Goal: Task Accomplishment & Management: Manage account settings

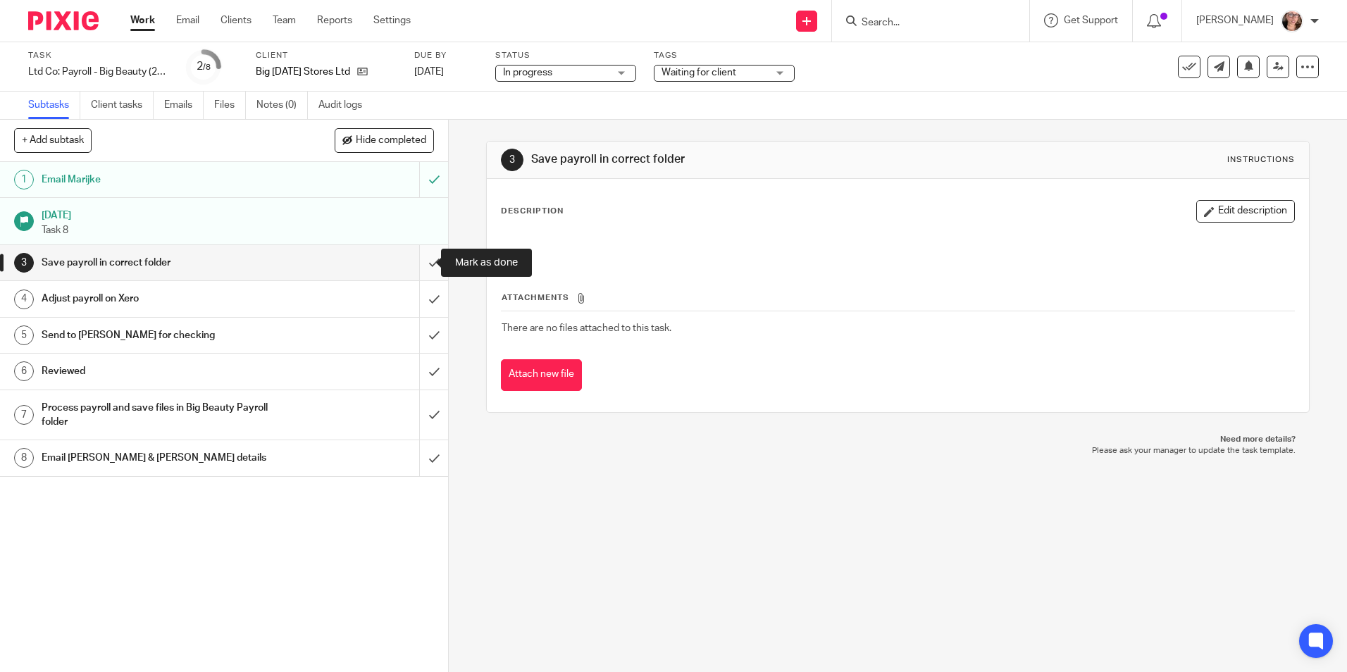
click at [411, 271] on input "submit" at bounding box center [224, 262] width 448 height 35
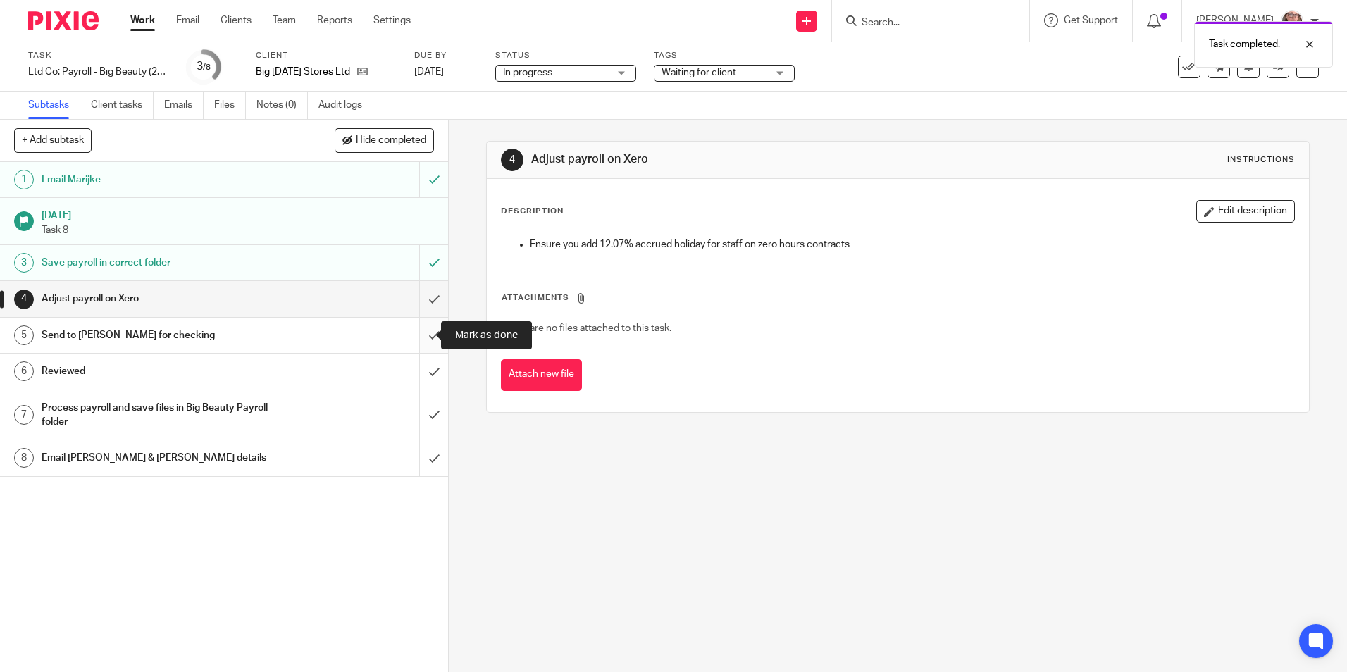
click at [413, 336] on input "submit" at bounding box center [224, 335] width 448 height 35
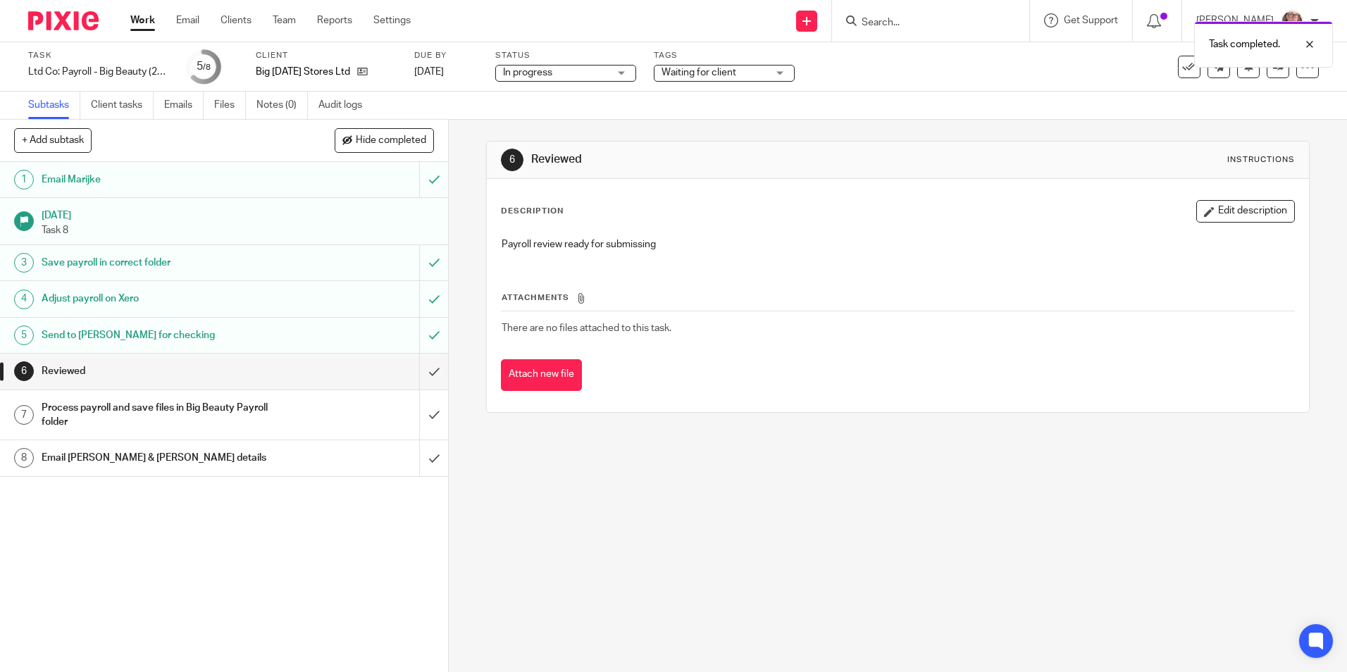
click at [725, 68] on span "Waiting for client" at bounding box center [698, 73] width 75 height 10
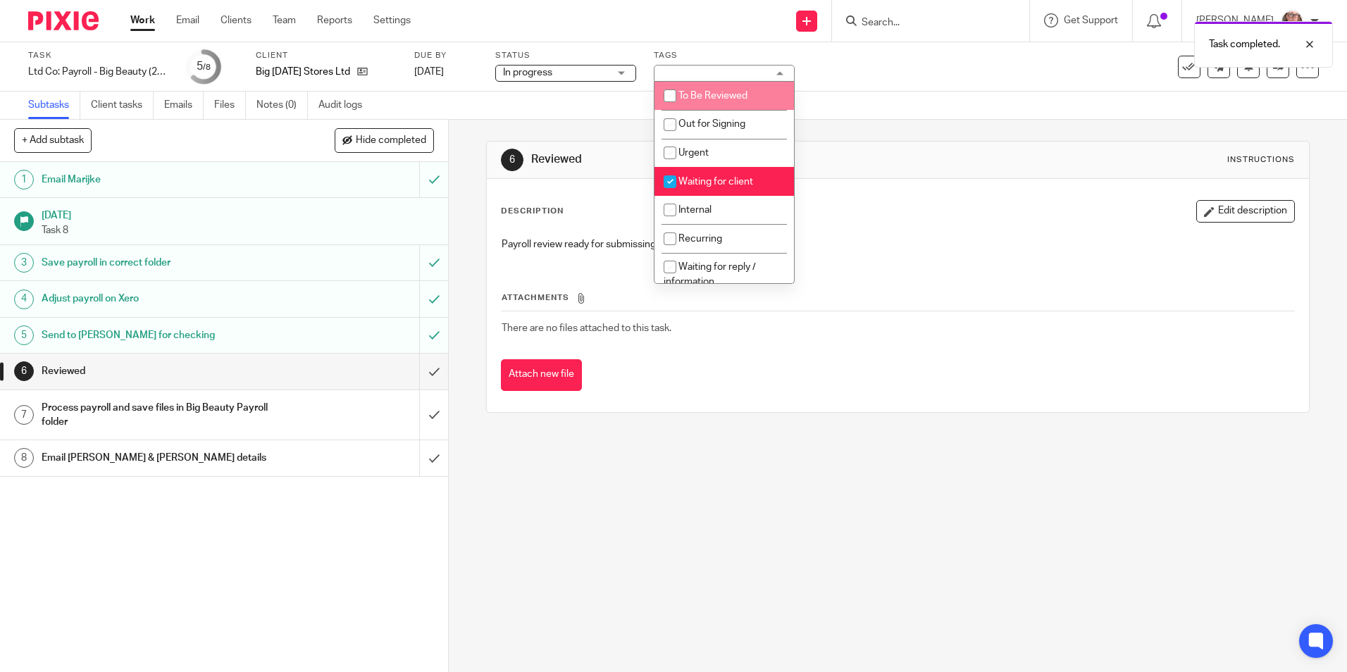
click at [707, 103] on li "To Be Reviewed" at bounding box center [723, 96] width 139 height 29
checkbox input "true"
click at [664, 181] on input "checkbox" at bounding box center [669, 181] width 27 height 27
checkbox input "false"
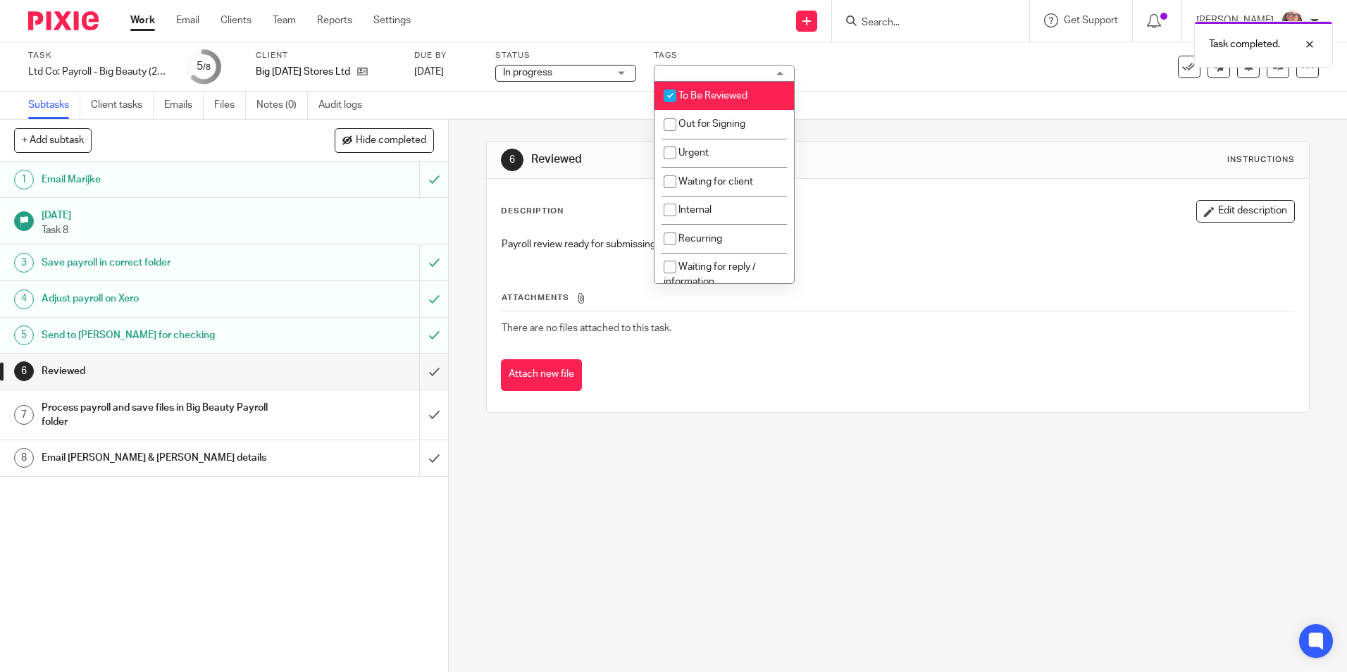
click at [618, 113] on div "Subtasks Client tasks Emails Files Notes (0) Audit logs" at bounding box center [673, 106] width 1347 height 28
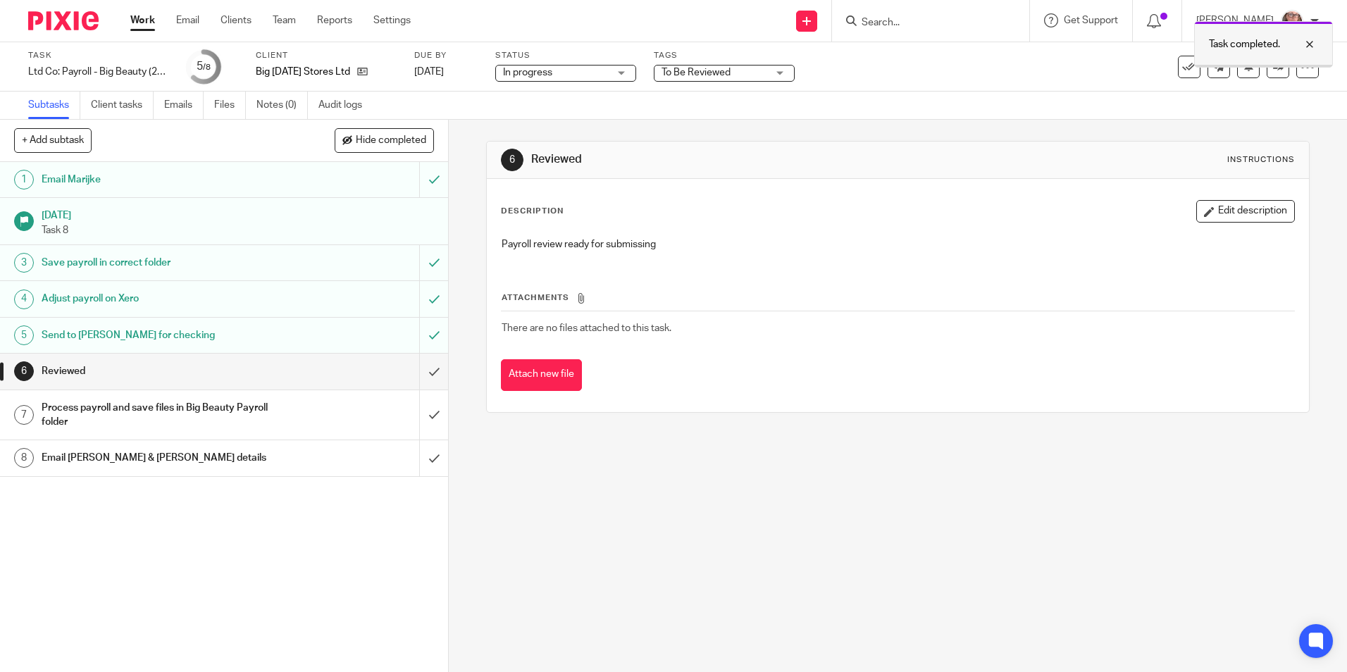
click at [1301, 40] on div at bounding box center [1299, 44] width 38 height 17
click at [1273, 64] on icon at bounding box center [1278, 66] width 11 height 11
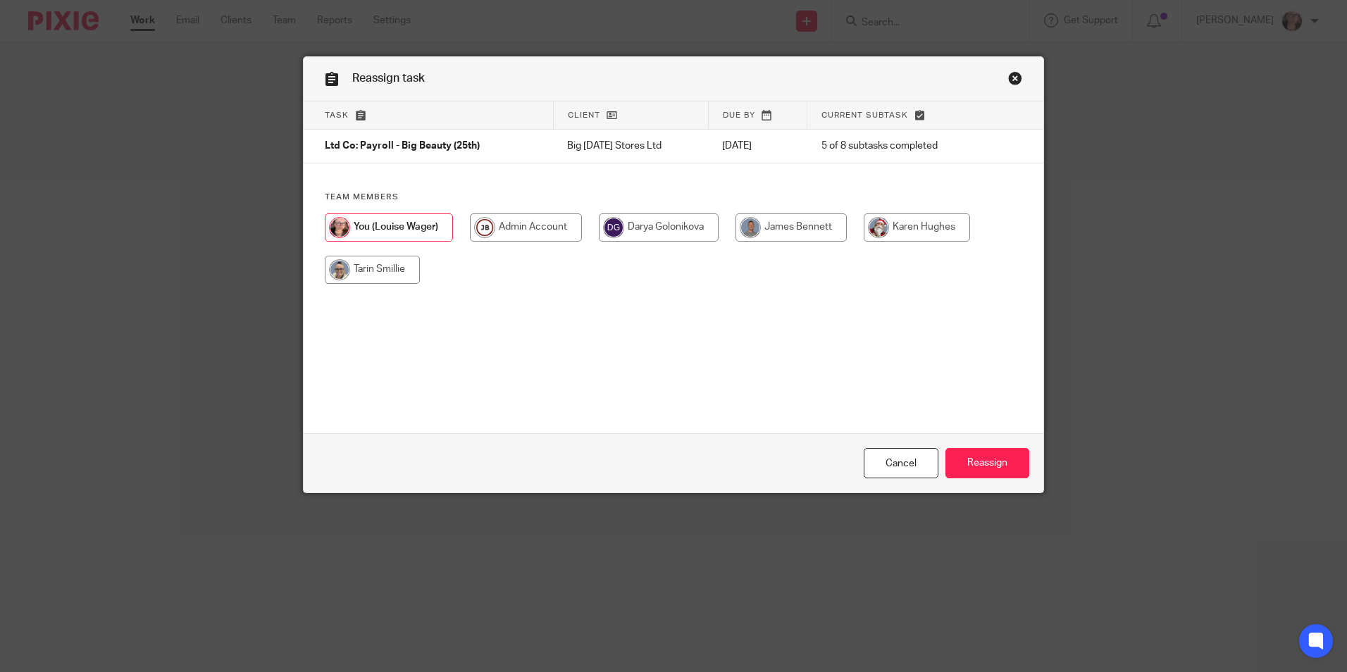
click at [825, 223] on input "radio" at bounding box center [790, 227] width 111 height 28
radio input "true"
click at [978, 451] on input "Reassign" at bounding box center [987, 463] width 84 height 30
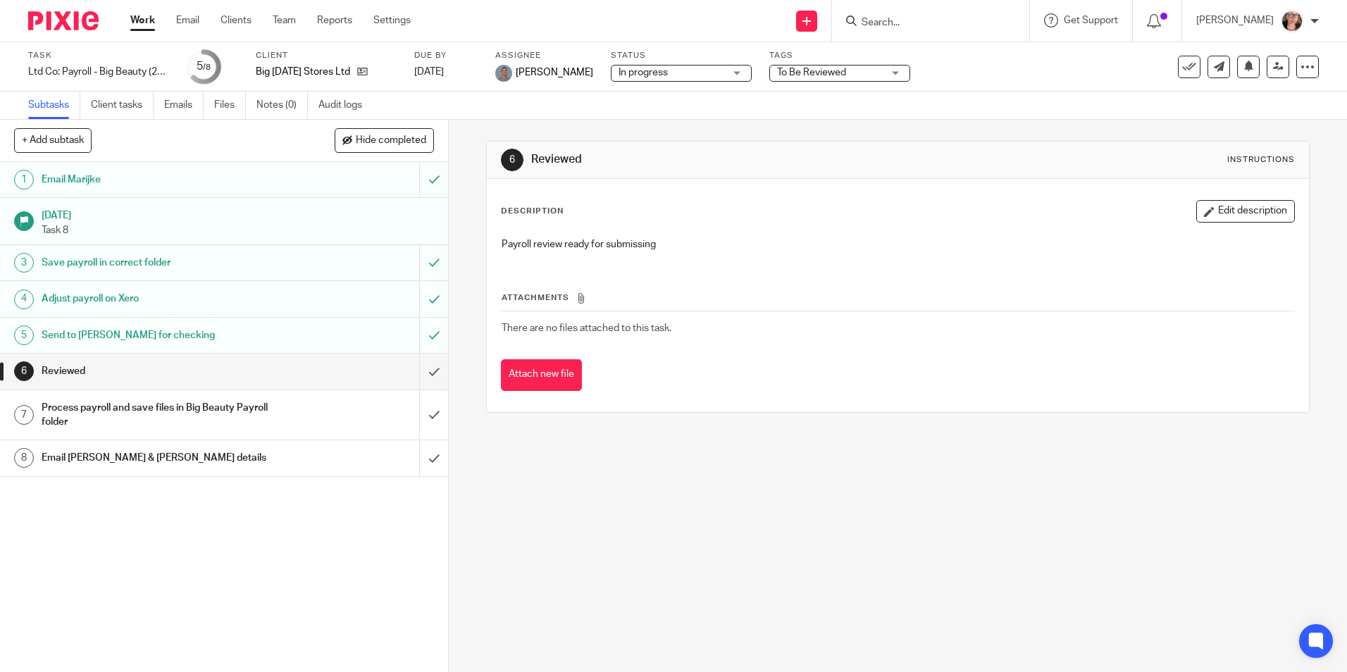
click at [149, 18] on link "Work" at bounding box center [142, 20] width 25 height 14
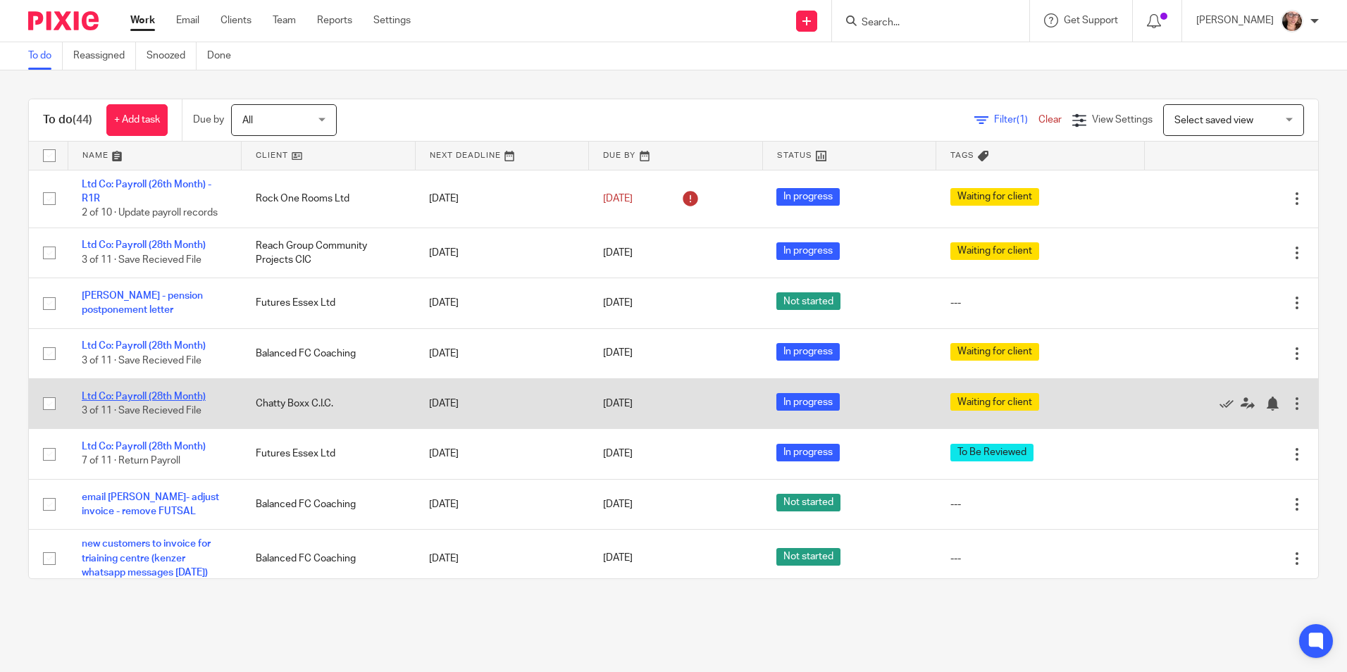
click at [187, 392] on link "Ltd Co: Payroll (28th Month)" at bounding box center [144, 397] width 124 height 10
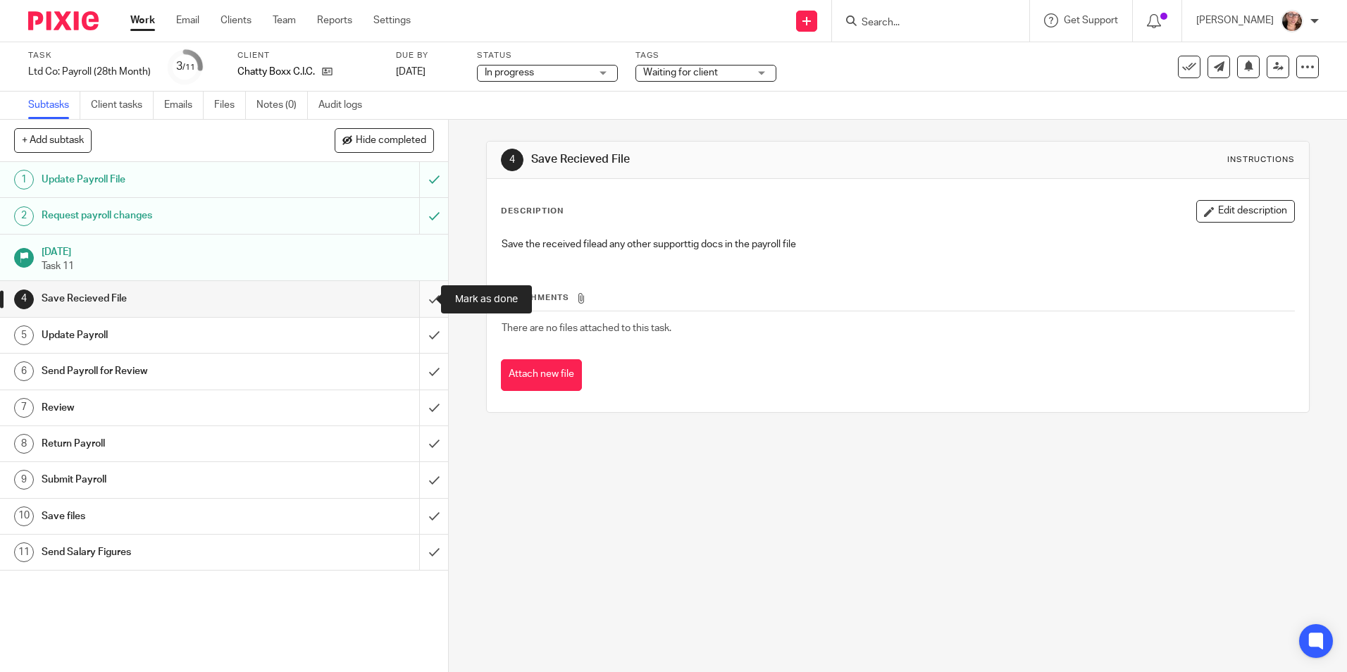
click at [421, 298] on input "submit" at bounding box center [224, 298] width 448 height 35
click at [418, 334] on input "submit" at bounding box center [224, 335] width 448 height 35
click at [411, 369] on input "submit" at bounding box center [224, 371] width 448 height 35
click at [419, 305] on input "submit" at bounding box center [224, 298] width 448 height 35
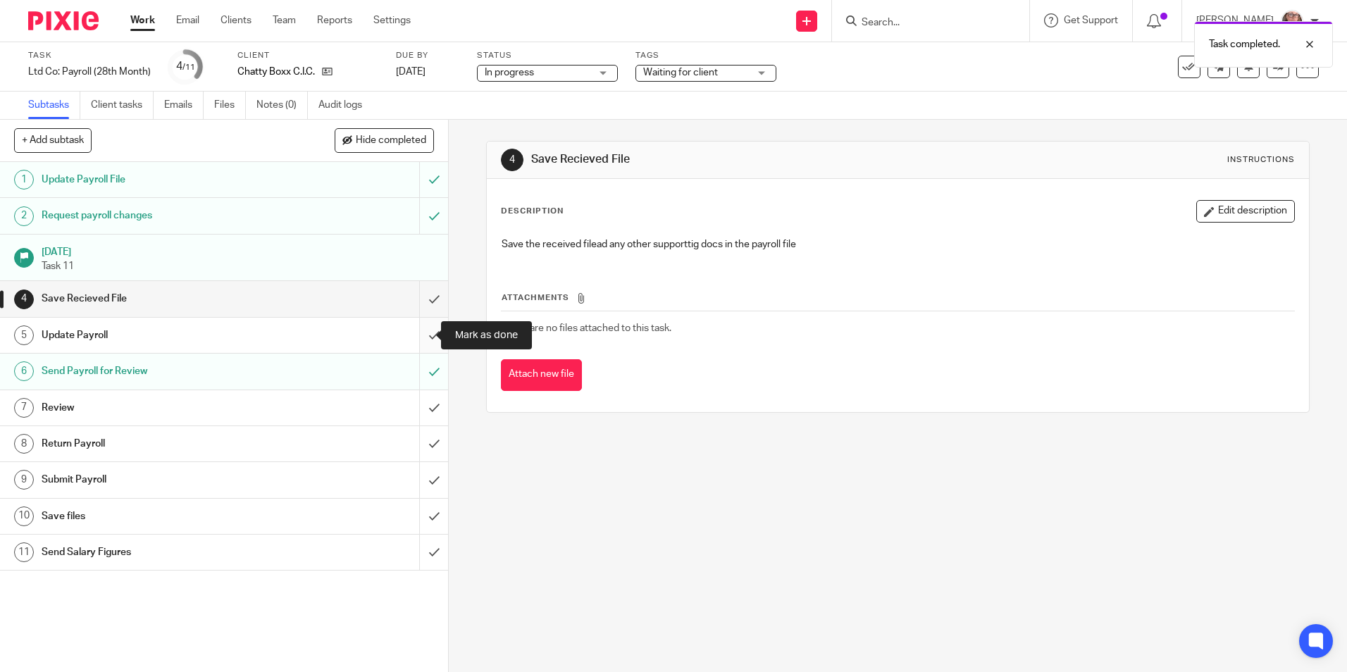
click at [427, 335] on input "submit" at bounding box center [224, 335] width 448 height 35
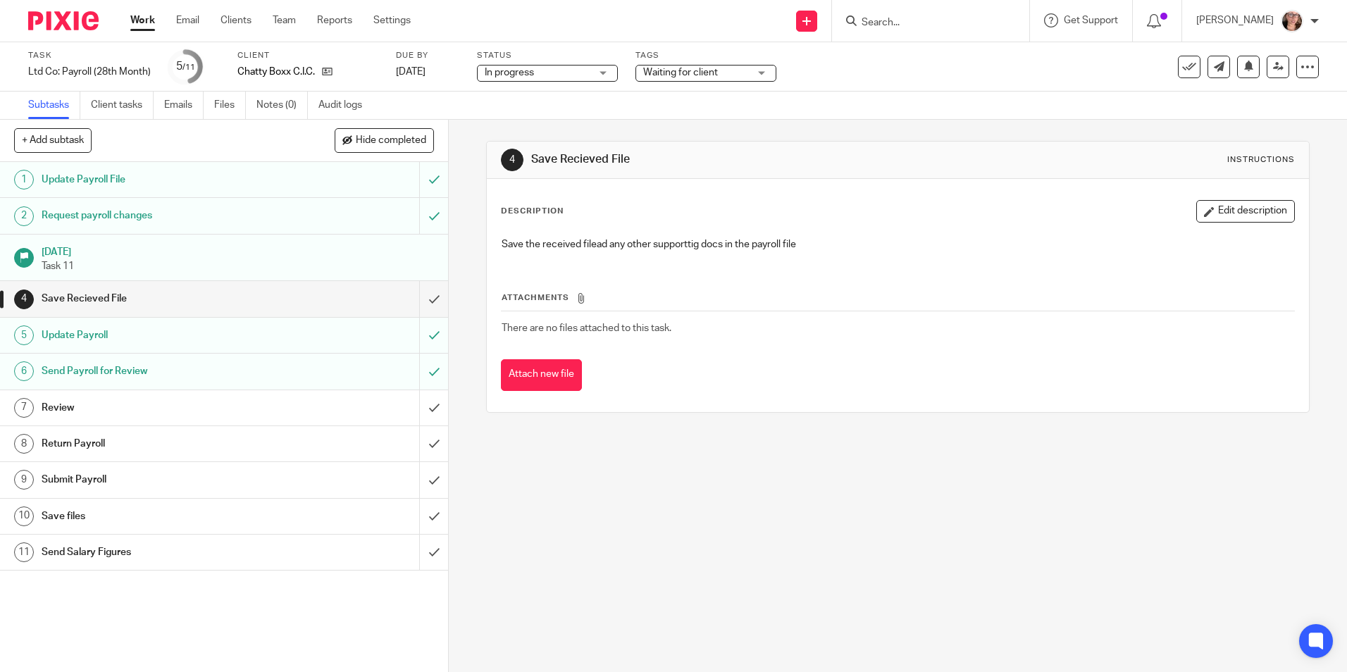
click at [710, 72] on span "Waiting for client" at bounding box center [680, 73] width 75 height 10
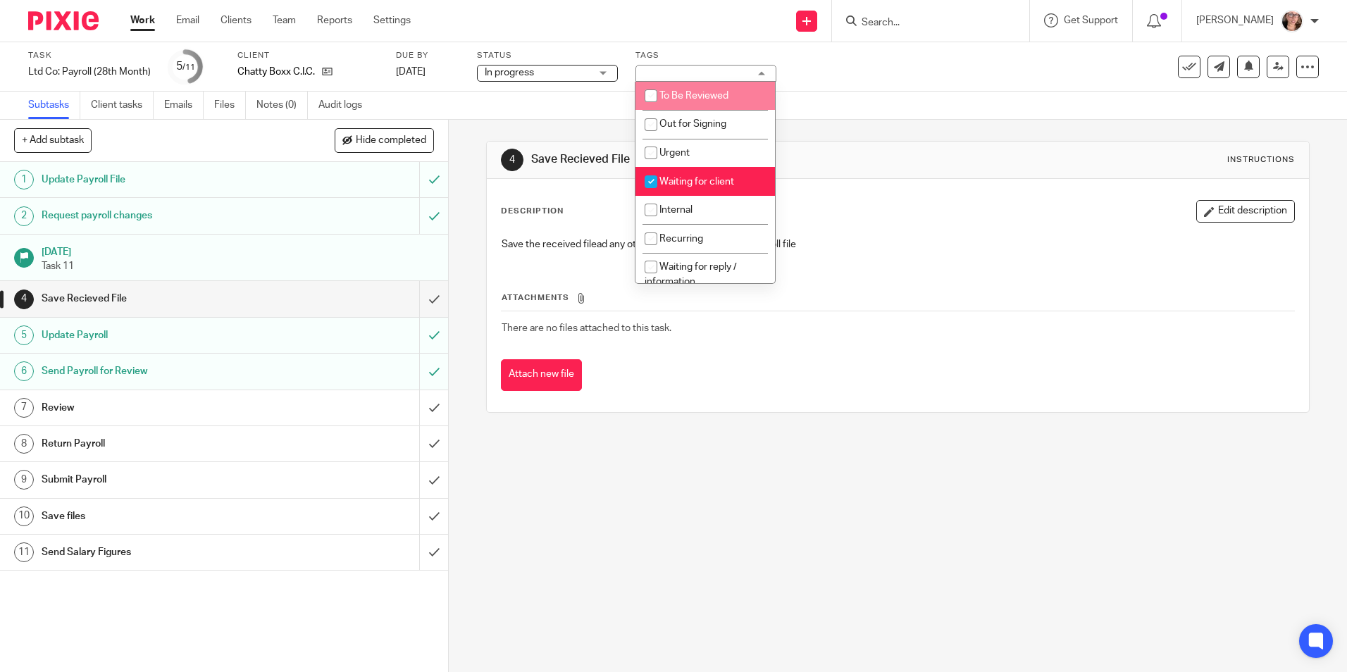
drag, startPoint x: 703, startPoint y: 86, endPoint x: 692, endPoint y: 108, distance: 24.9
click at [702, 86] on li "To Be Reviewed" at bounding box center [704, 96] width 139 height 29
checkbox input "true"
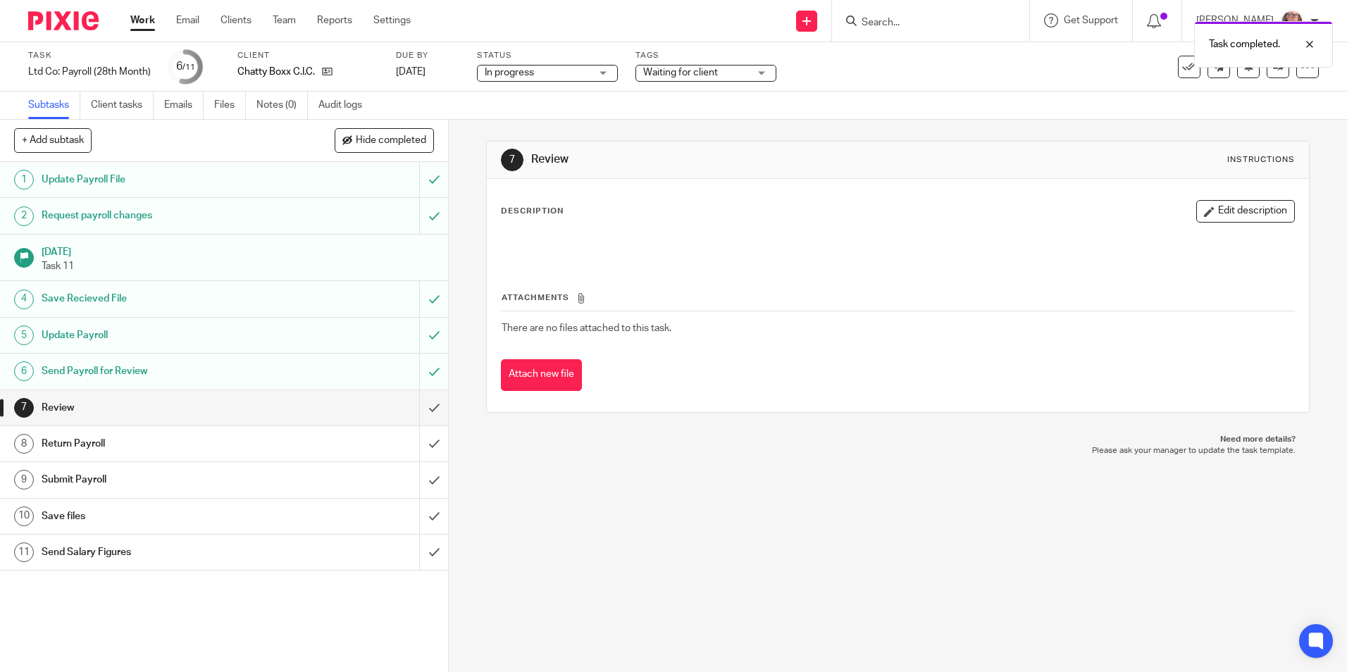
click at [651, 76] on span "Waiting for client" at bounding box center [680, 73] width 75 height 10
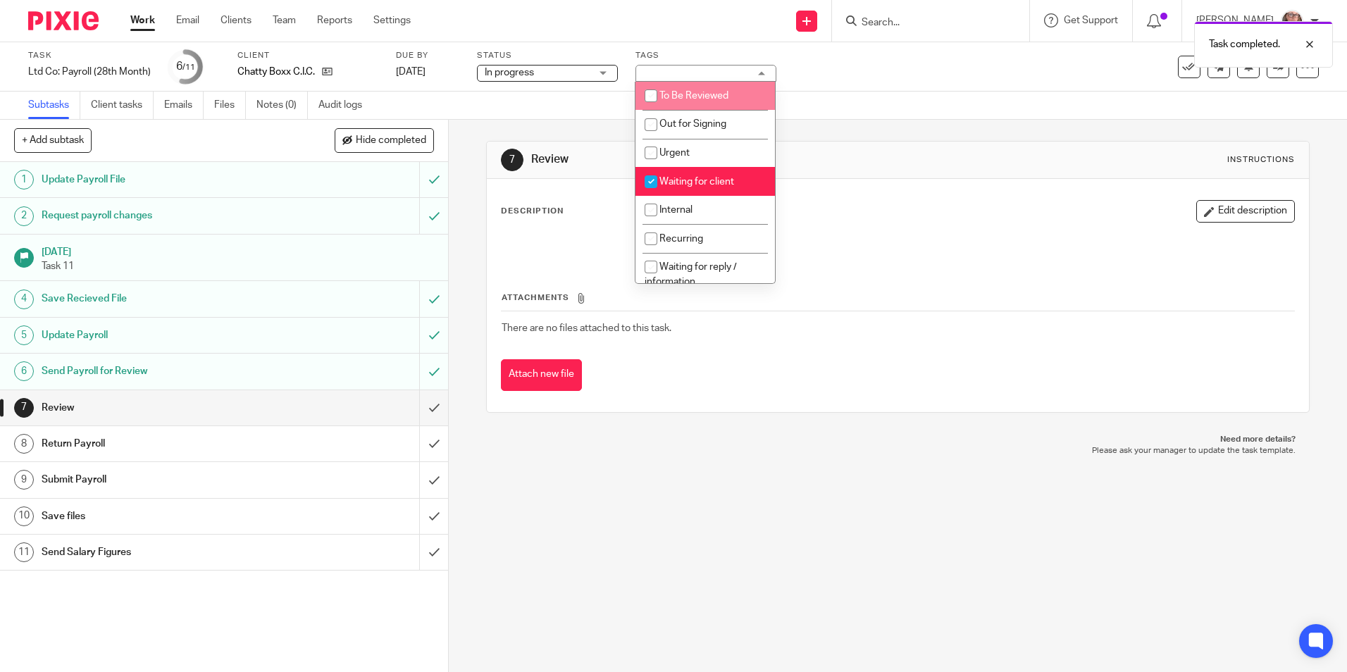
click at [659, 100] on input "checkbox" at bounding box center [650, 95] width 27 height 27
checkbox input "true"
click at [658, 180] on input "checkbox" at bounding box center [650, 181] width 27 height 27
checkbox input "false"
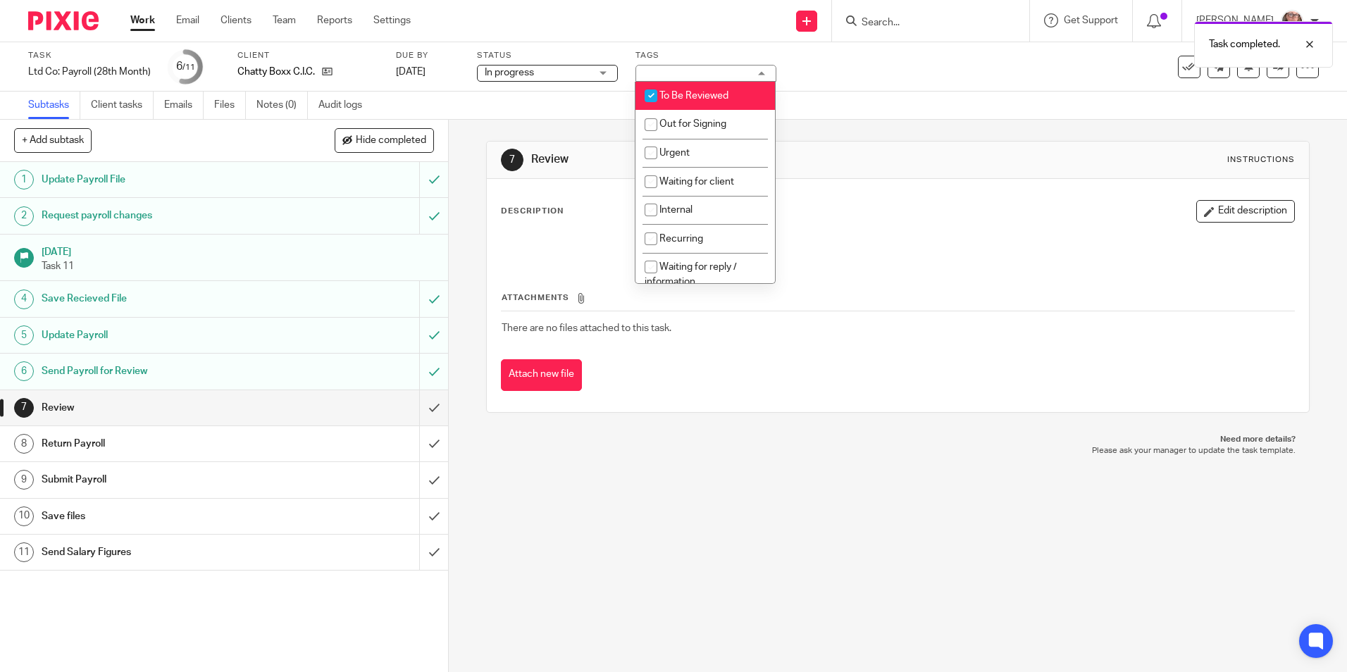
click at [466, 265] on div "7 Review Instructions Description Edit description Attachments There are no fil…" at bounding box center [898, 396] width 898 height 552
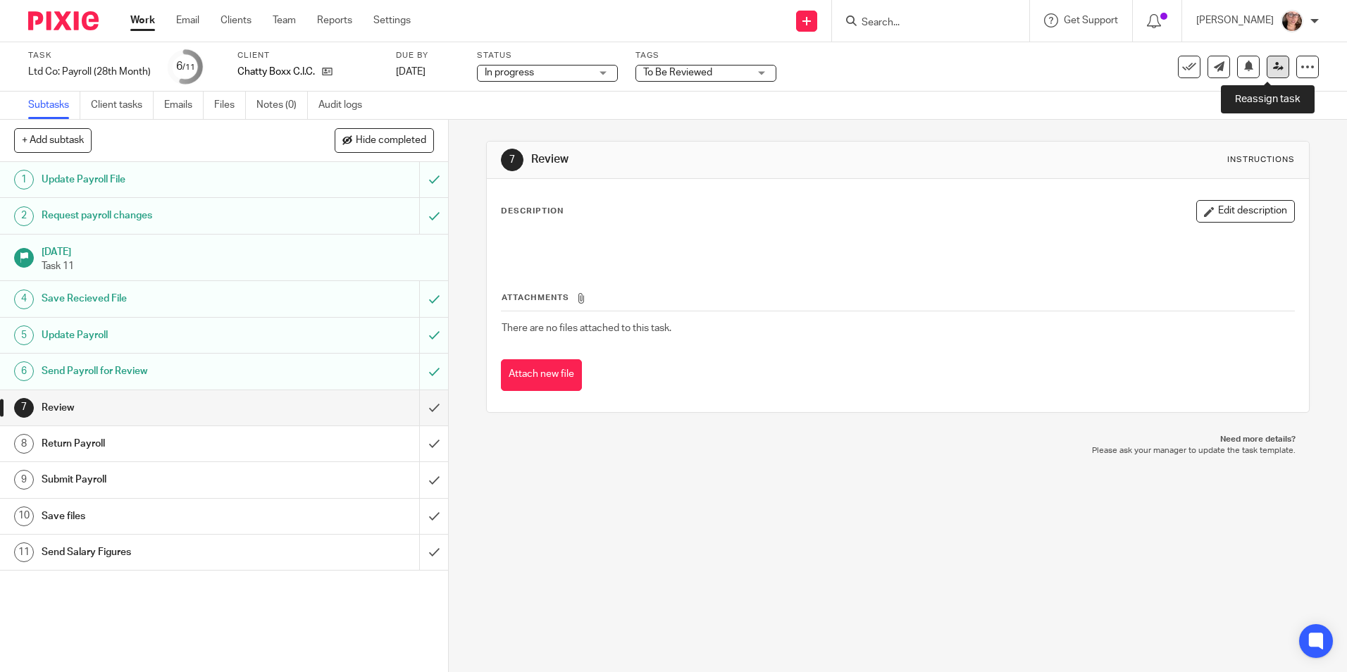
click at [1266, 72] on link at bounding box center [1277, 67] width 23 height 23
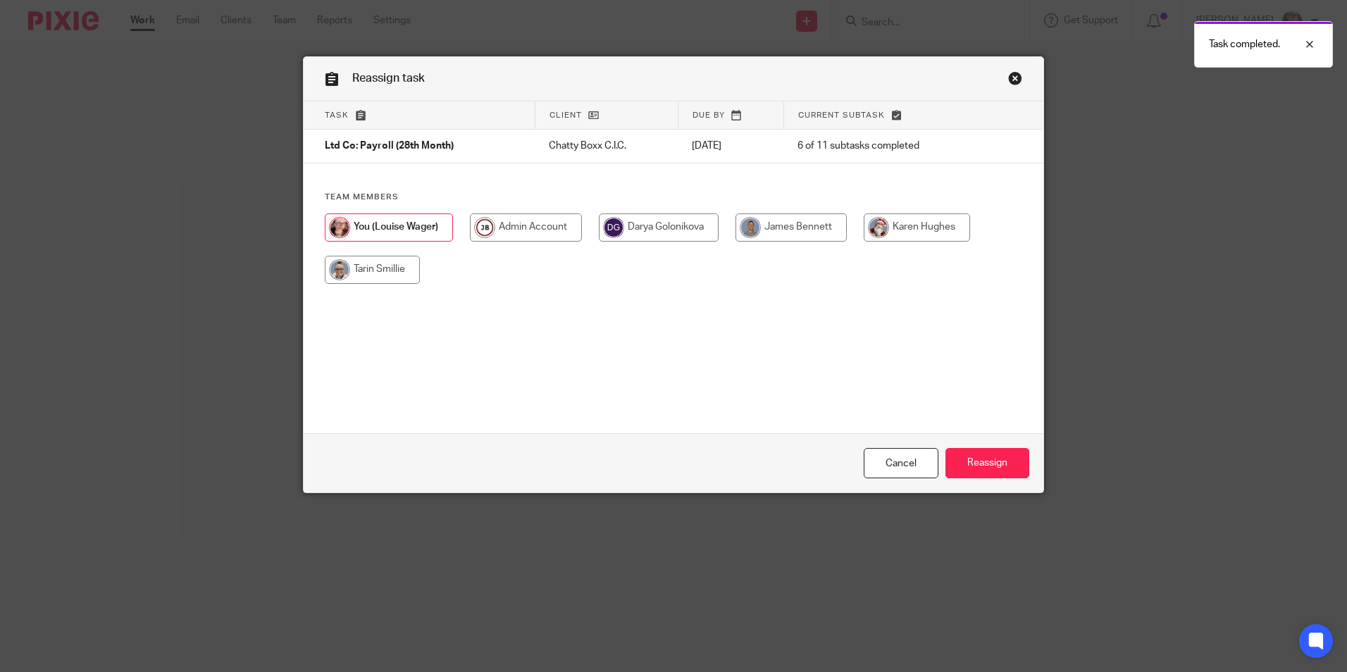
click at [766, 232] on input "radio" at bounding box center [790, 227] width 111 height 28
radio input "true"
click at [986, 454] on input "Reassign" at bounding box center [987, 463] width 84 height 30
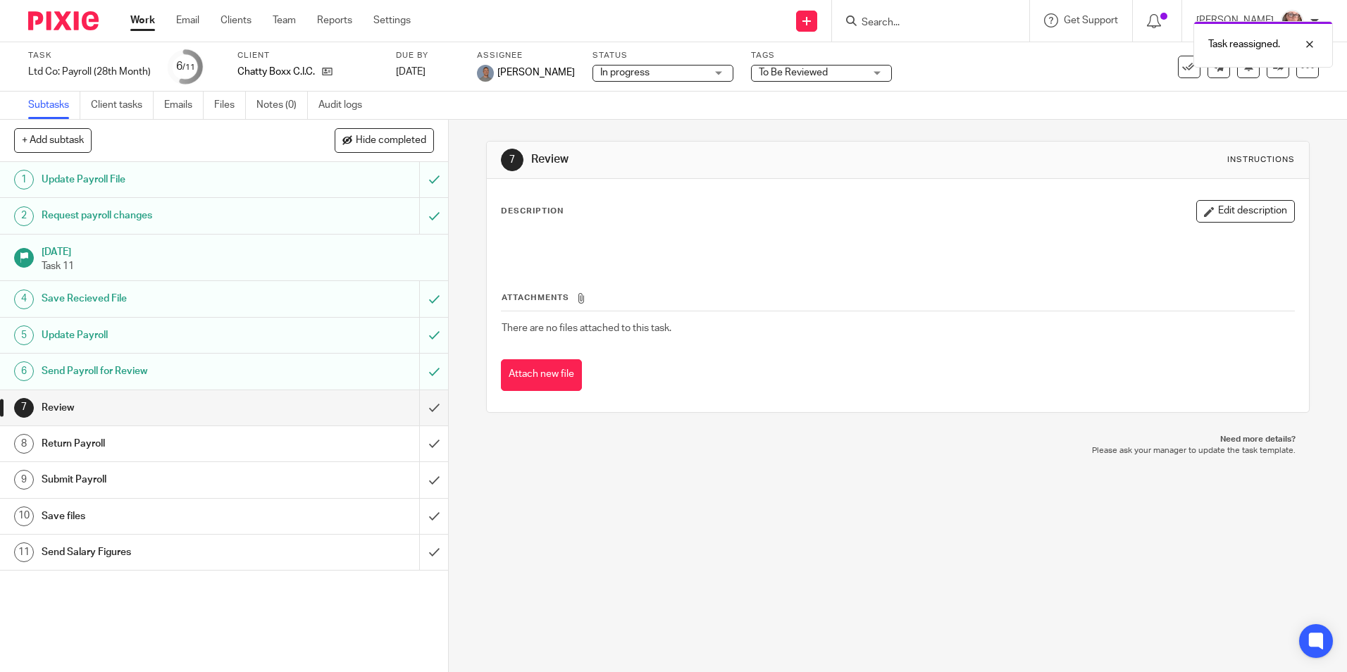
click at [148, 27] on link "Work" at bounding box center [142, 20] width 25 height 14
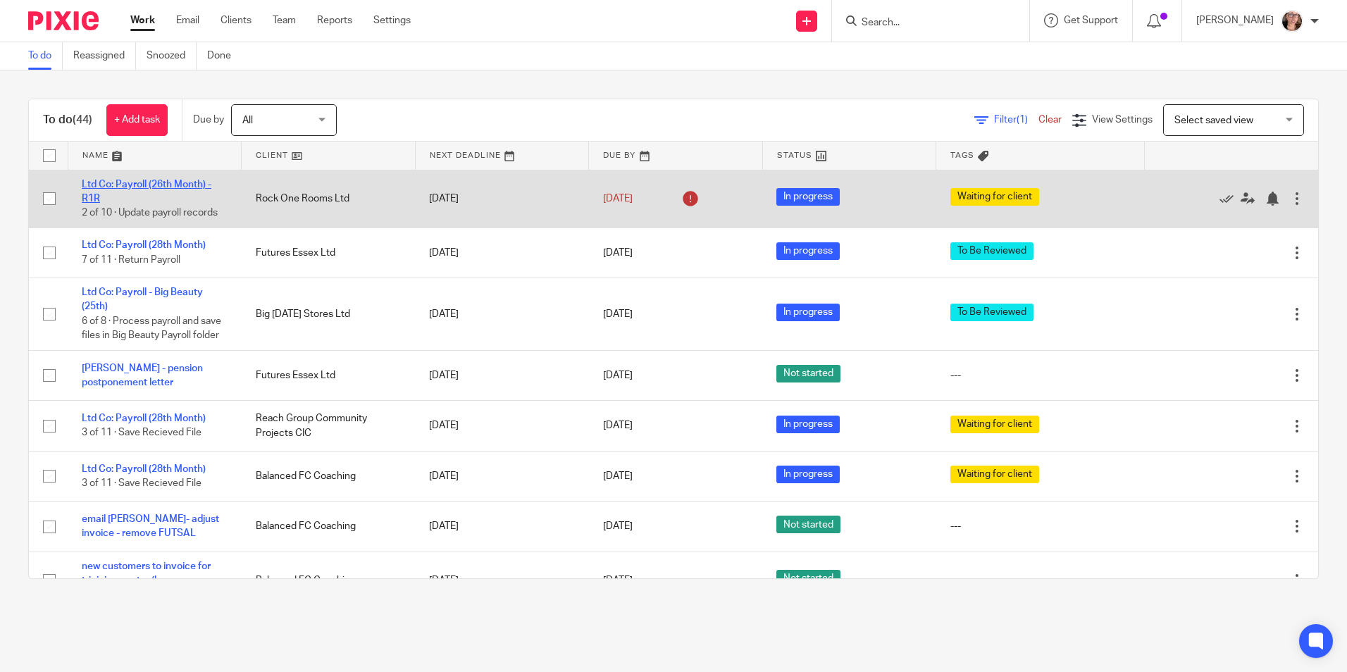
click at [197, 185] on link "Ltd Co: Payroll (26th Month) - R1R" at bounding box center [147, 192] width 130 height 24
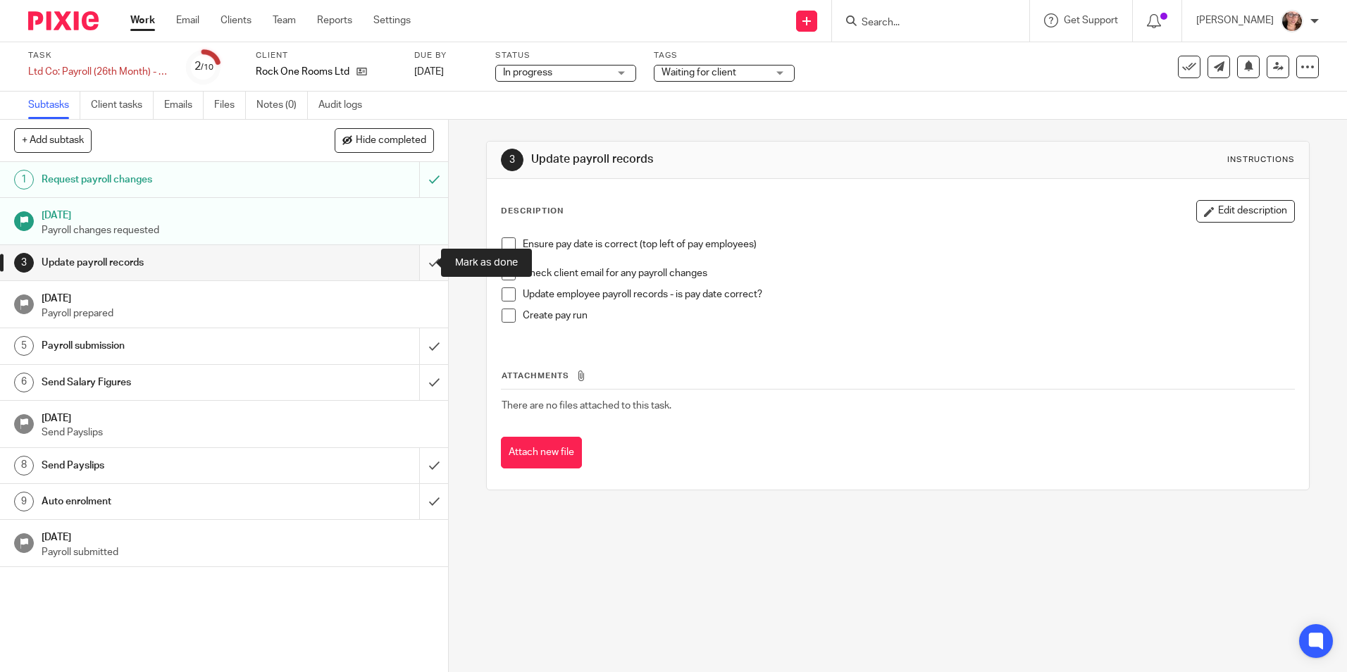
click at [419, 267] on input "submit" at bounding box center [224, 262] width 448 height 35
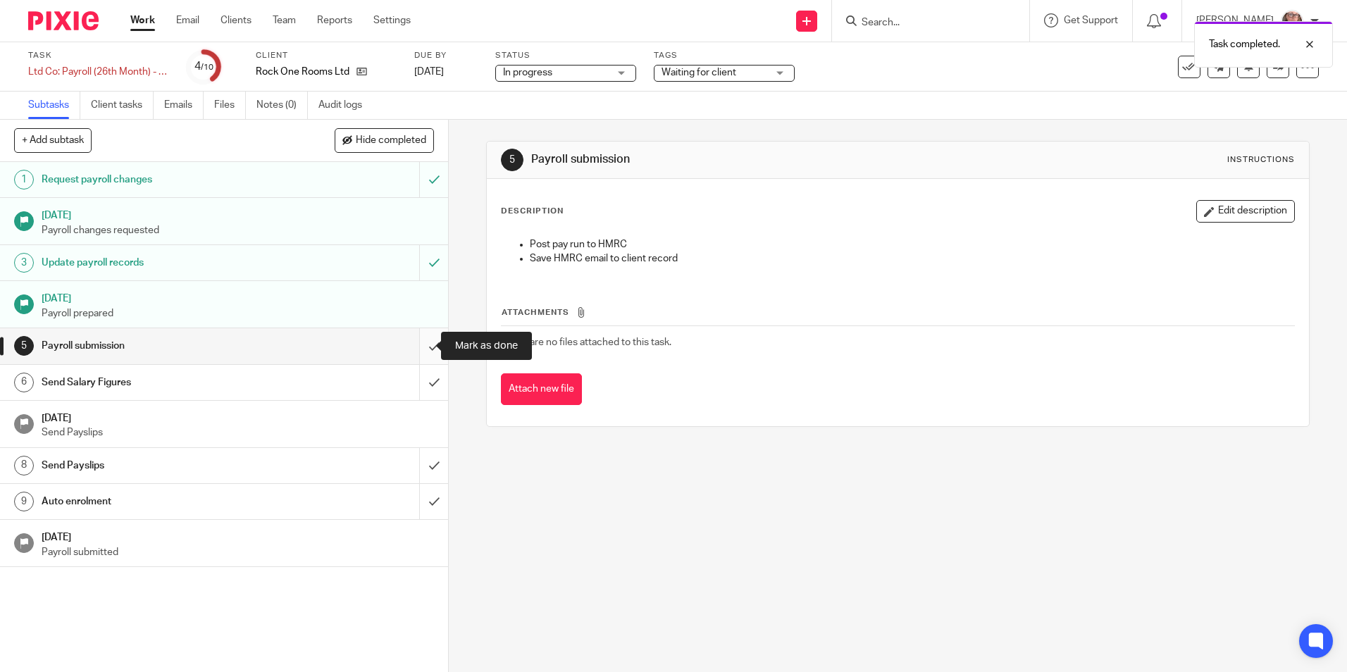
click at [409, 356] on input "submit" at bounding box center [224, 345] width 448 height 35
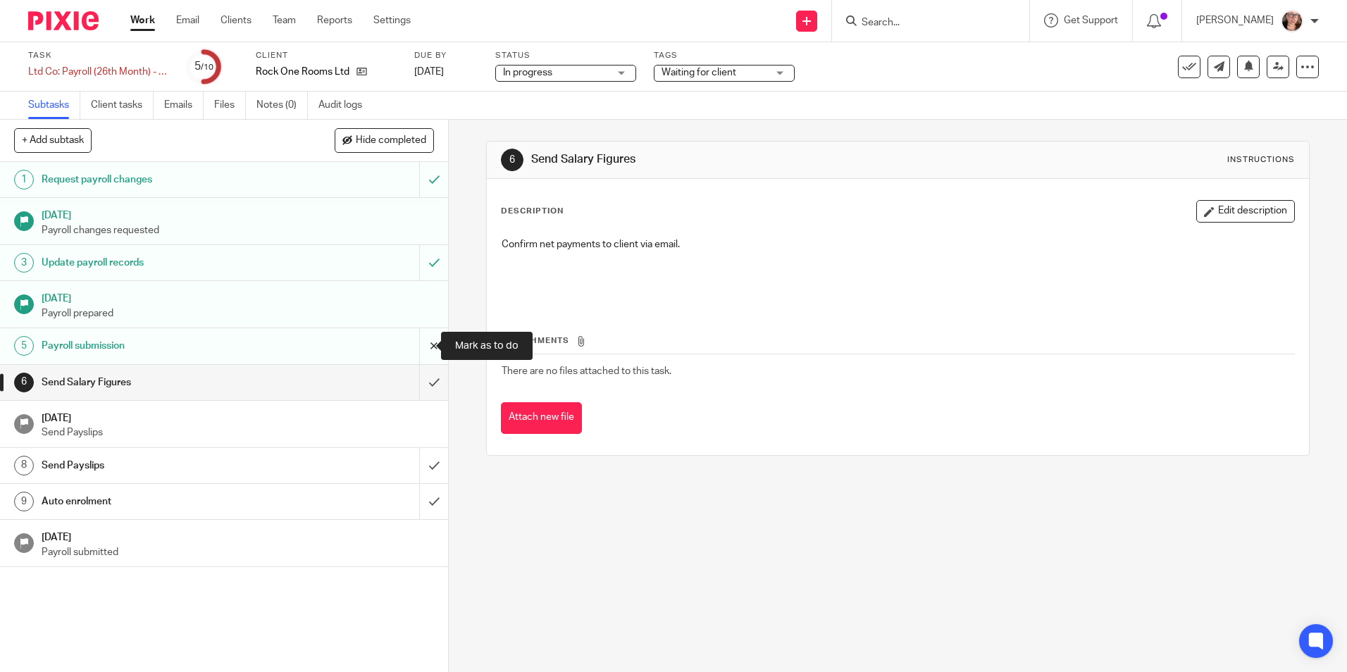
click at [423, 348] on input "submit" at bounding box center [224, 345] width 448 height 35
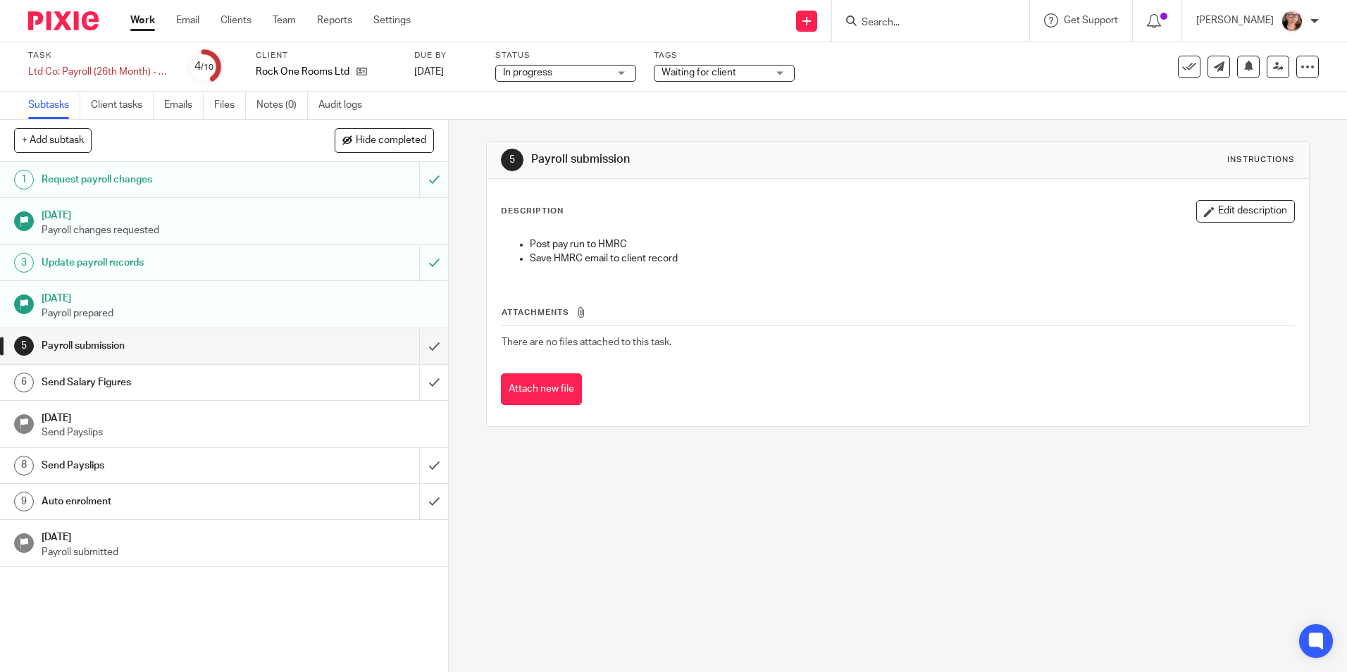
click at [601, 76] on span "In progress" at bounding box center [556, 73] width 106 height 15
click at [601, 76] on div "In progress In progress" at bounding box center [565, 73] width 141 height 17
click at [719, 76] on span "Waiting for client" at bounding box center [698, 73] width 75 height 10
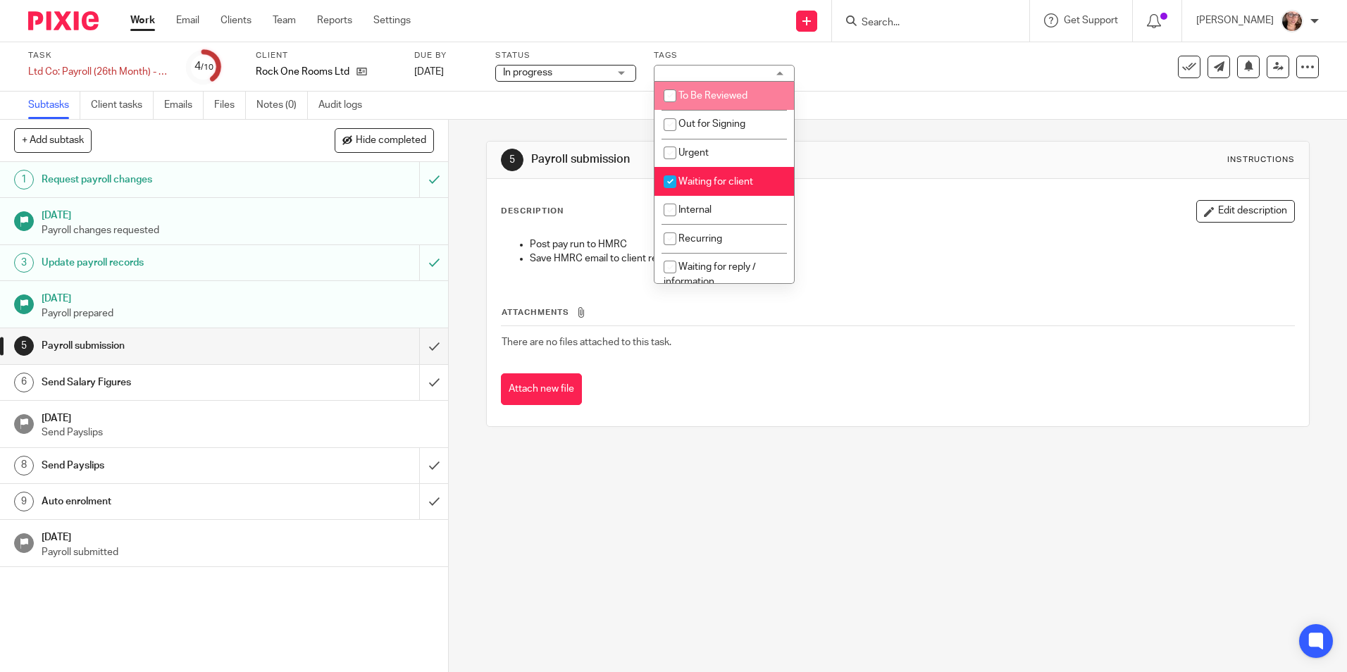
click at [711, 105] on li "To Be Reviewed" at bounding box center [723, 96] width 139 height 29
checkbox input "true"
click at [665, 182] on input "checkbox" at bounding box center [669, 181] width 27 height 27
checkbox input "false"
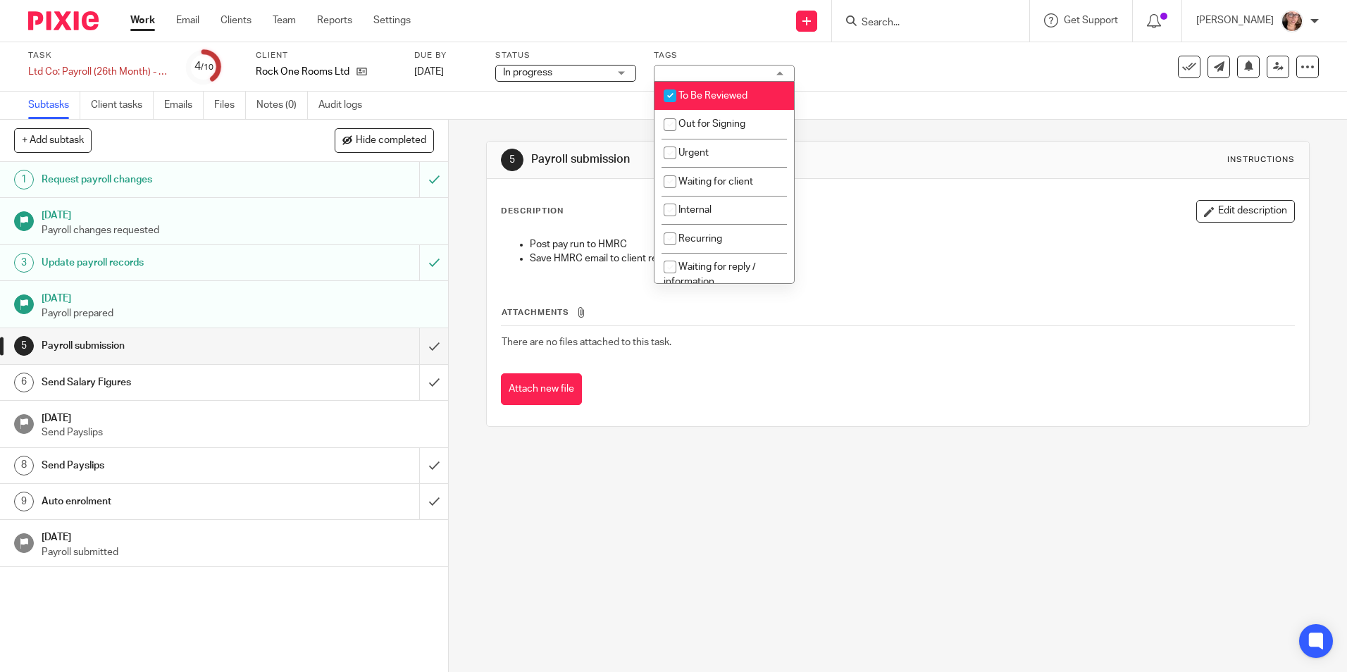
click at [571, 135] on div "5 Payroll submission Instructions Description Edit description Post pay run to …" at bounding box center [897, 284] width 823 height 328
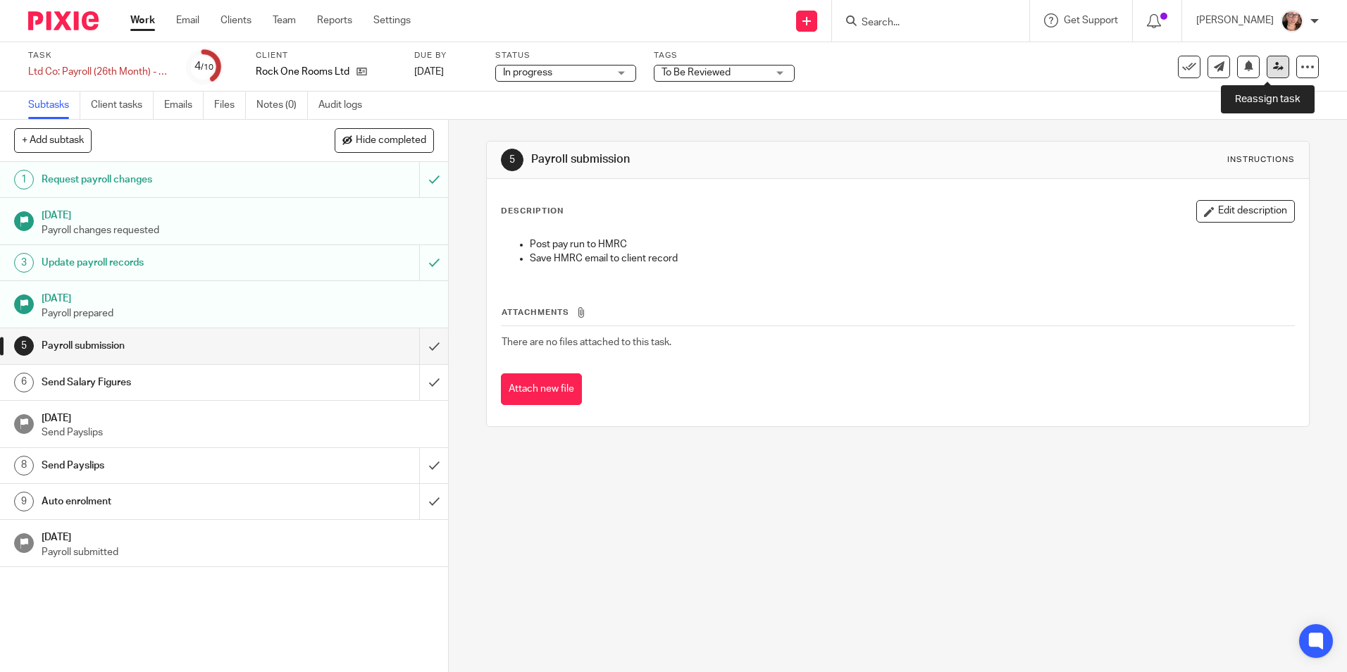
click at [1267, 58] on link at bounding box center [1277, 67] width 23 height 23
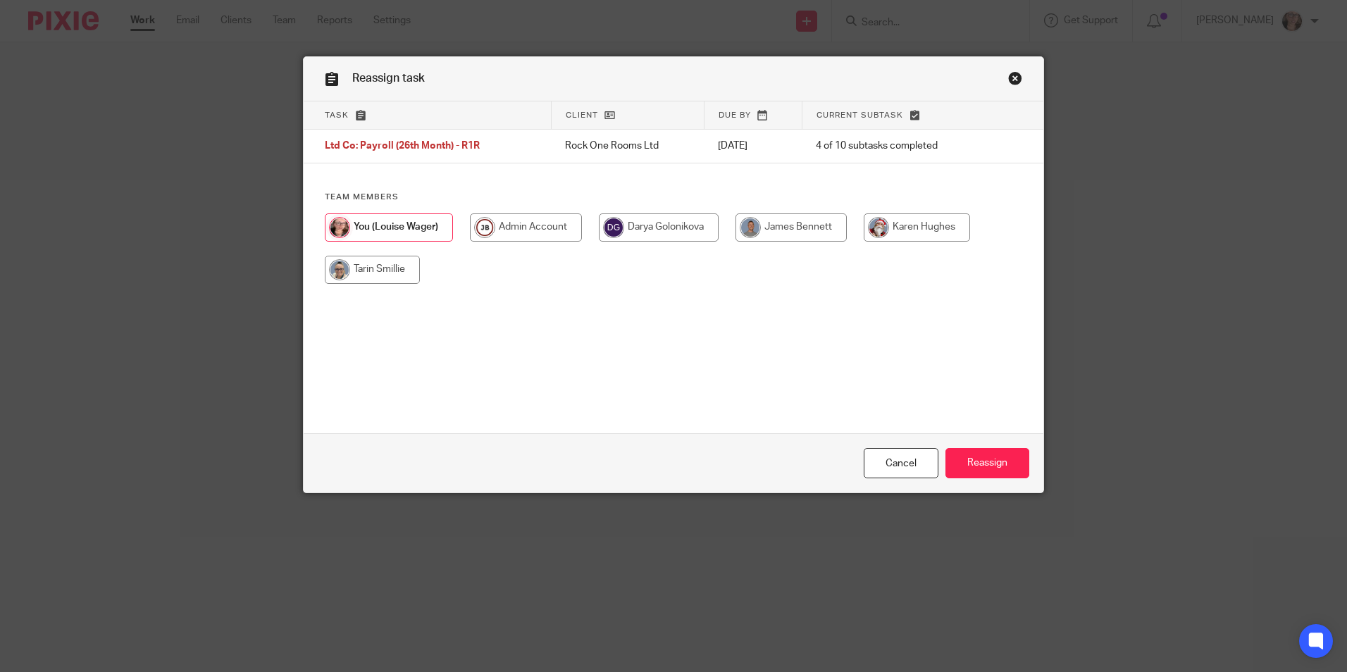
click at [794, 219] on input "radio" at bounding box center [790, 227] width 111 height 28
radio input "true"
click at [973, 466] on input "Reassign" at bounding box center [987, 463] width 84 height 30
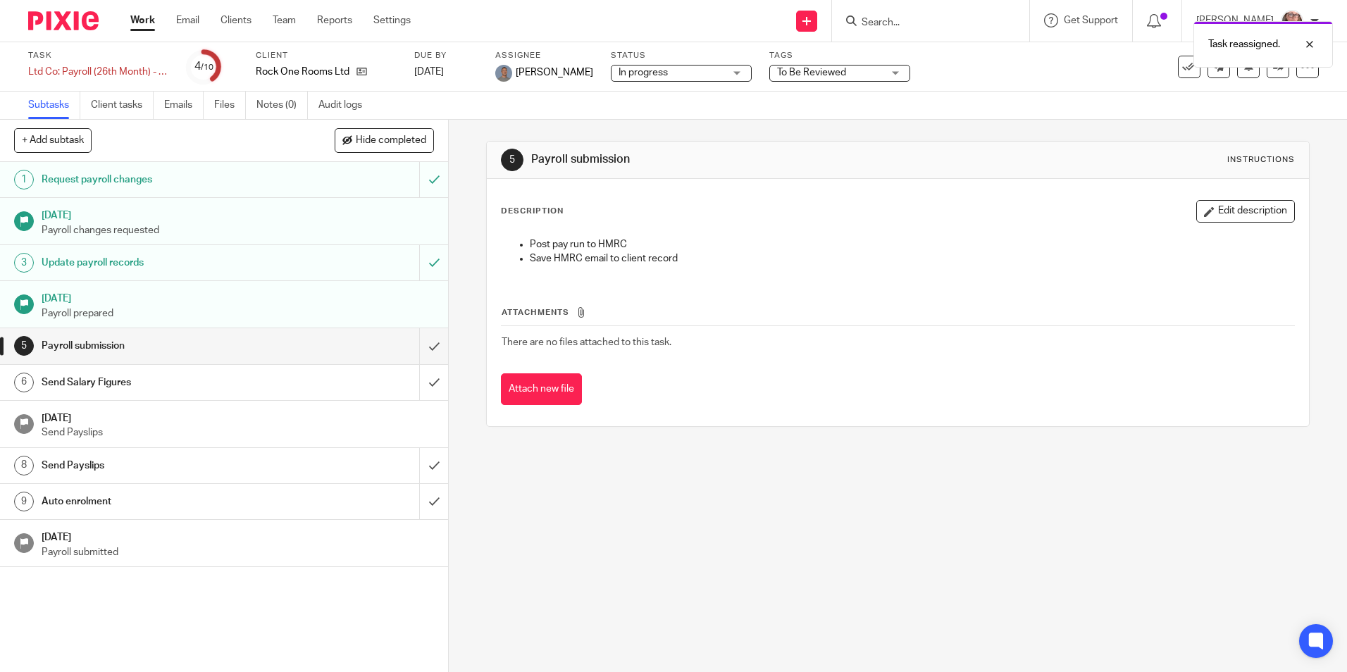
click at [149, 24] on link "Work" at bounding box center [142, 20] width 25 height 14
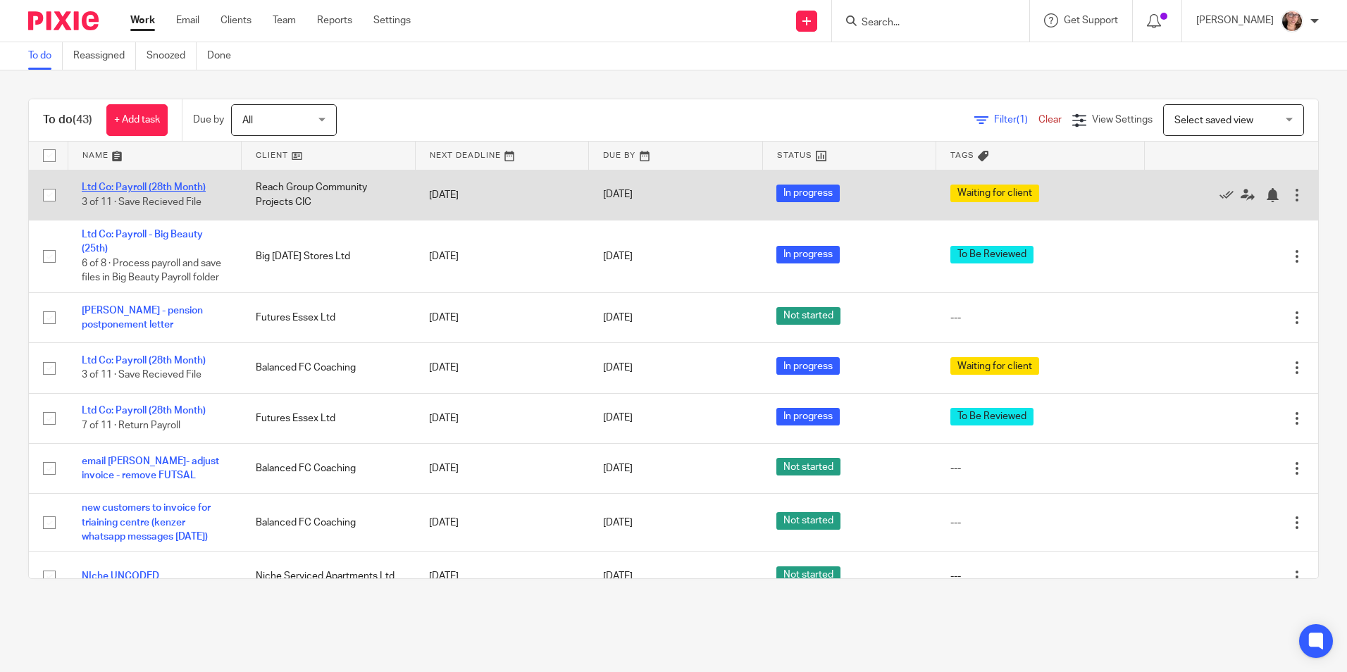
click at [173, 184] on link "Ltd Co: Payroll (28th Month)" at bounding box center [144, 187] width 124 height 10
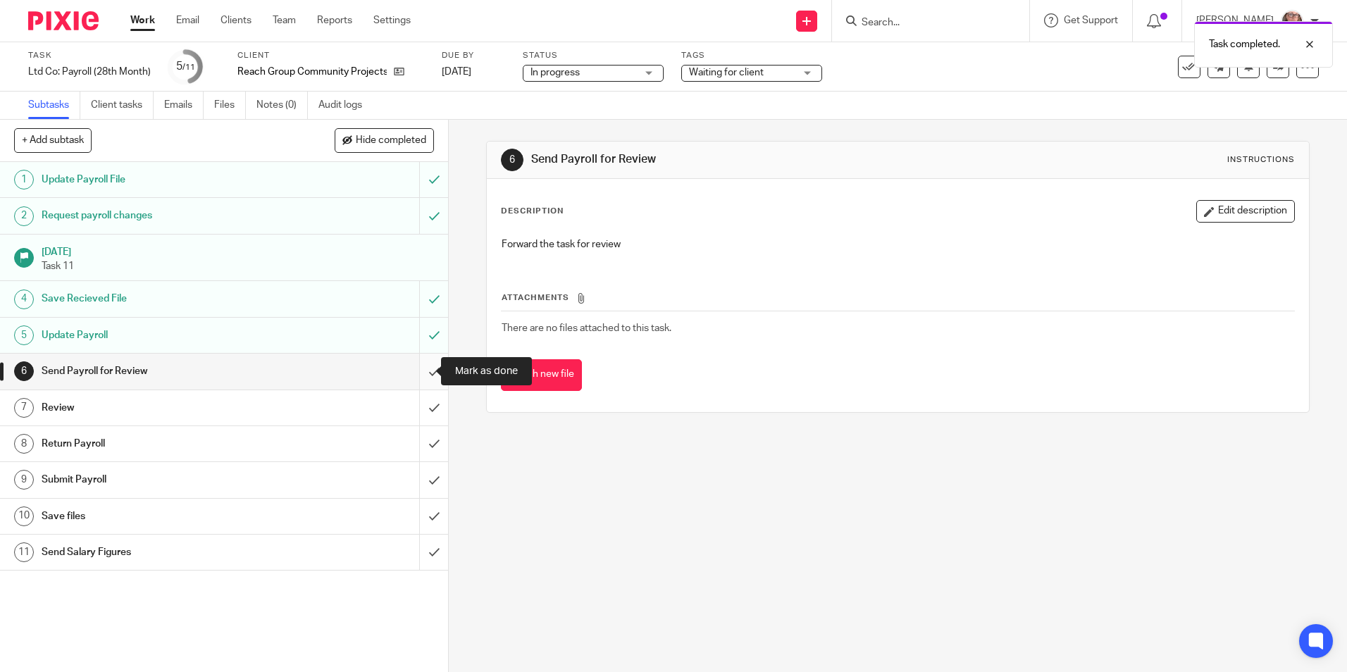
click at [425, 368] on input "submit" at bounding box center [224, 371] width 448 height 35
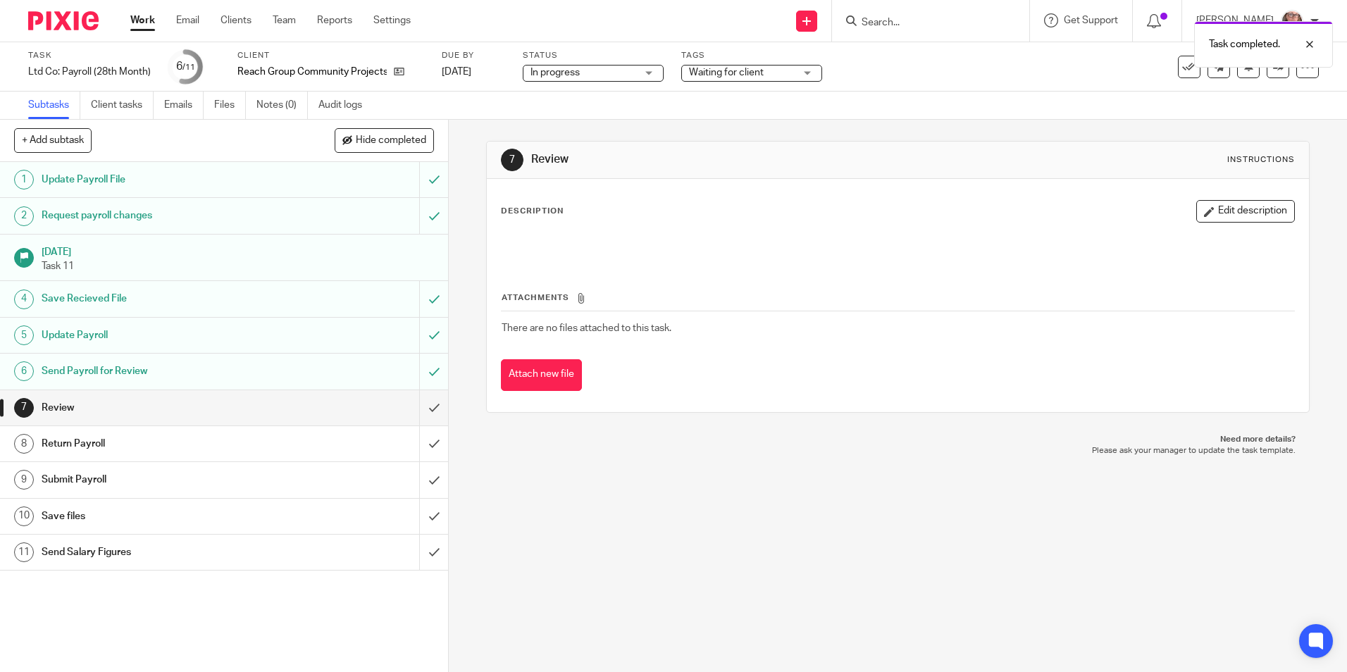
click at [694, 75] on span "Waiting for client" at bounding box center [726, 73] width 75 height 10
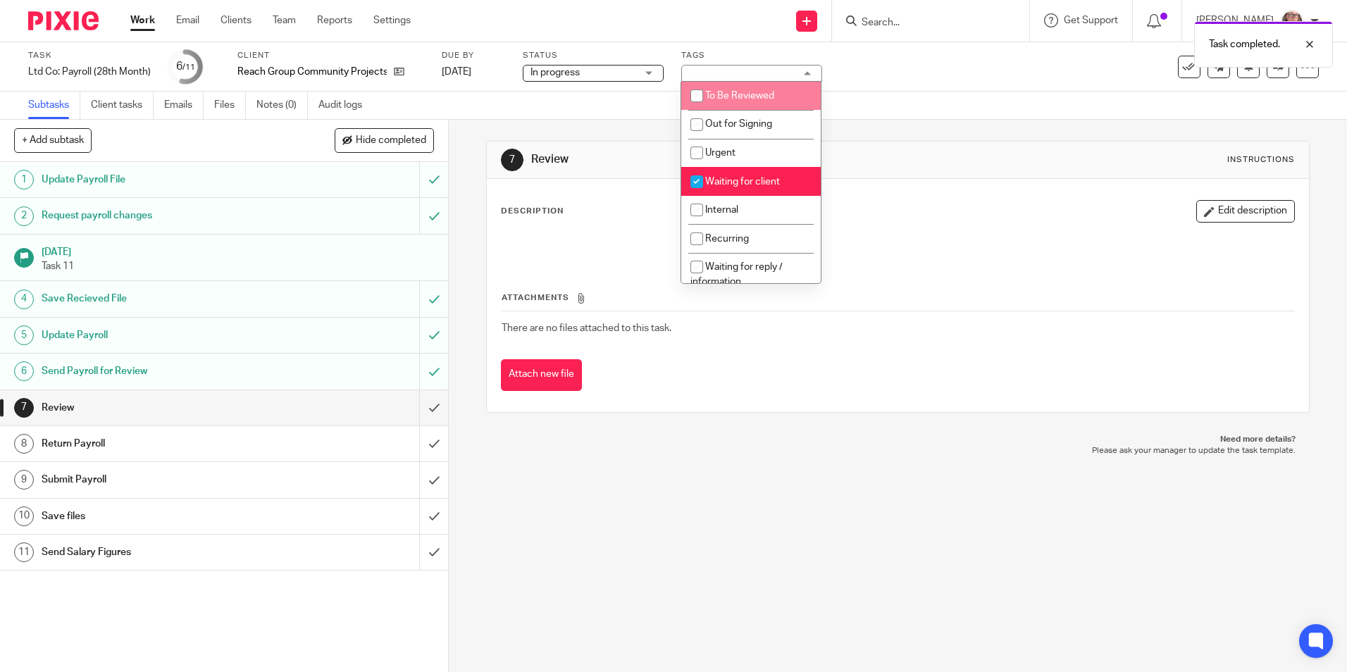
click at [699, 102] on input "checkbox" at bounding box center [696, 95] width 27 height 27
checkbox input "true"
click at [697, 183] on input "checkbox" at bounding box center [696, 181] width 27 height 27
checkbox input "false"
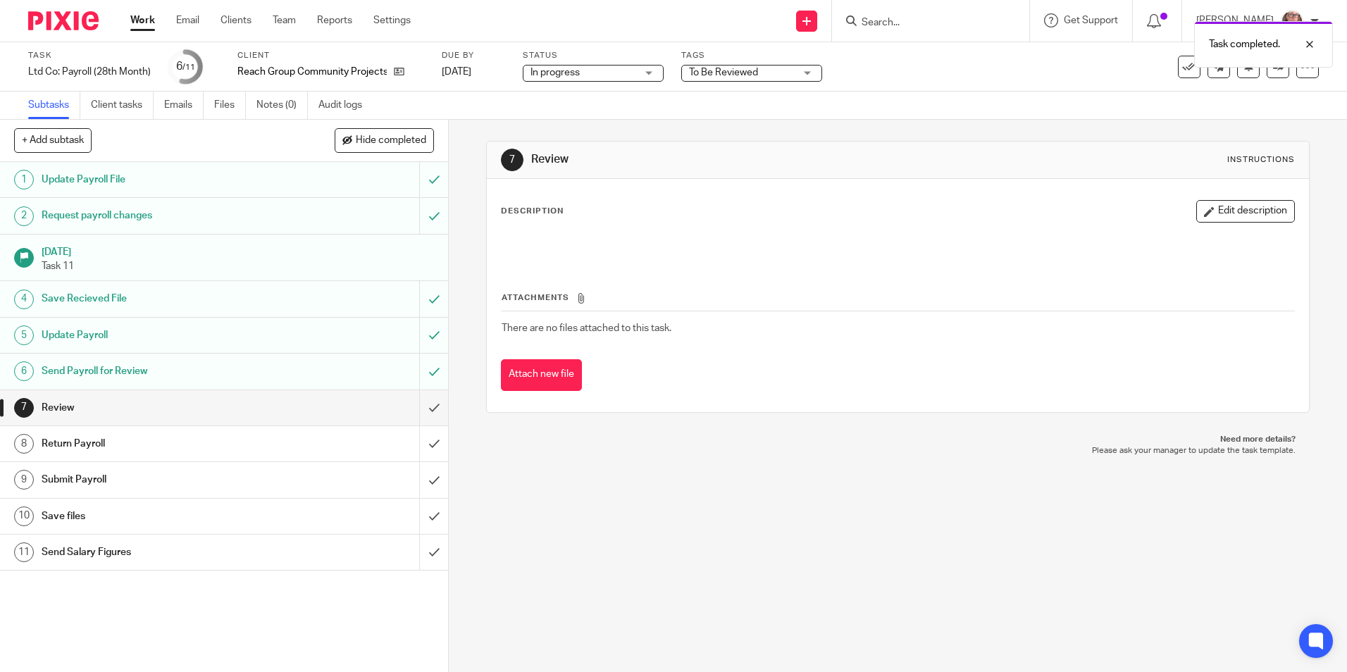
click at [983, 111] on div "Subtasks Client tasks Emails Files Notes (0) Audit logs" at bounding box center [673, 106] width 1347 height 28
click at [1271, 72] on link at bounding box center [1277, 67] width 23 height 23
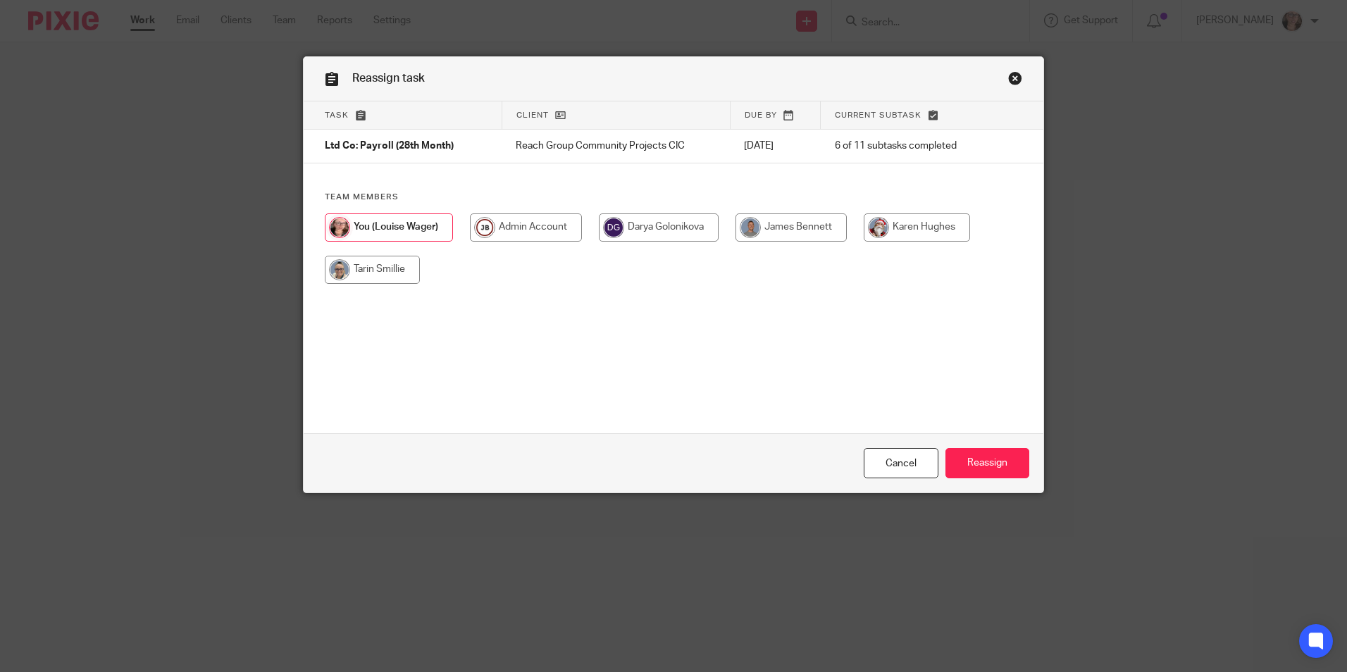
click at [823, 216] on input "radio" at bounding box center [790, 227] width 111 height 28
radio input "true"
click at [987, 459] on input "Reassign" at bounding box center [987, 463] width 84 height 30
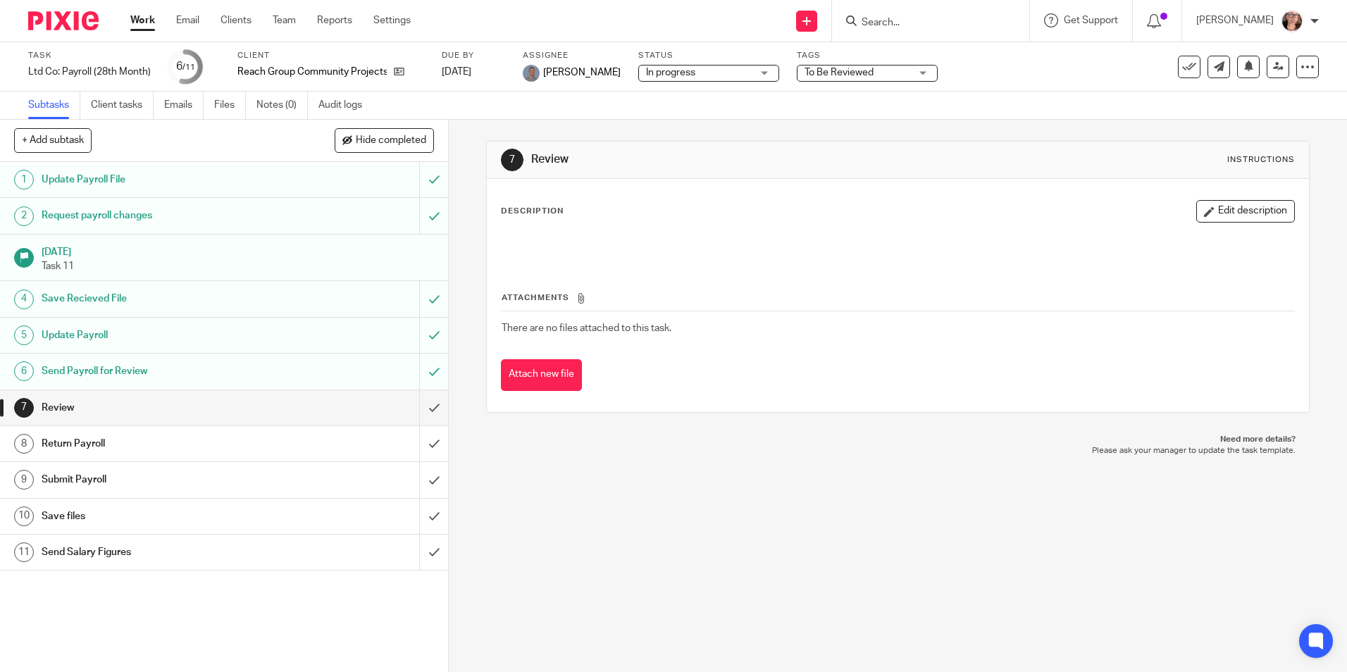
click at [137, 25] on link "Work" at bounding box center [142, 20] width 25 height 14
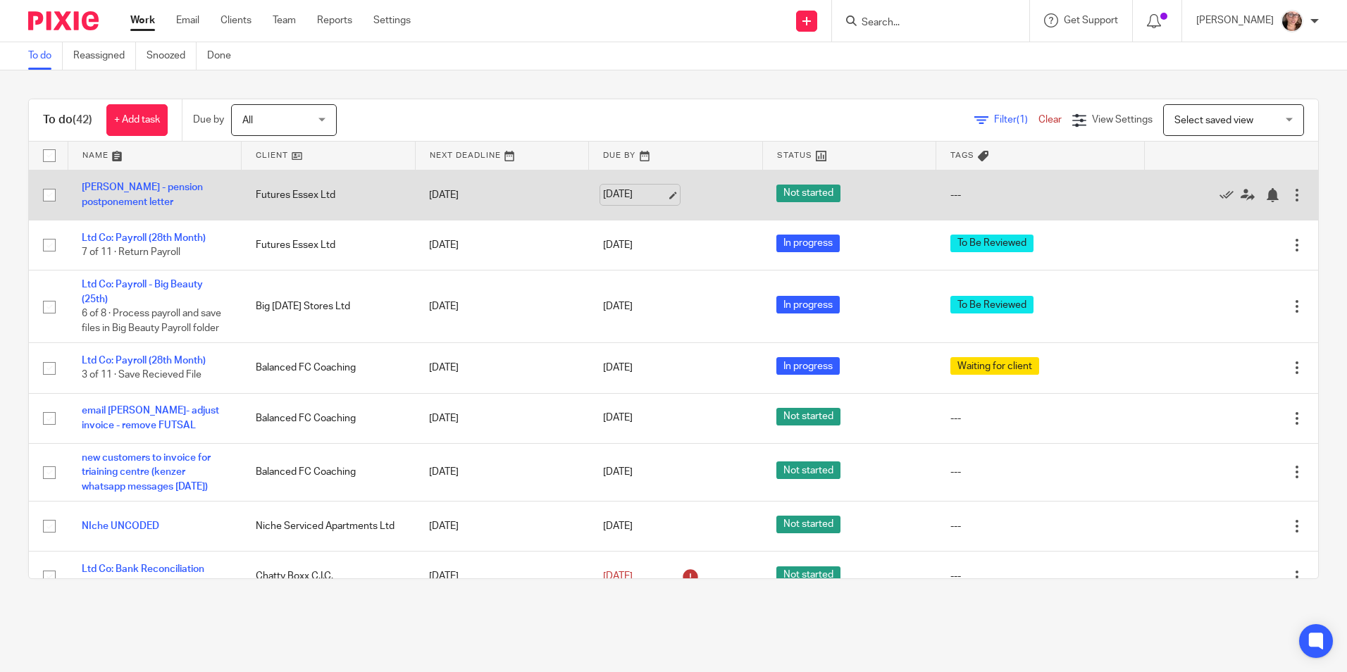
click at [607, 196] on link "[DATE]" at bounding box center [634, 194] width 63 height 15
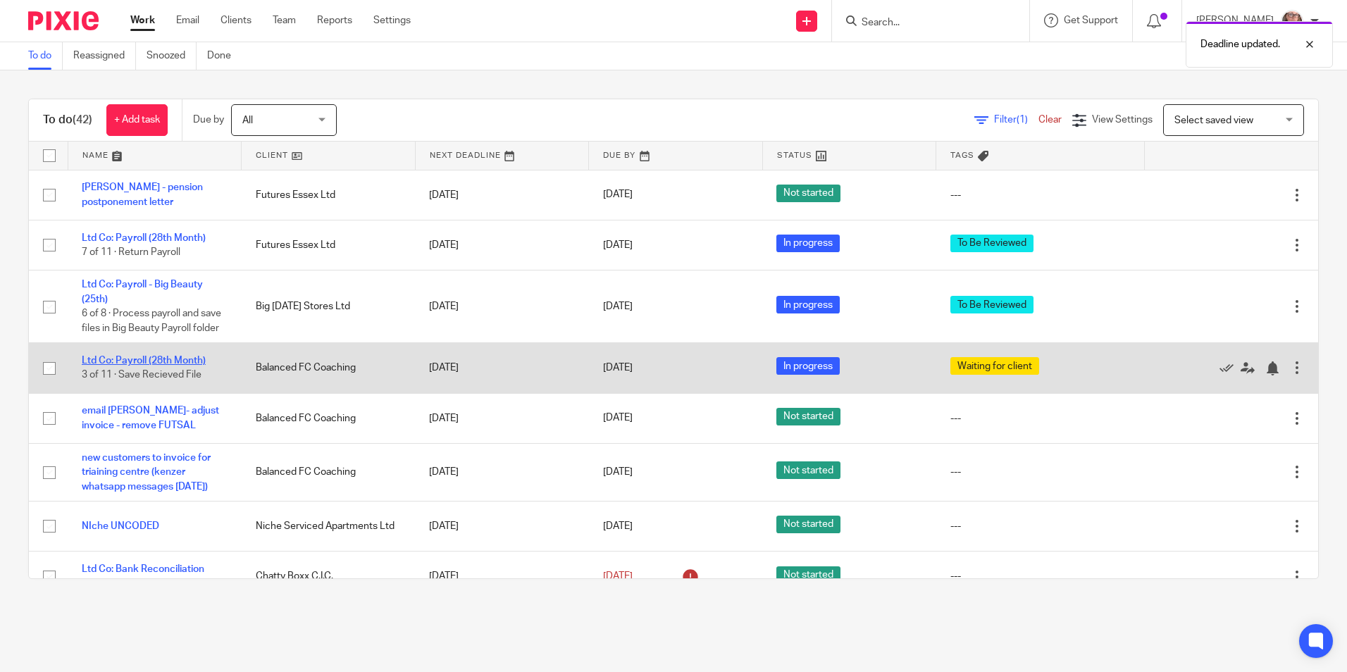
click at [176, 366] on link "Ltd Co: Payroll (28th Month)" at bounding box center [144, 361] width 124 height 10
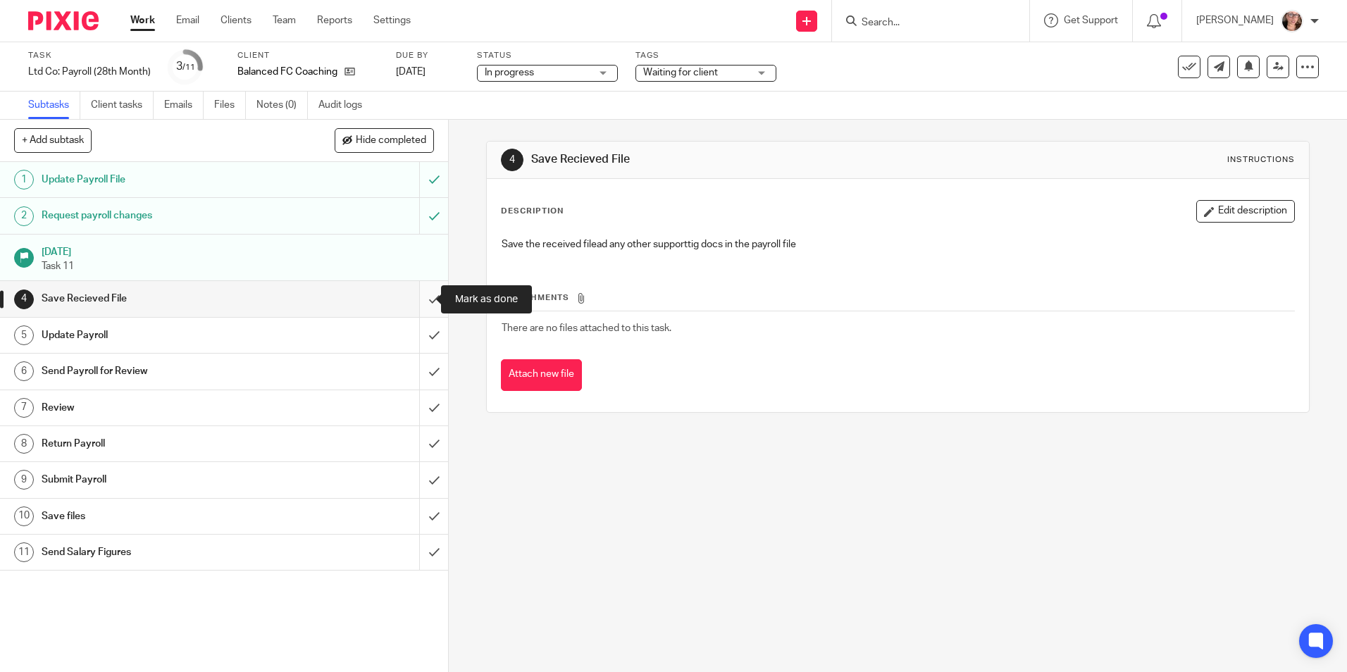
click at [413, 300] on input "submit" at bounding box center [224, 298] width 448 height 35
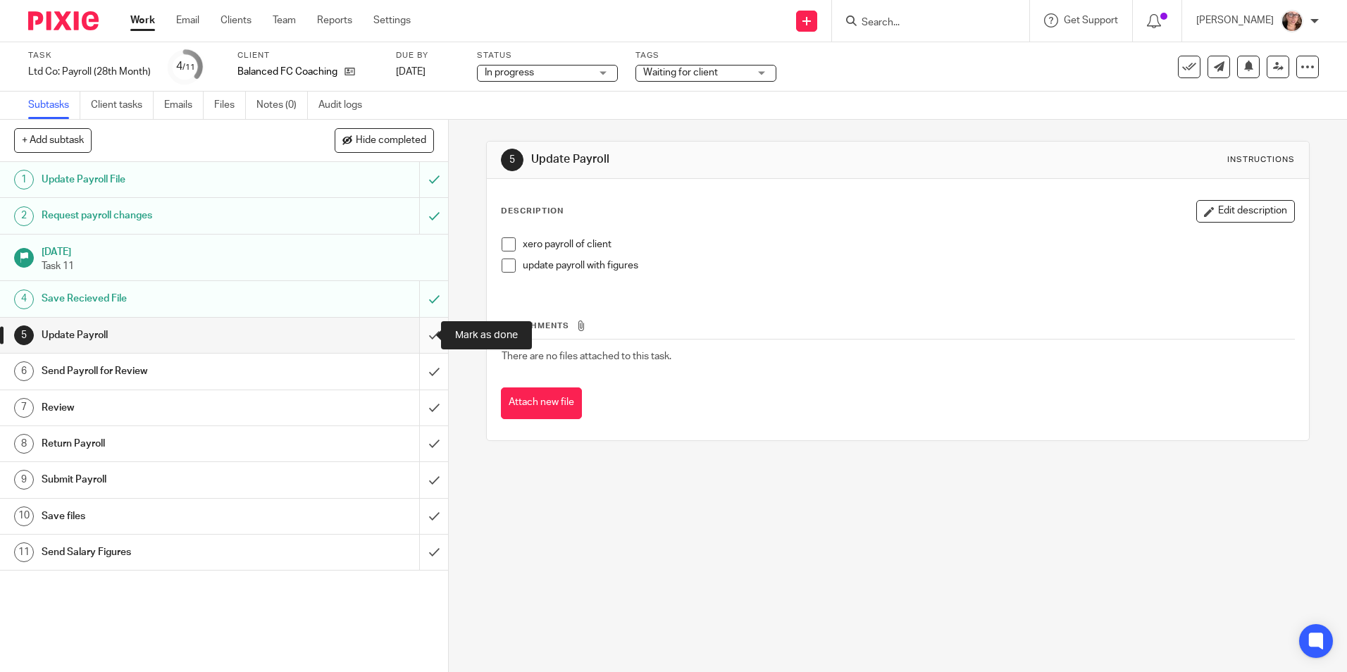
click at [415, 339] on input "submit" at bounding box center [224, 335] width 448 height 35
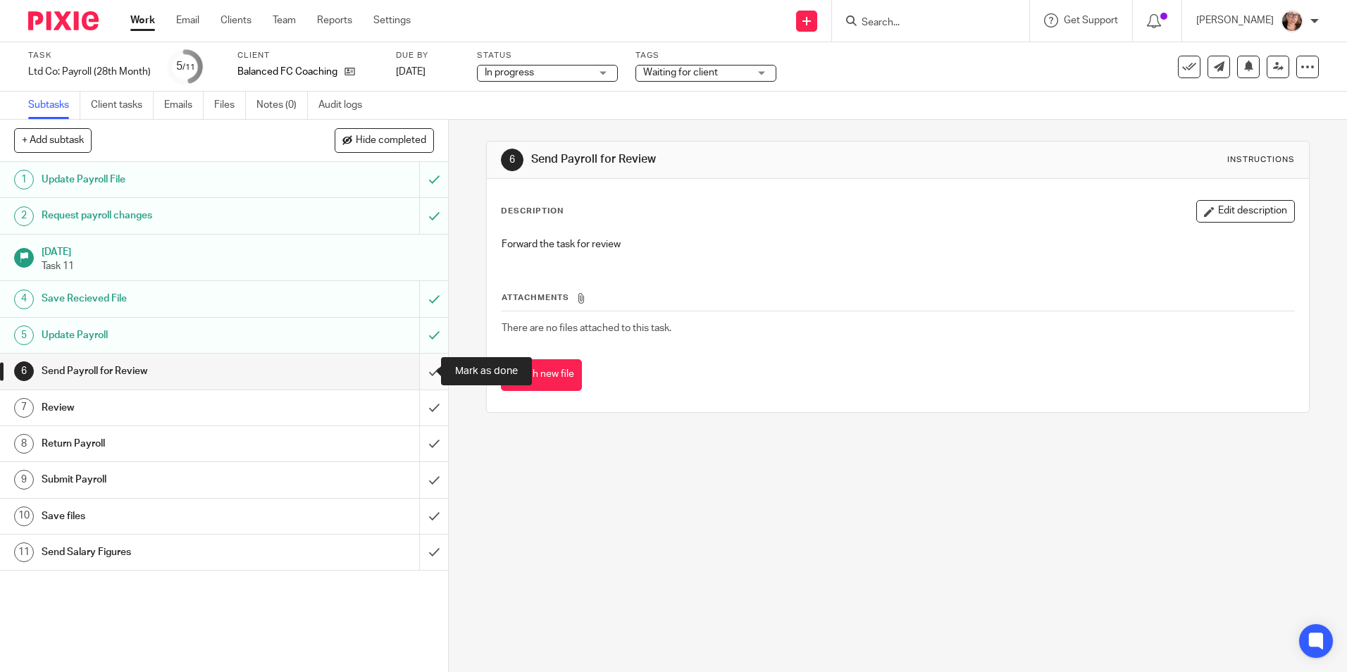
click at [418, 375] on input "submit" at bounding box center [224, 371] width 448 height 35
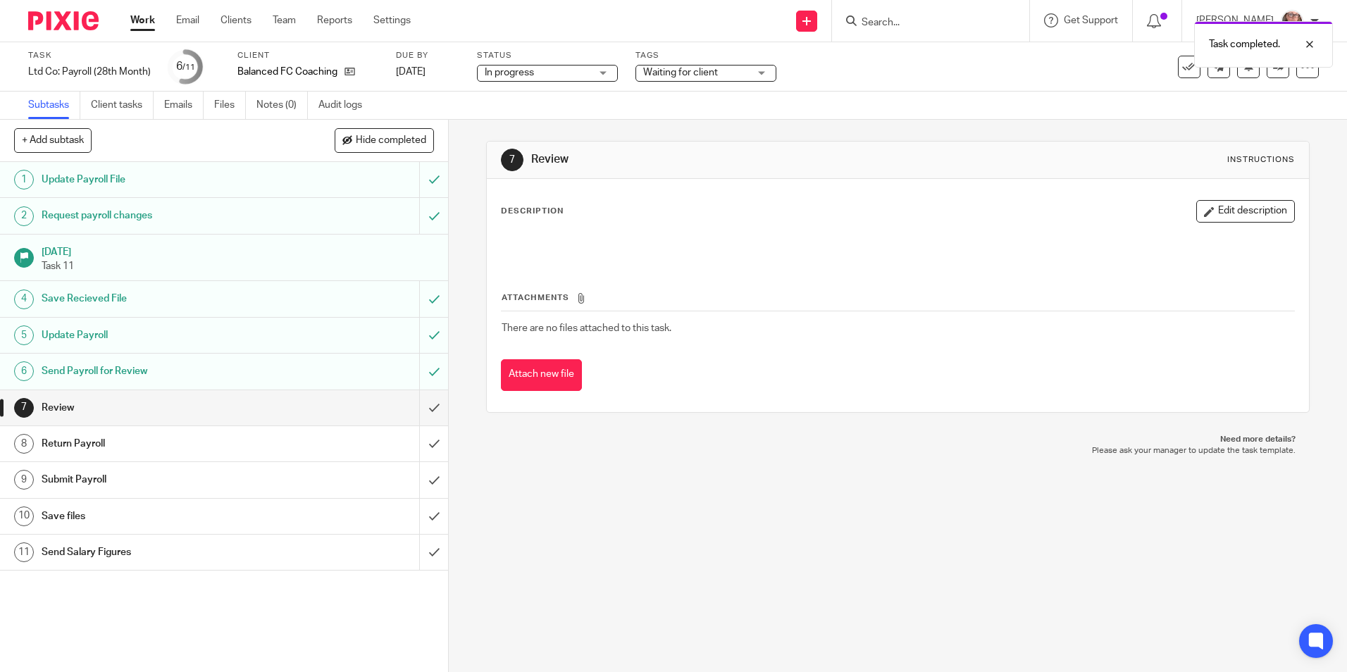
click at [724, 71] on span "Waiting for client" at bounding box center [696, 73] width 106 height 15
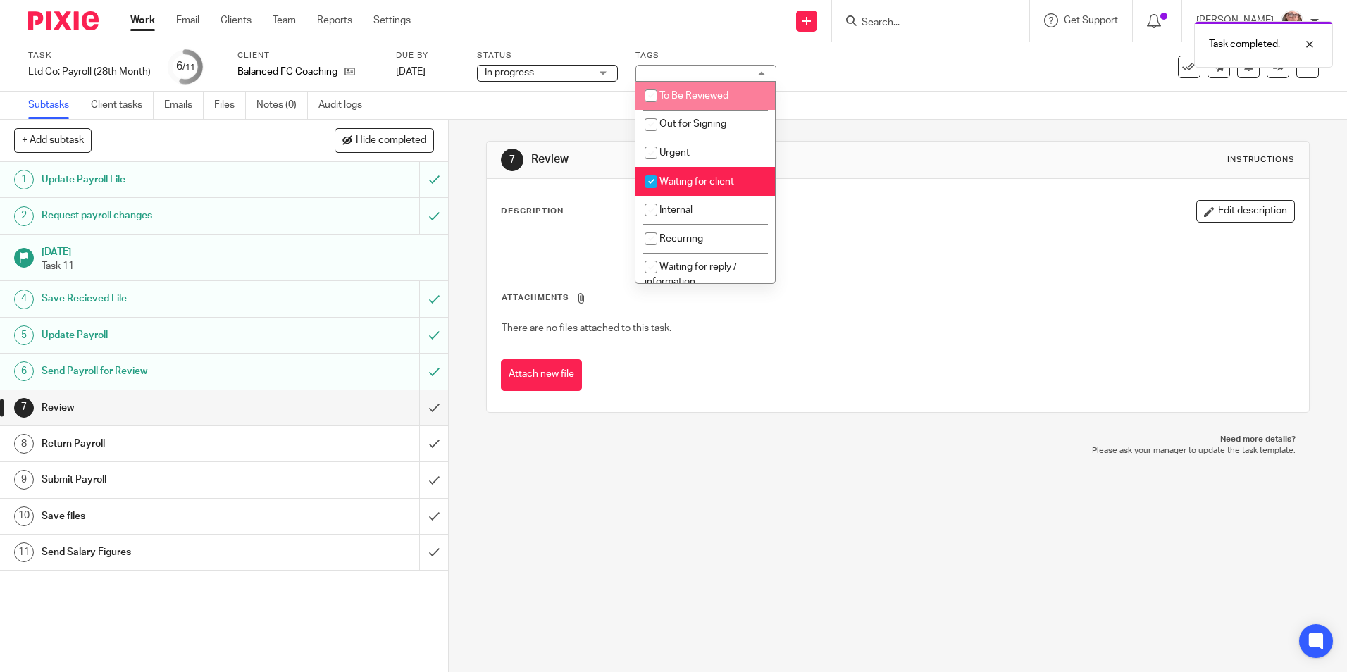
click at [709, 87] on li "To Be Reviewed" at bounding box center [704, 96] width 139 height 29
checkbox input "true"
click at [644, 179] on input "checkbox" at bounding box center [650, 181] width 27 height 27
checkbox input "false"
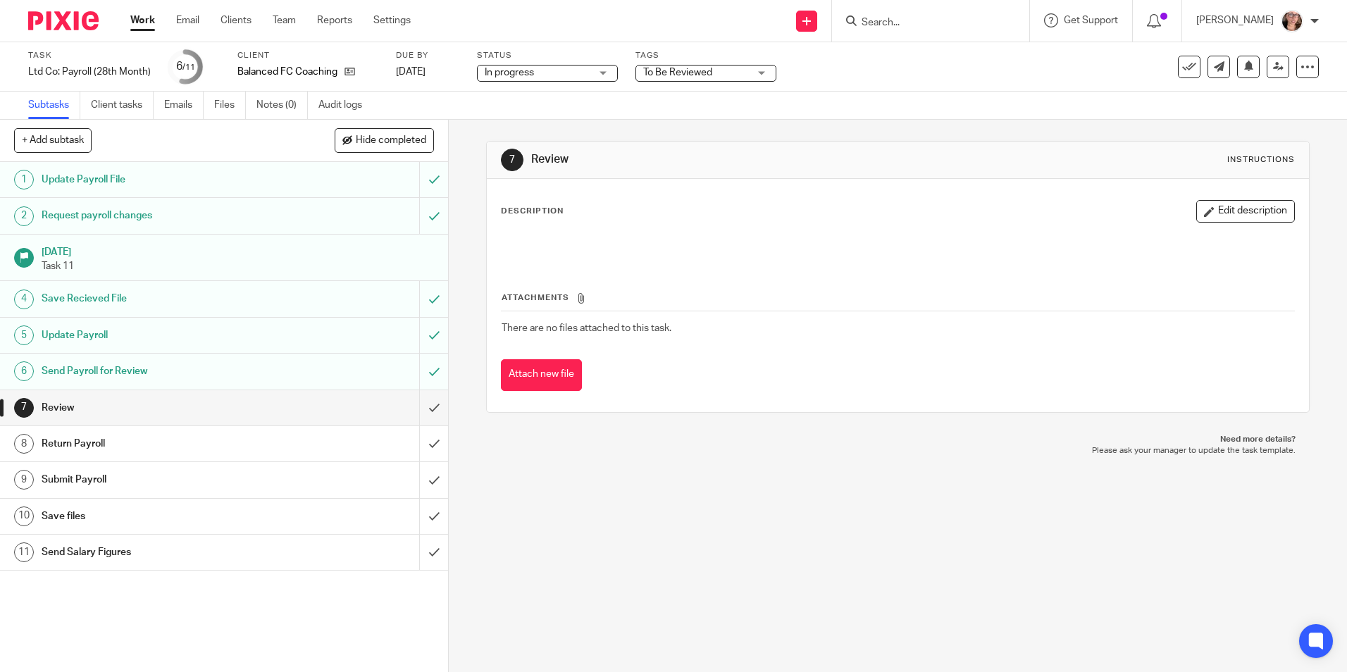
click at [597, 478] on div "7 Review Instructions Description Edit description Attachments There are no fil…" at bounding box center [898, 396] width 898 height 552
click at [142, 19] on link "Work" at bounding box center [142, 20] width 25 height 14
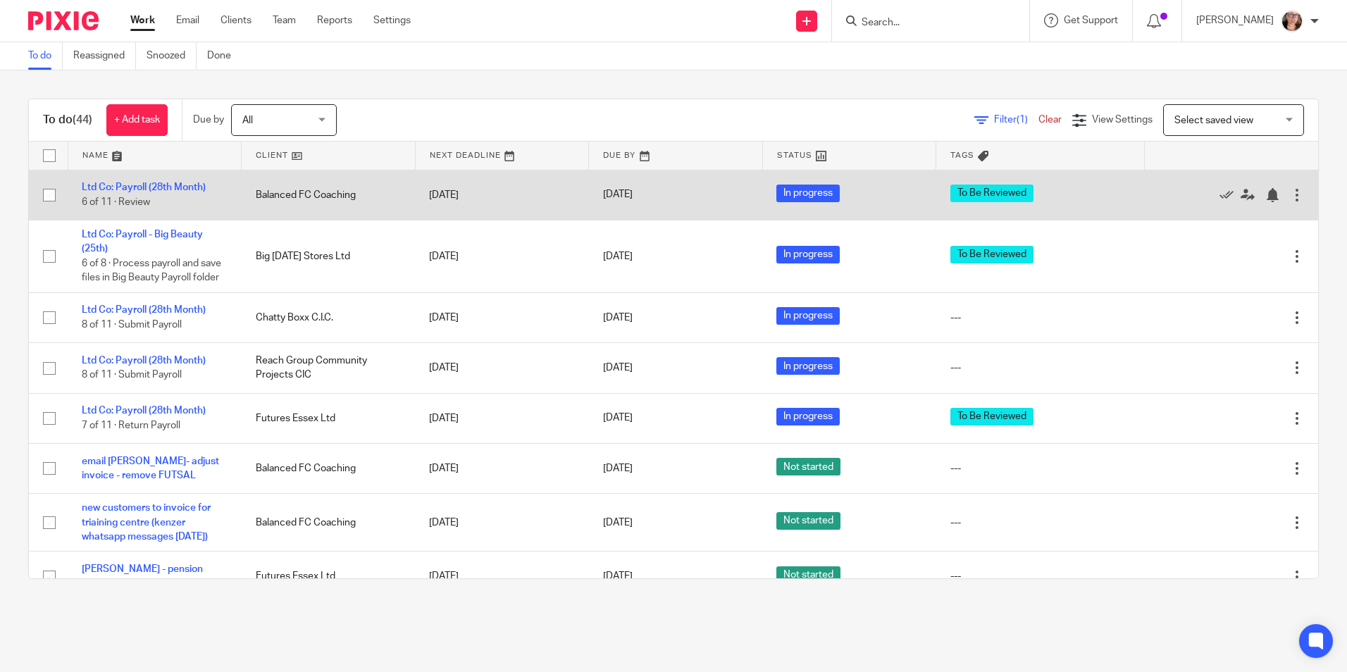
click at [275, 208] on td "Balanced FC Coaching" at bounding box center [329, 195] width 174 height 50
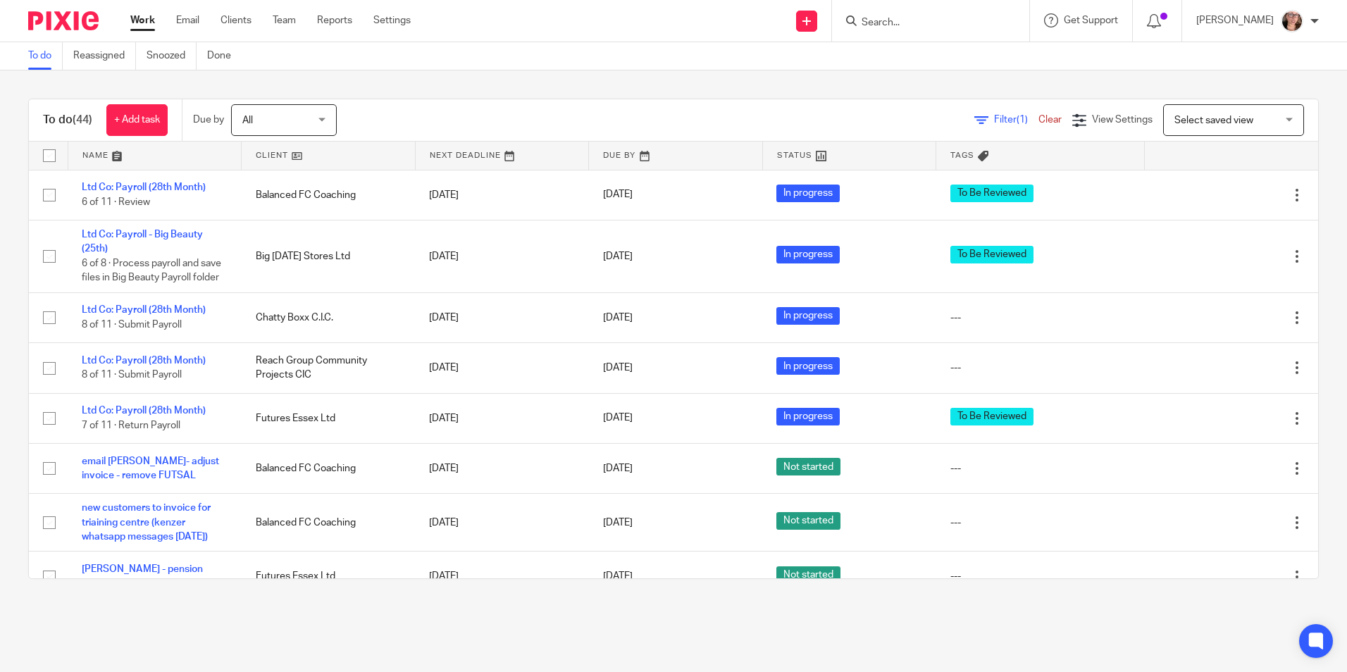
click at [238, 29] on div "Work Email Clients Team Reports Settings Work Email Clients Team Reports Settin…" at bounding box center [274, 21] width 316 height 42
click at [239, 20] on link "Clients" at bounding box center [235, 20] width 31 height 14
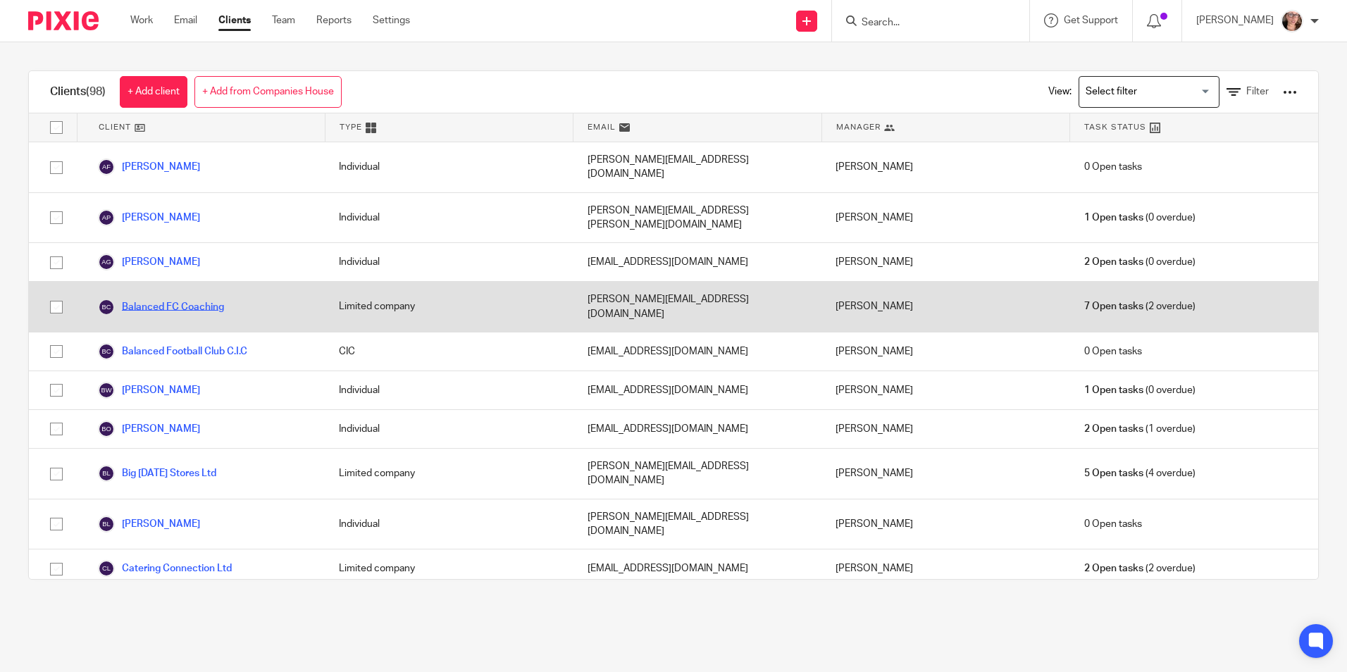
click at [190, 299] on link "Balanced FC Coaching" at bounding box center [161, 307] width 126 height 17
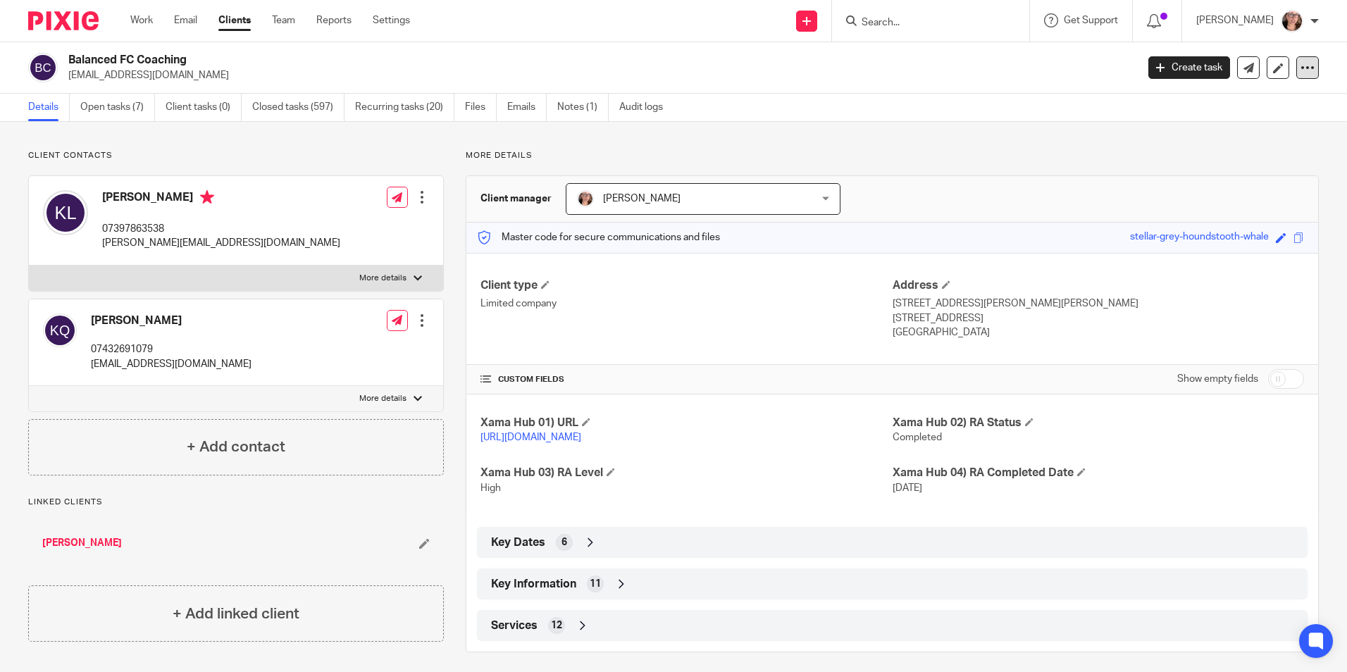
click at [1300, 74] on icon at bounding box center [1307, 68] width 14 height 14
click at [1191, 70] on link "Create task" at bounding box center [1189, 67] width 82 height 23
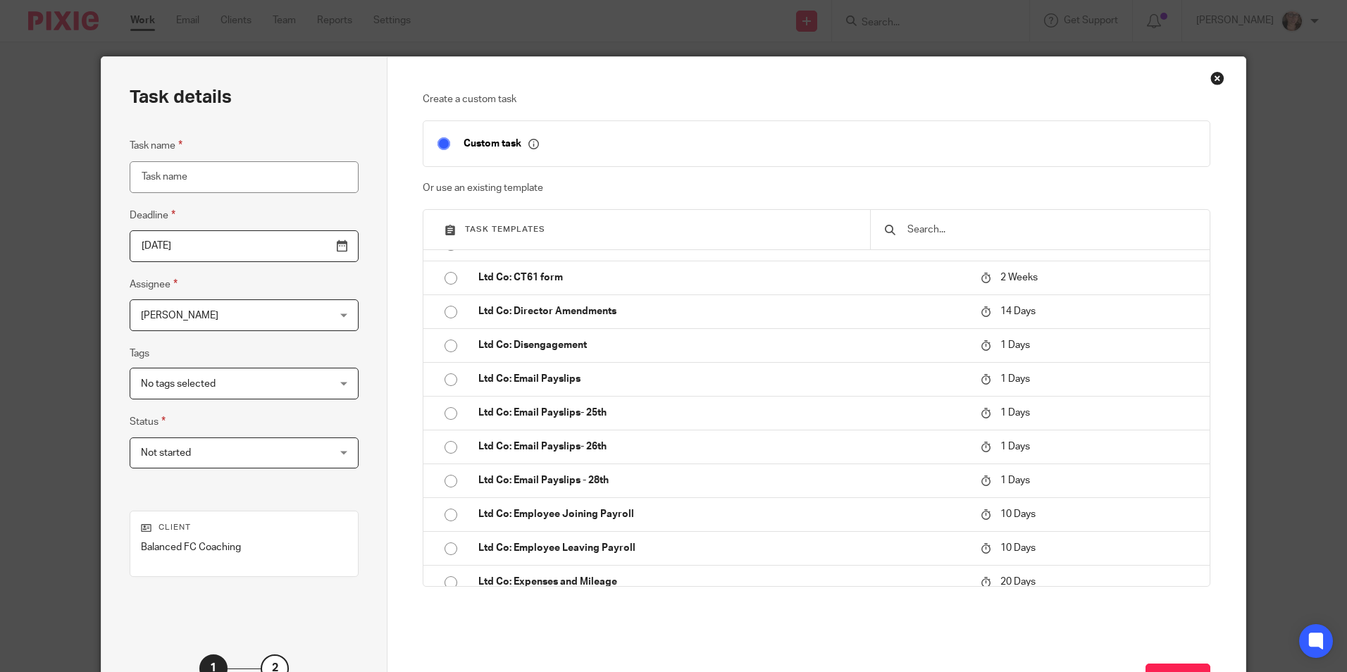
scroll to position [1197, 0]
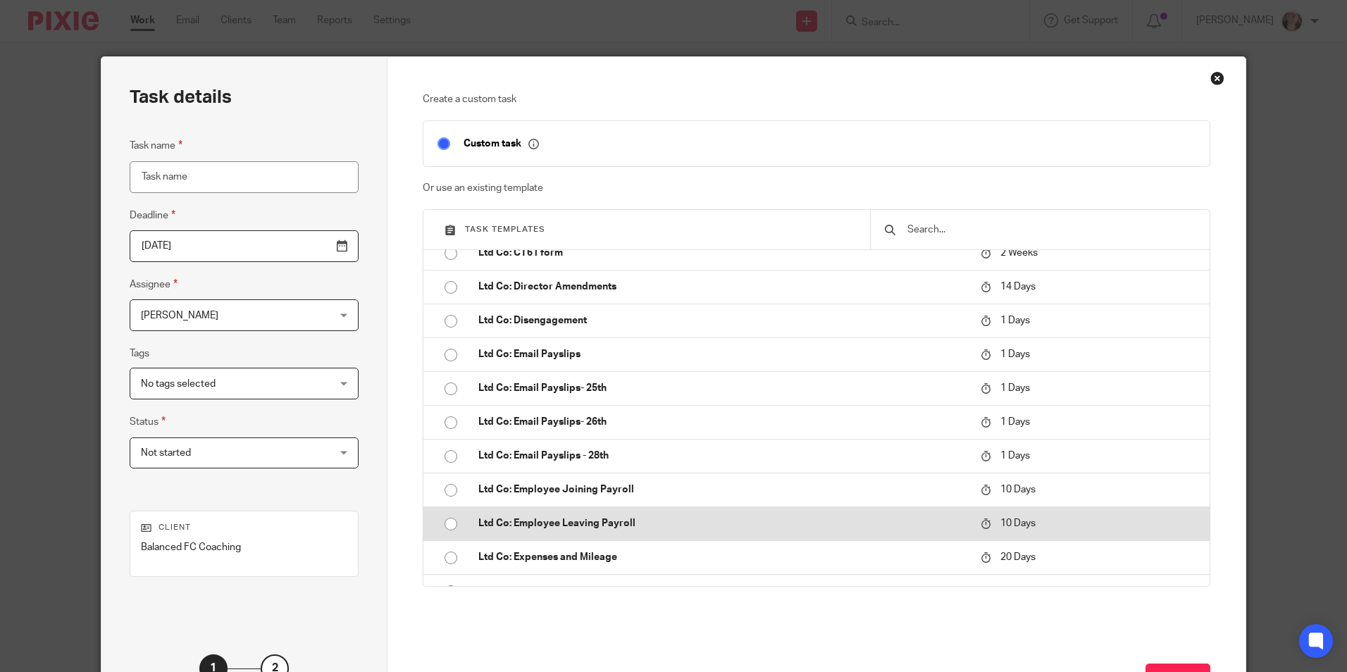
click at [449, 520] on input "radio" at bounding box center [450, 524] width 27 height 27
type input "2025-10-02"
type input "Ltd Co: Employee Leaving Payroll"
checkbox input "false"
radio input "false"
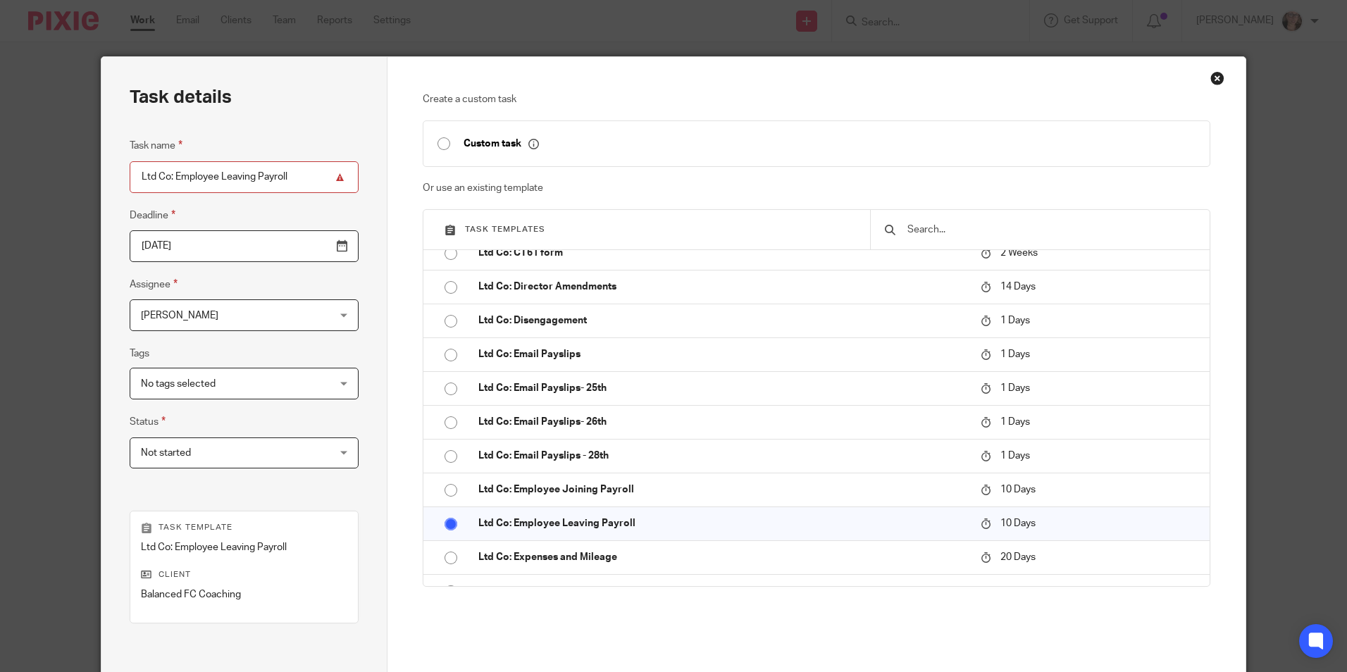
click at [308, 247] on input "2025-10-02" at bounding box center [244, 246] width 229 height 32
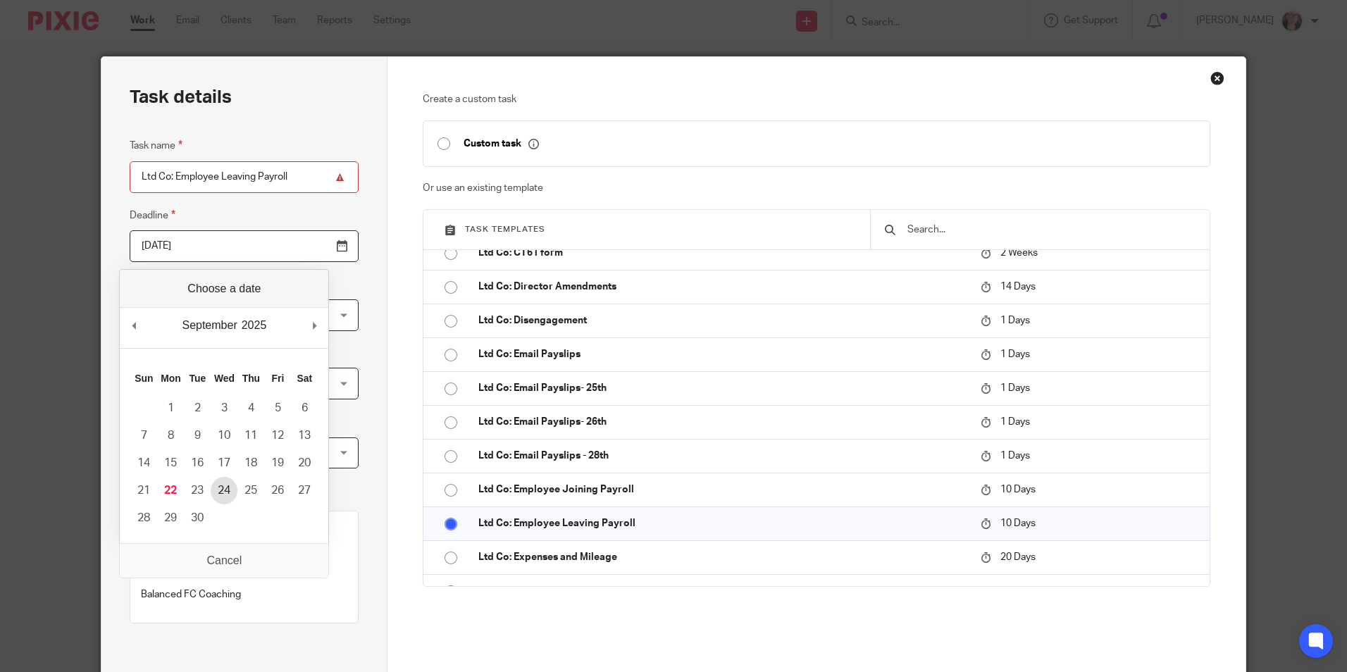
type input "2025-09-24"
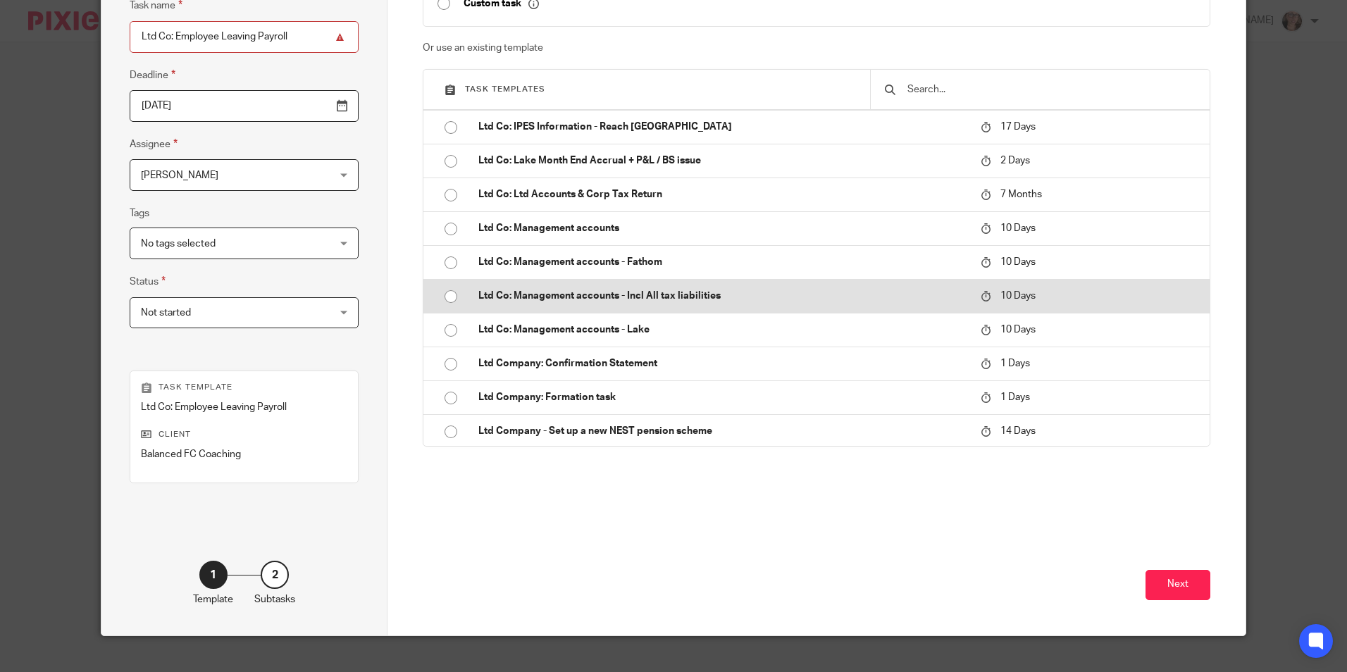
scroll to position [141, 0]
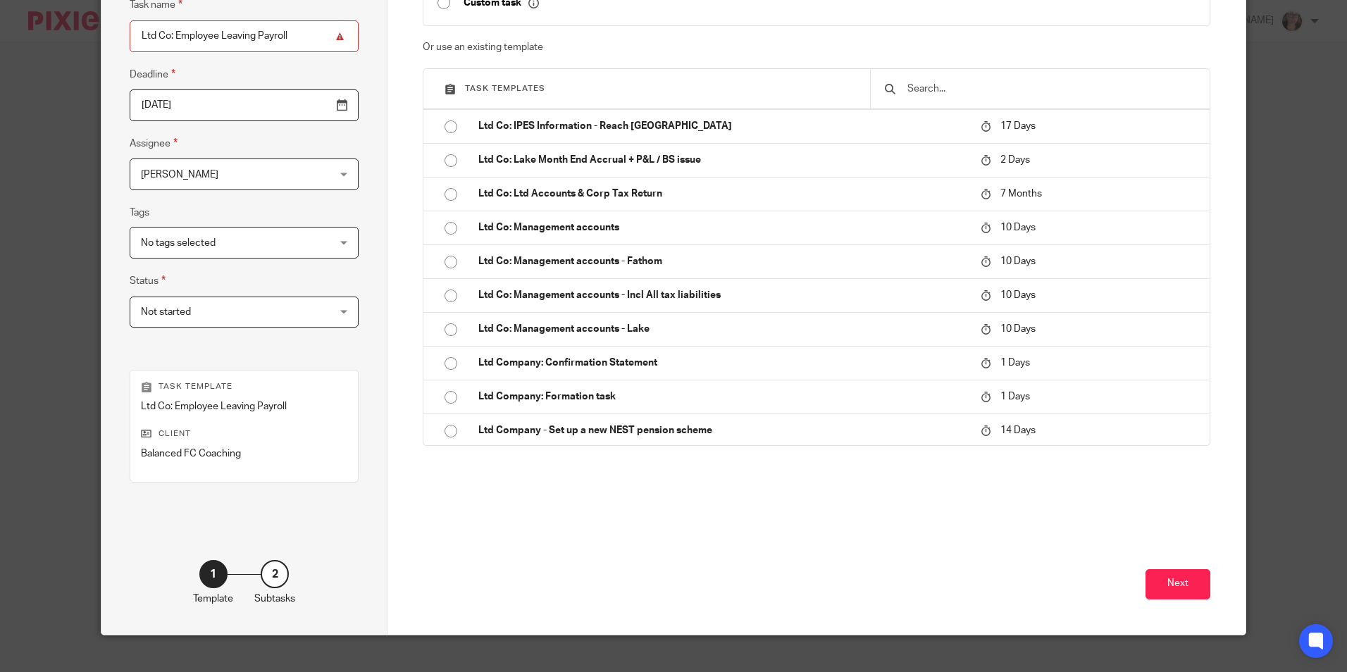
click at [285, 38] on input "Ltd Co: Employee Leaving Payroll" at bounding box center [244, 36] width 229 height 32
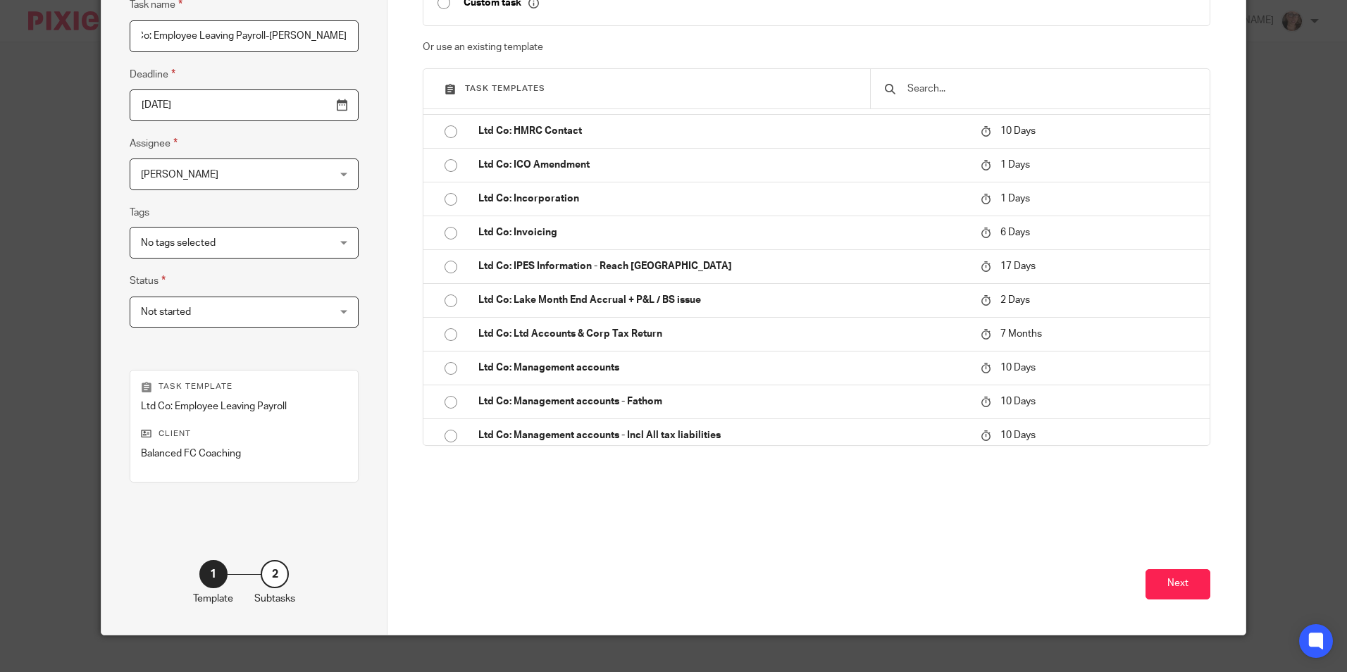
scroll to position [1550, 0]
type input "Ltd Co: Employee Leaving Payroll-[PERSON_NAME]"
click at [1176, 589] on button "Next" at bounding box center [1177, 584] width 65 height 30
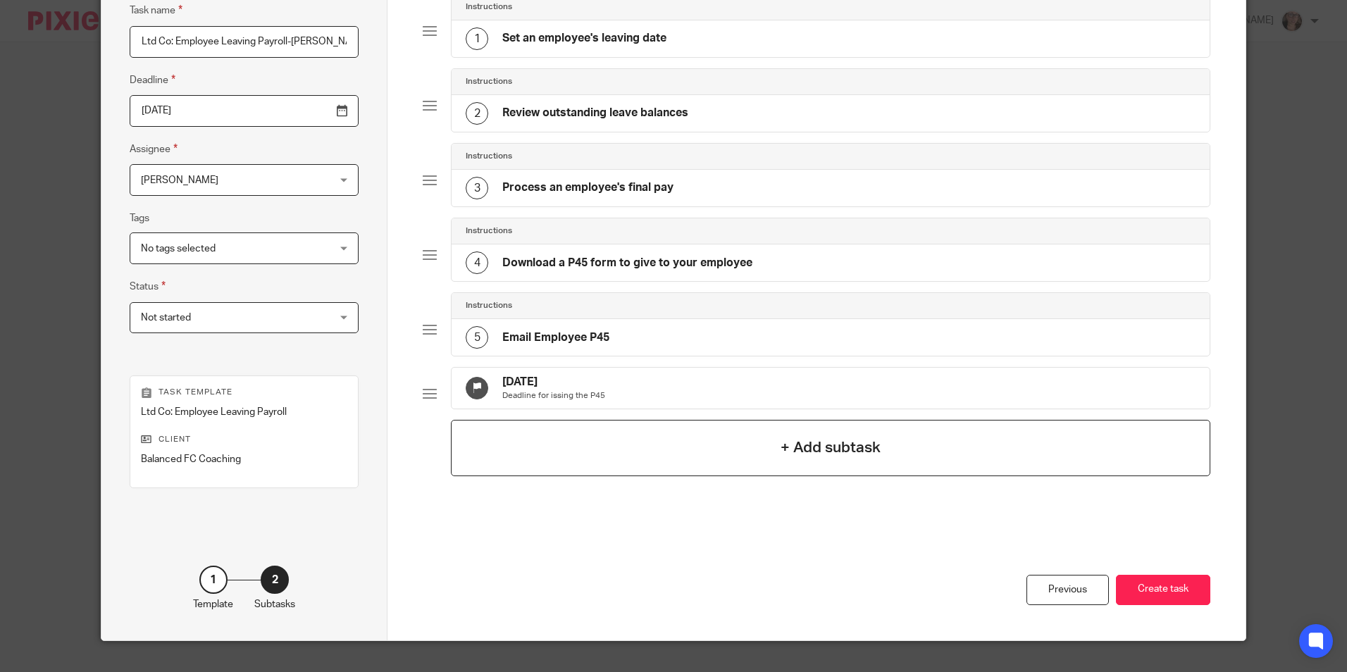
scroll to position [141, 0]
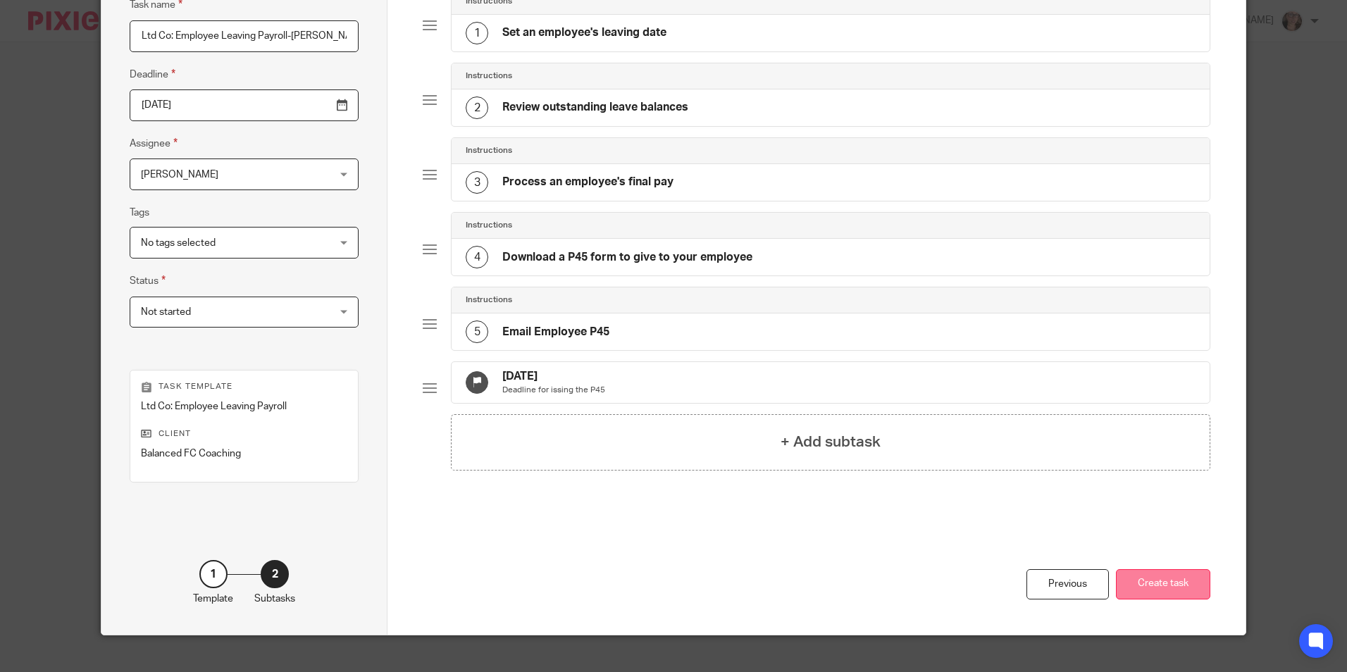
click at [1178, 592] on button "Create task" at bounding box center [1163, 584] width 94 height 30
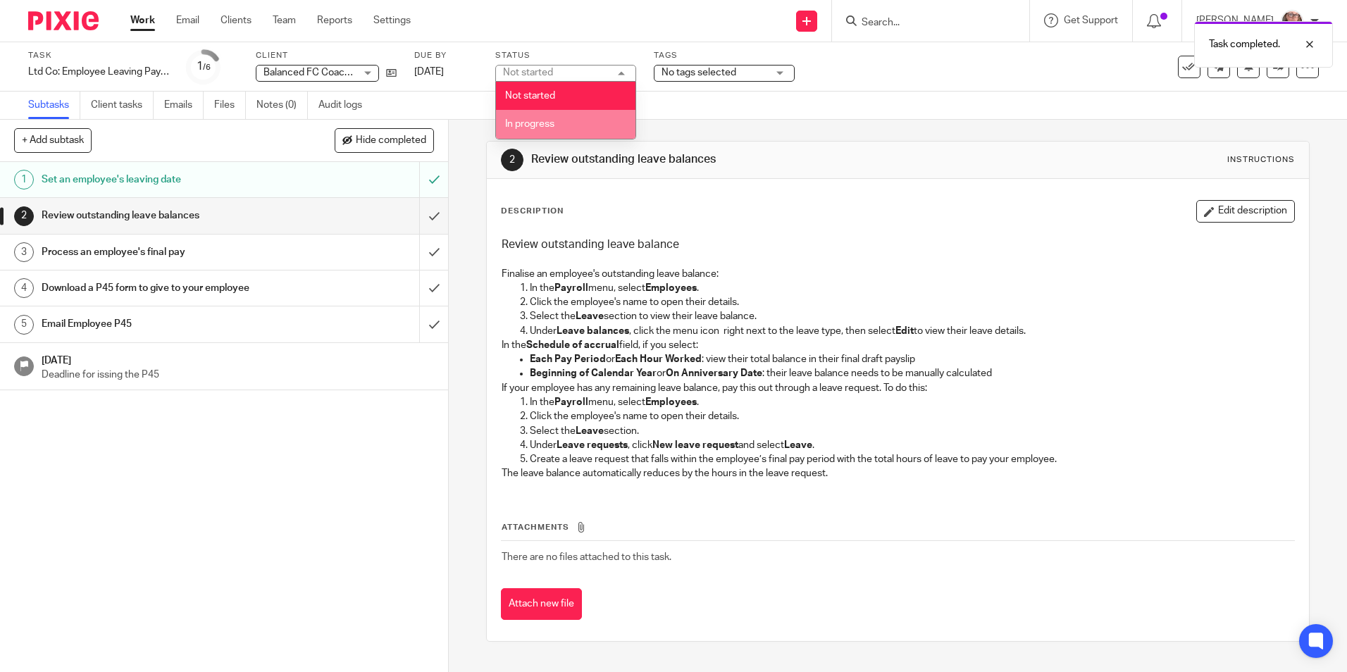
click at [530, 121] on span "In progress" at bounding box center [529, 124] width 49 height 10
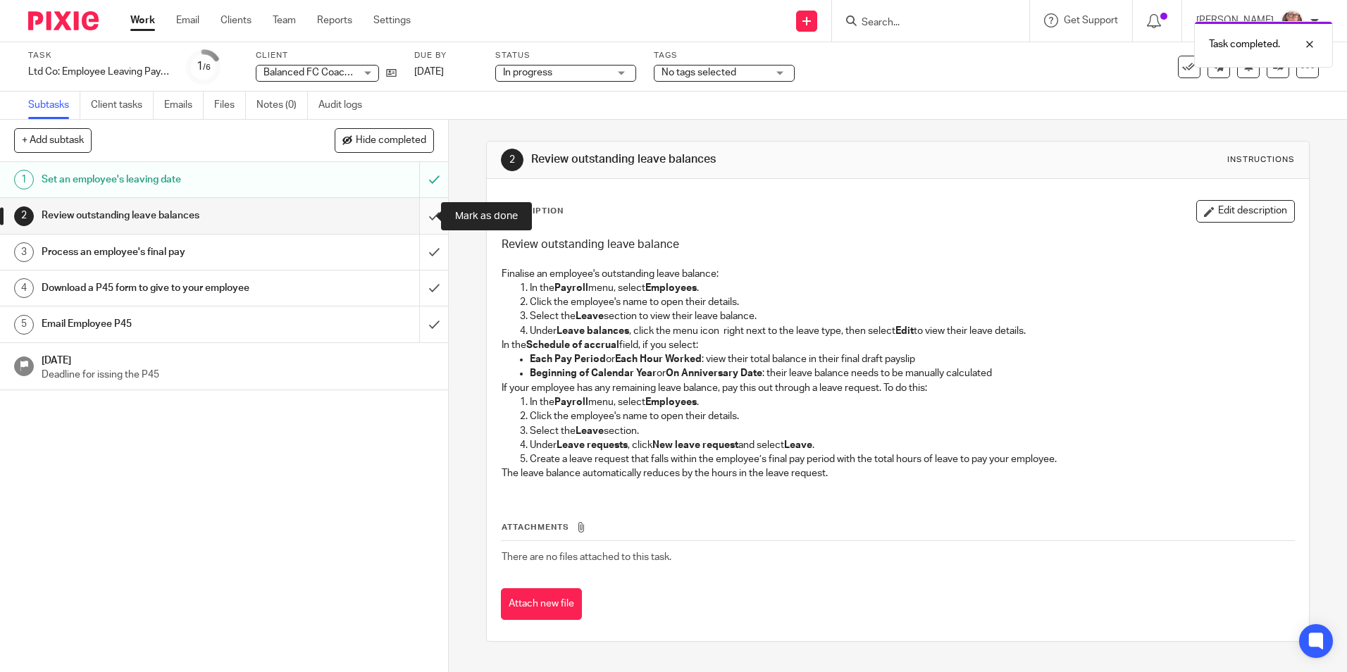
click at [421, 220] on input "submit" at bounding box center [224, 215] width 448 height 35
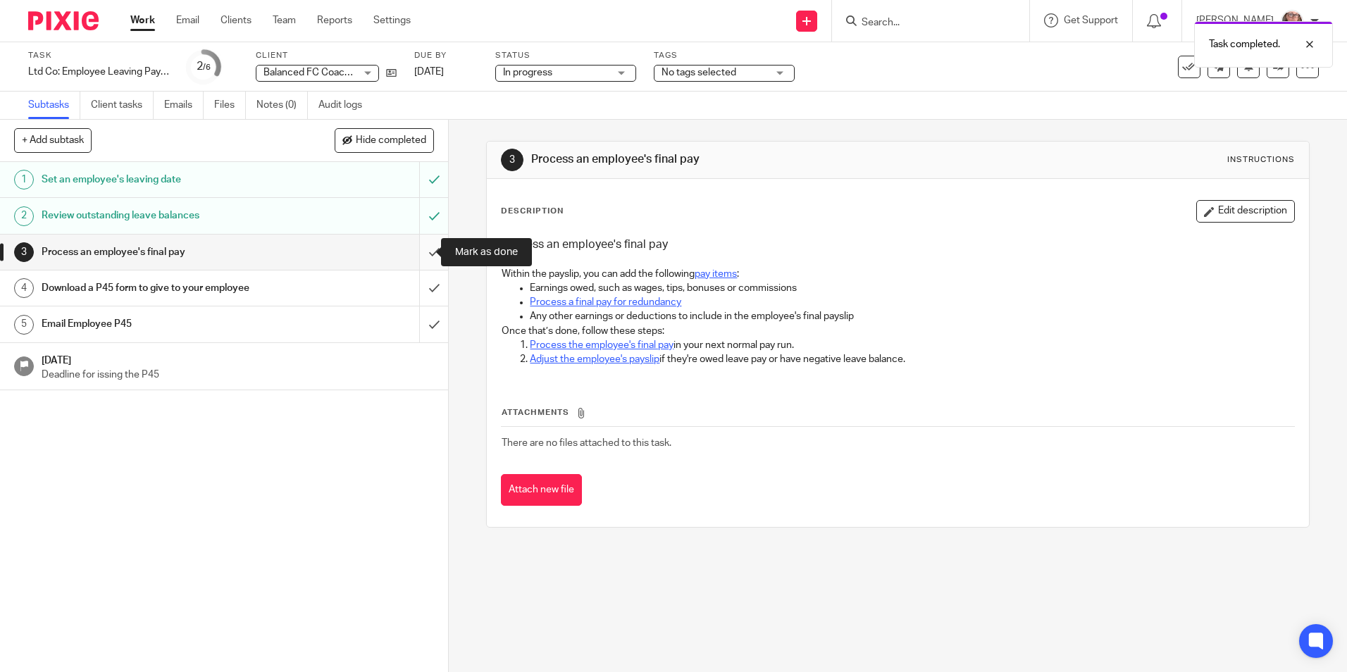
click at [408, 258] on input "submit" at bounding box center [224, 252] width 448 height 35
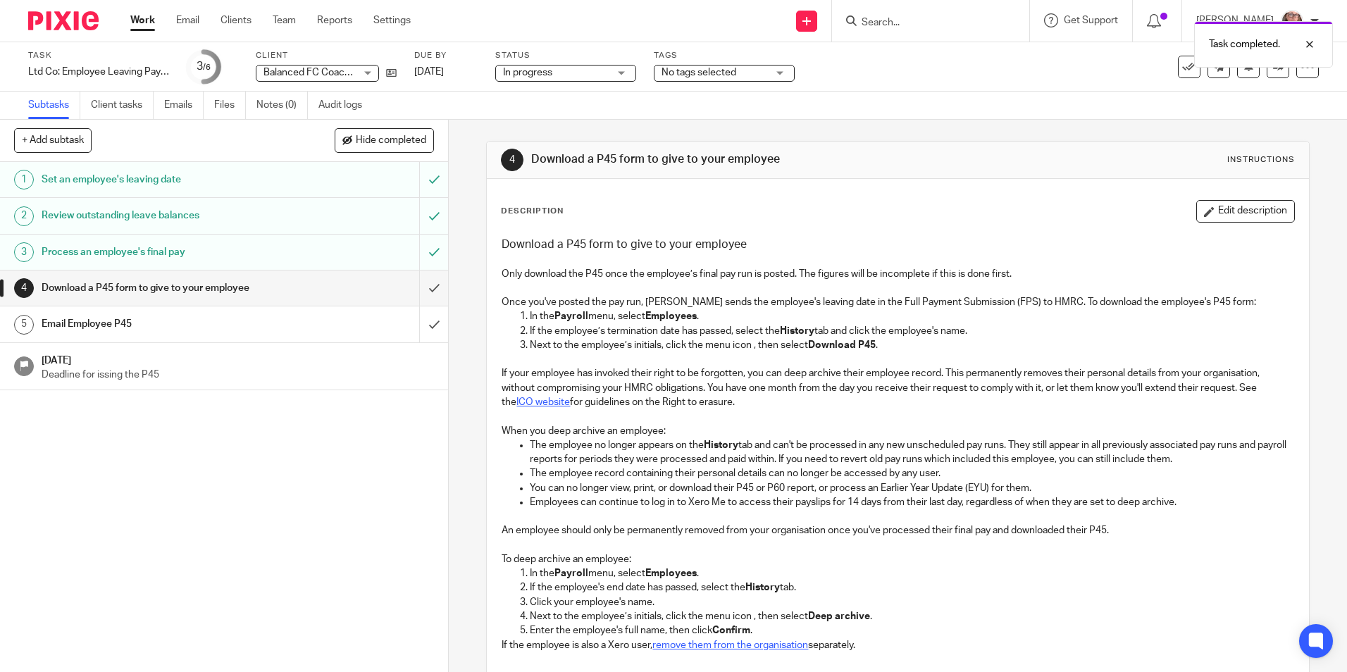
click at [682, 70] on span "No tags selected" at bounding box center [698, 73] width 75 height 10
click at [637, 26] on div "Send new email Create task Add client Get Support Contact Support Help Document…" at bounding box center [889, 21] width 915 height 42
click at [432, 300] on input "submit" at bounding box center [224, 287] width 448 height 35
click at [418, 316] on input "submit" at bounding box center [224, 323] width 448 height 35
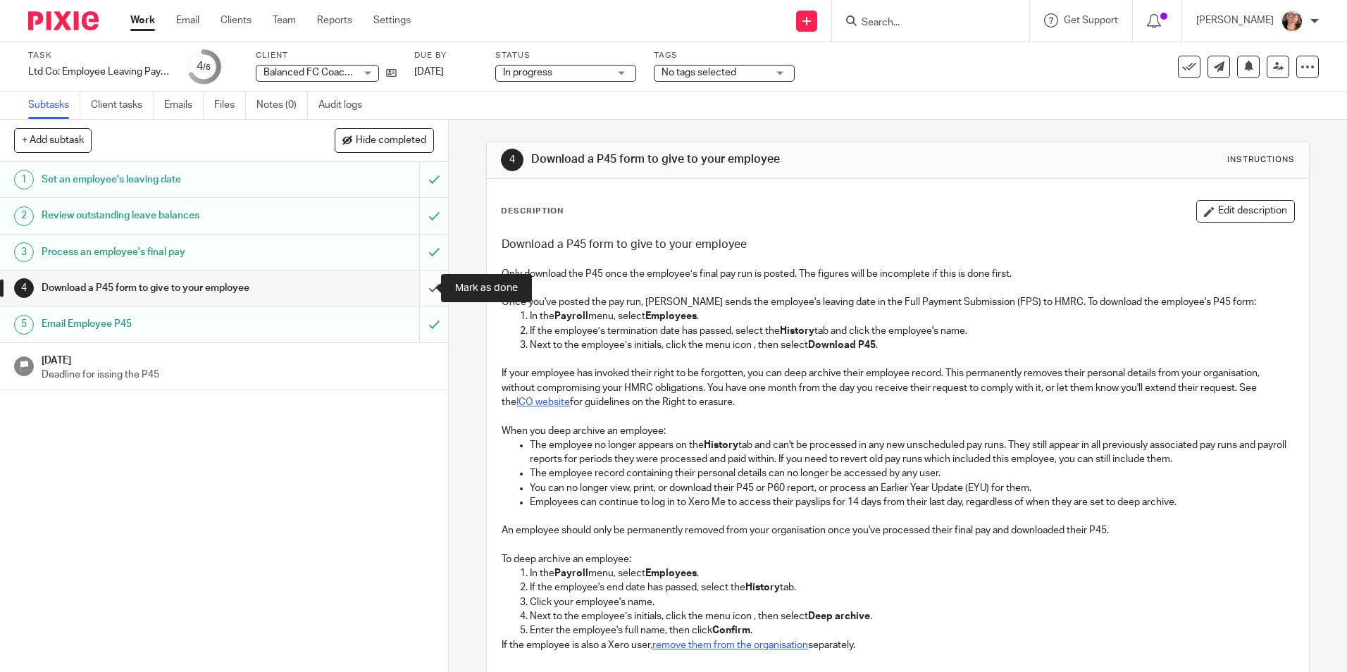
click at [423, 287] on input "submit" at bounding box center [224, 287] width 448 height 35
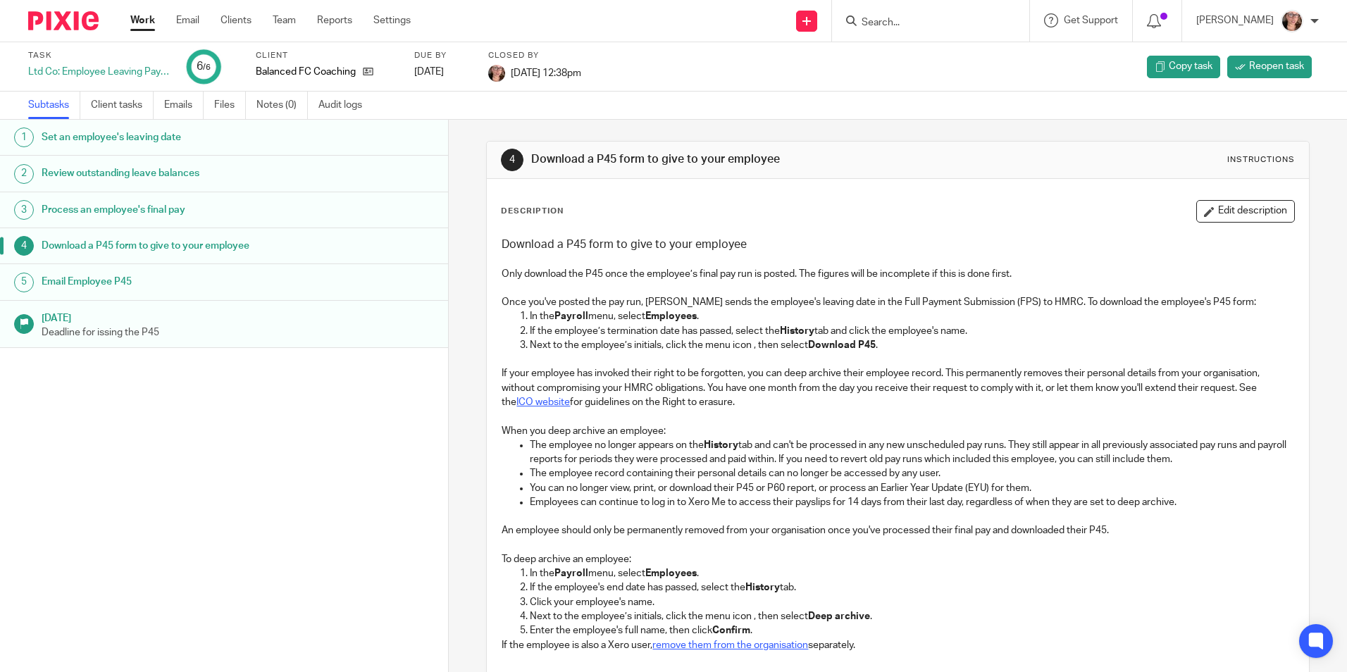
click at [151, 16] on link "Work" at bounding box center [142, 20] width 25 height 14
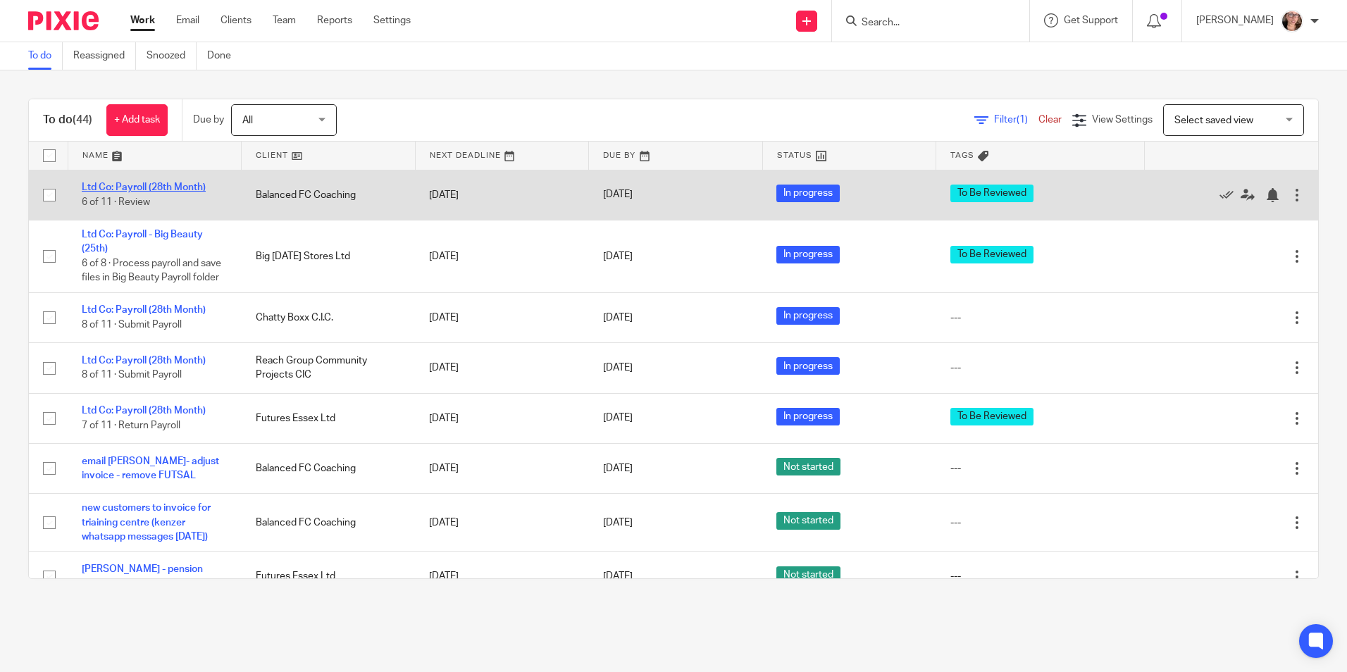
click at [175, 187] on link "Ltd Co: Payroll (28th Month)" at bounding box center [144, 187] width 124 height 10
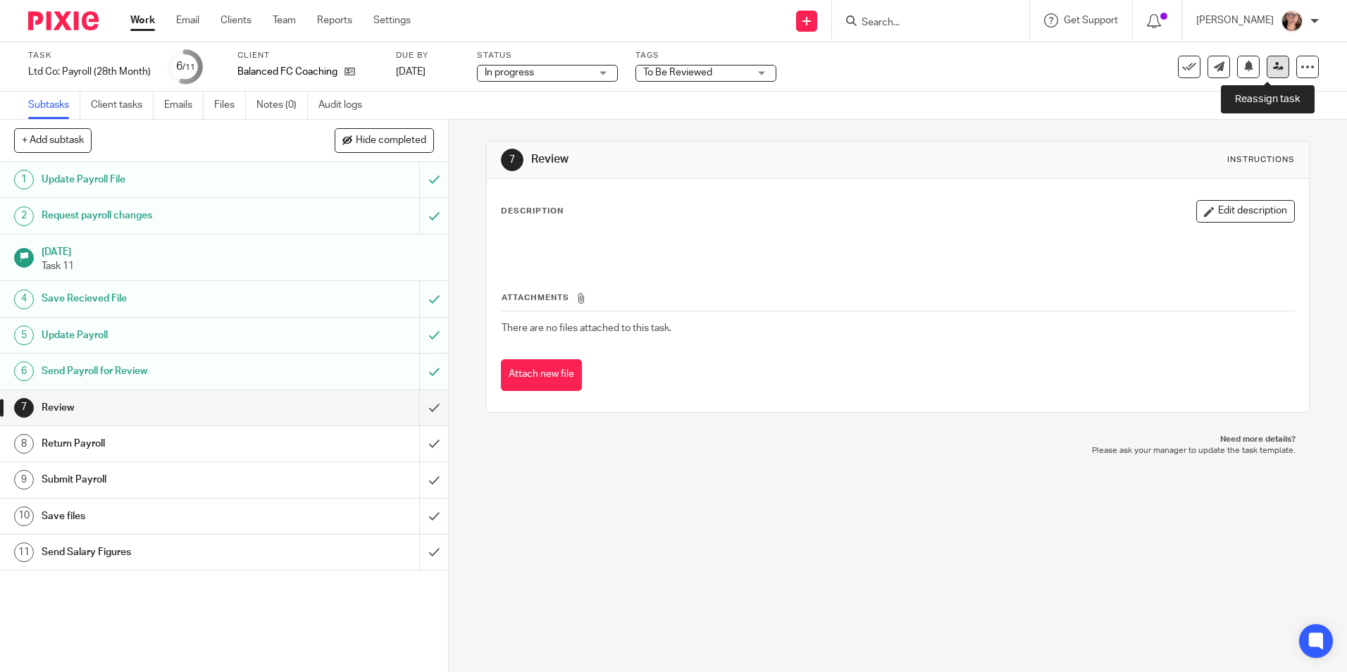
click at [1273, 70] on icon at bounding box center [1278, 66] width 11 height 11
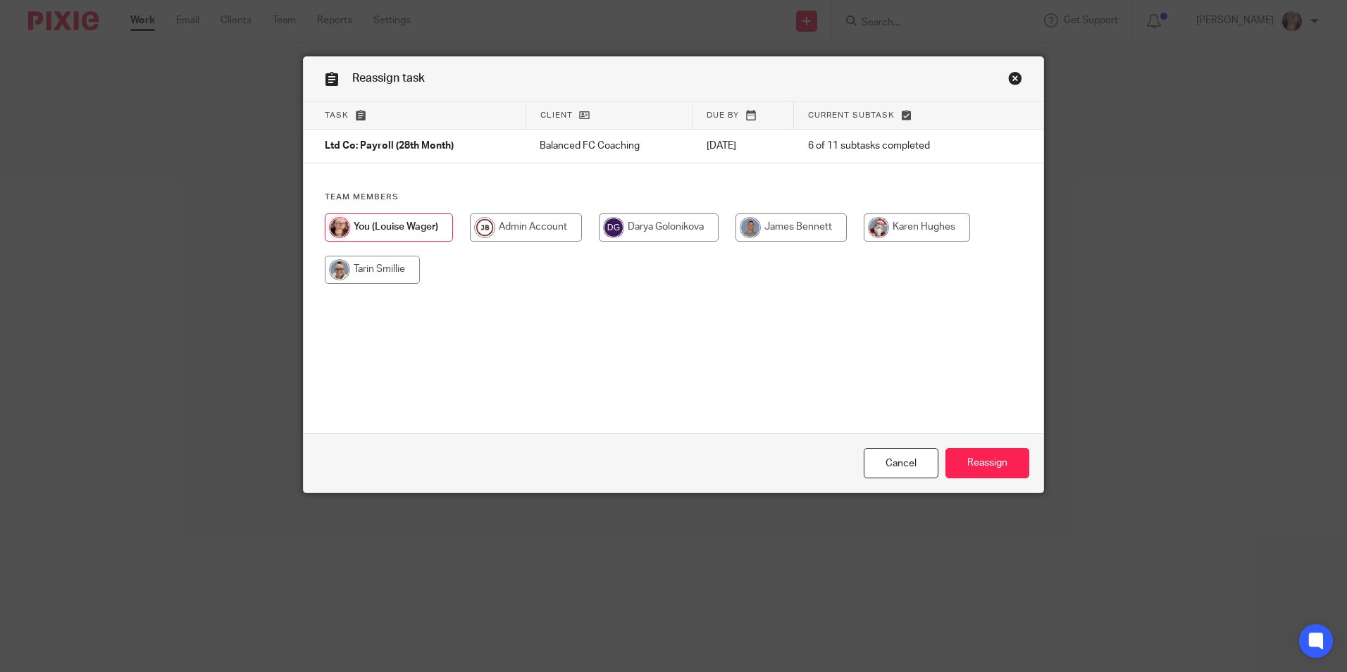
click at [826, 230] on input "radio" at bounding box center [790, 227] width 111 height 28
radio input "true"
click at [967, 467] on input "Reassign" at bounding box center [987, 463] width 84 height 30
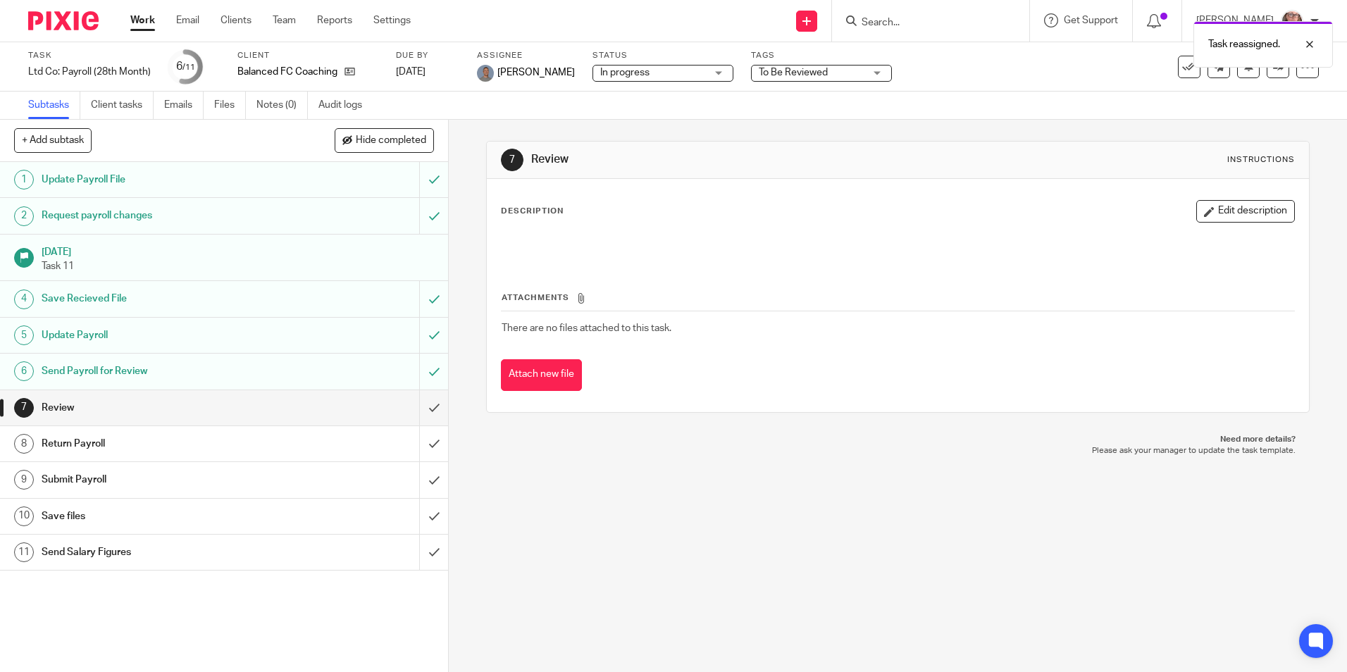
click at [150, 25] on link "Work" at bounding box center [142, 20] width 25 height 14
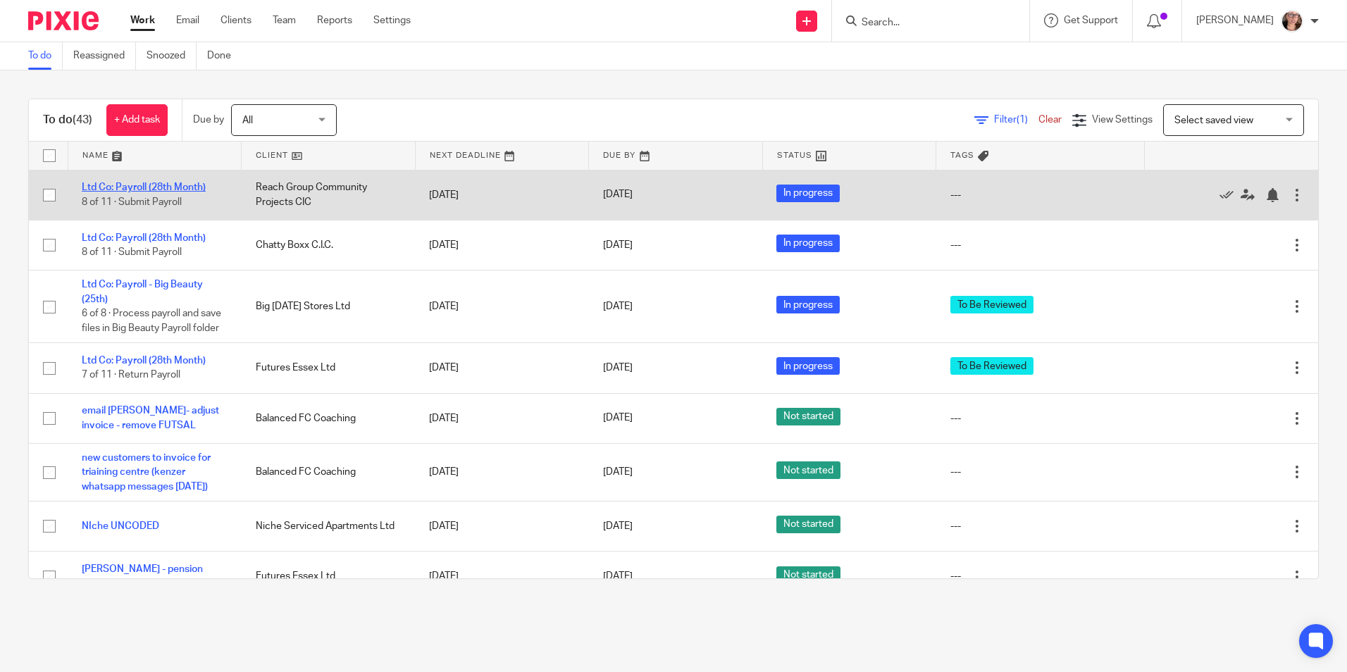
click at [193, 187] on link "Ltd Co: Payroll (28th Month)" at bounding box center [144, 187] width 124 height 10
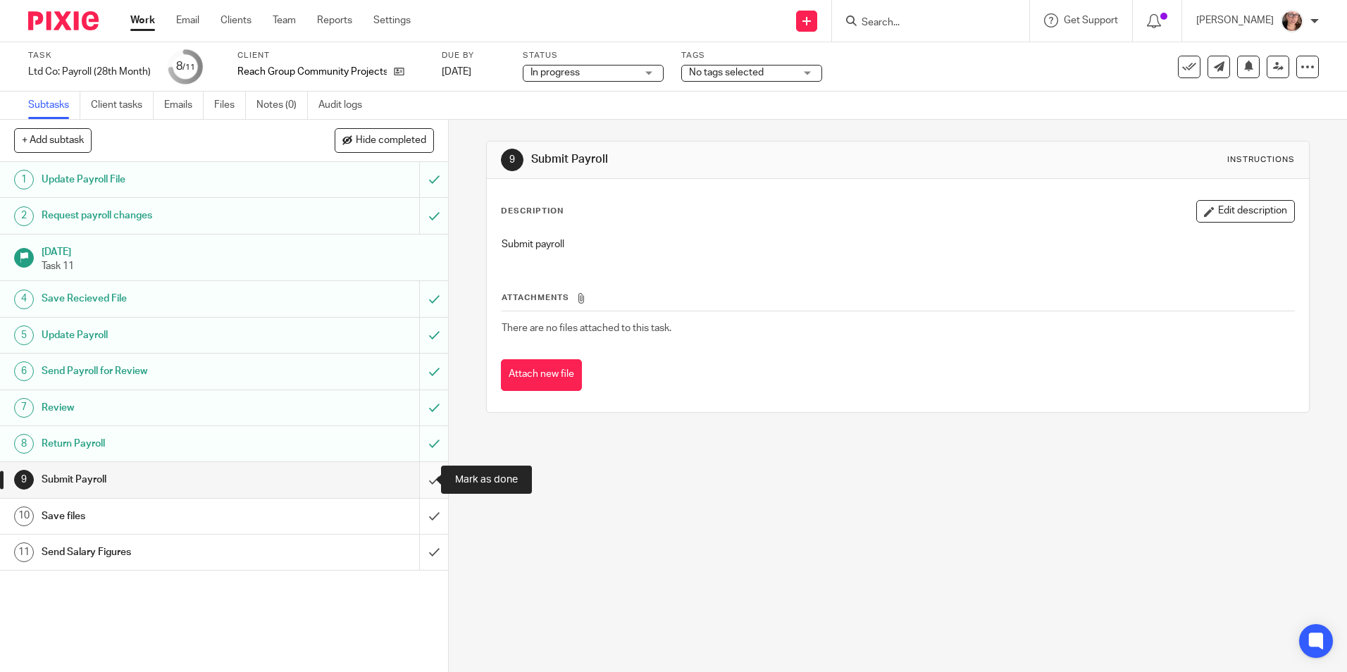
click at [416, 478] on input "submit" at bounding box center [224, 479] width 448 height 35
click at [416, 515] on input "submit" at bounding box center [224, 516] width 448 height 35
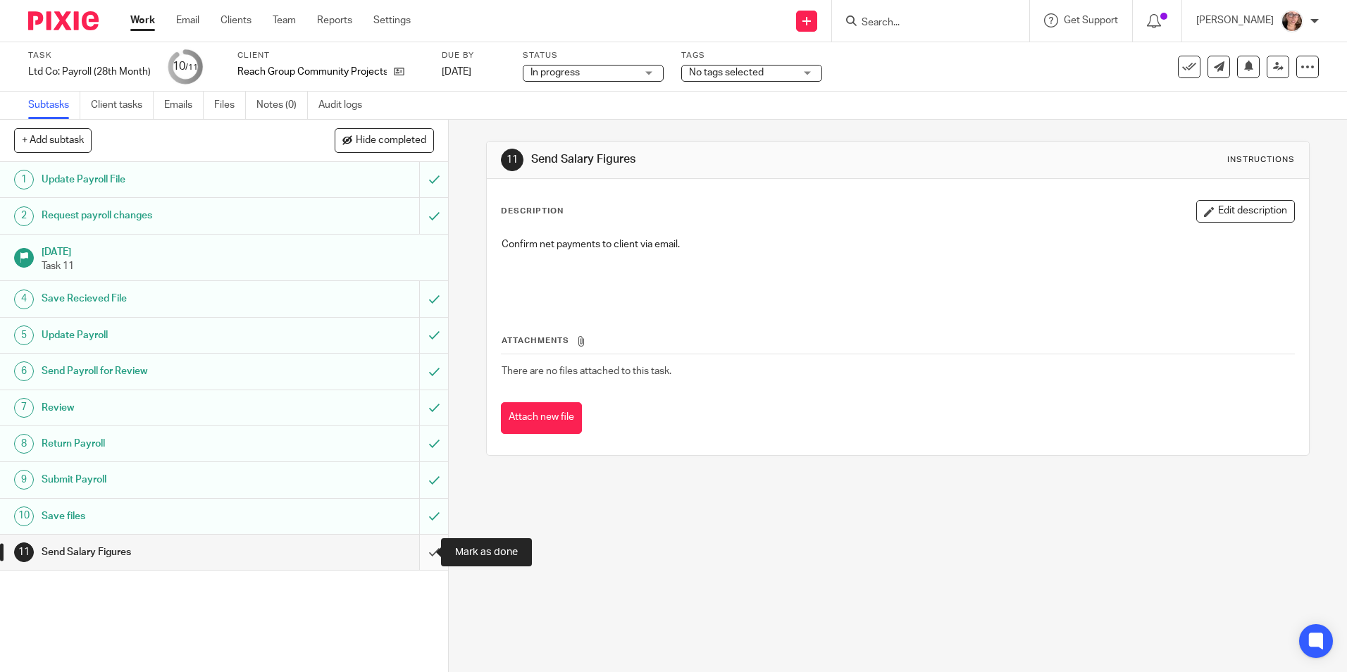
click at [413, 553] on input "submit" at bounding box center [224, 552] width 448 height 35
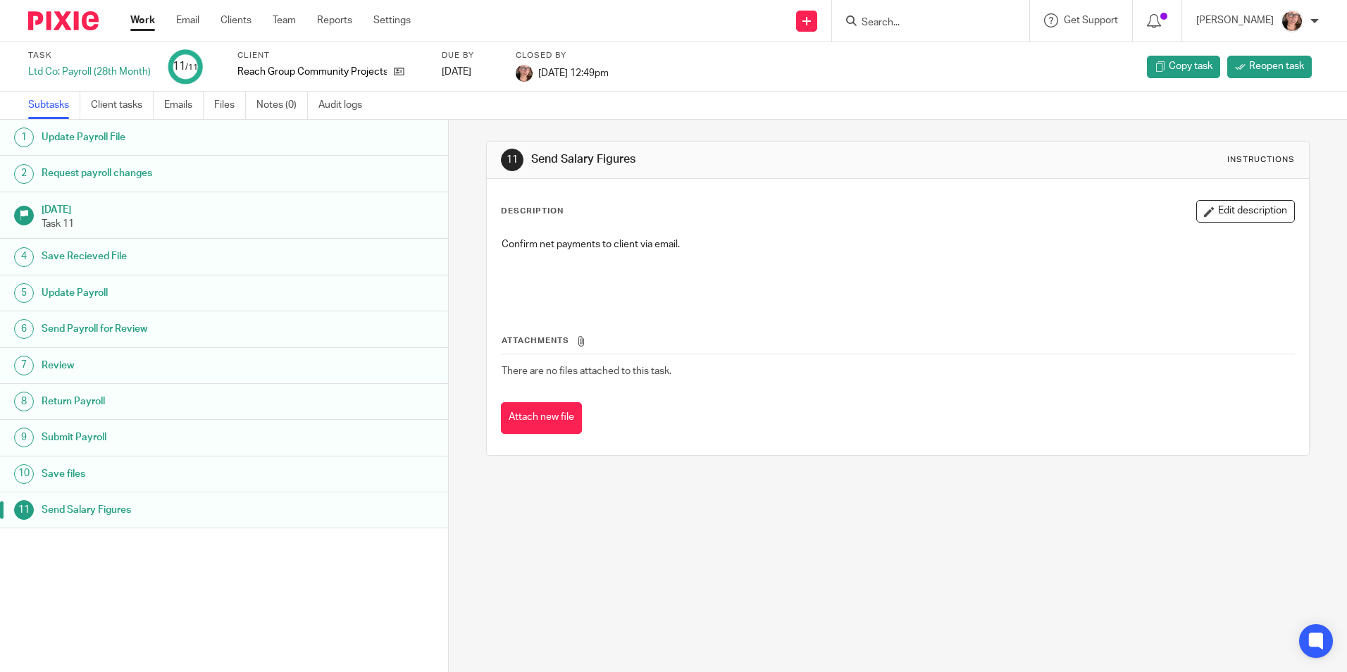
click at [144, 27] on link "Work" at bounding box center [142, 20] width 25 height 14
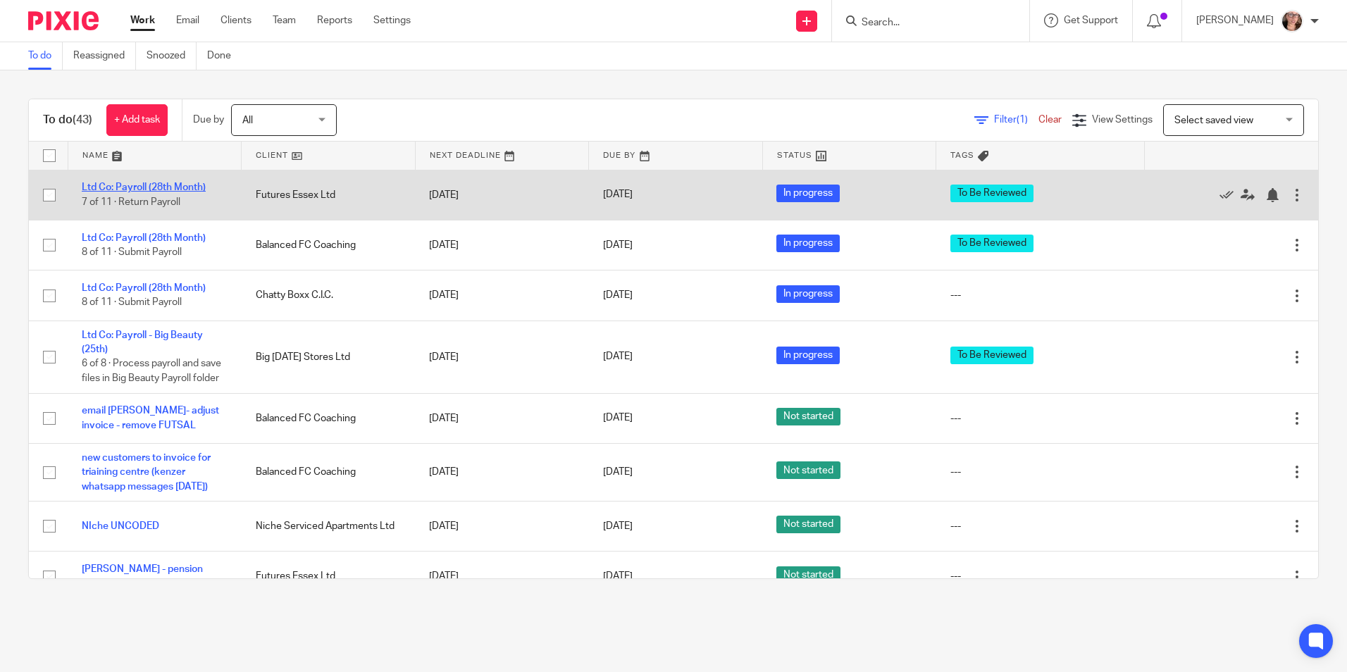
click at [164, 185] on link "Ltd Co: Payroll (28th Month)" at bounding box center [144, 187] width 124 height 10
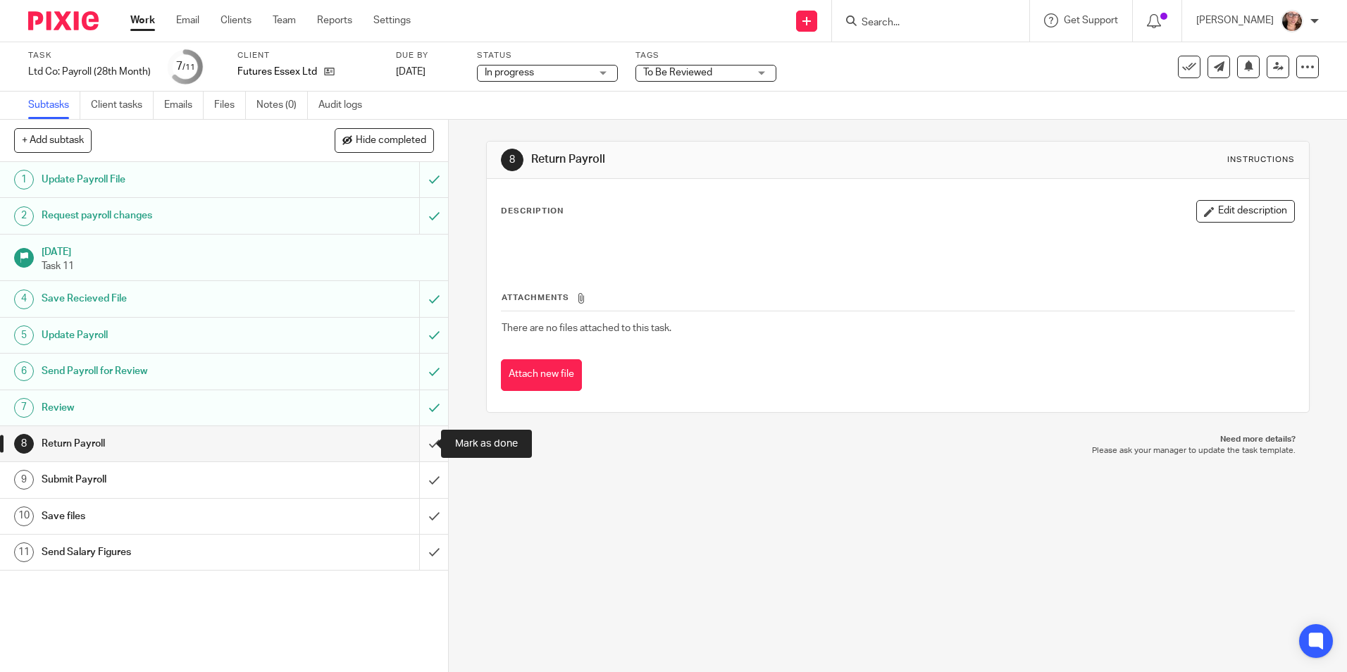
click at [418, 444] on input "submit" at bounding box center [224, 443] width 448 height 35
click at [415, 478] on input "submit" at bounding box center [224, 479] width 448 height 35
click at [418, 528] on input "submit" at bounding box center [224, 516] width 448 height 35
click at [413, 559] on input "submit" at bounding box center [224, 552] width 448 height 35
click at [418, 444] on input "submit" at bounding box center [224, 443] width 448 height 35
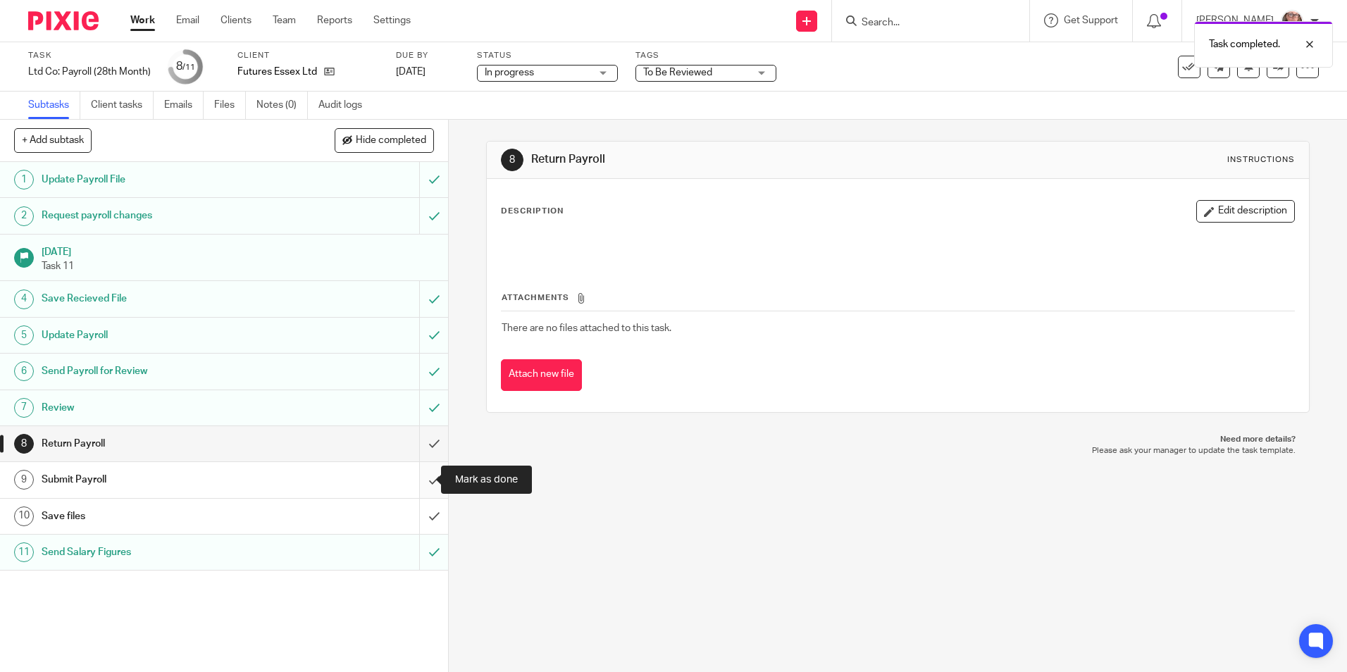
click at [418, 470] on input "submit" at bounding box center [224, 479] width 448 height 35
click at [420, 513] on input "submit" at bounding box center [224, 516] width 448 height 35
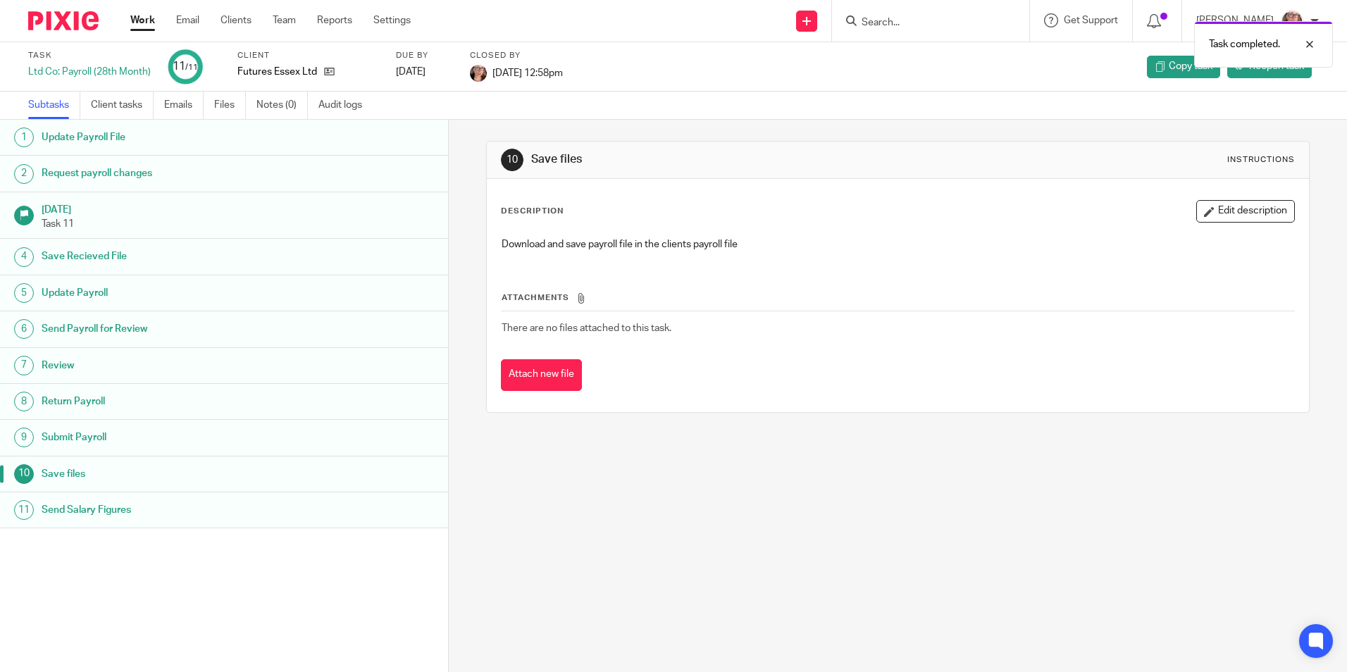
click at [145, 27] on link "Work" at bounding box center [142, 20] width 25 height 14
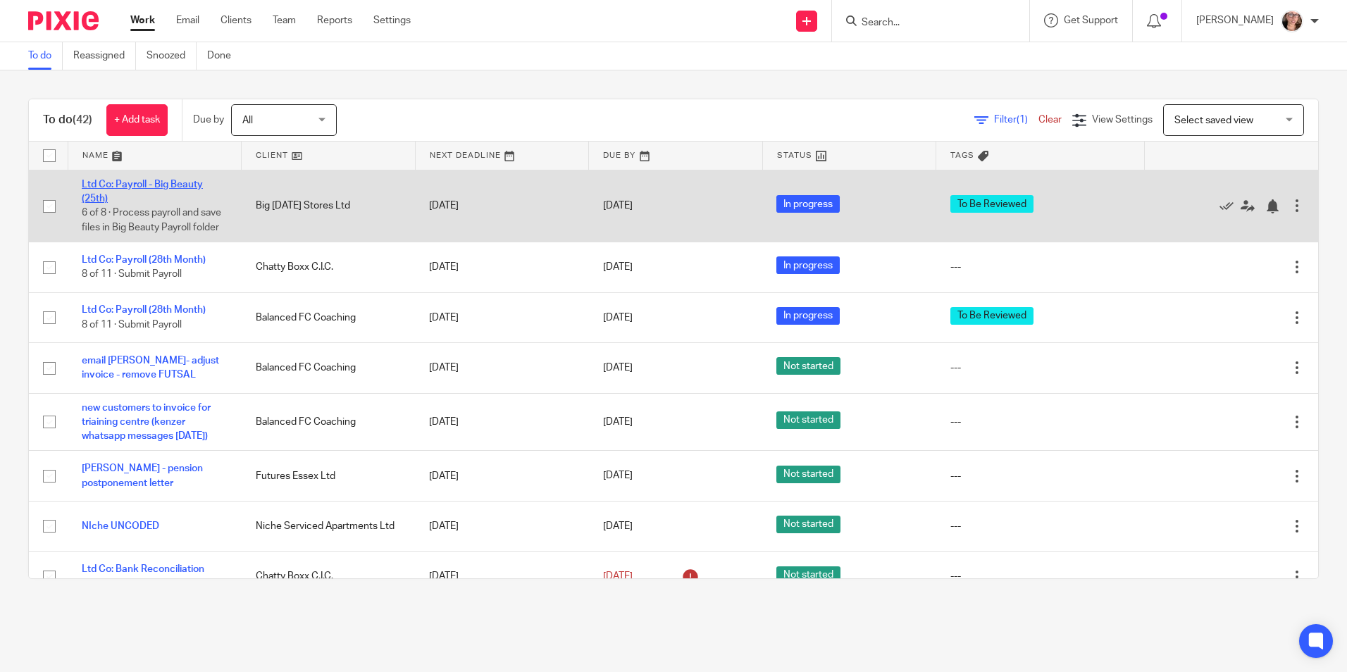
click at [125, 182] on link "Ltd Co: Payroll - Big Beauty (25th)" at bounding box center [142, 192] width 121 height 24
click at [146, 186] on link "Ltd Co: Payroll - Big Beauty (25th)" at bounding box center [142, 192] width 121 height 24
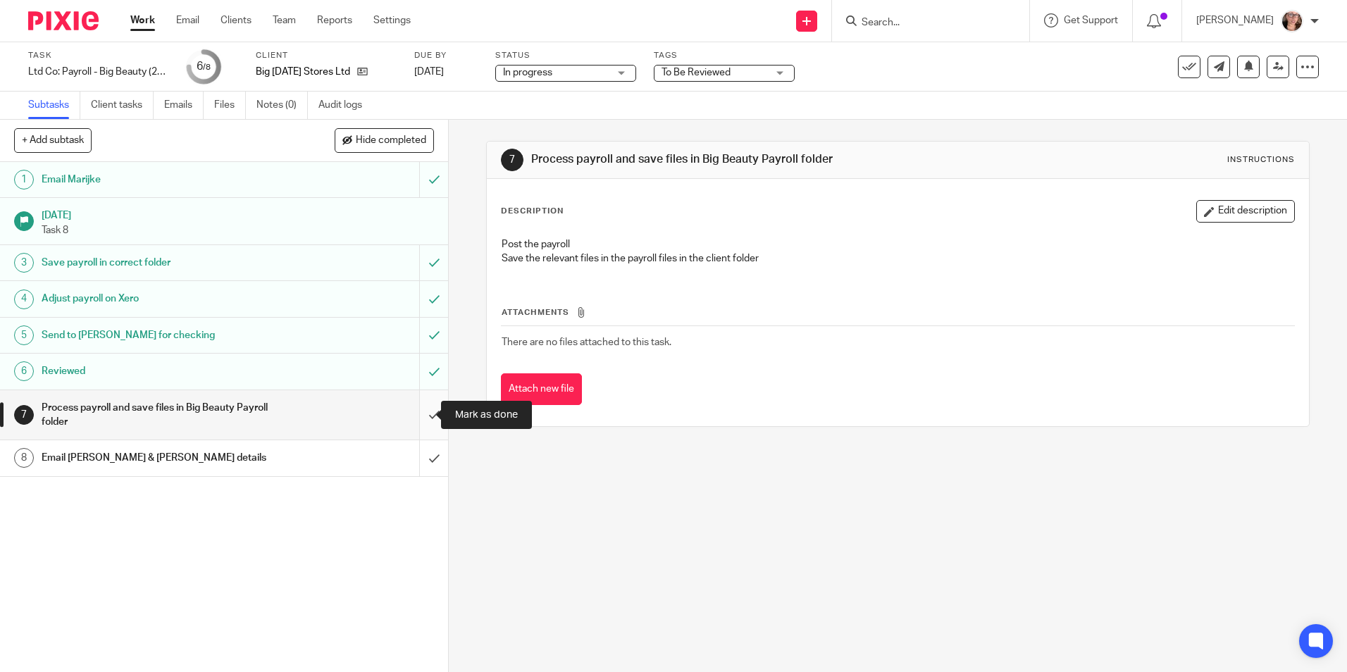
click at [420, 417] on input "submit" at bounding box center [224, 415] width 448 height 50
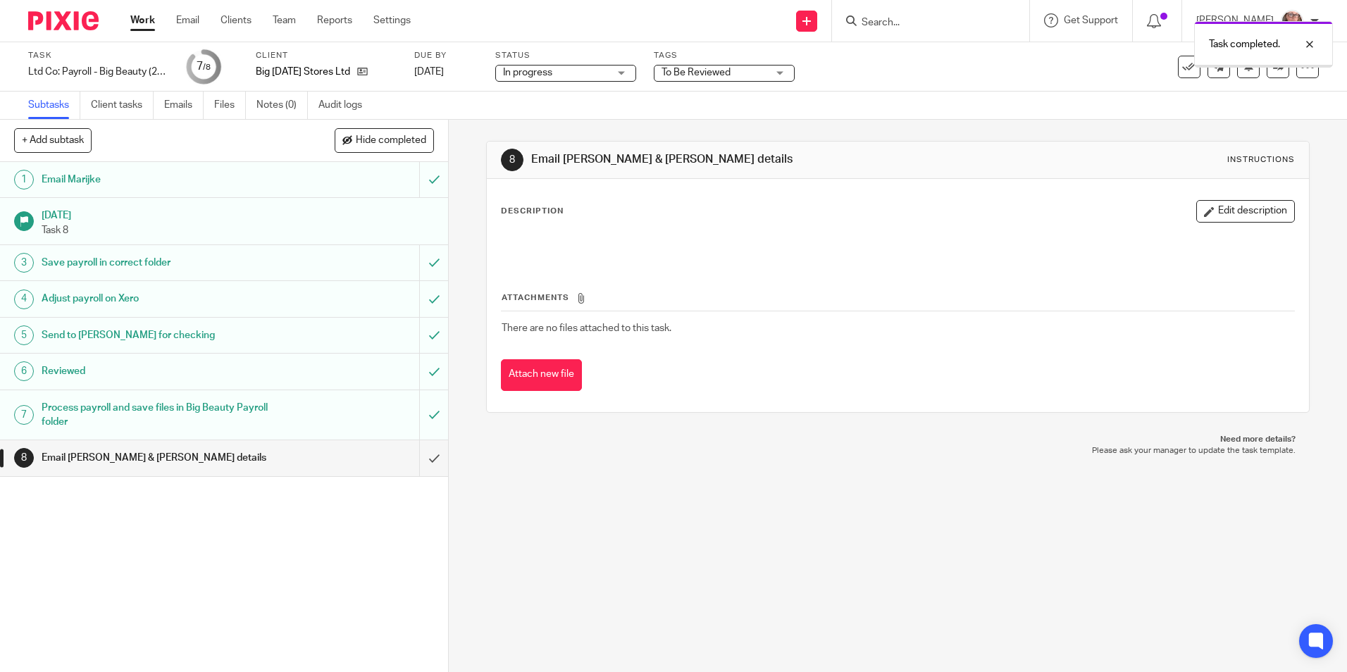
click at [420, 417] on input "submit" at bounding box center [224, 415] width 448 height 50
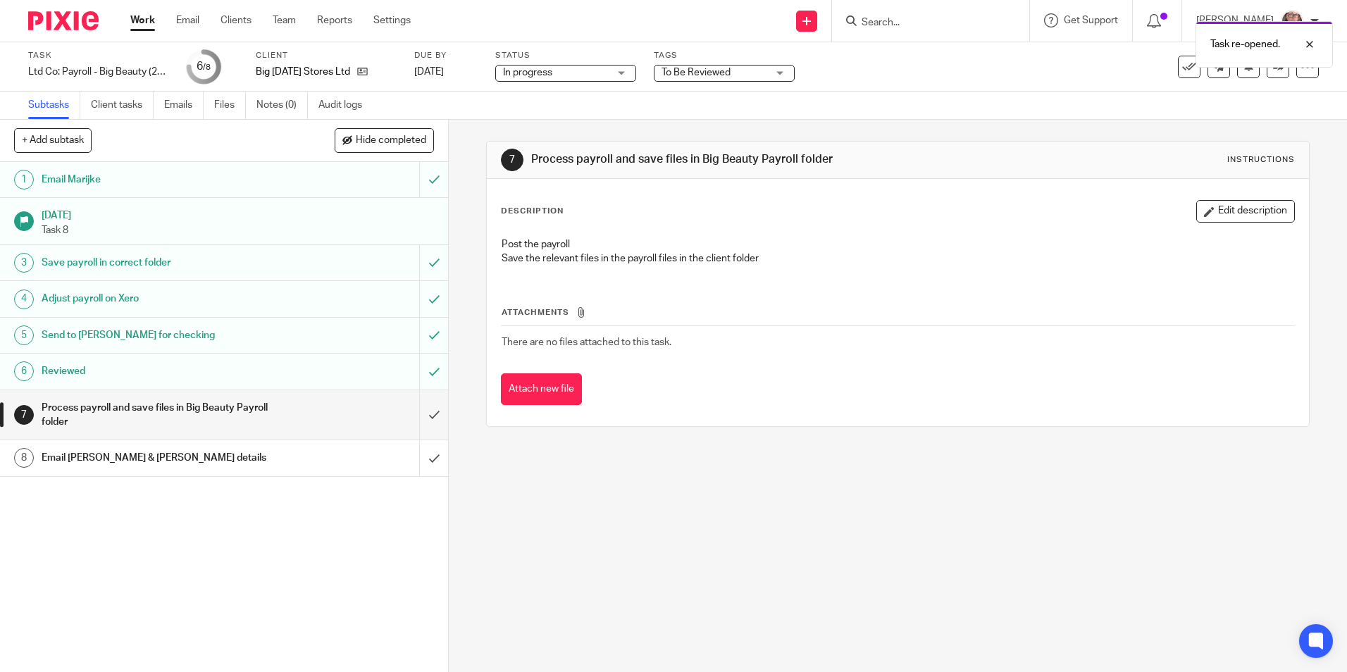
click at [137, 25] on link "Work" at bounding box center [142, 20] width 25 height 14
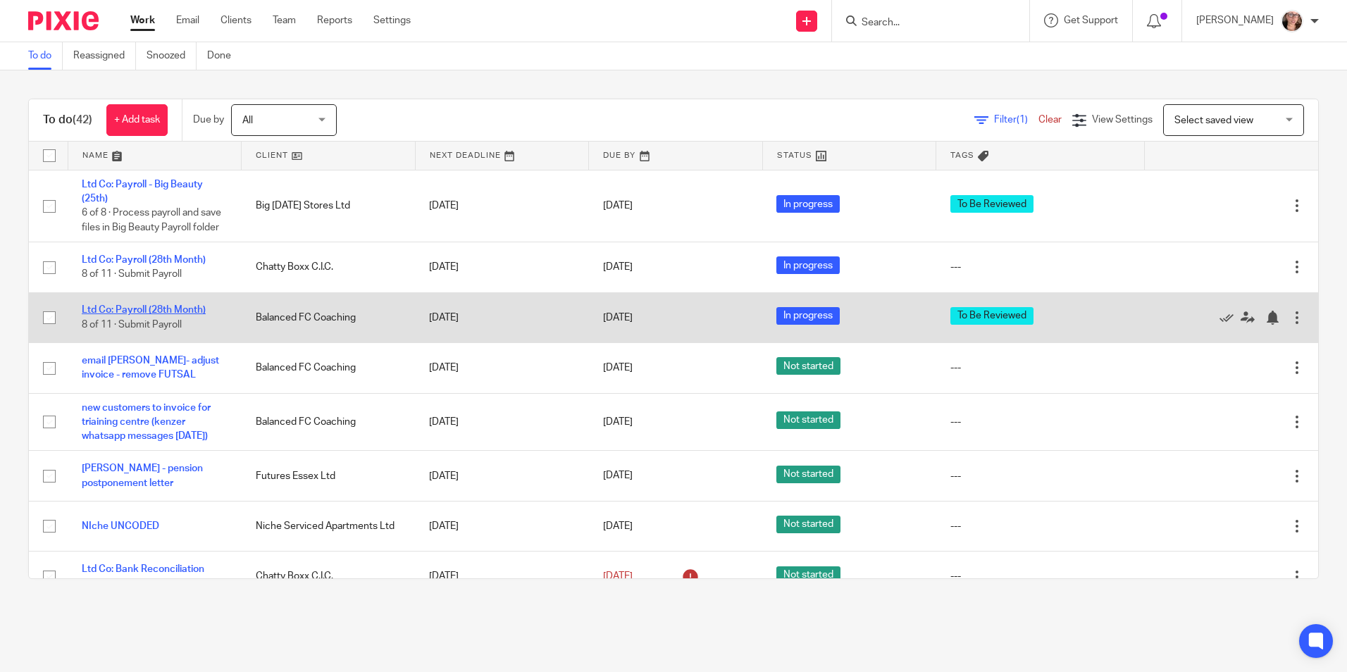
click at [183, 315] on link "Ltd Co: Payroll (28th Month)" at bounding box center [144, 310] width 124 height 10
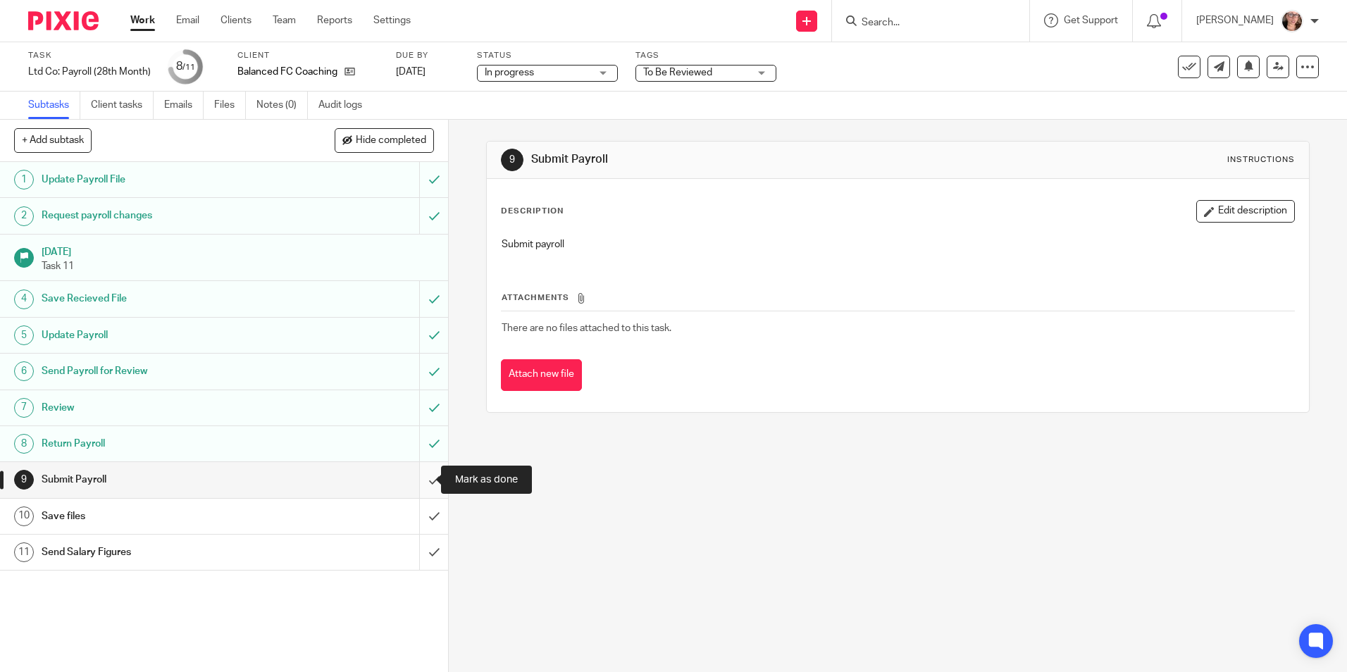
click at [421, 482] on input "submit" at bounding box center [224, 479] width 448 height 35
click at [426, 520] on input "submit" at bounding box center [224, 516] width 448 height 35
click at [425, 565] on input "submit" at bounding box center [224, 552] width 448 height 35
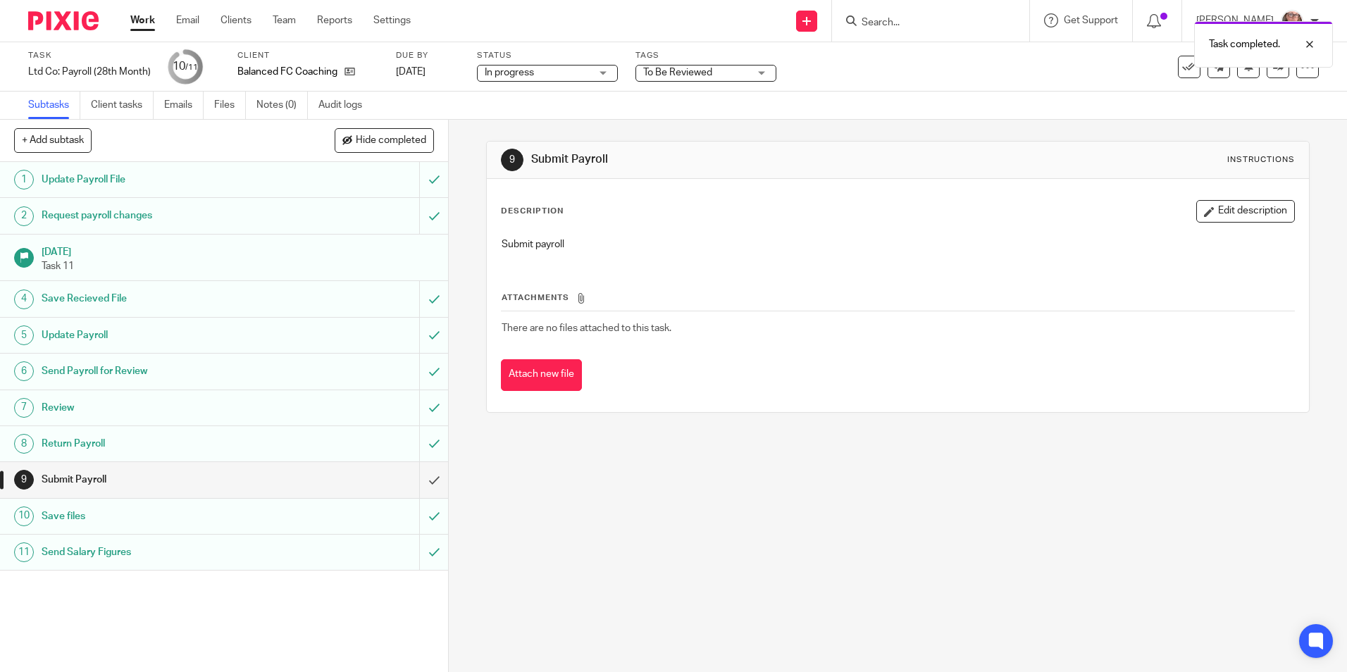
click at [134, 27] on link "Work" at bounding box center [142, 20] width 25 height 14
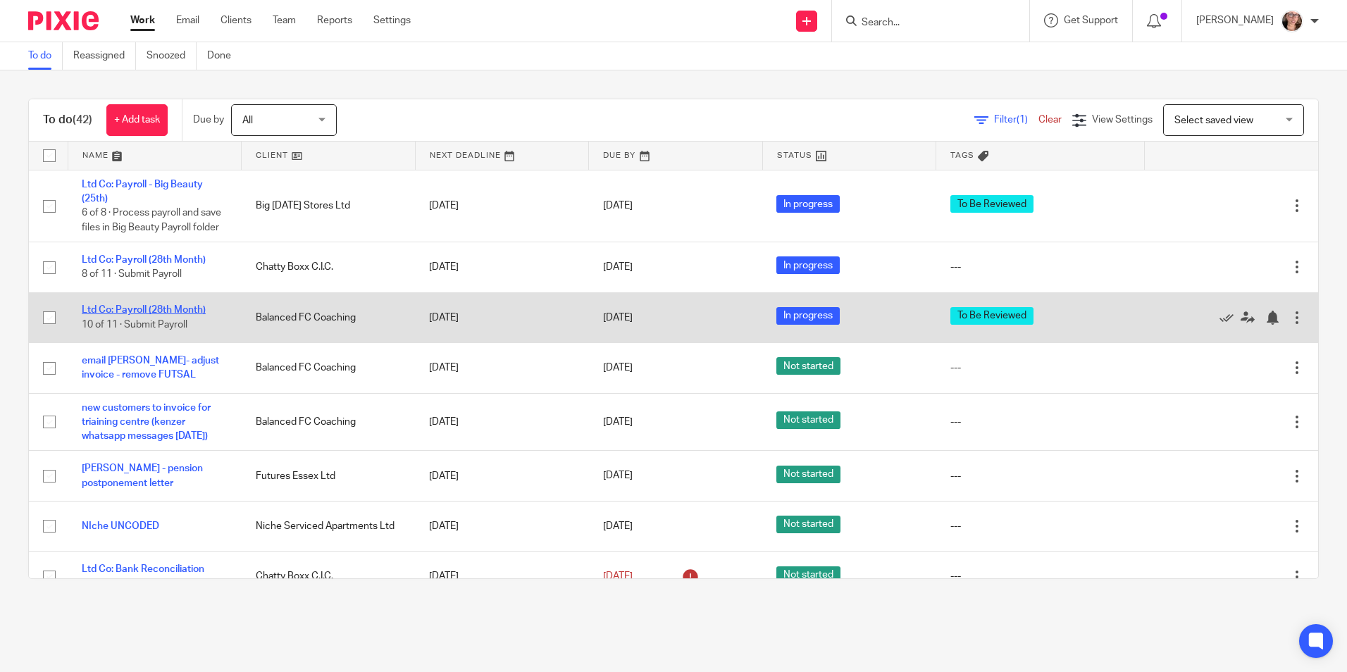
click at [148, 315] on link "Ltd Co: Payroll (28th Month)" at bounding box center [144, 310] width 124 height 10
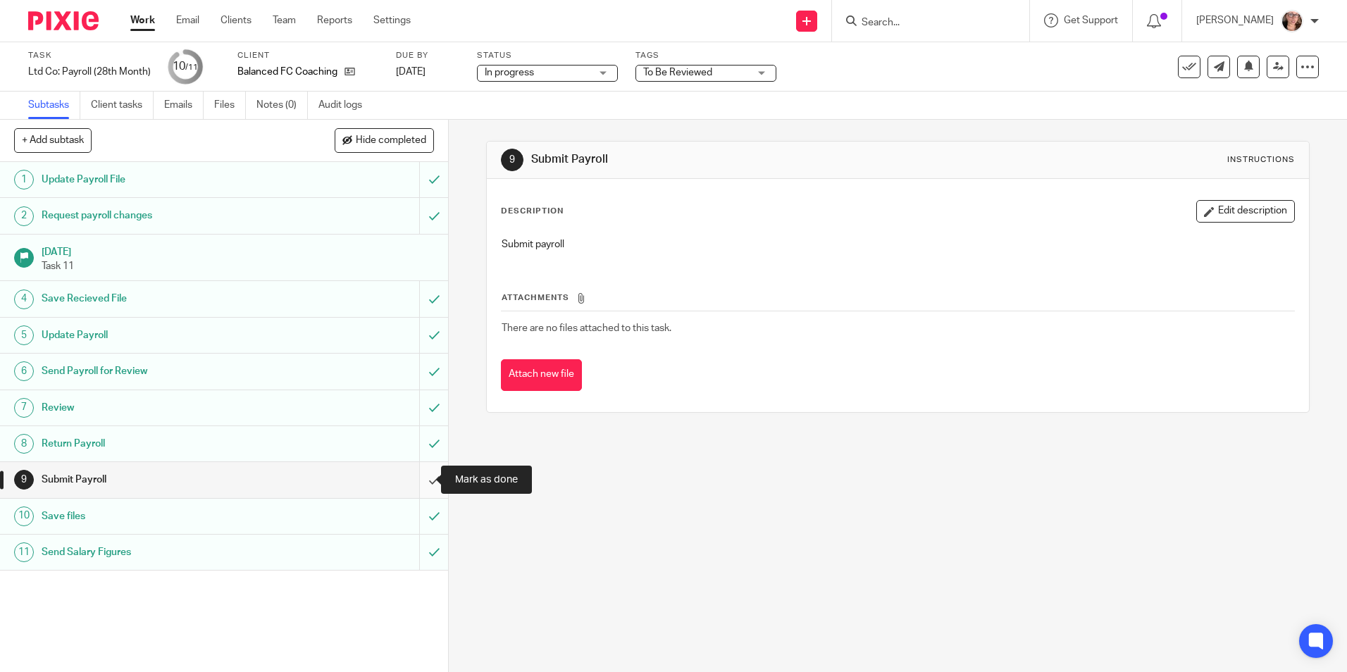
click at [424, 486] on input "submit" at bounding box center [224, 479] width 448 height 35
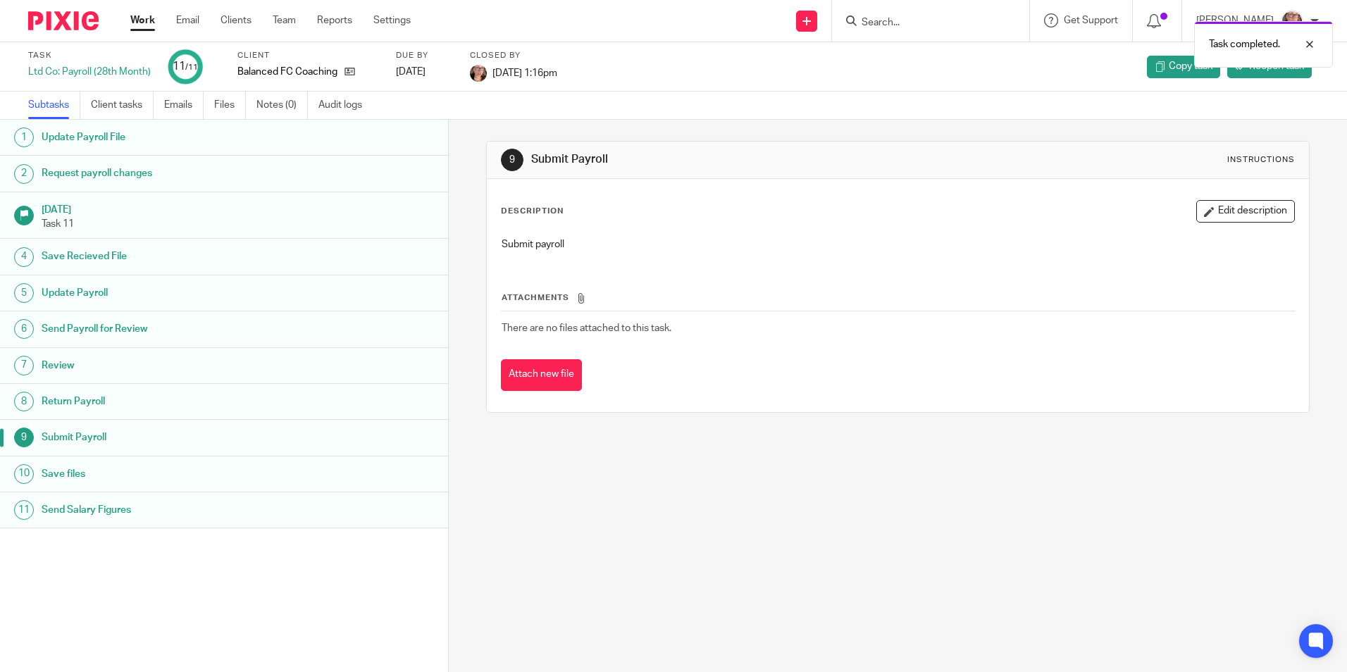
click at [146, 20] on link "Work" at bounding box center [142, 20] width 25 height 14
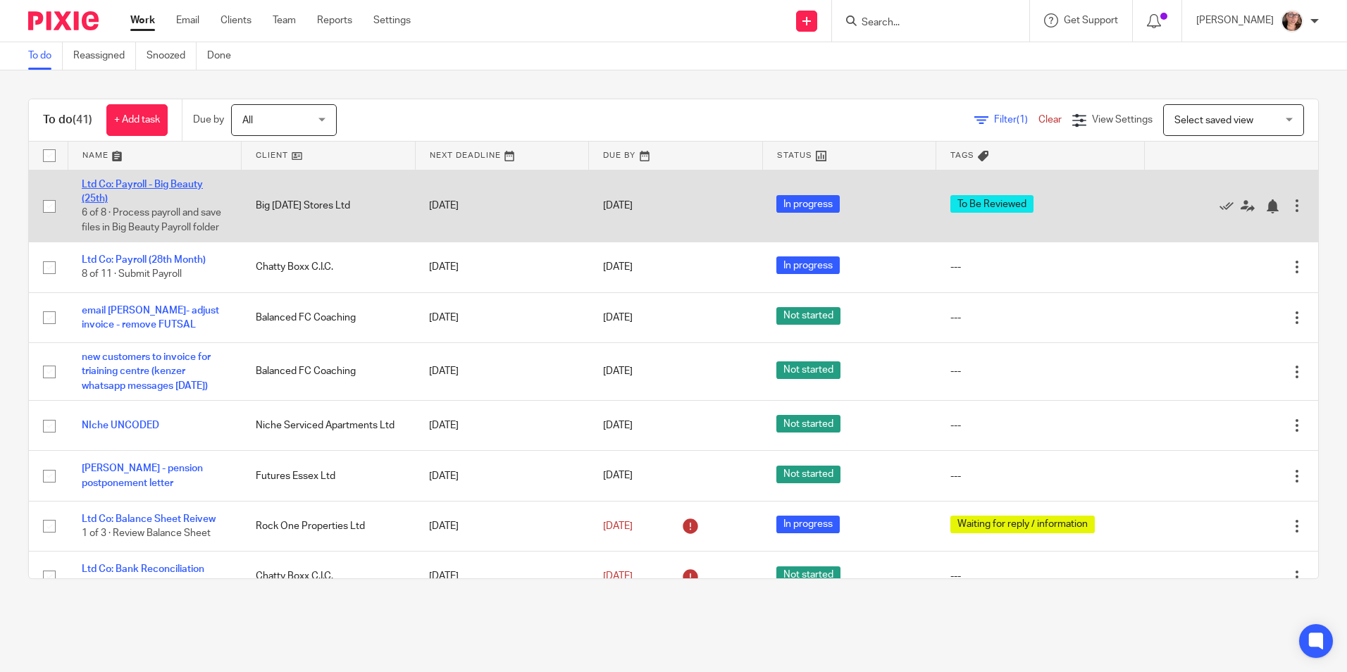
click at [170, 180] on link "Ltd Co: Payroll - Big Beauty (25th)" at bounding box center [142, 192] width 121 height 24
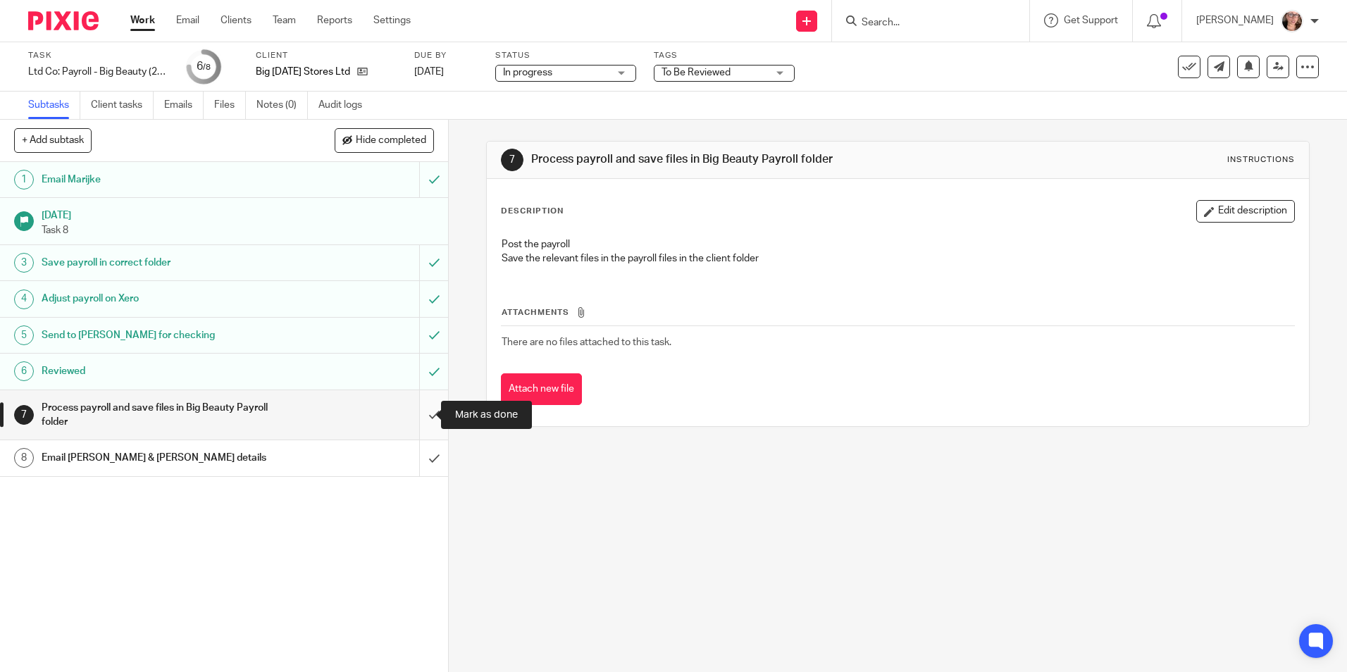
click at [420, 413] on input "submit" at bounding box center [224, 415] width 448 height 50
click at [411, 459] on input "submit" at bounding box center [224, 457] width 448 height 35
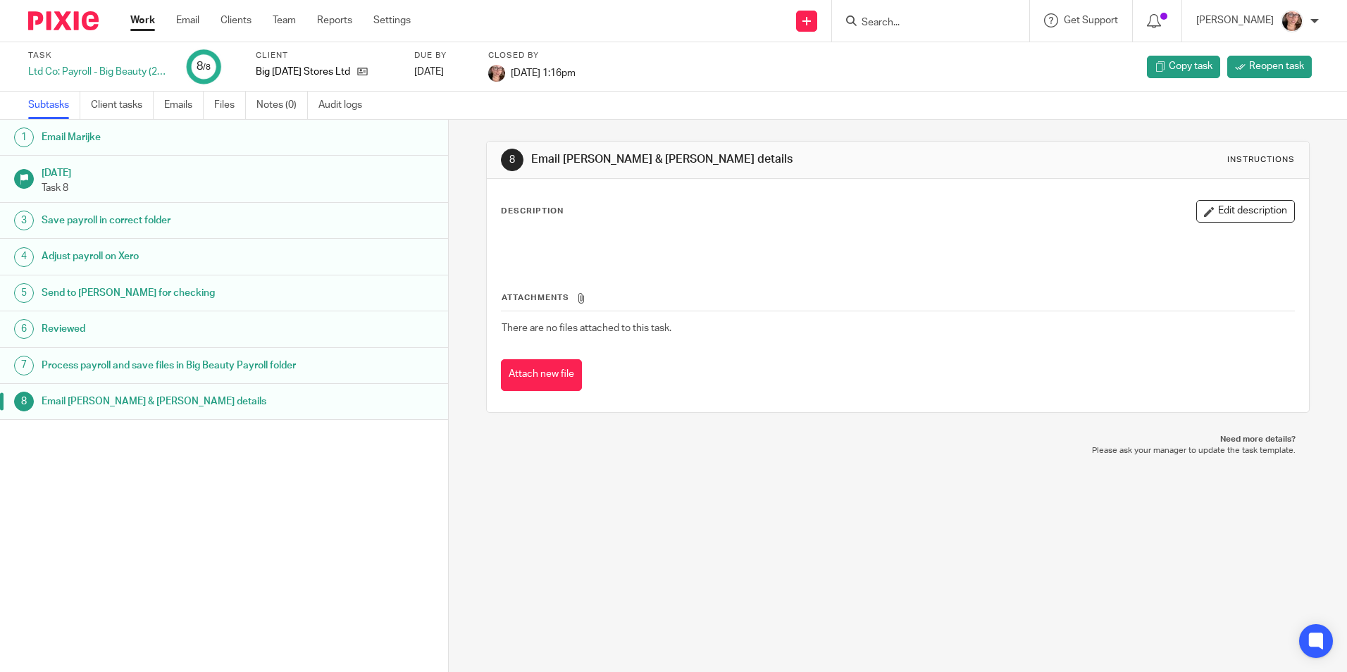
click at [145, 27] on link "Work" at bounding box center [142, 20] width 25 height 14
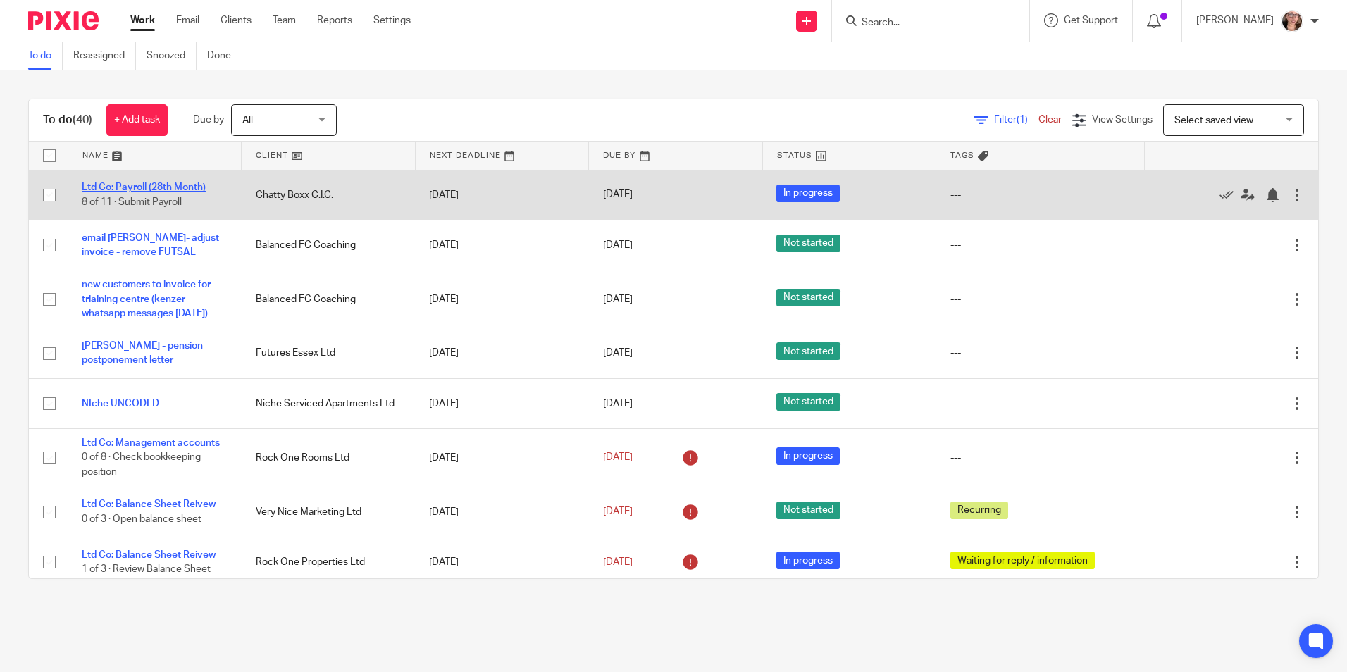
click at [153, 185] on link "Ltd Co: Payroll (28th Month)" at bounding box center [144, 187] width 124 height 10
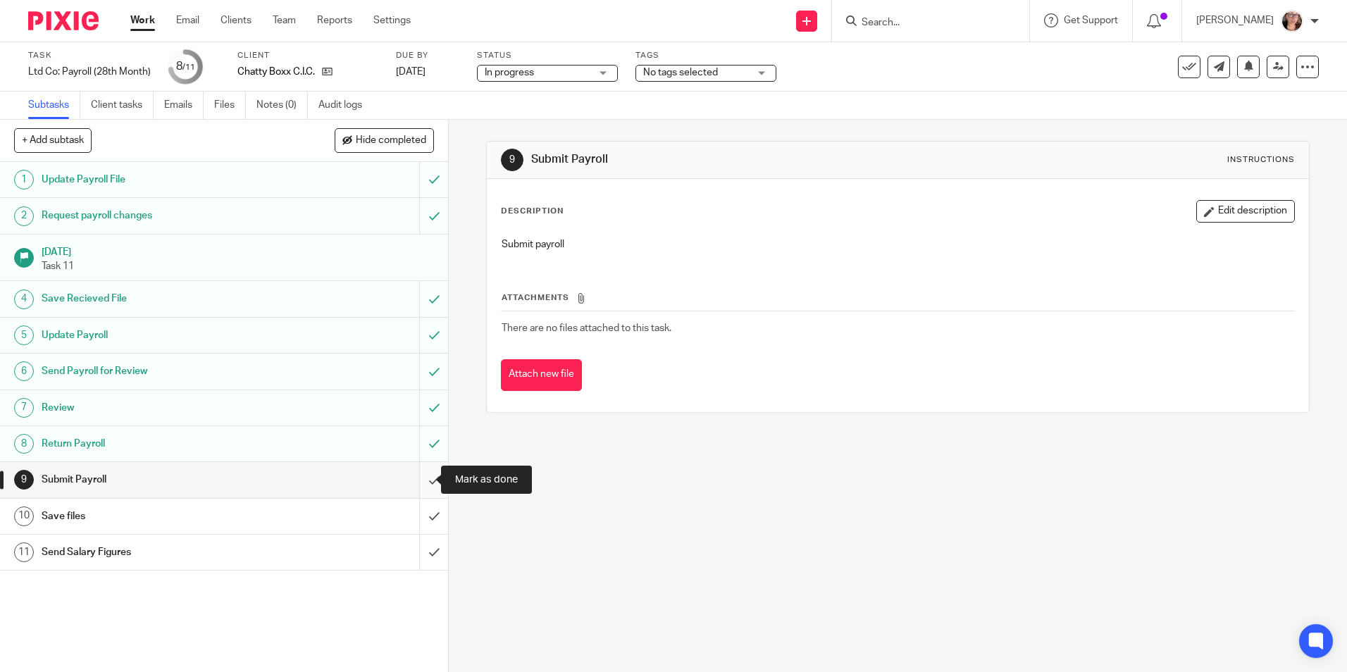
click at [416, 485] on input "submit" at bounding box center [224, 479] width 448 height 35
click at [411, 516] on input "submit" at bounding box center [224, 516] width 448 height 35
click at [416, 556] on input "submit" at bounding box center [224, 552] width 448 height 35
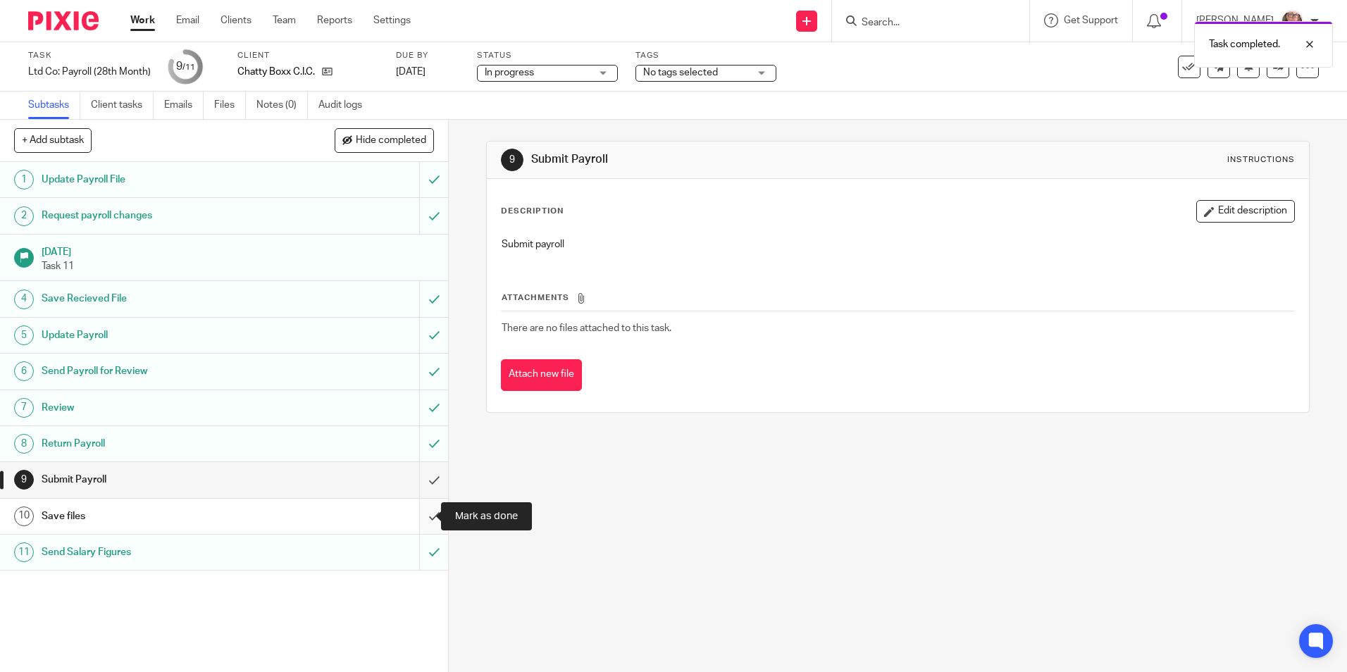
click at [412, 516] on input "submit" at bounding box center [224, 516] width 448 height 35
click at [430, 481] on input "submit" at bounding box center [224, 479] width 448 height 35
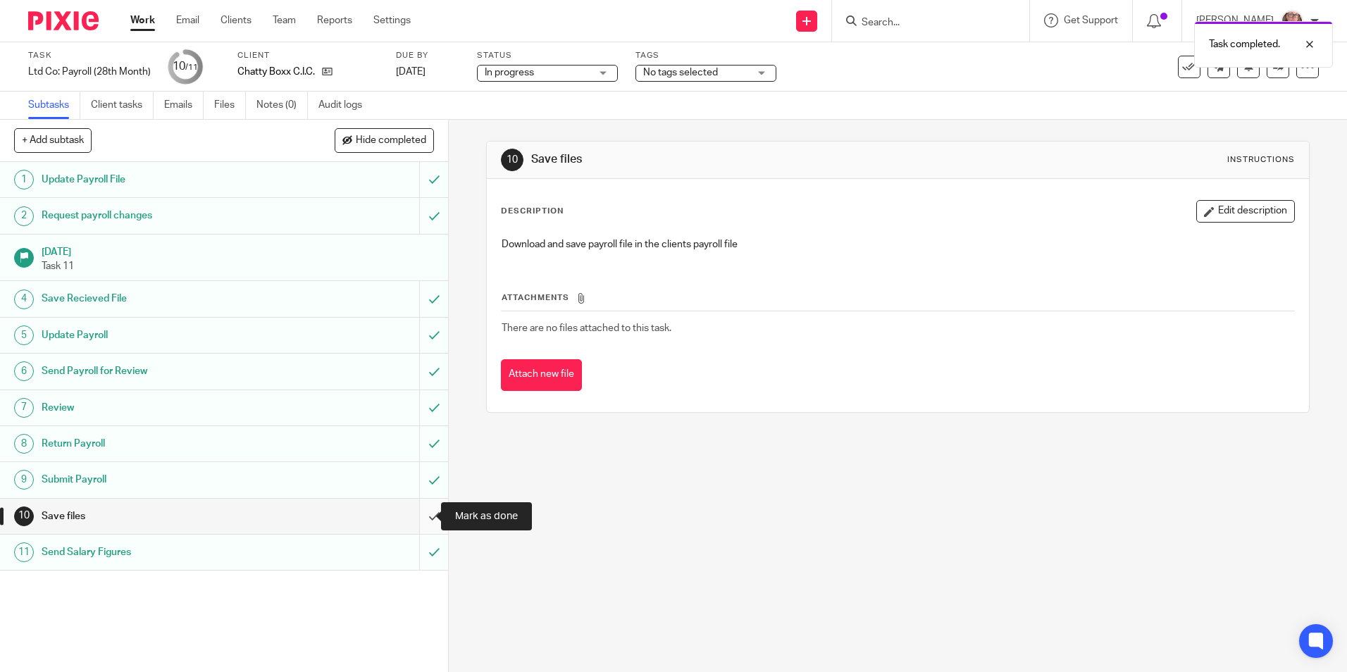
click at [427, 516] on input "submit" at bounding box center [224, 516] width 448 height 35
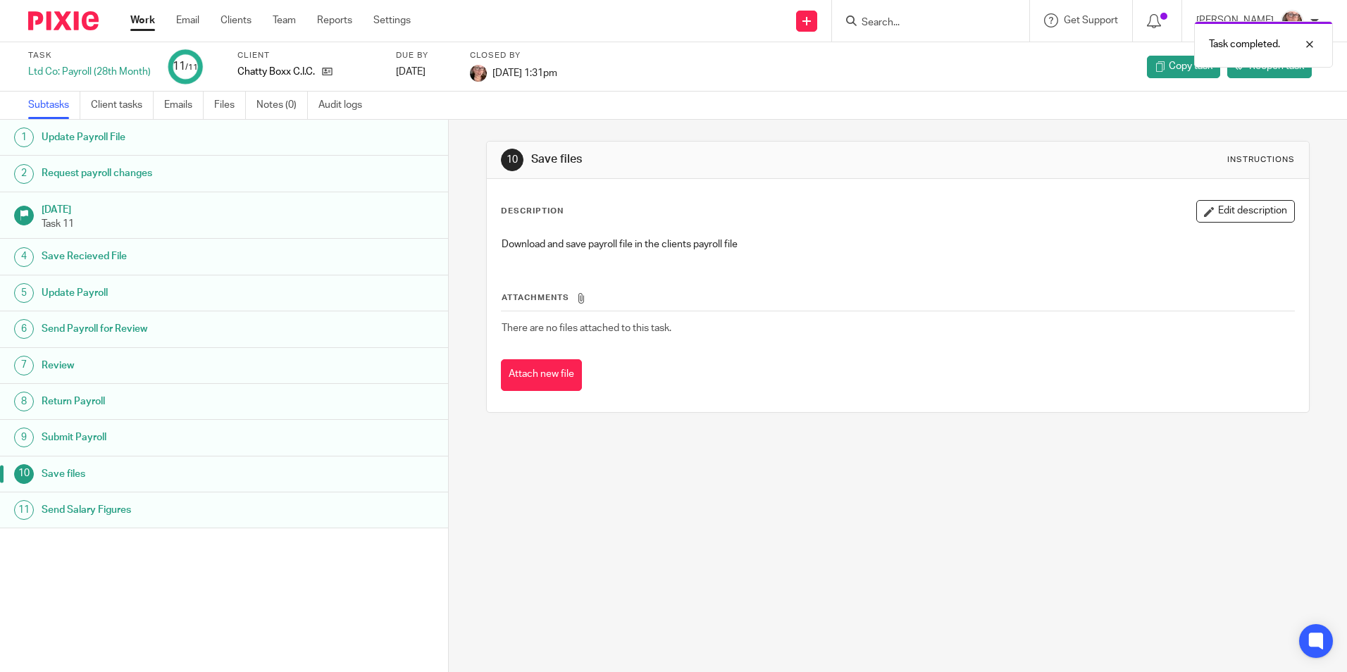
click at [146, 20] on link "Work" at bounding box center [142, 20] width 25 height 14
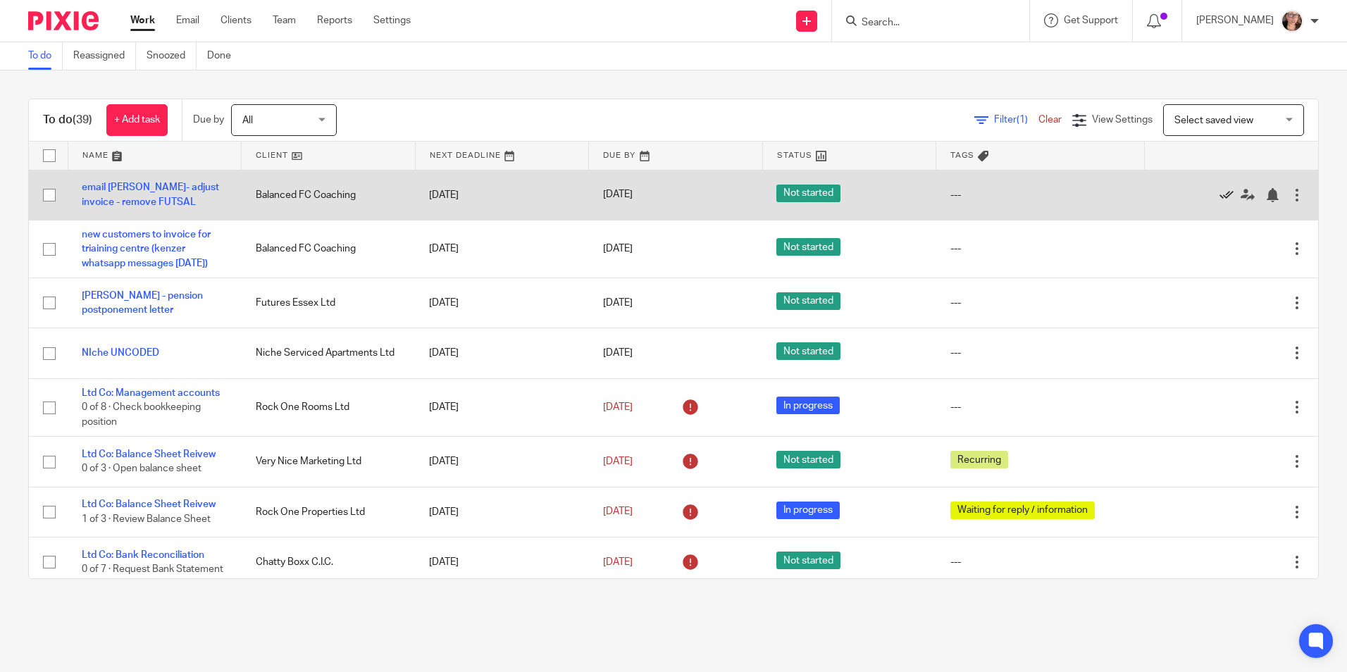
click at [1219, 196] on icon at bounding box center [1226, 195] width 14 height 14
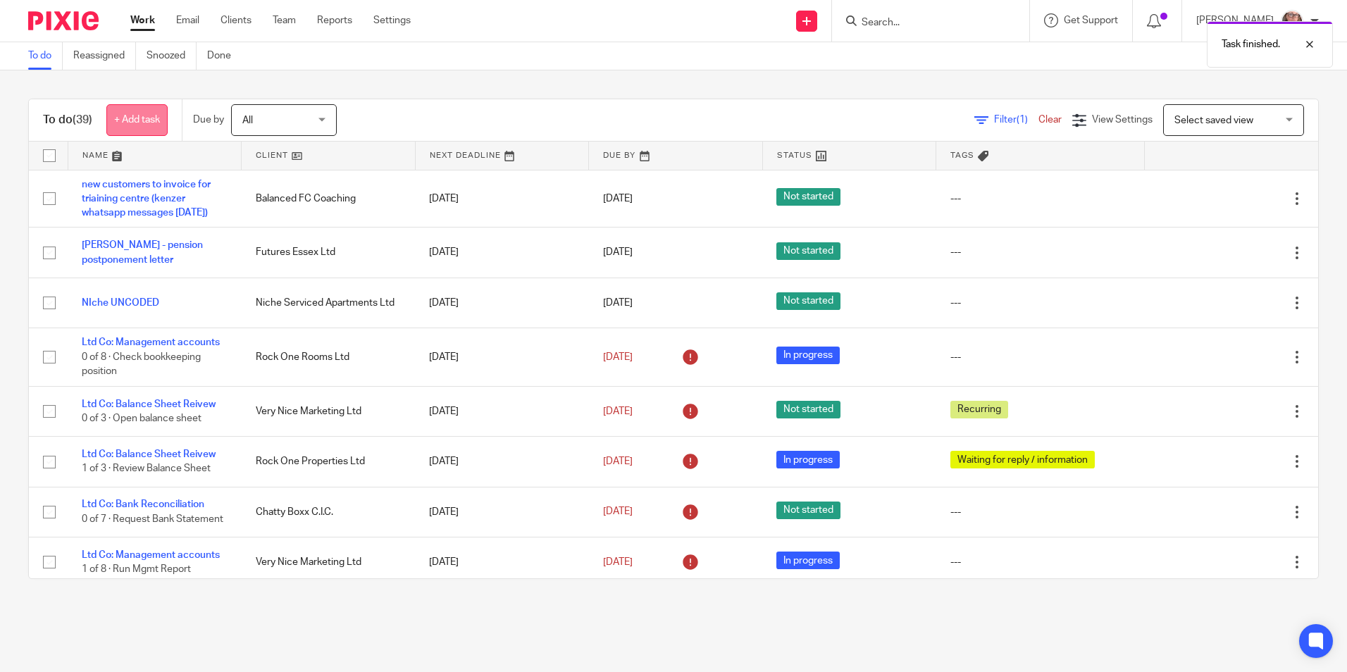
click at [155, 133] on link "+ Add task" at bounding box center [136, 120] width 61 height 32
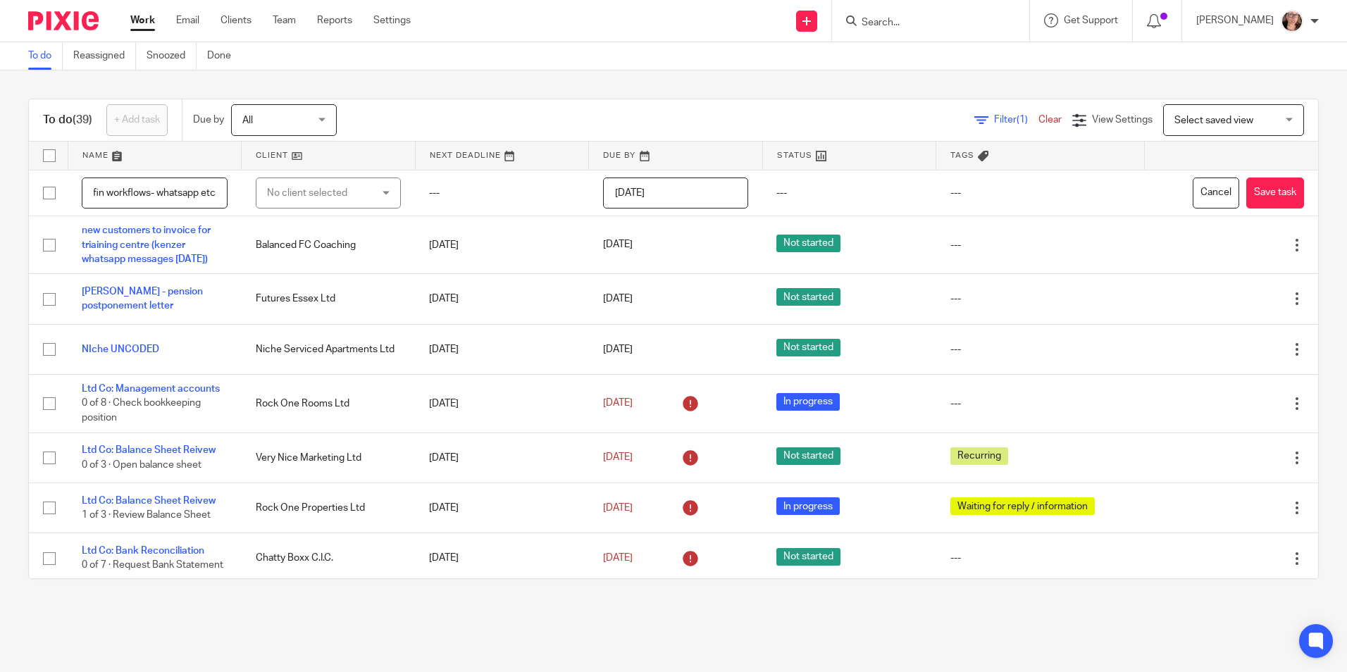
scroll to position [0, 18]
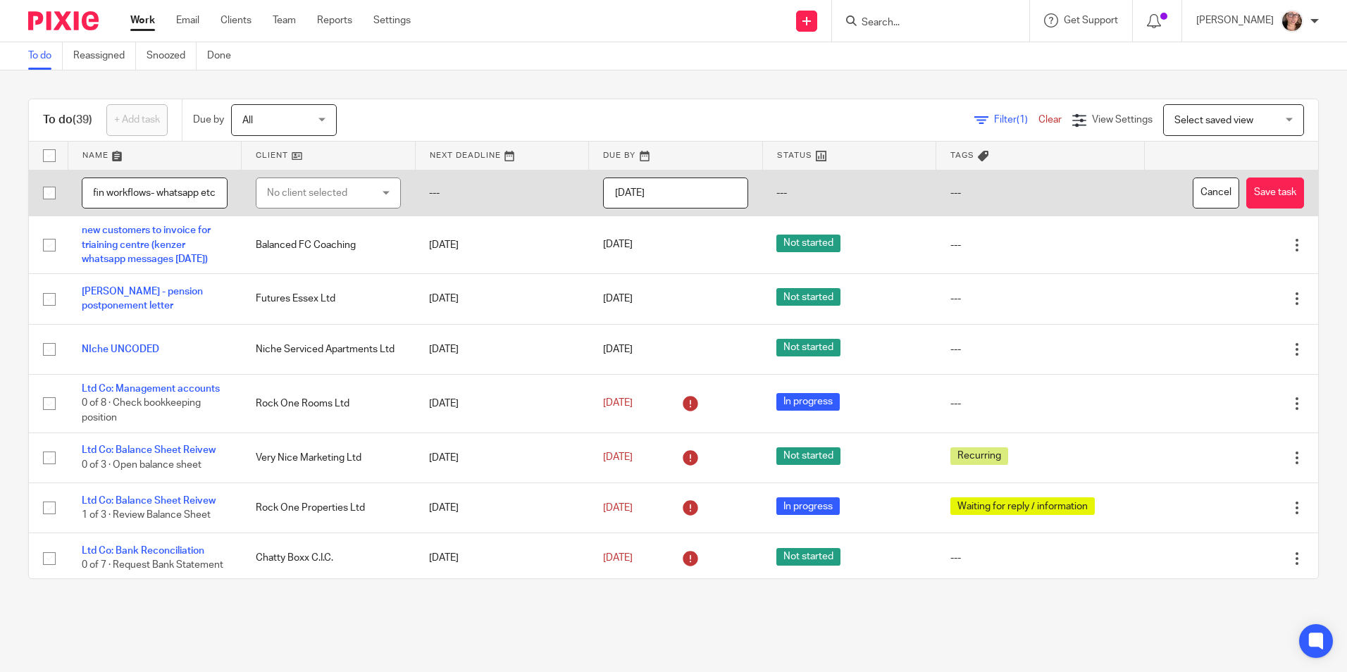
type input "adfin workflows- whatsapp etc"
click at [320, 198] on div "No client selected" at bounding box center [320, 193] width 107 height 30
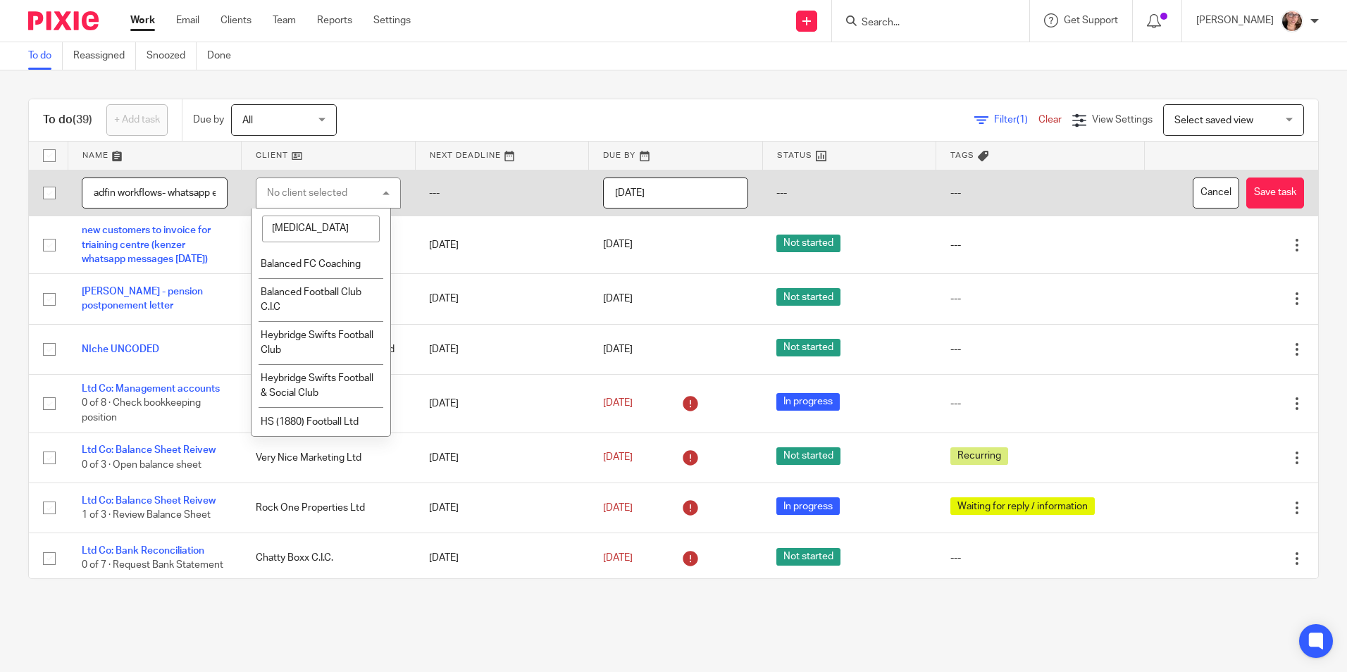
type input "bal"
drag, startPoint x: 308, startPoint y: 254, endPoint x: 430, endPoint y: 252, distance: 122.6
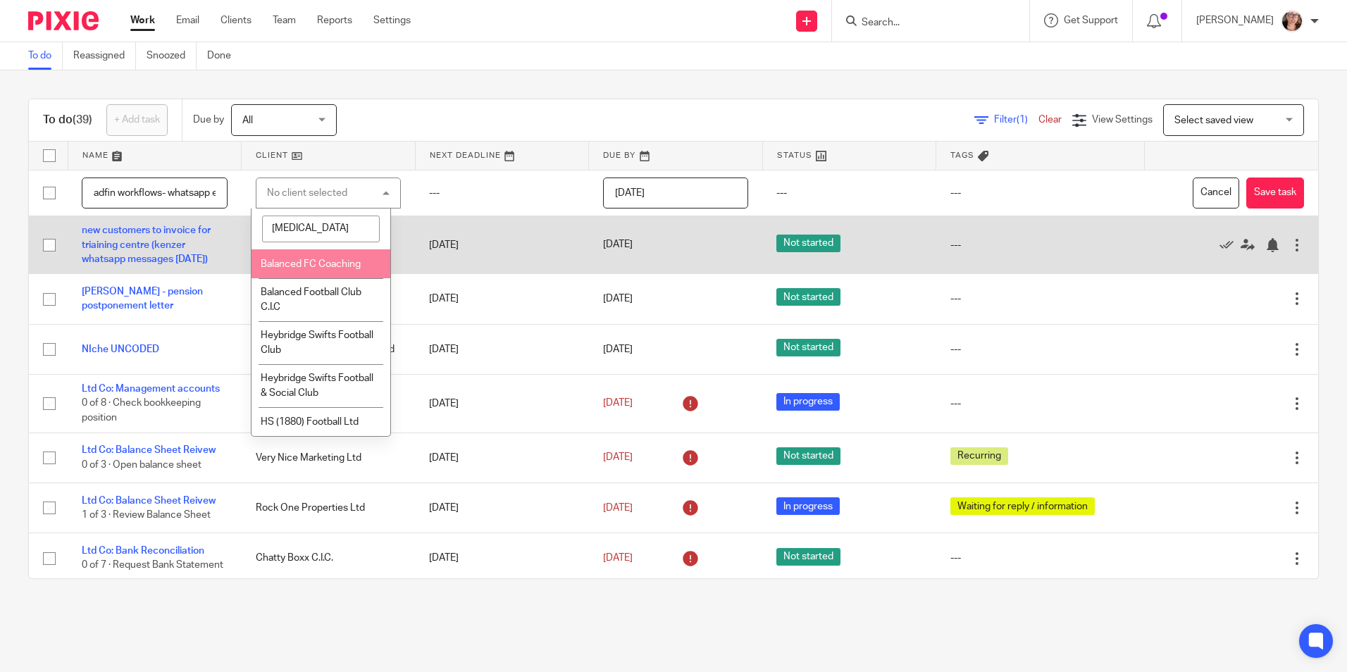
click at [308, 255] on li "Balanced FC Coaching" at bounding box center [320, 263] width 139 height 29
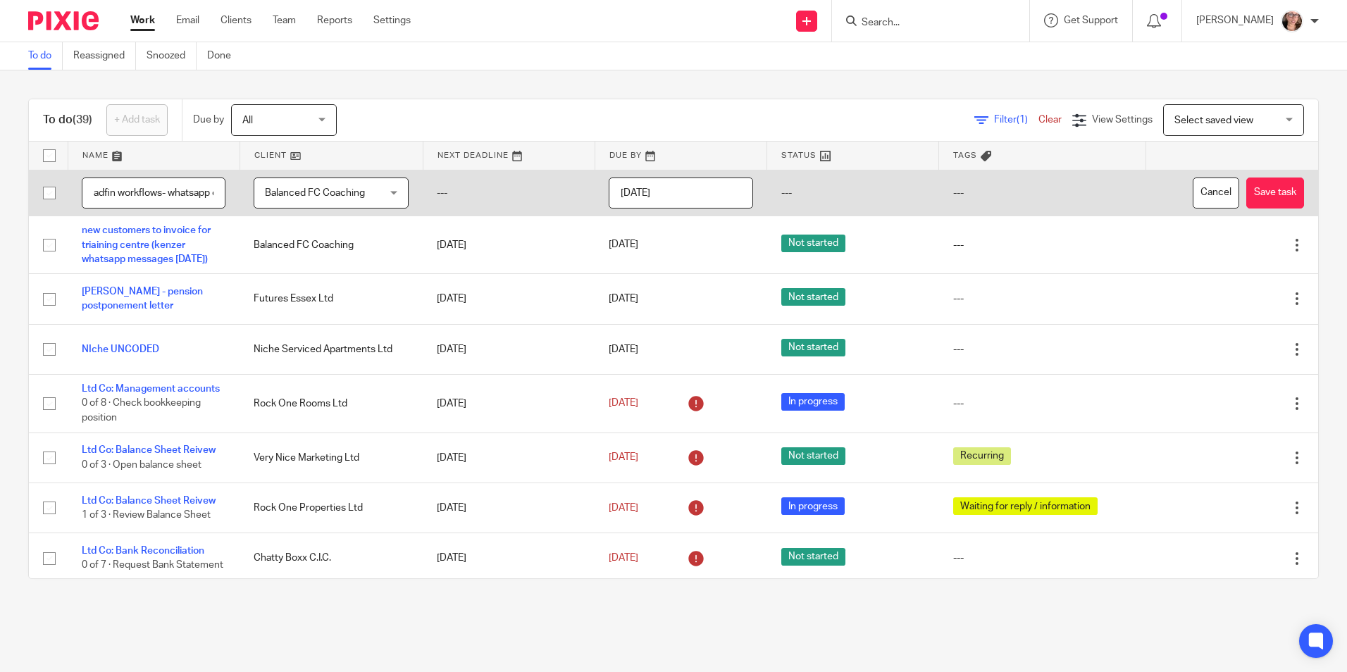
click at [684, 194] on input "2025-09-22" at bounding box center [681, 193] width 144 height 32
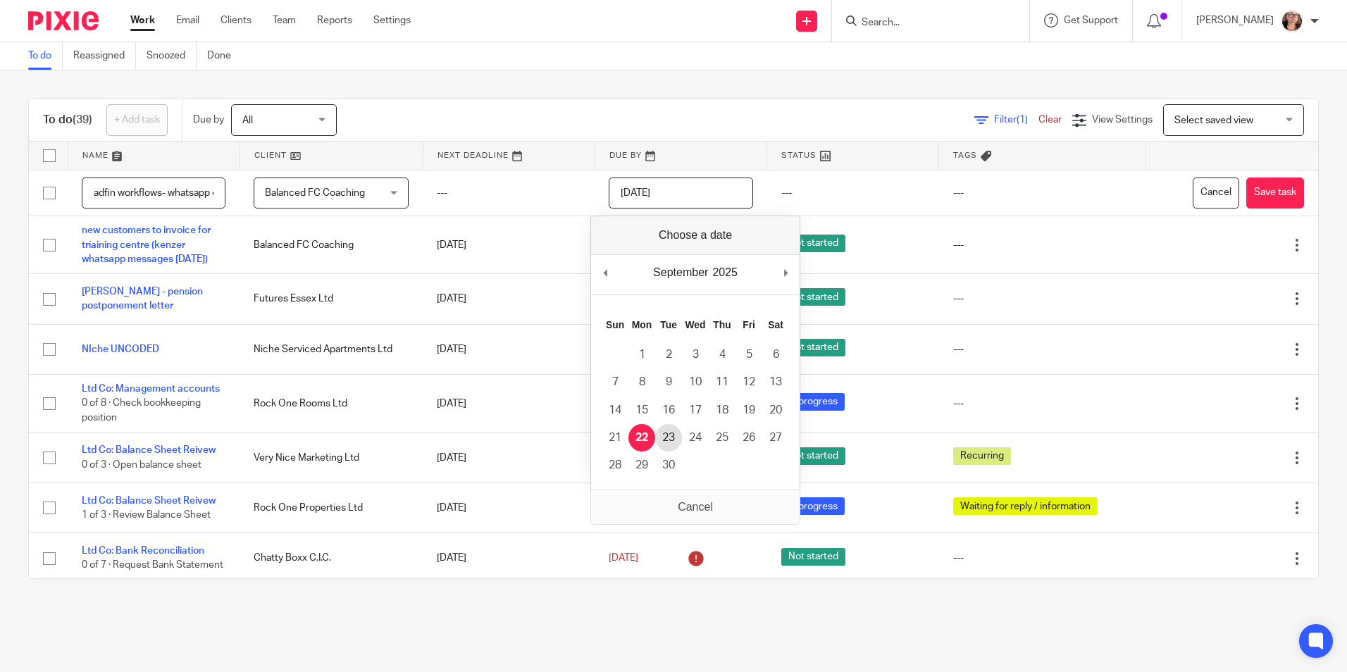
type input "2025-09-23"
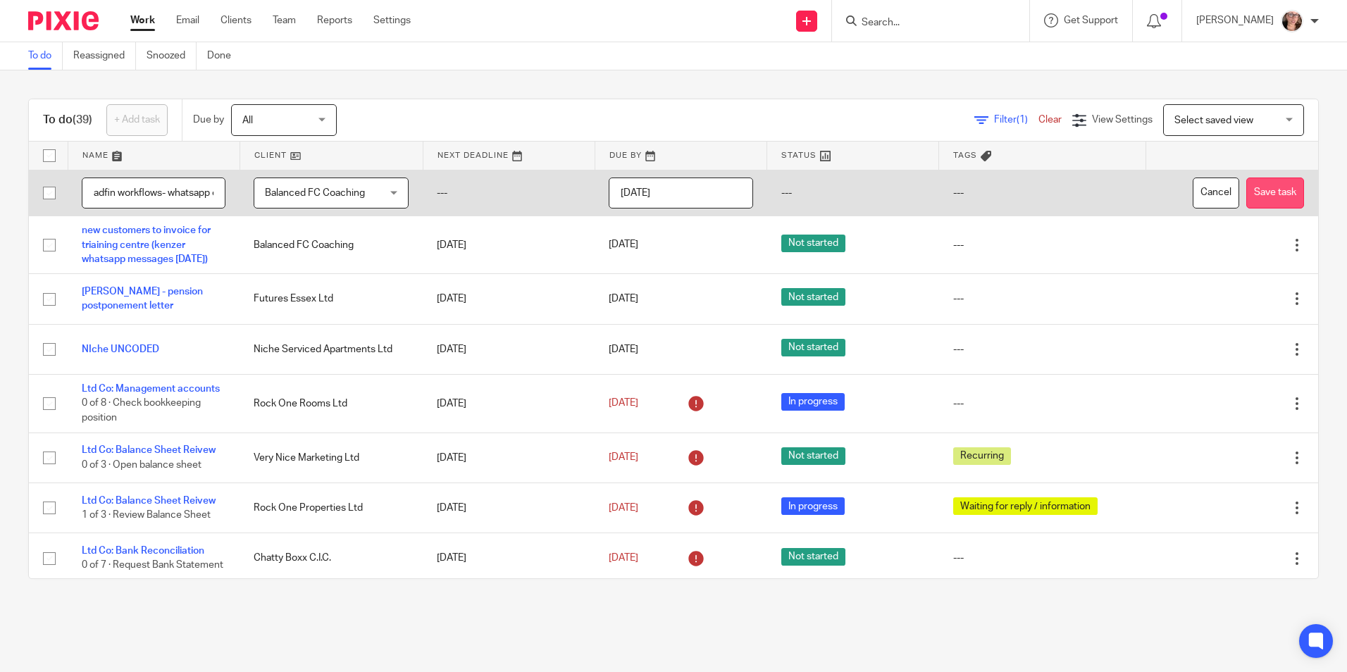
click at [1246, 184] on button "Save task" at bounding box center [1275, 193] width 58 height 32
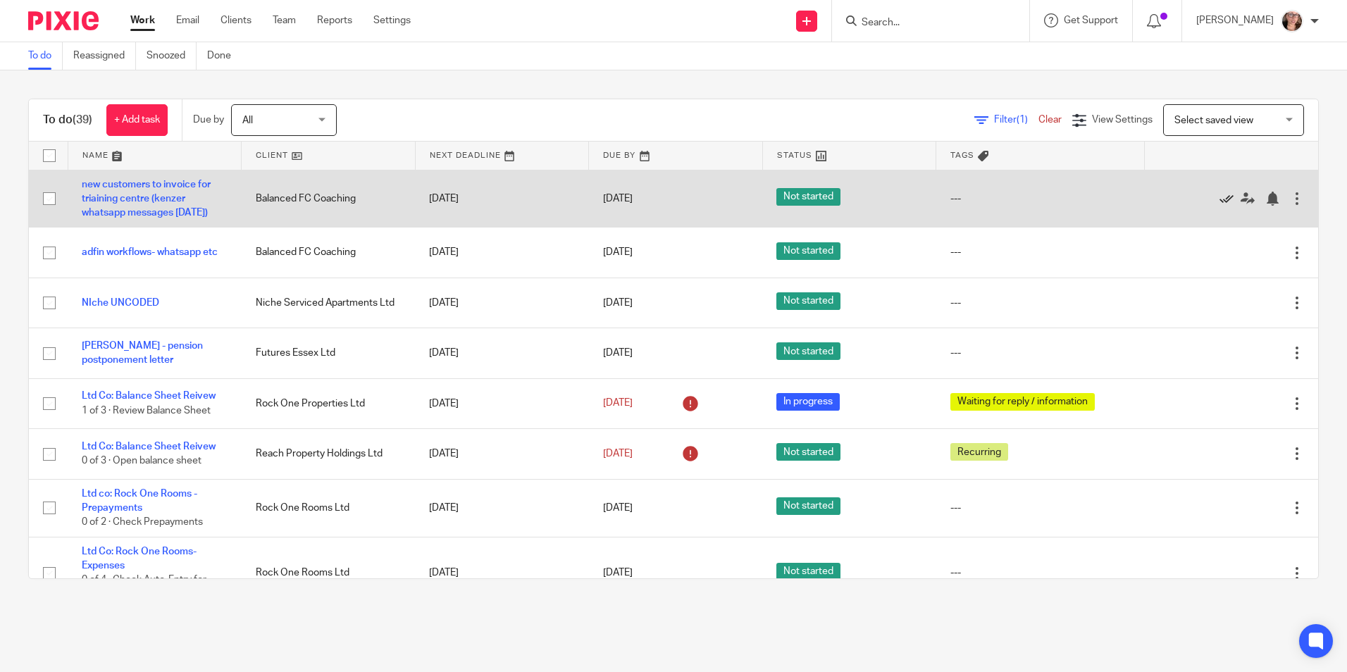
drag, startPoint x: 0, startPoint y: 0, endPoint x: 1197, endPoint y: 203, distance: 1214.4
click at [1219, 203] on icon at bounding box center [1226, 199] width 14 height 14
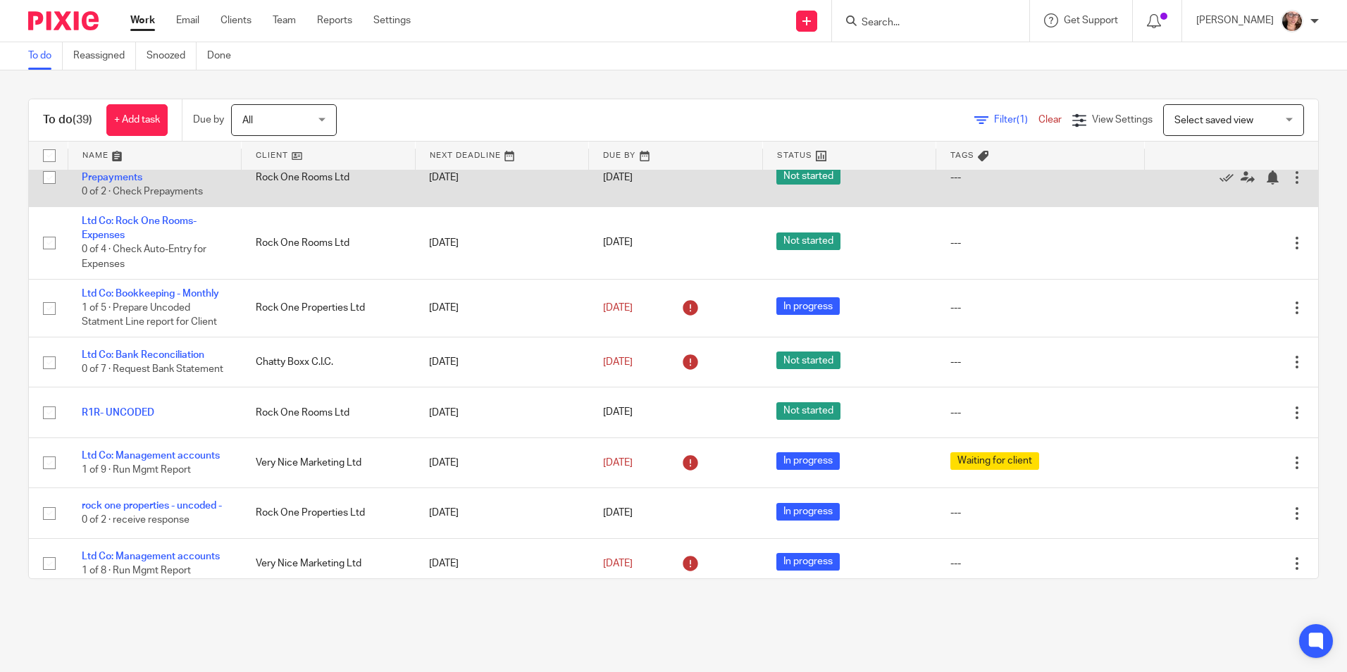
scroll to position [282, 0]
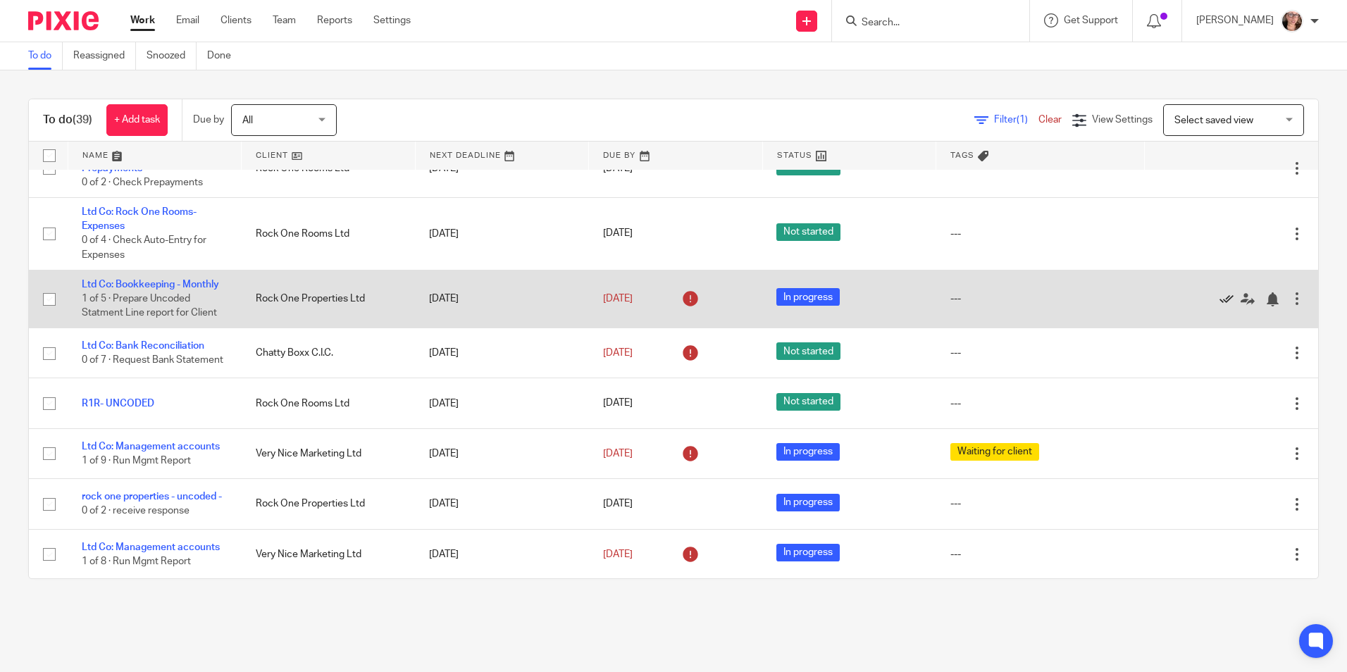
click at [1219, 297] on icon at bounding box center [1226, 299] width 14 height 14
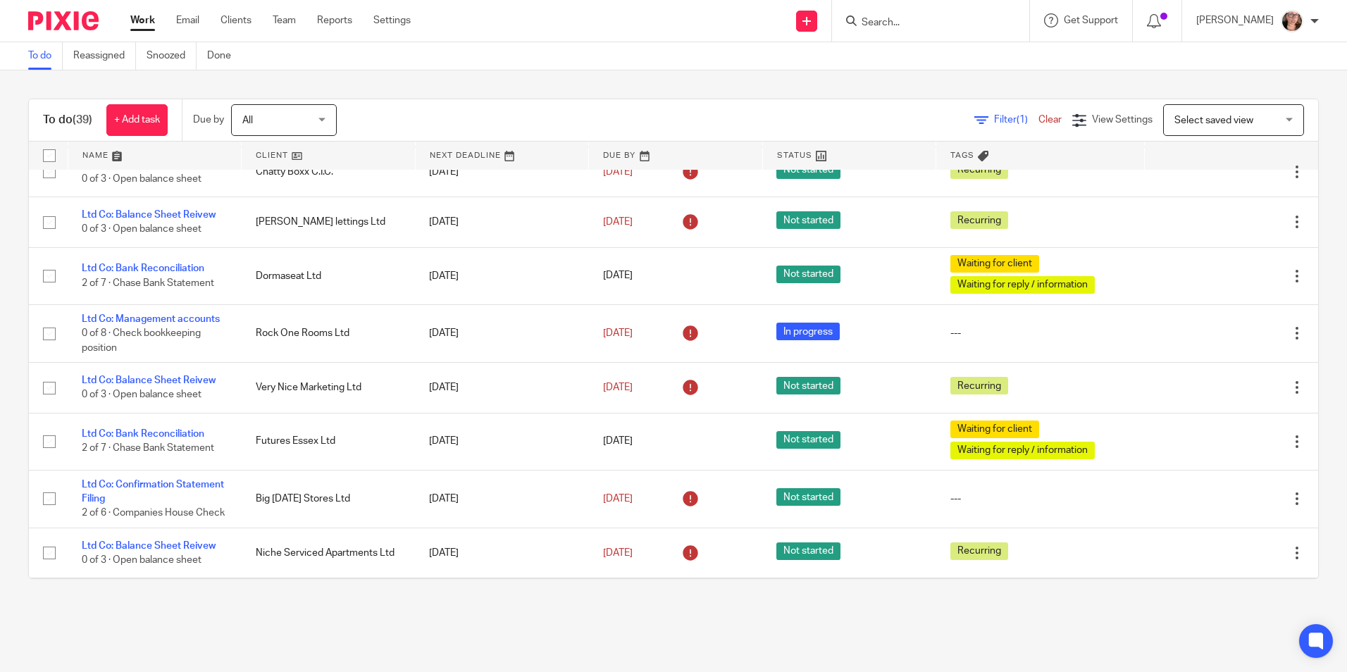
scroll to position [986, 0]
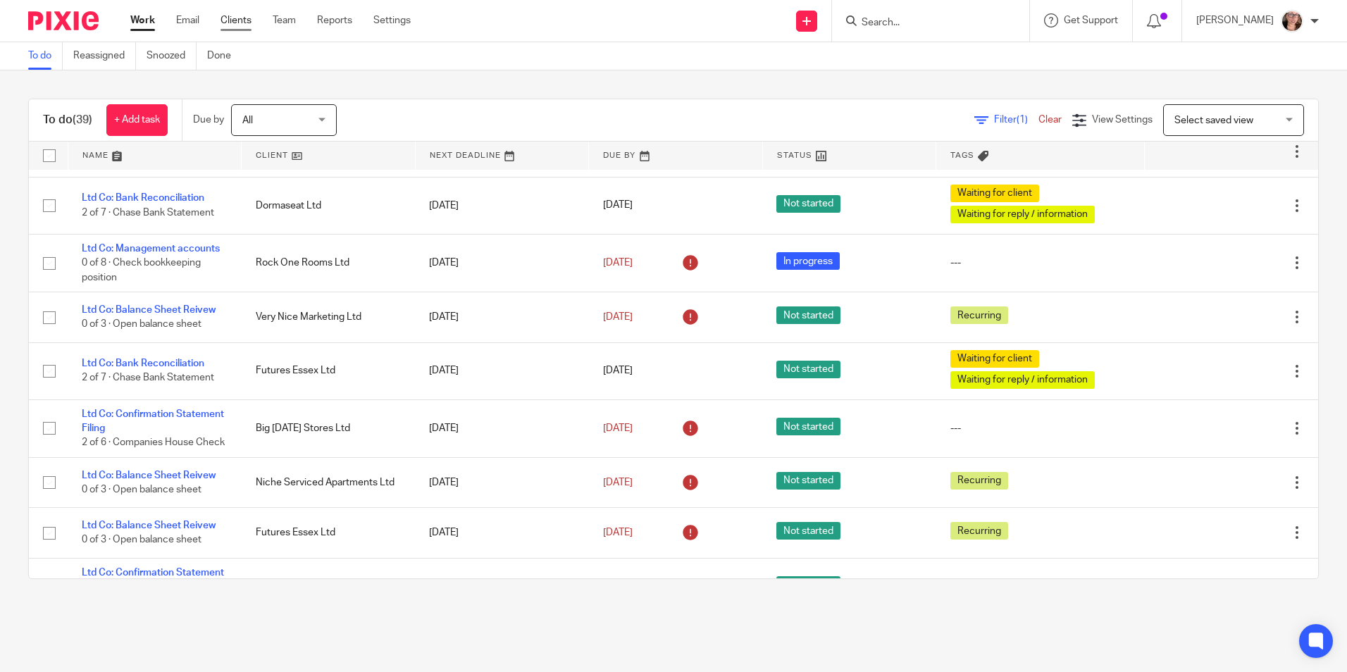
click at [247, 21] on link "Clients" at bounding box center [235, 20] width 31 height 14
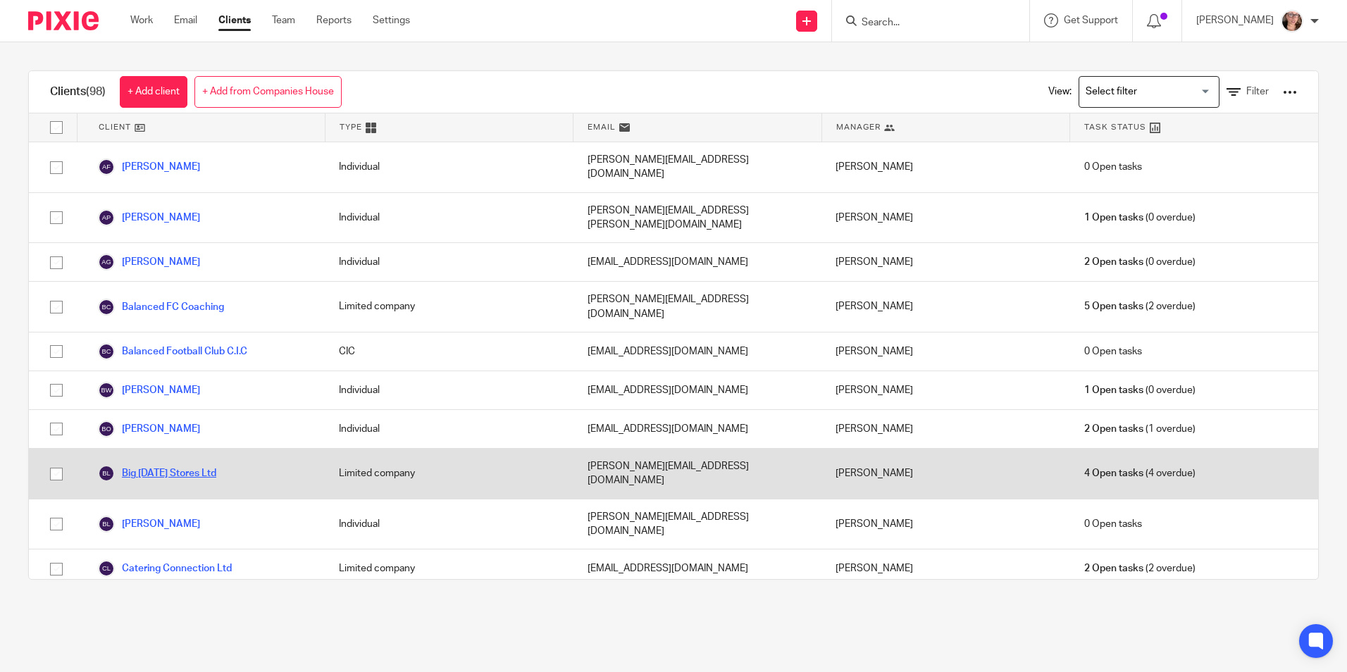
click at [189, 465] on link "Big [DATE] Stores Ltd" at bounding box center [157, 473] width 118 height 17
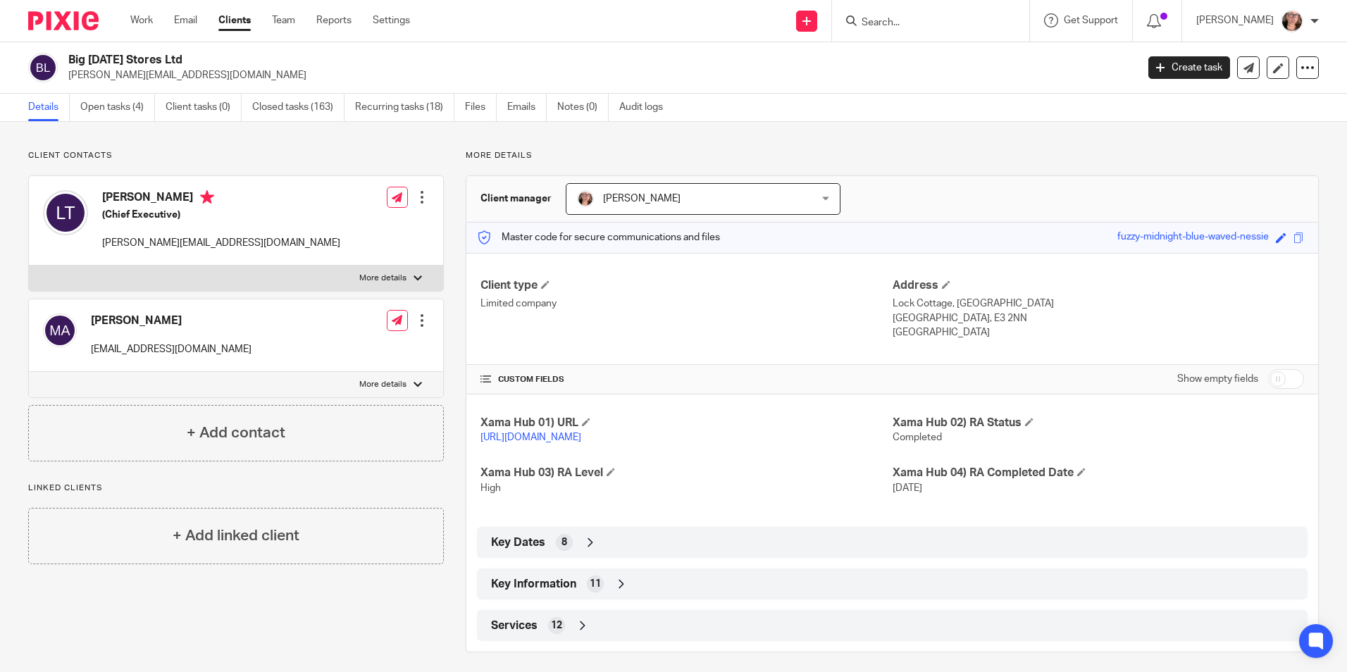
click at [614, 591] on icon at bounding box center [621, 584] width 14 height 14
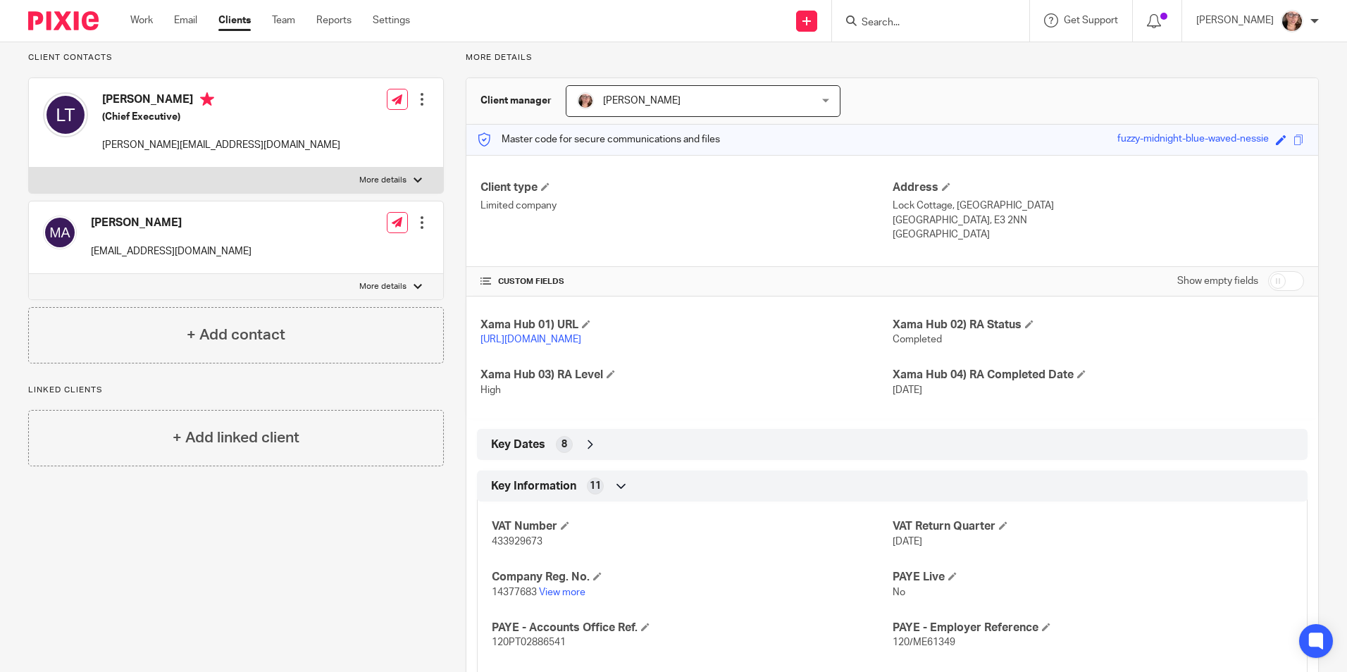
scroll to position [141, 0]
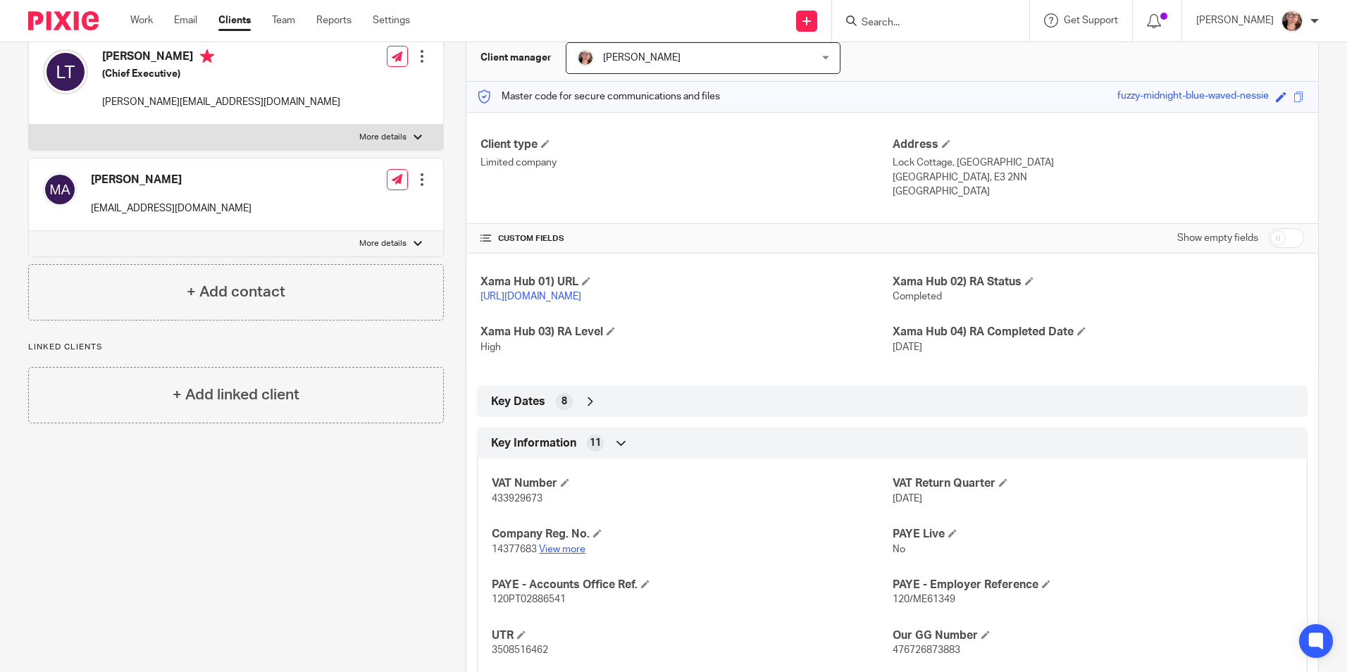
click at [564, 554] on link "View more" at bounding box center [562, 549] width 46 height 10
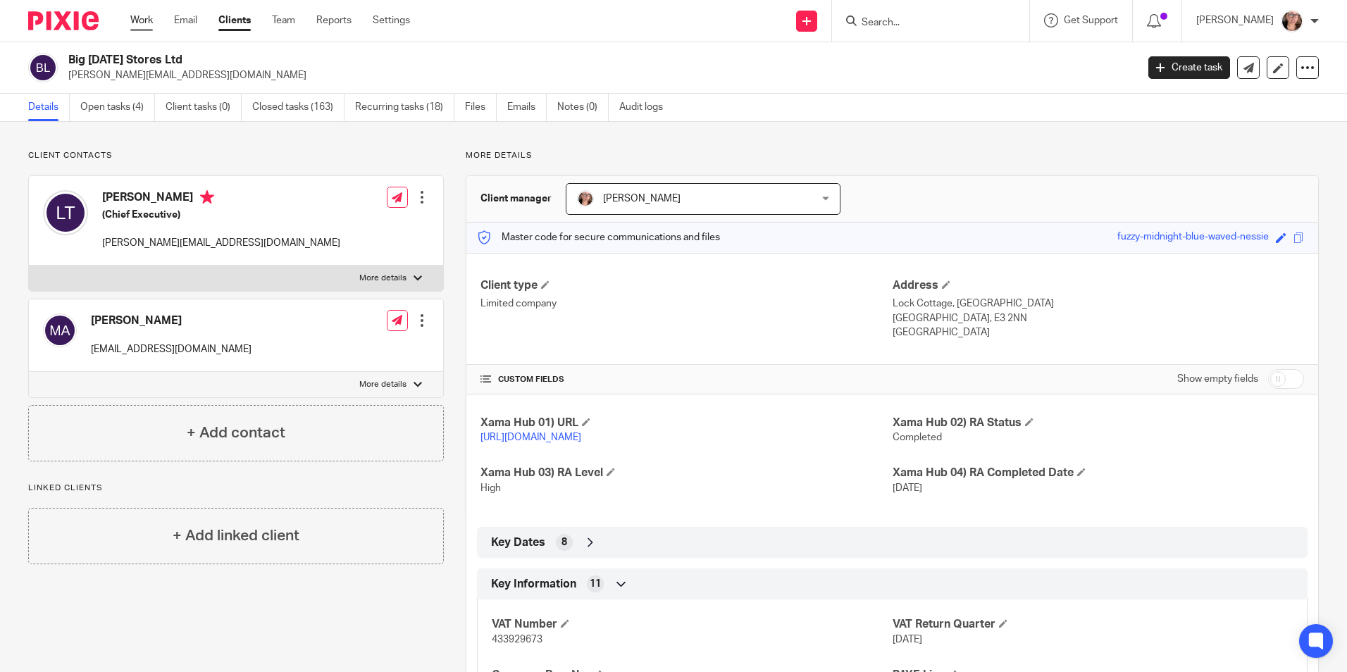
click at [135, 22] on link "Work" at bounding box center [141, 20] width 23 height 14
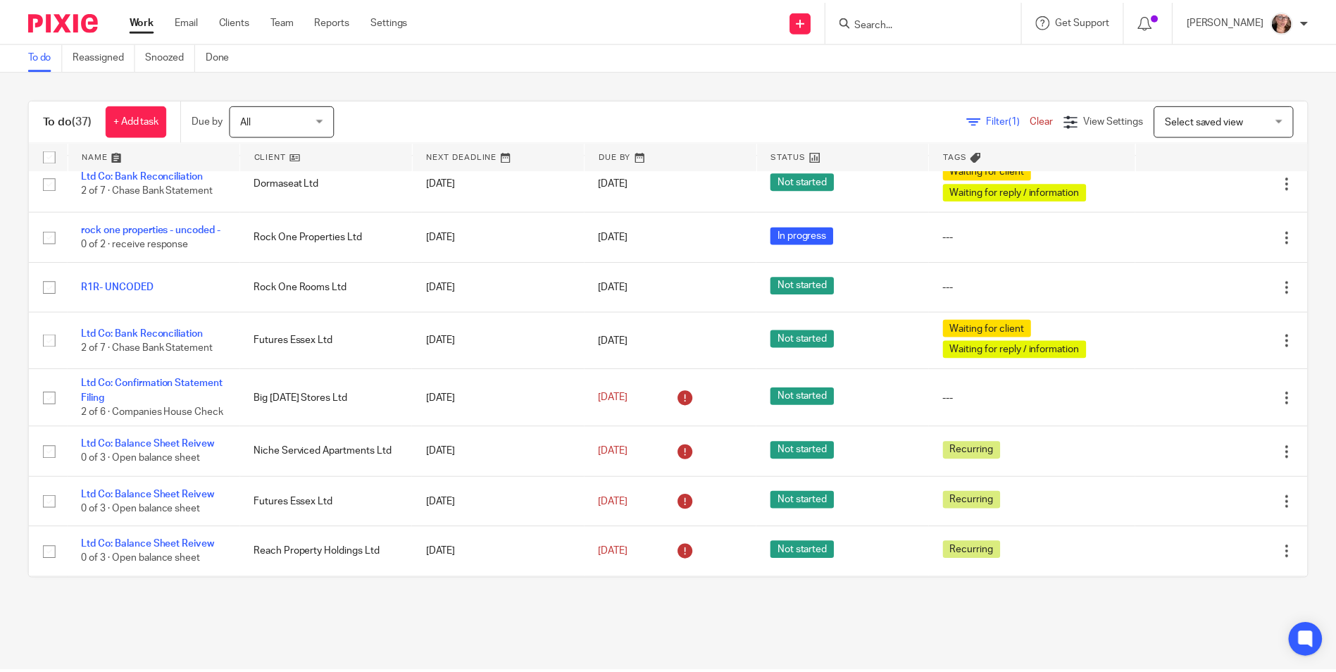
scroll to position [845, 0]
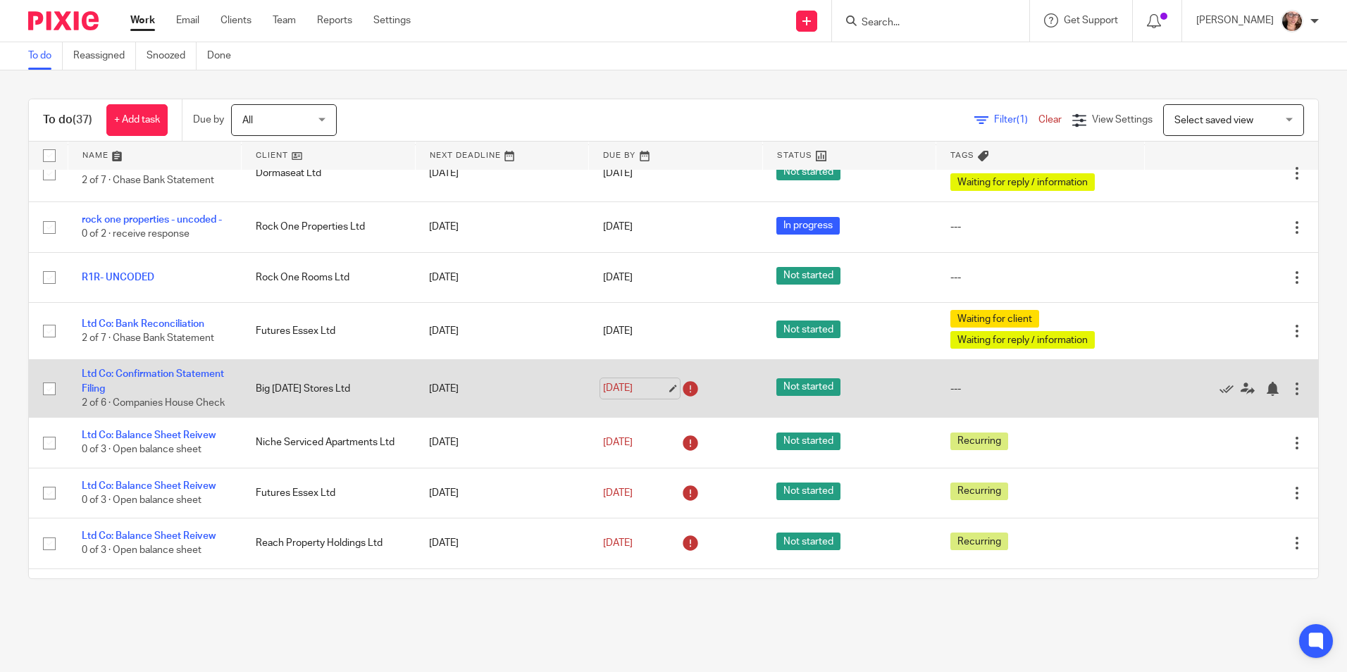
click at [638, 396] on link "[DATE]" at bounding box center [634, 388] width 63 height 15
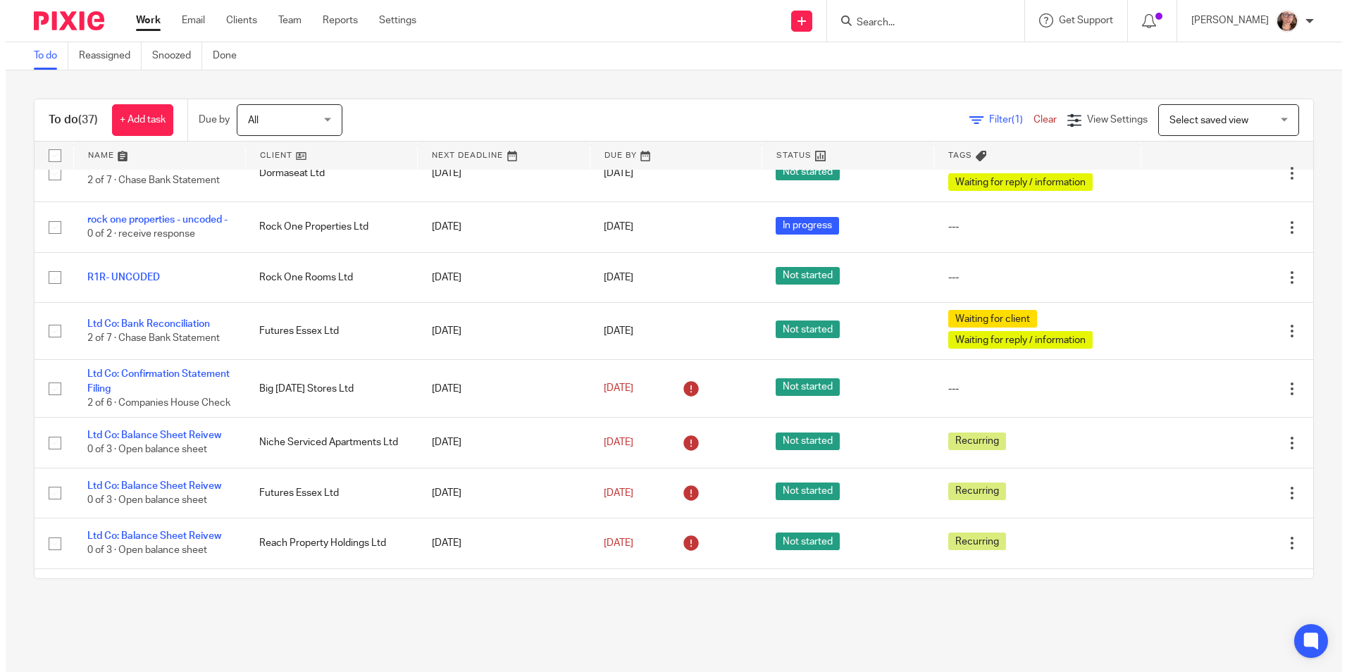
scroll to position [0, 0]
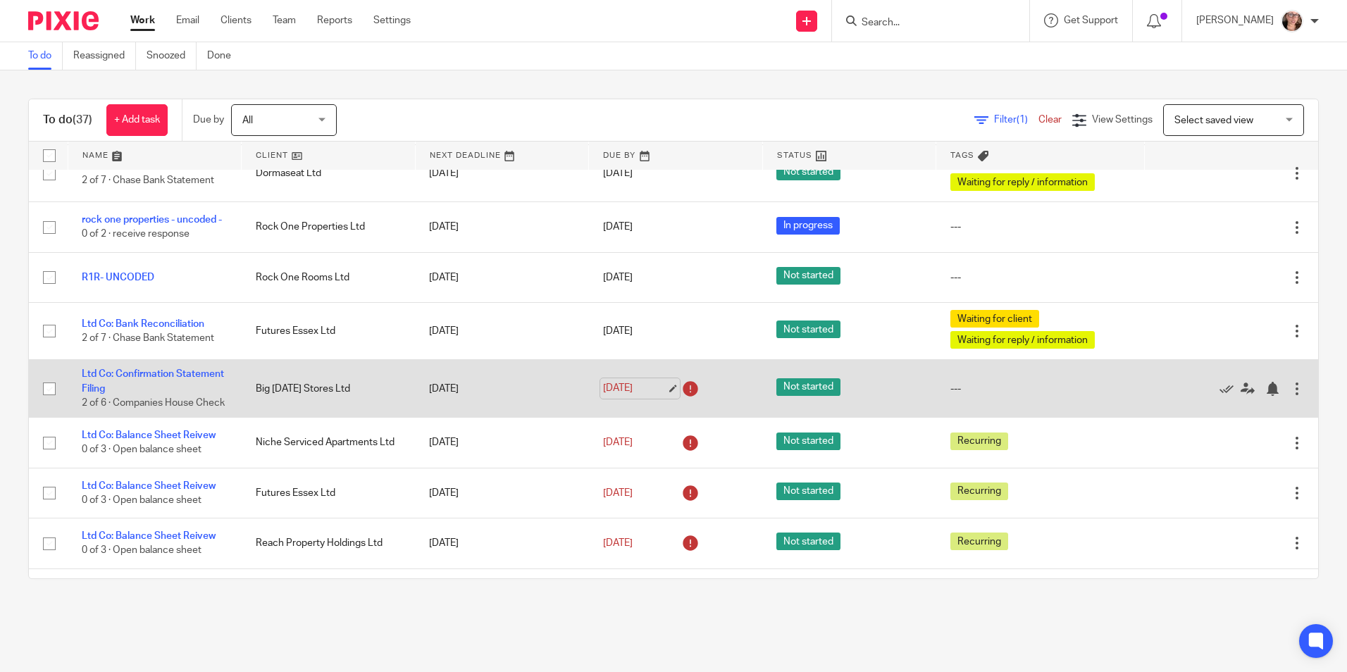
click at [603, 396] on link "[DATE]" at bounding box center [634, 388] width 63 height 15
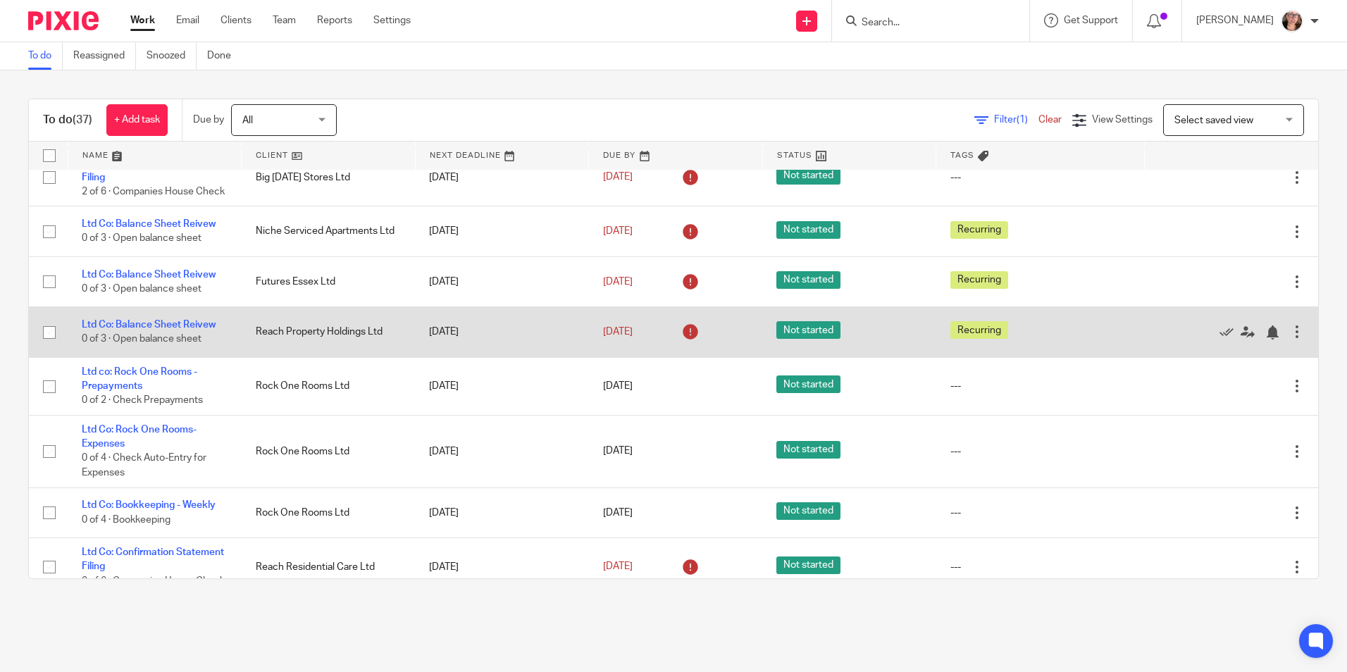
scroll to position [1197, 0]
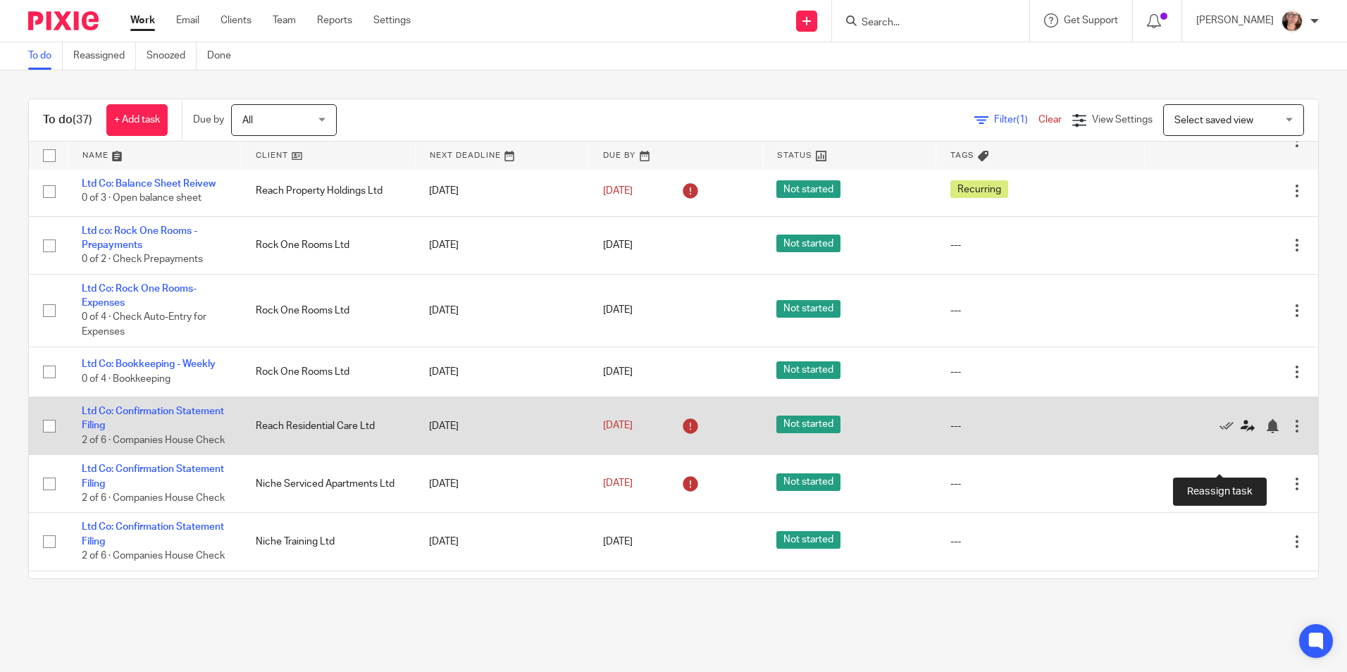
click at [1240, 433] on icon at bounding box center [1247, 426] width 14 height 14
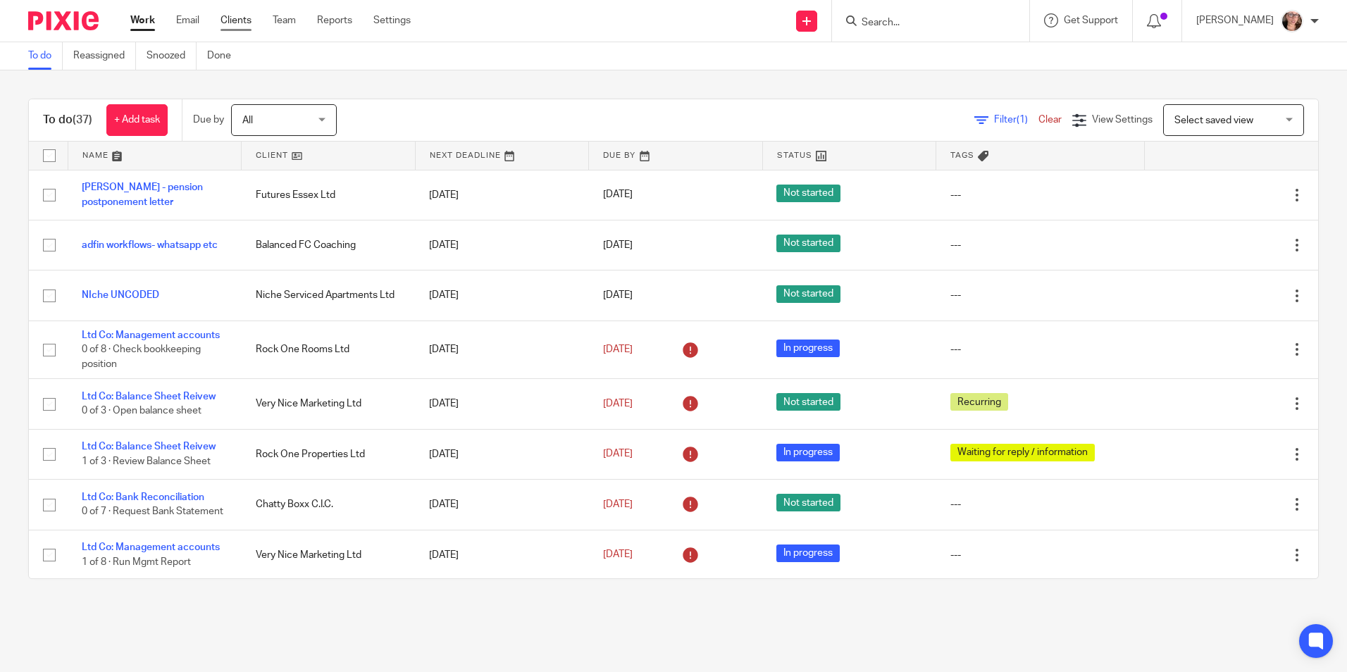
click at [246, 25] on link "Clients" at bounding box center [235, 20] width 31 height 14
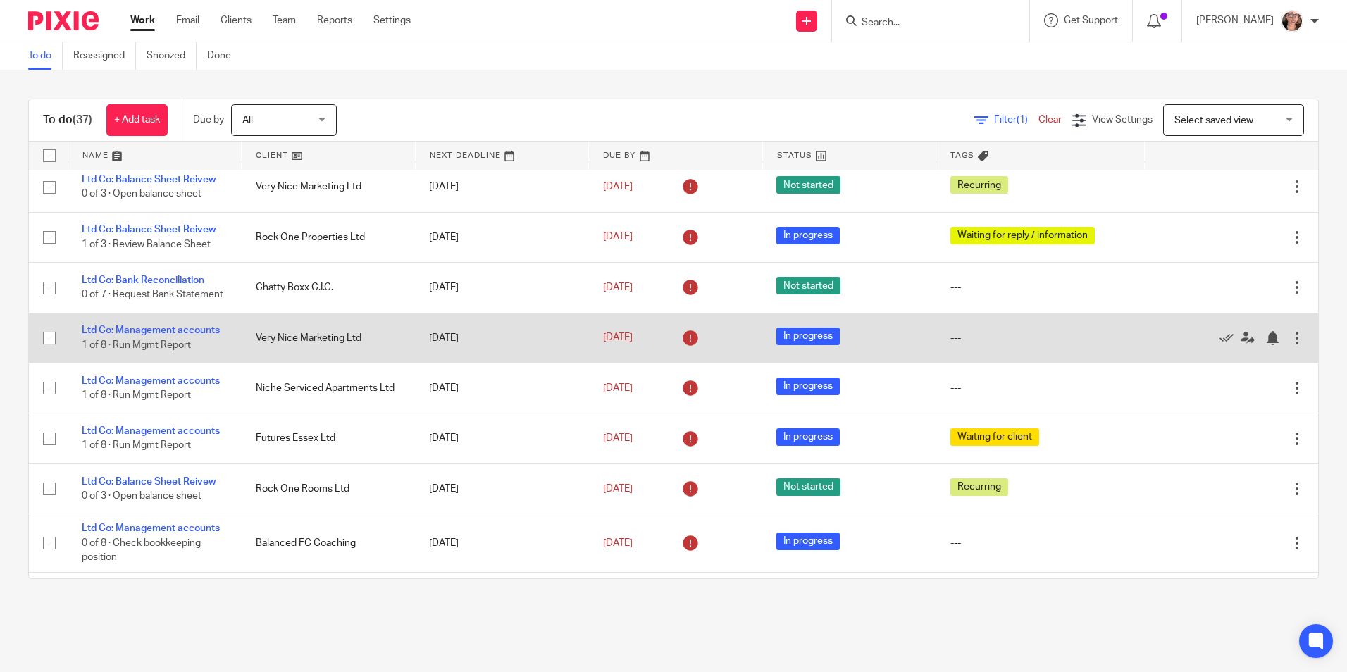
scroll to position [352, 0]
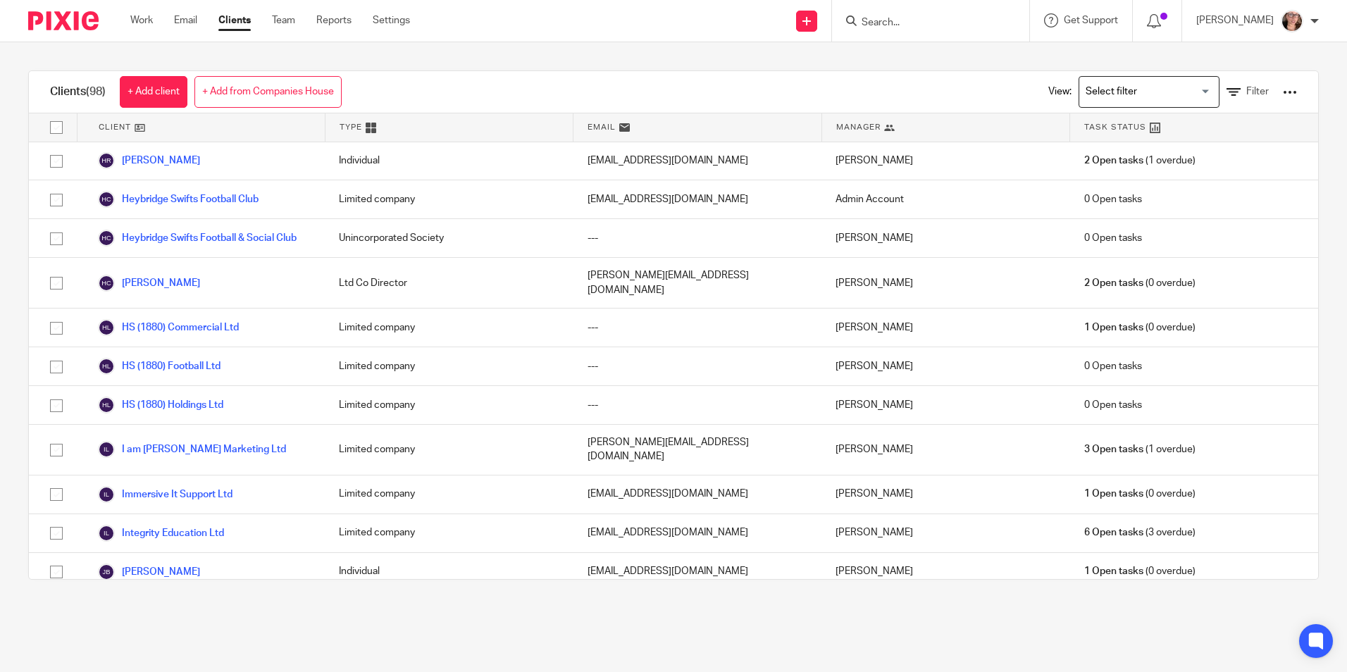
scroll to position [1607, 0]
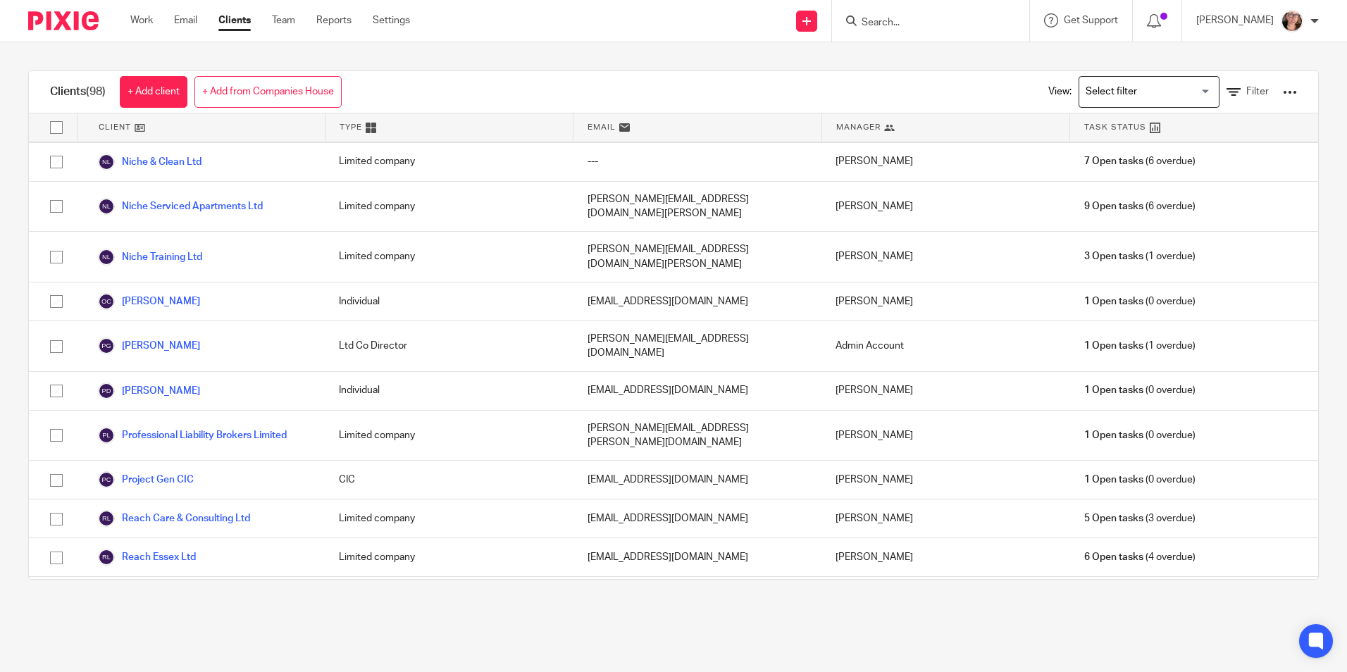
scroll to position [2676, 0]
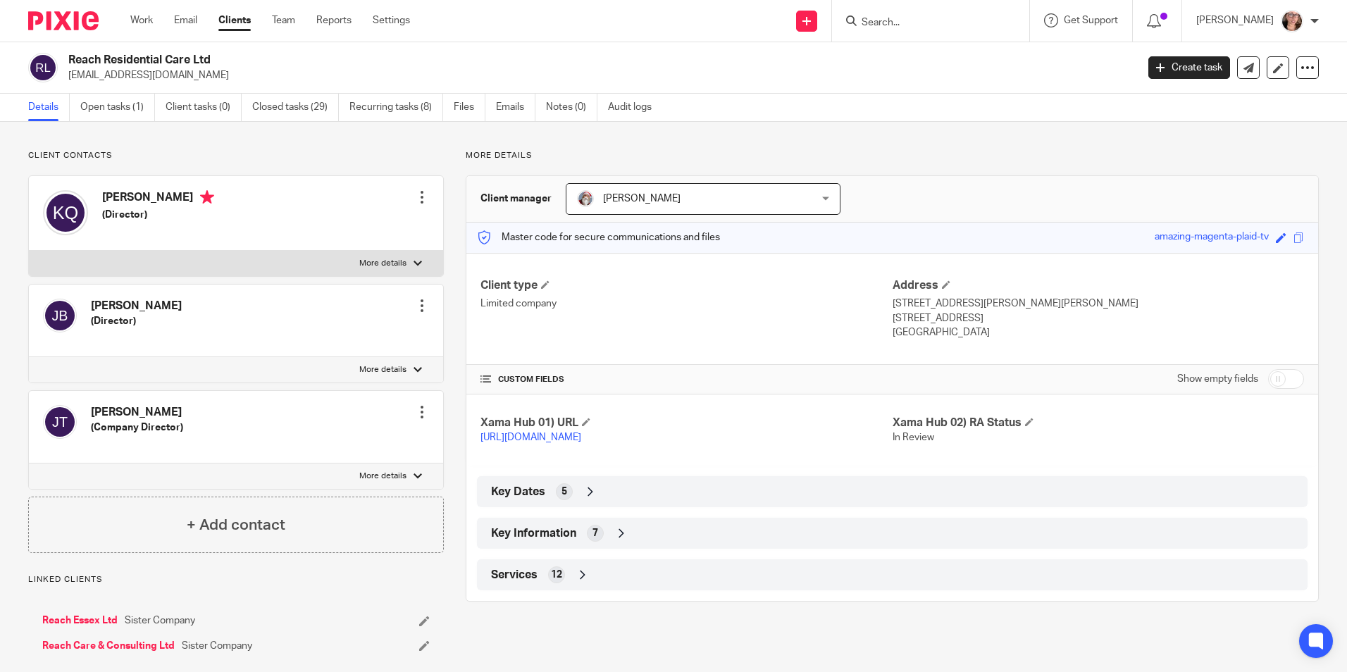
click at [232, 33] on div "Work Email Clients Team Reports Settings Work Email Clients Team Reports Settin…" at bounding box center [273, 21] width 315 height 42
click at [231, 25] on link "Clients" at bounding box center [234, 20] width 32 height 14
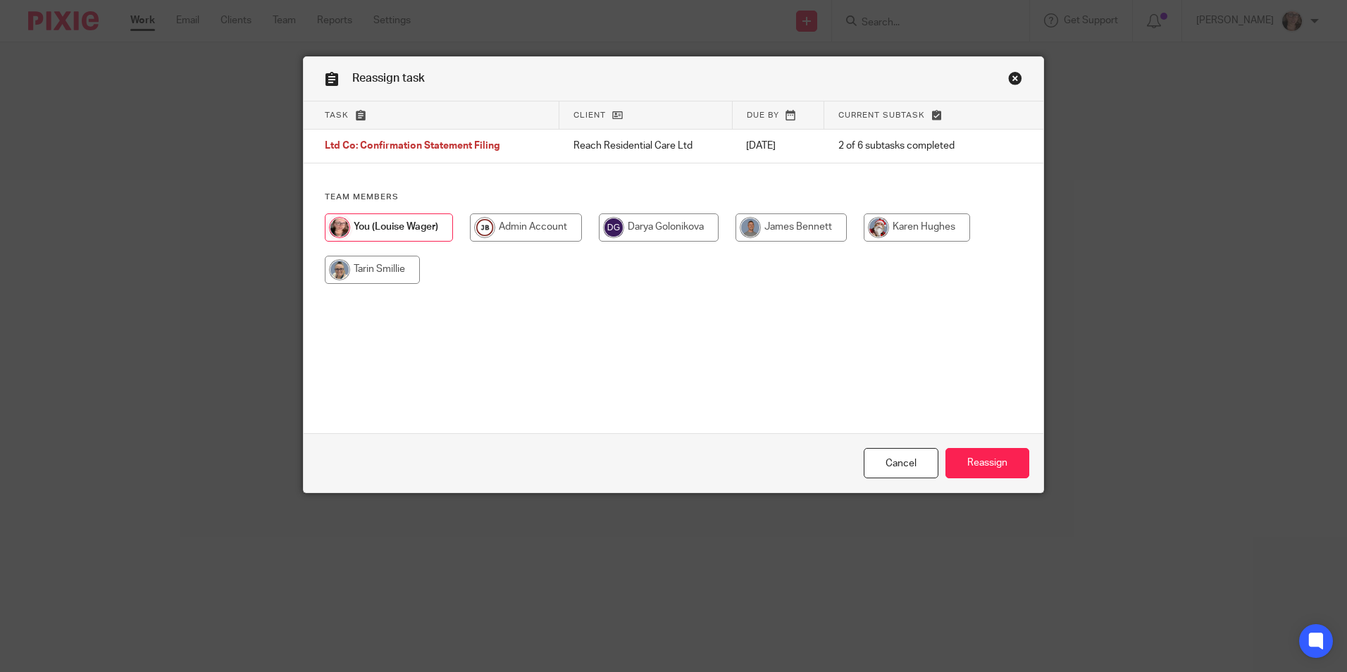
click at [641, 232] on input "radio" at bounding box center [659, 227] width 120 height 28
radio input "true"
click at [983, 460] on input "Reassign" at bounding box center [987, 463] width 84 height 30
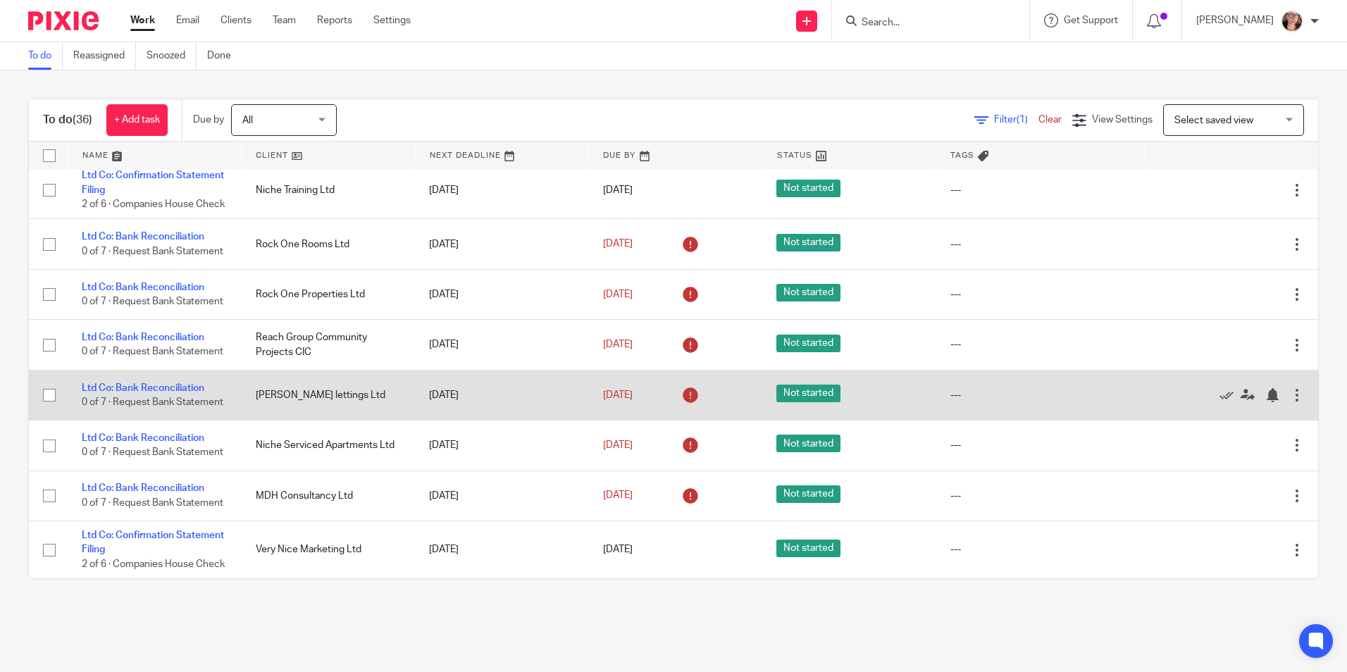
scroll to position [1611, 0]
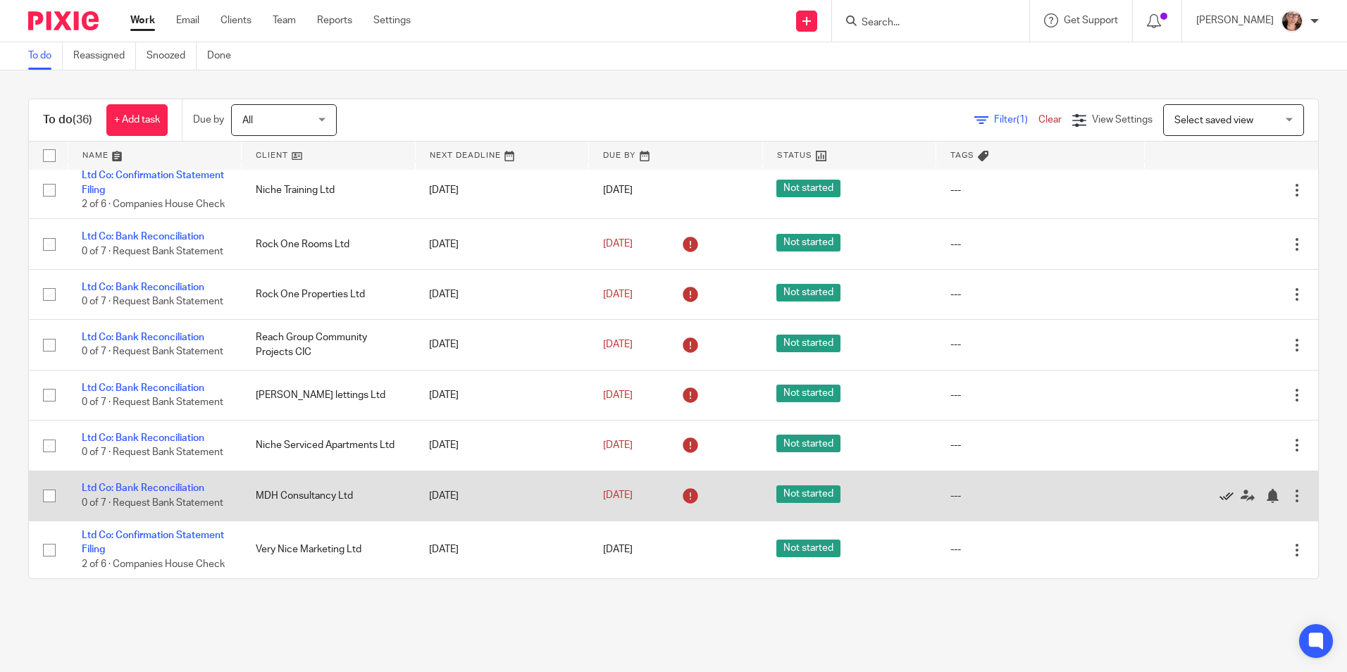
click at [1219, 489] on icon at bounding box center [1226, 496] width 14 height 14
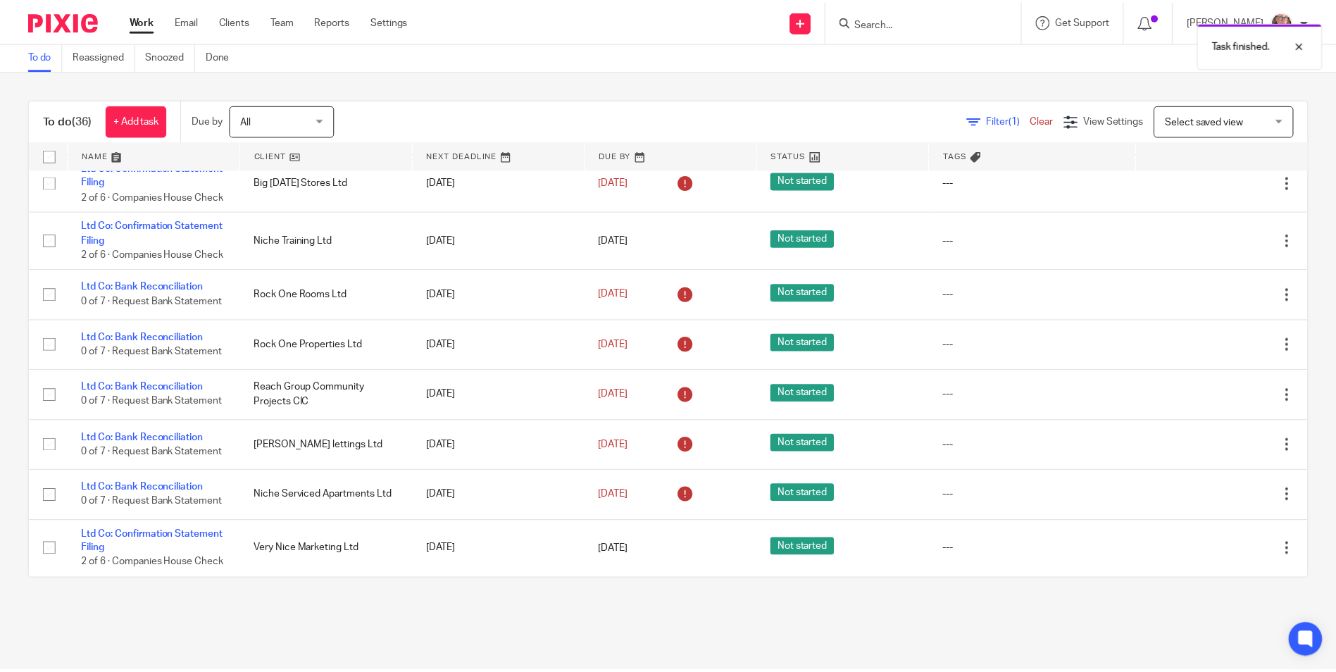
scroll to position [1553, 0]
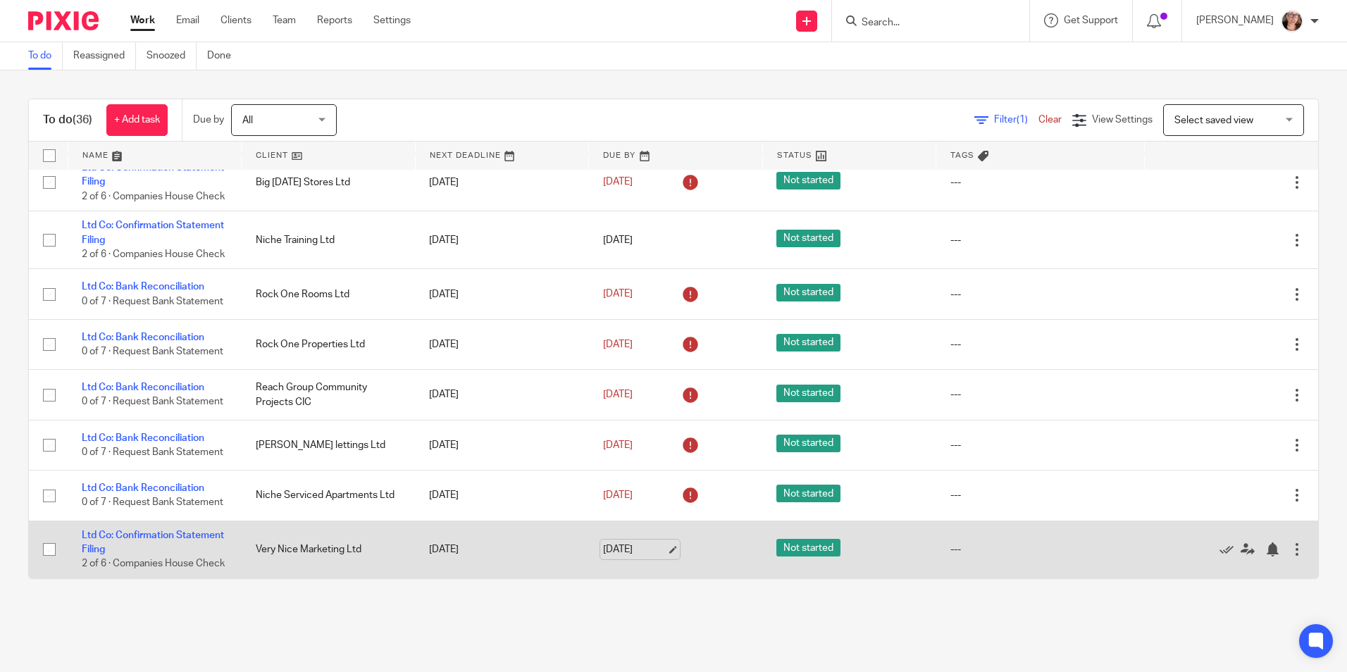
click at [632, 548] on link "21 Oct 2025" at bounding box center [634, 549] width 63 height 15
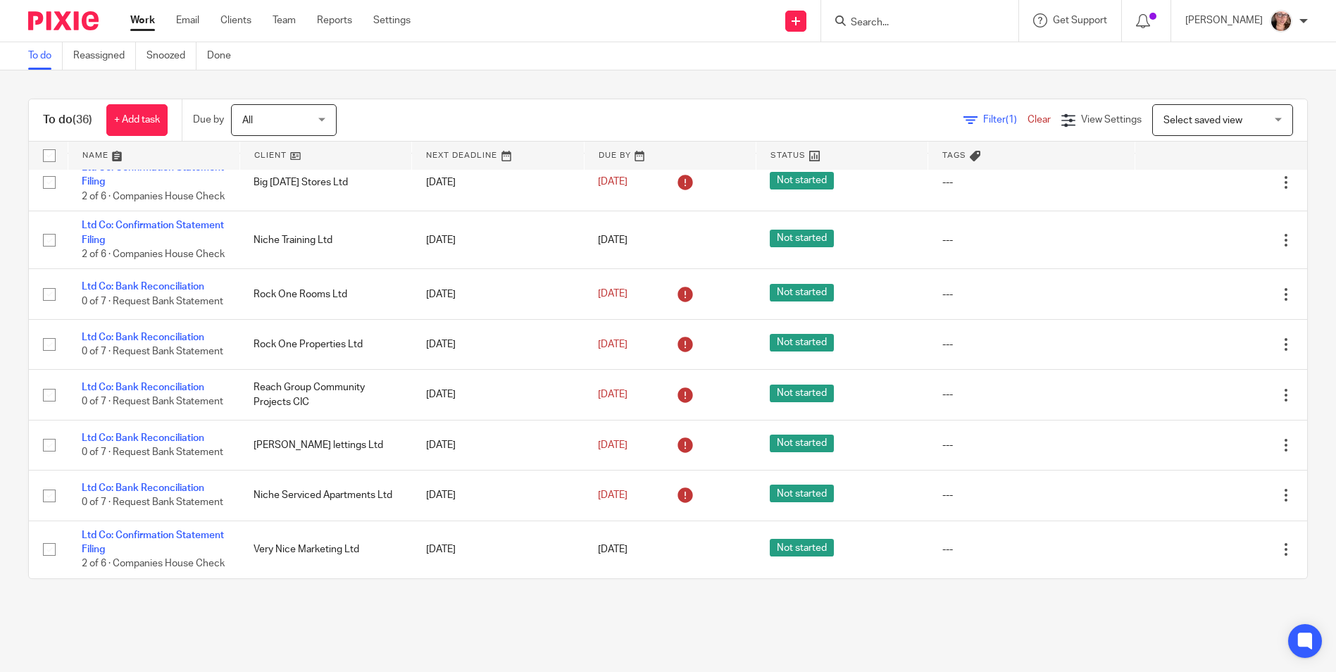
scroll to position [0, 0]
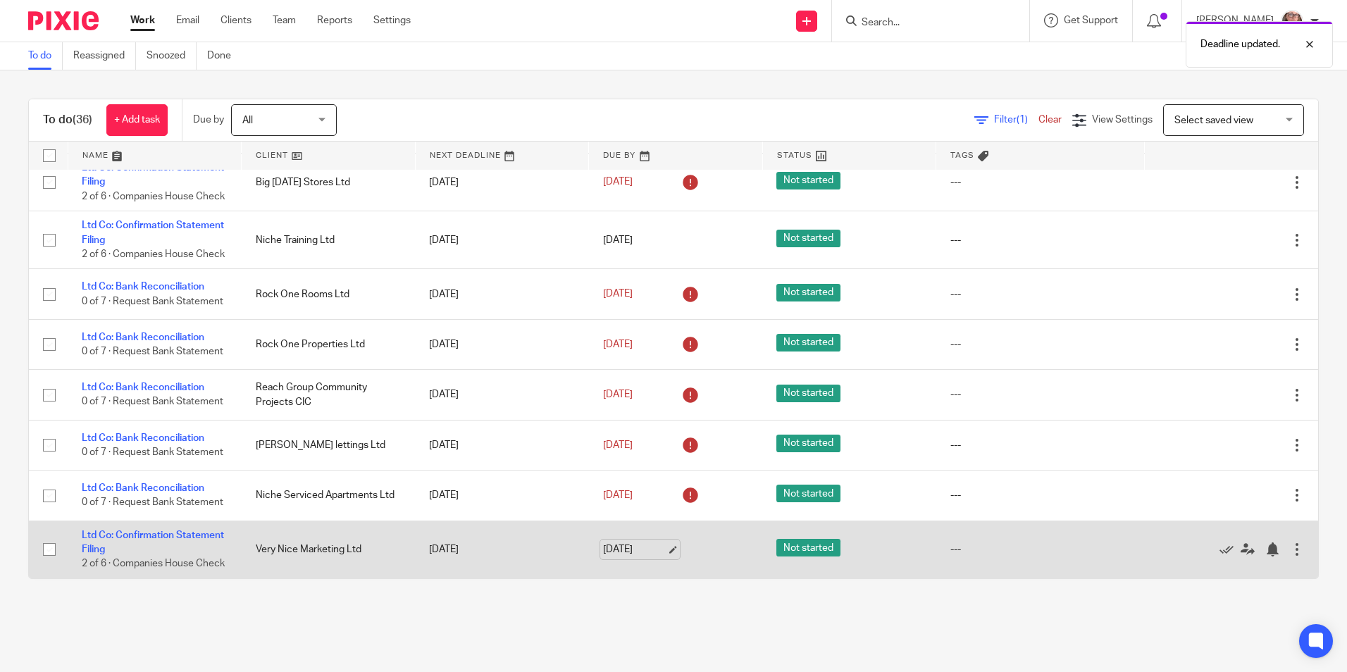
click at [628, 547] on link "3 Oct 2025" at bounding box center [634, 549] width 63 height 15
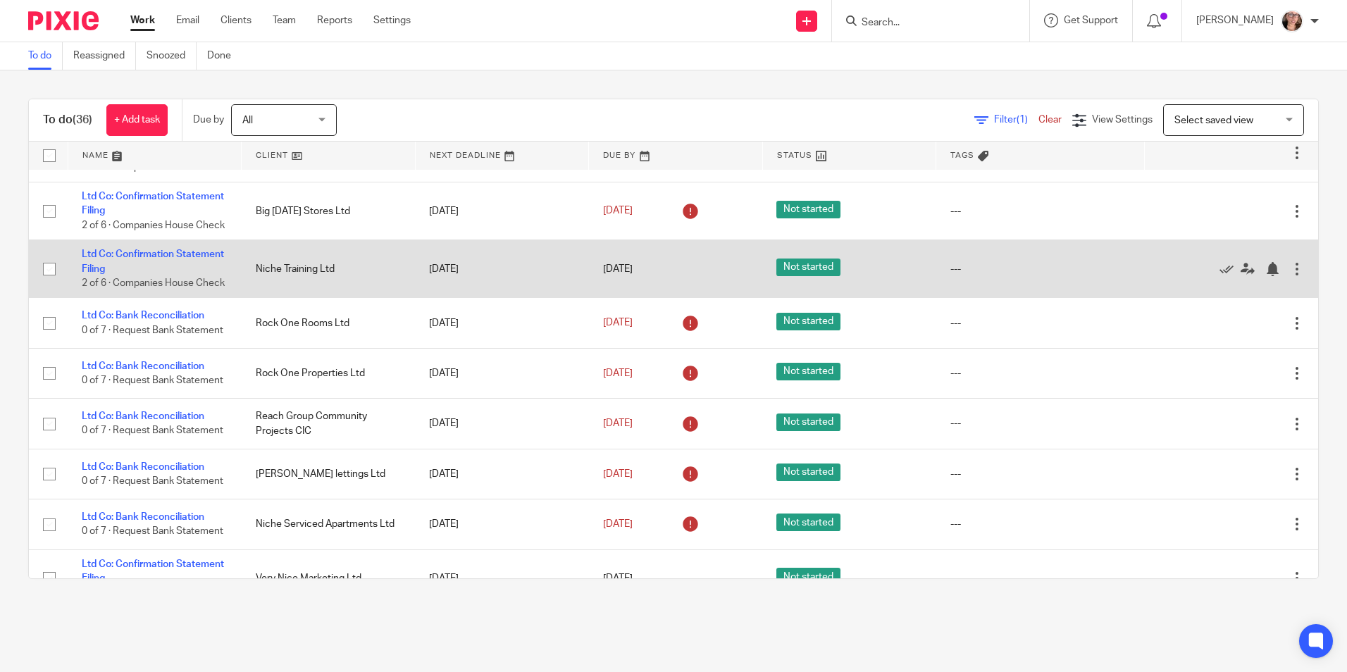
scroll to position [1342, 0]
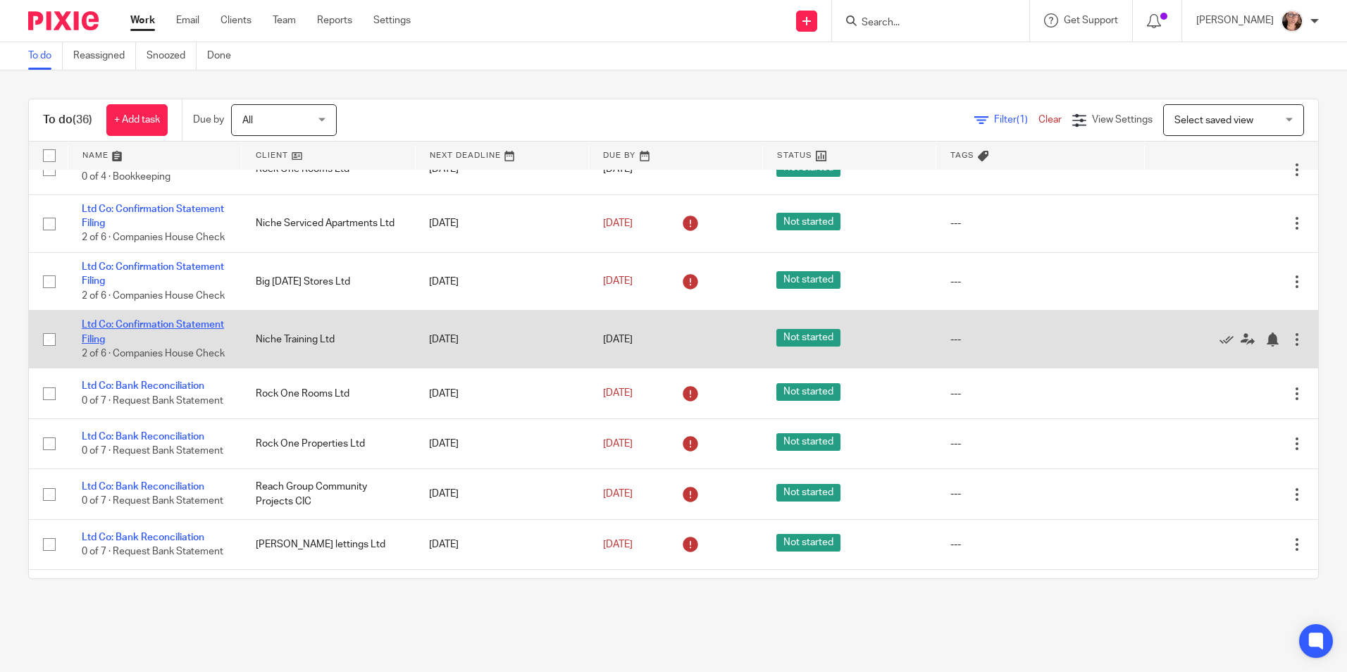
click at [145, 344] on link "Ltd Co: Confirmation Statement Filing" at bounding box center [153, 332] width 142 height 24
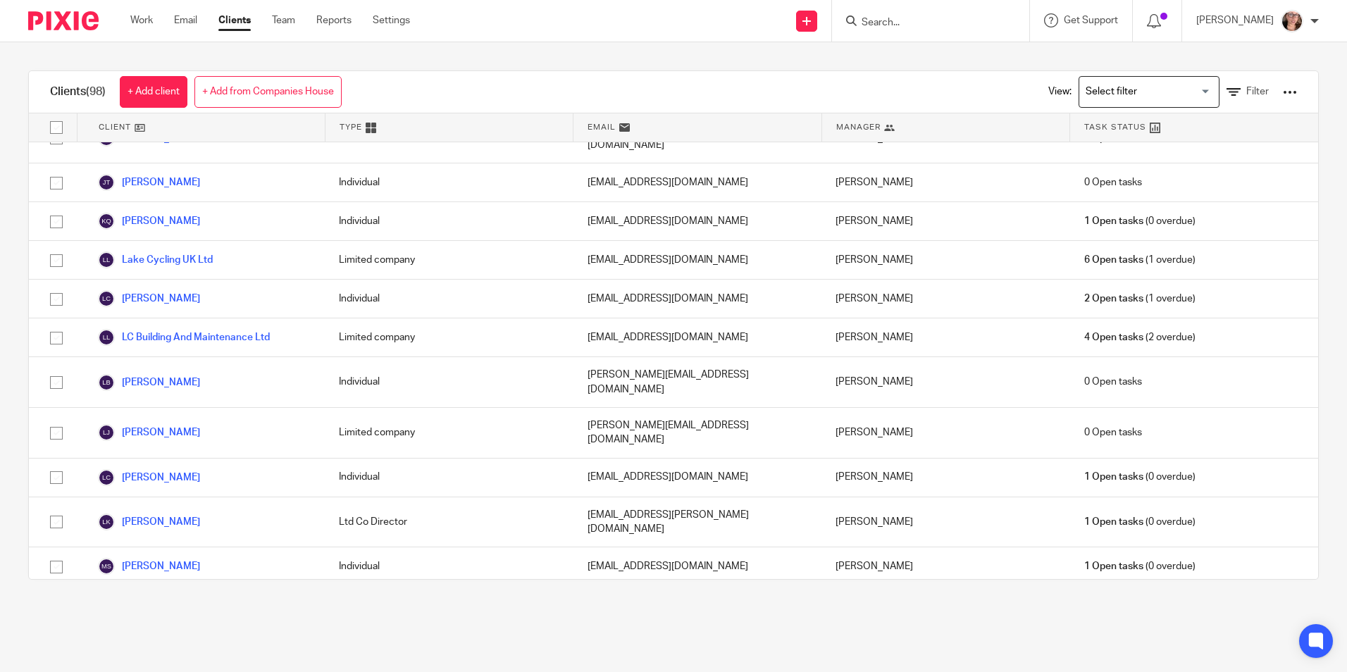
scroll to position [1972, 0]
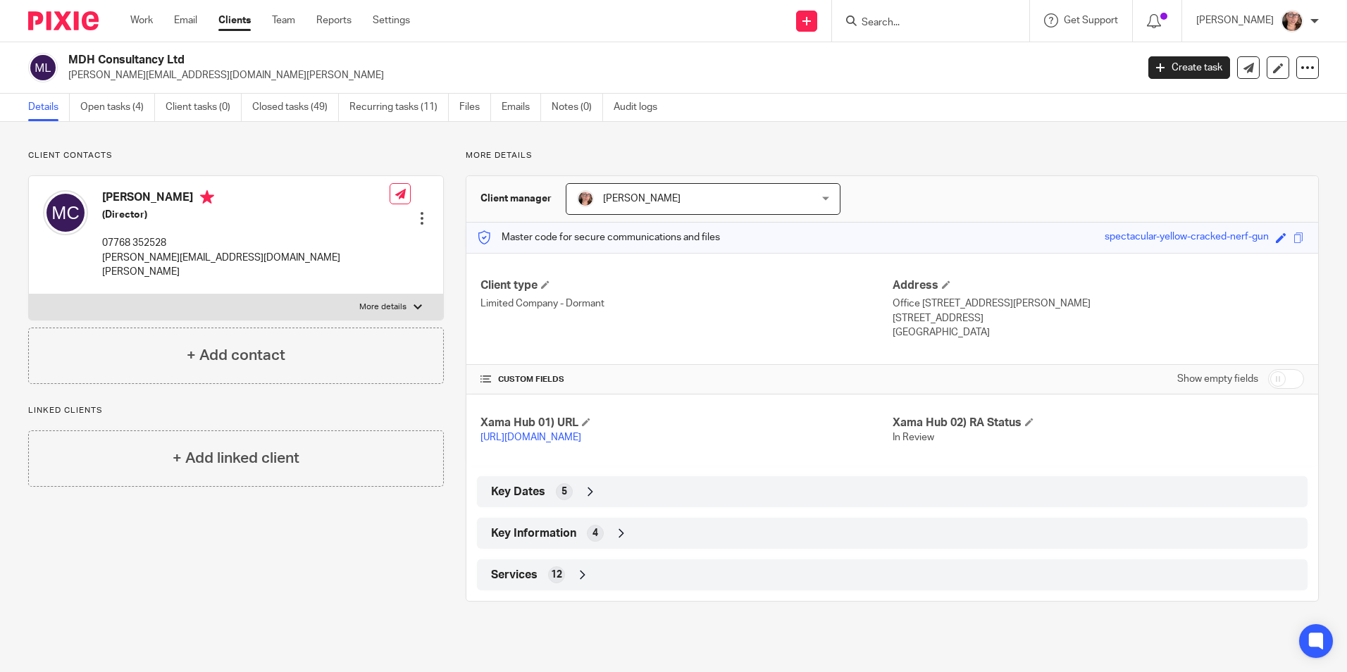
click at [618, 540] on icon at bounding box center [621, 533] width 14 height 14
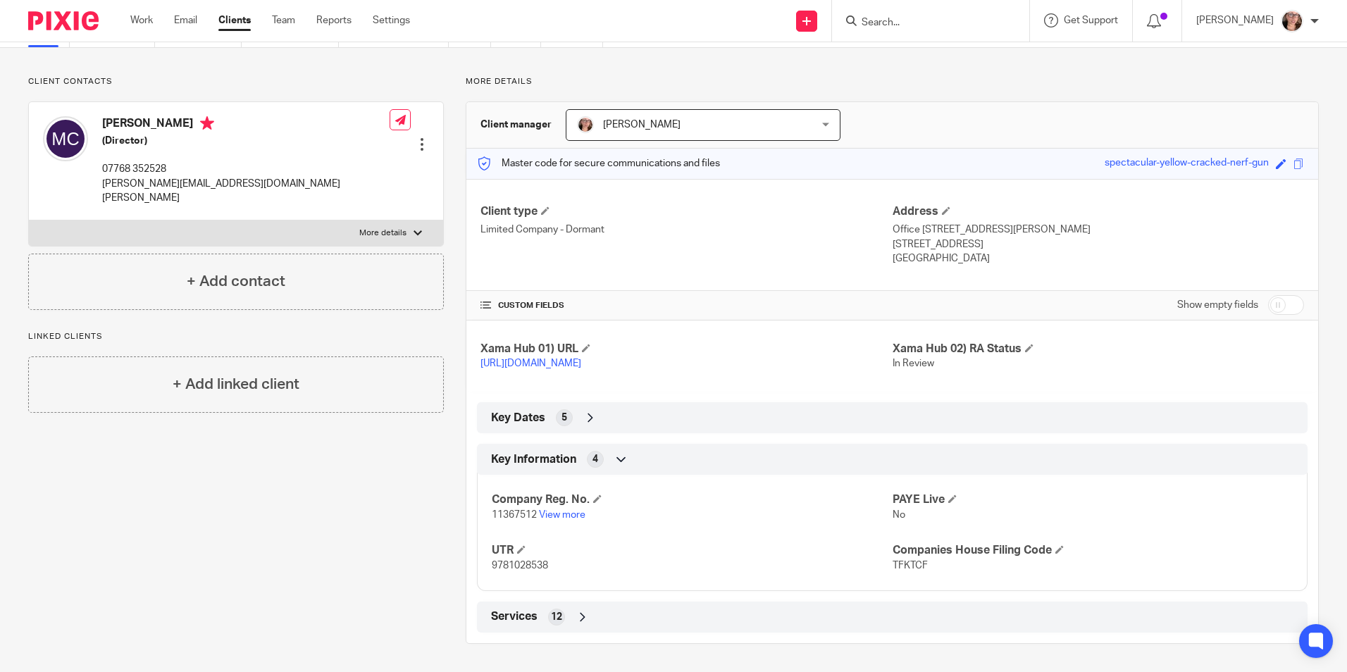
scroll to position [88, 0]
click at [554, 509] on p "11367512 View more" at bounding box center [692, 515] width 400 height 14
click at [557, 518] on link "View more" at bounding box center [562, 515] width 46 height 10
click at [249, 18] on link "Clients" at bounding box center [234, 20] width 32 height 14
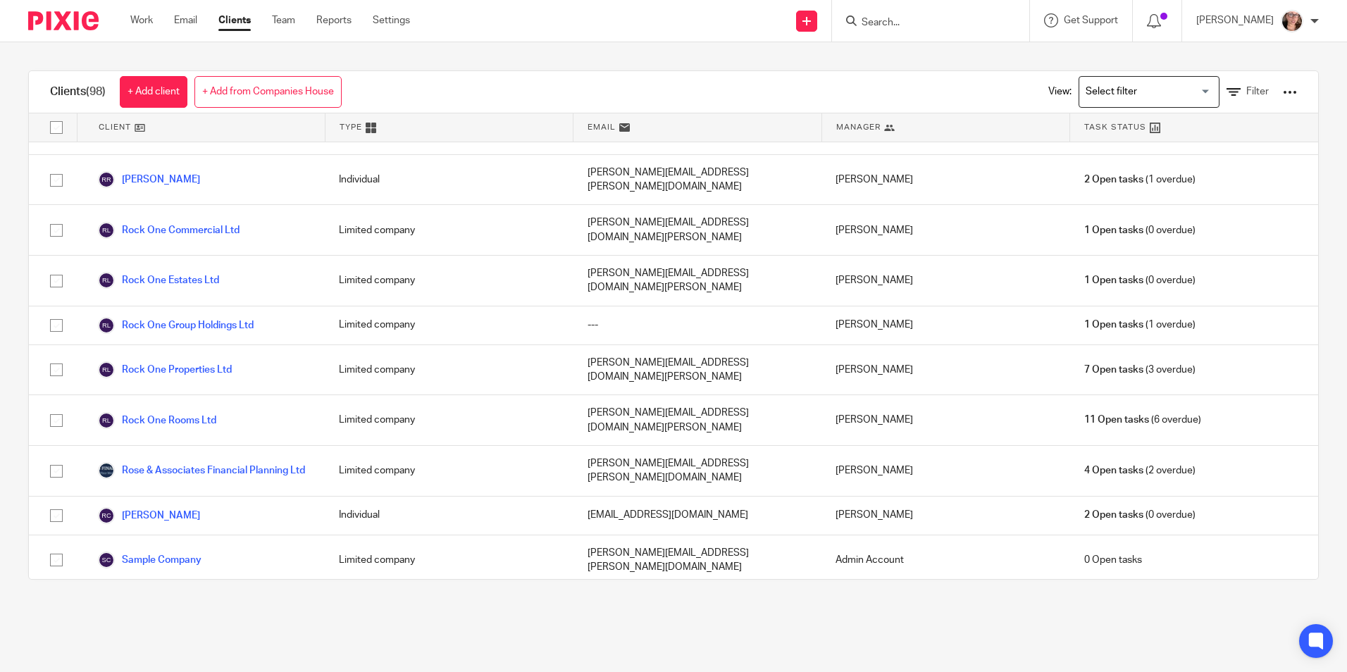
scroll to position [3388, 0]
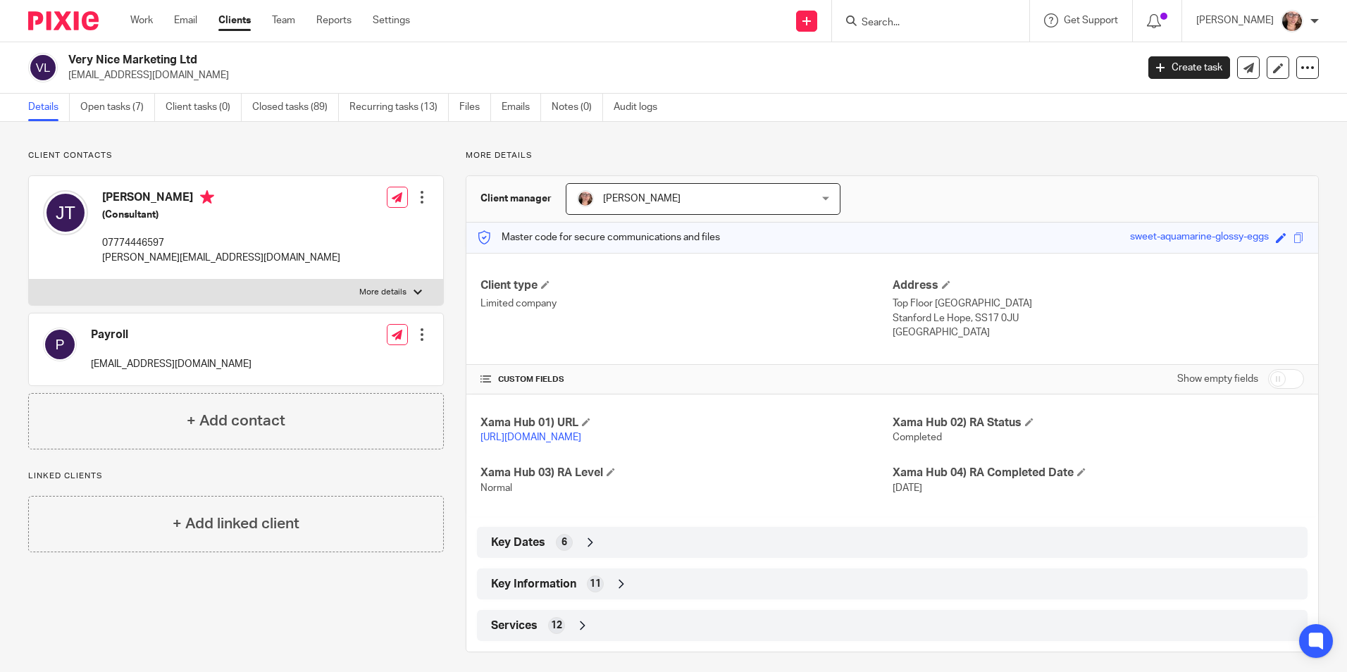
click at [616, 591] on icon at bounding box center [621, 584] width 14 height 14
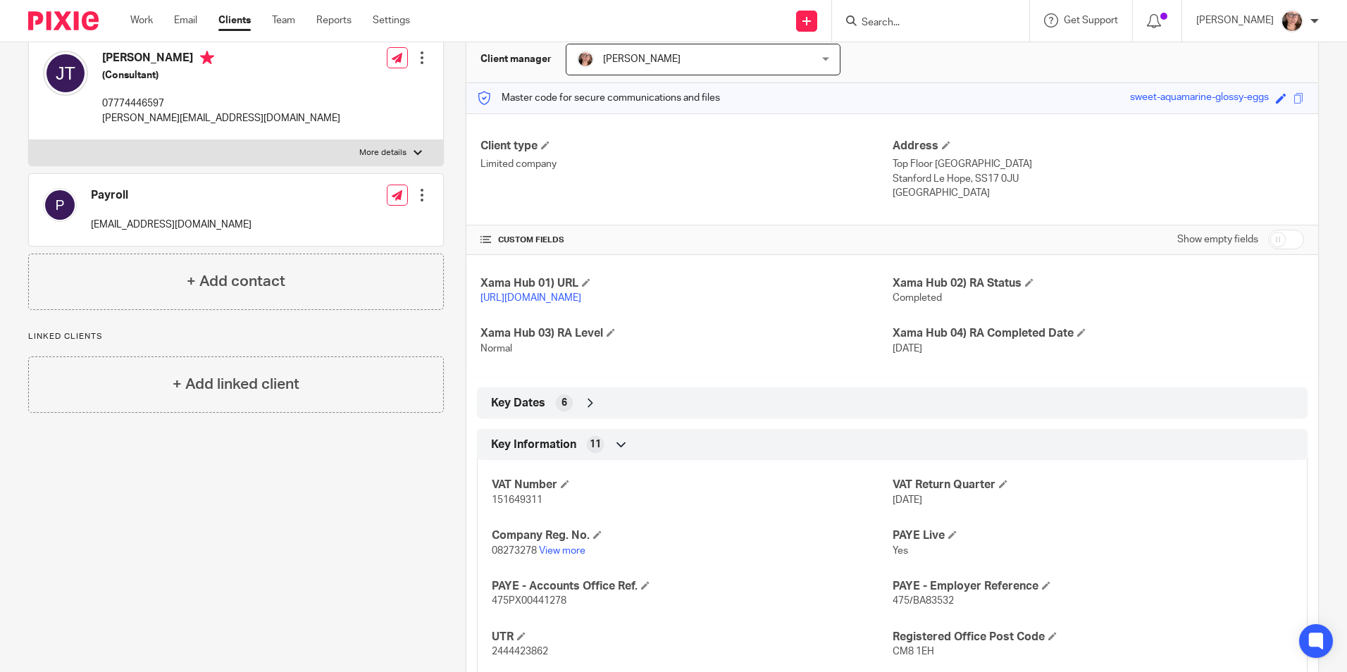
scroll to position [141, 0]
click at [564, 554] on link "View more" at bounding box center [562, 549] width 46 height 10
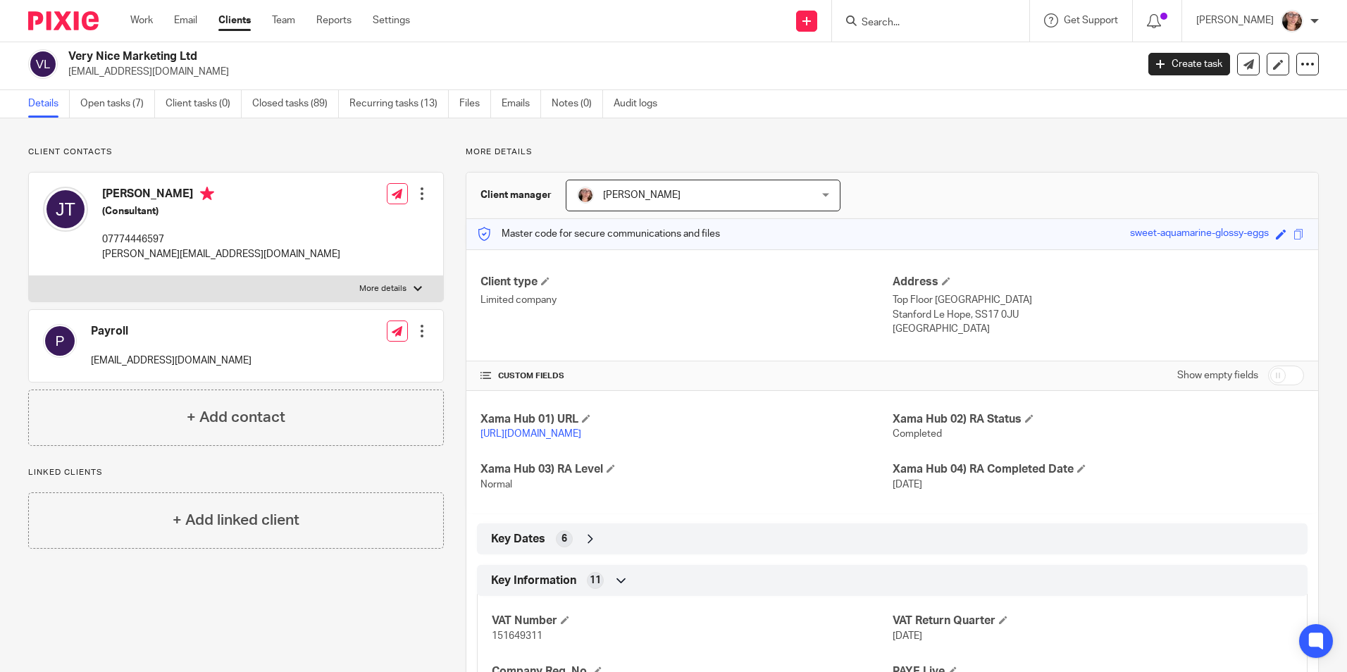
scroll to position [0, 0]
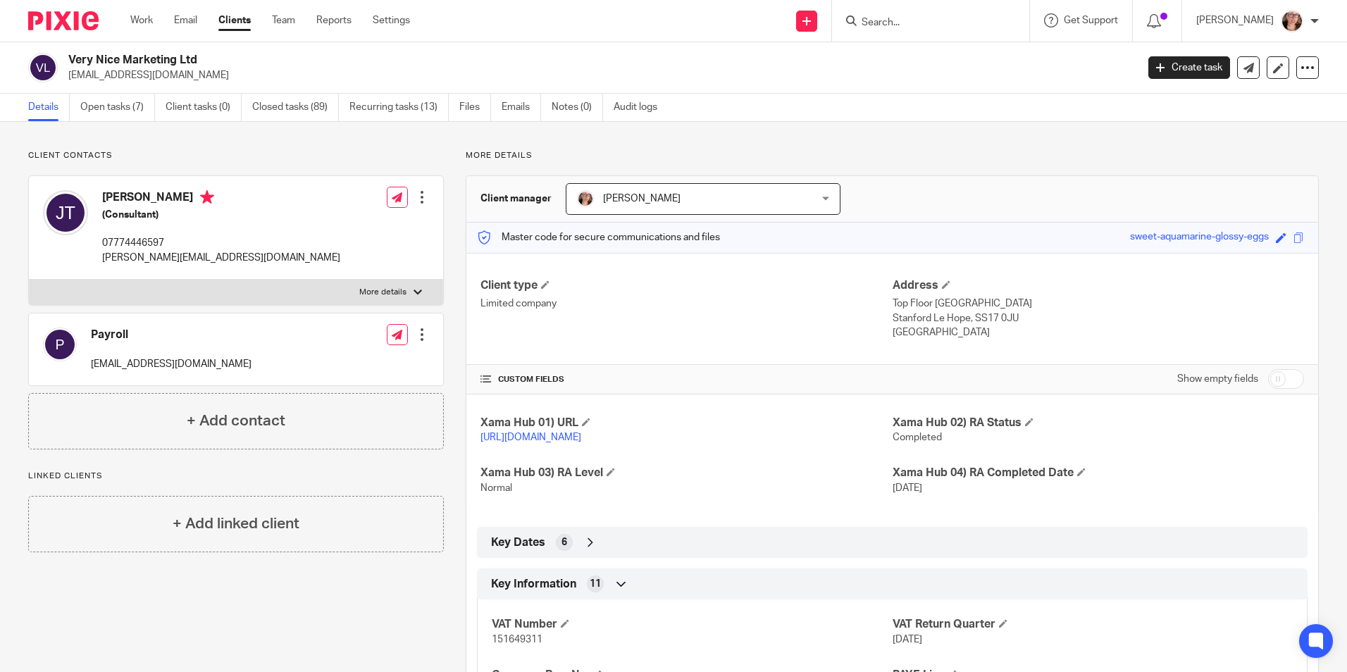
click at [244, 22] on link "Clients" at bounding box center [234, 20] width 32 height 14
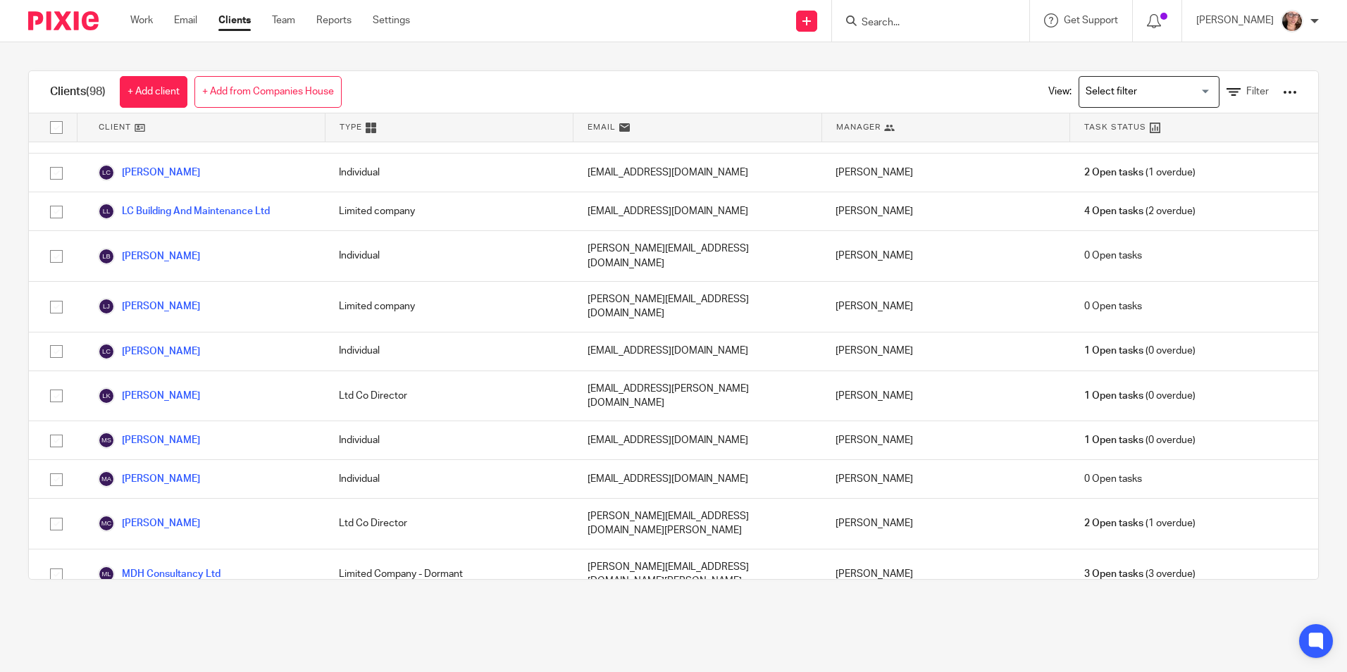
scroll to position [2113, 0]
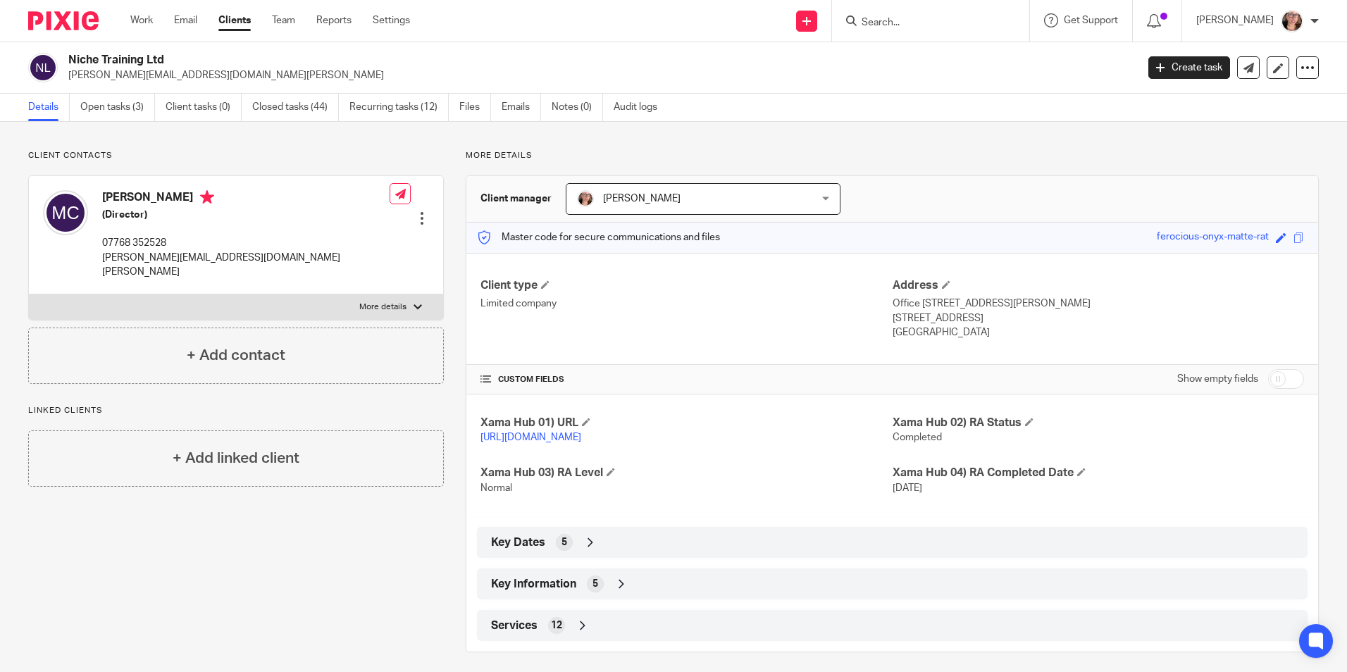
click at [625, 591] on icon at bounding box center [621, 584] width 14 height 14
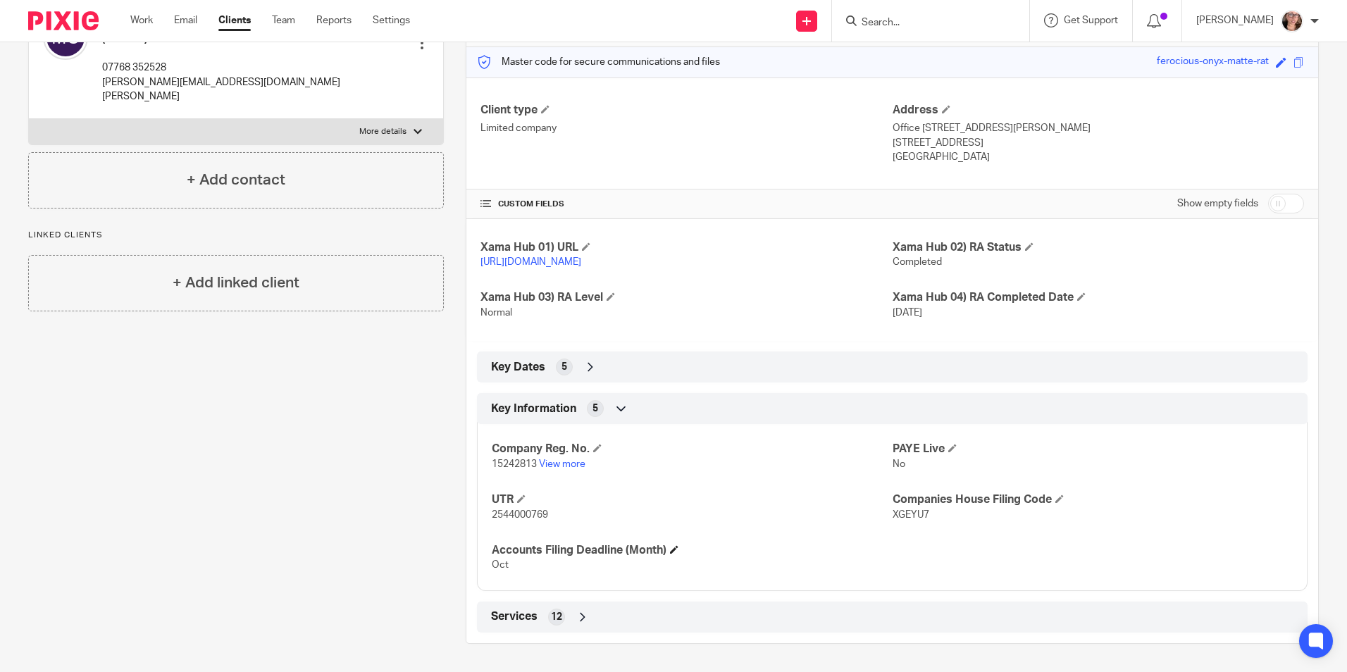
scroll to position [189, 0]
click at [560, 461] on link "View more" at bounding box center [562, 464] width 46 height 10
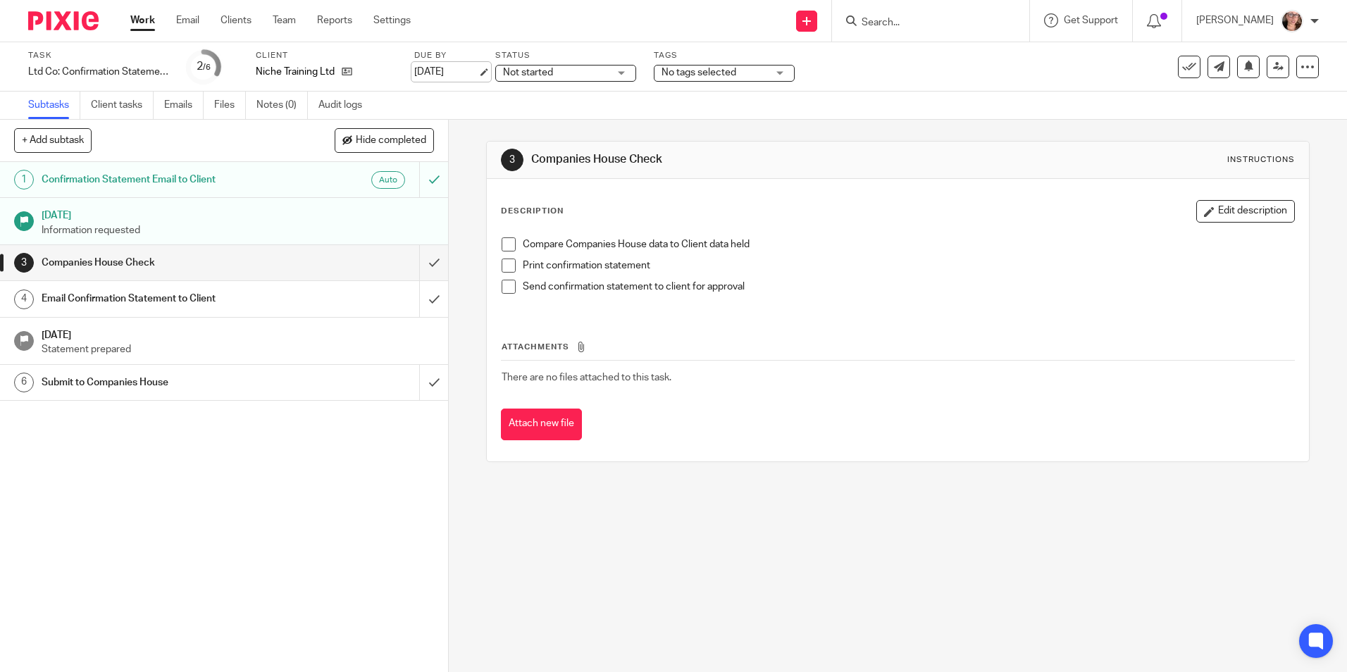
click at [427, 65] on link "6 Oct 2025" at bounding box center [445, 72] width 63 height 15
click at [150, 23] on link "Work" at bounding box center [142, 20] width 25 height 14
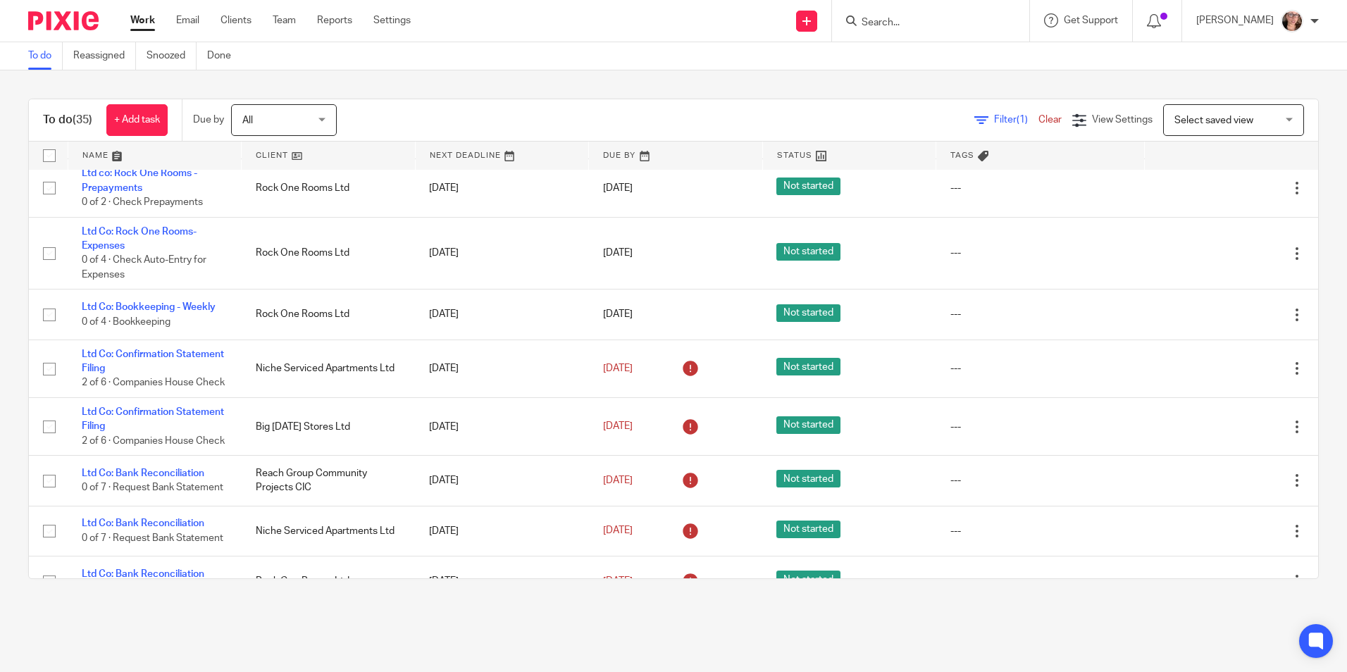
scroll to position [1201, 0]
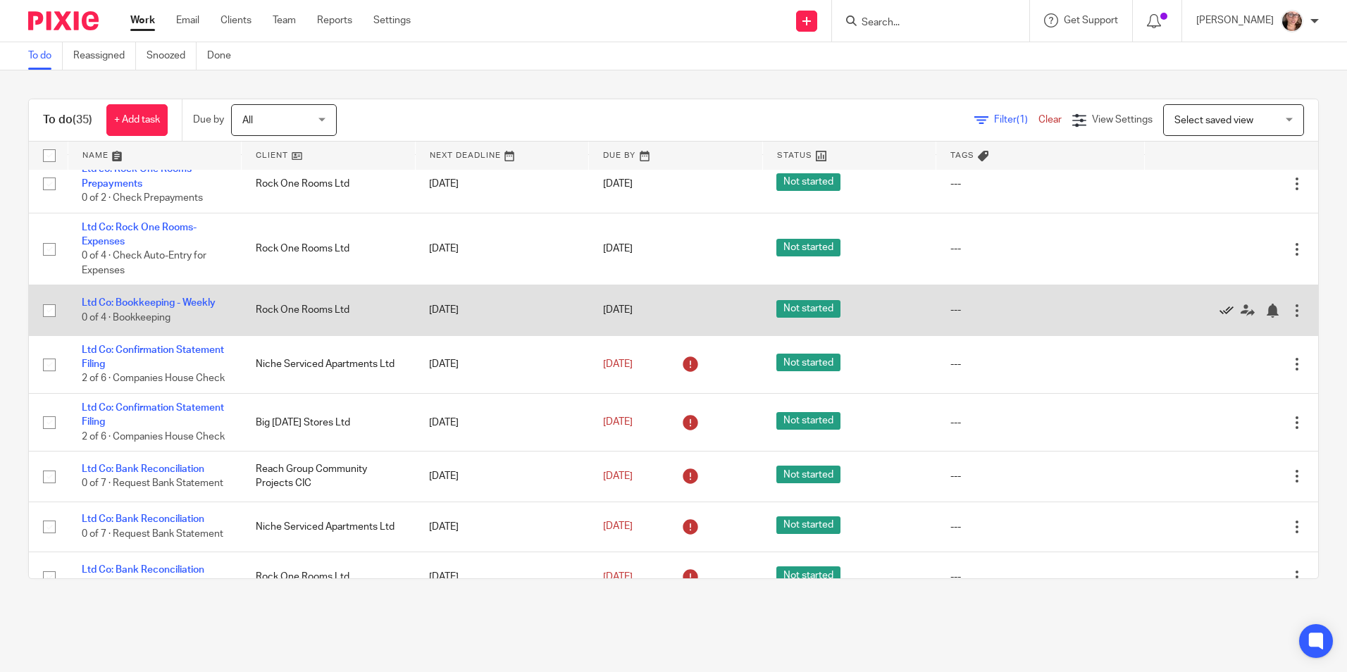
click at [1219, 318] on icon at bounding box center [1226, 311] width 14 height 14
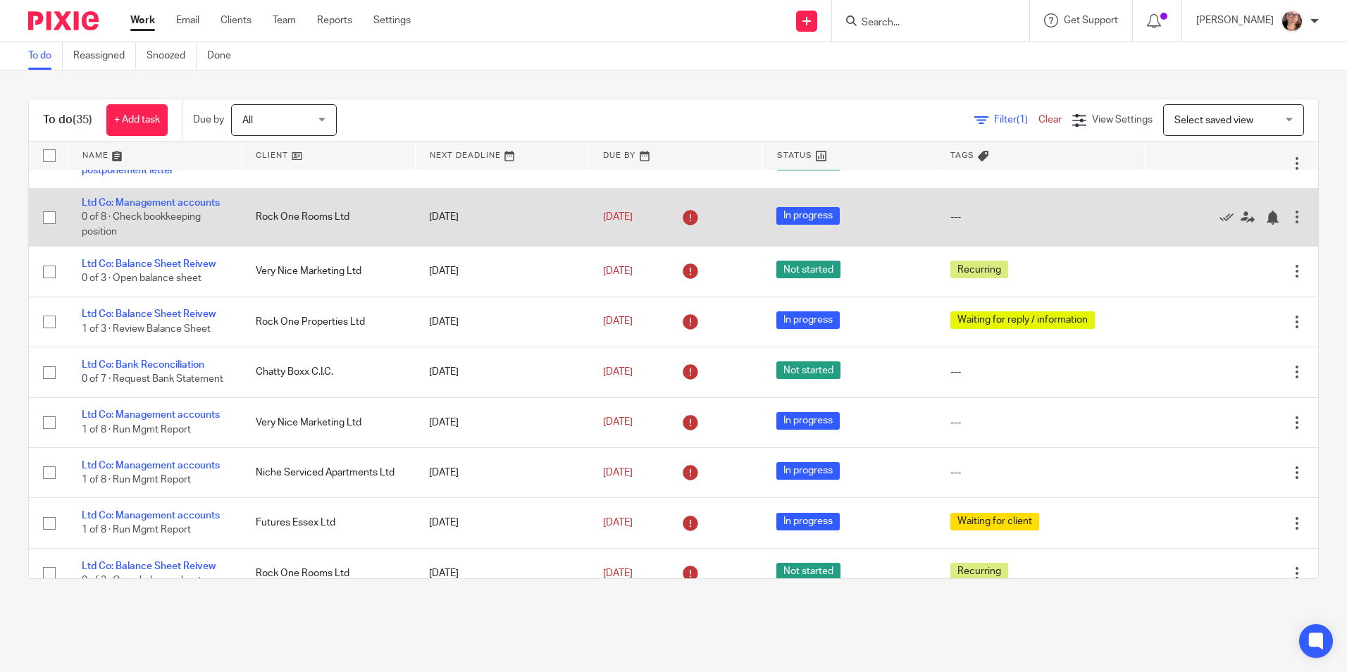
scroll to position [141, 0]
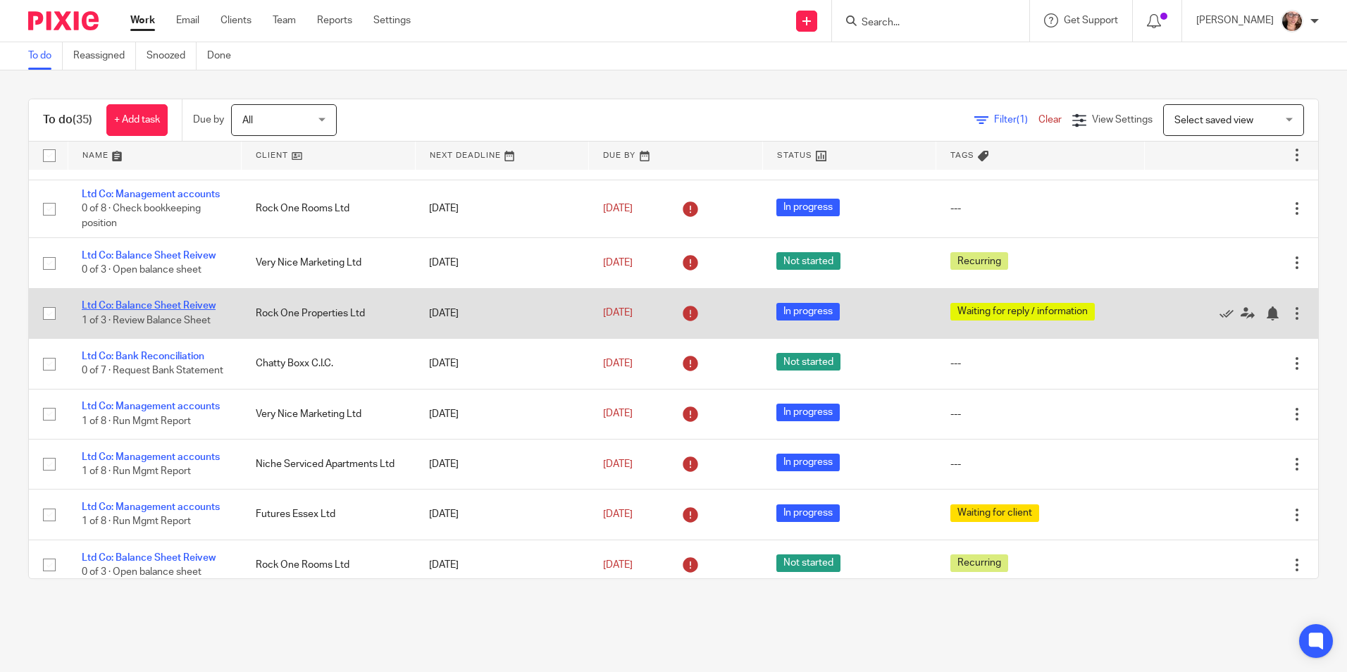
click at [180, 307] on link "Ltd Co: Balance Sheet Reivew" at bounding box center [149, 306] width 134 height 10
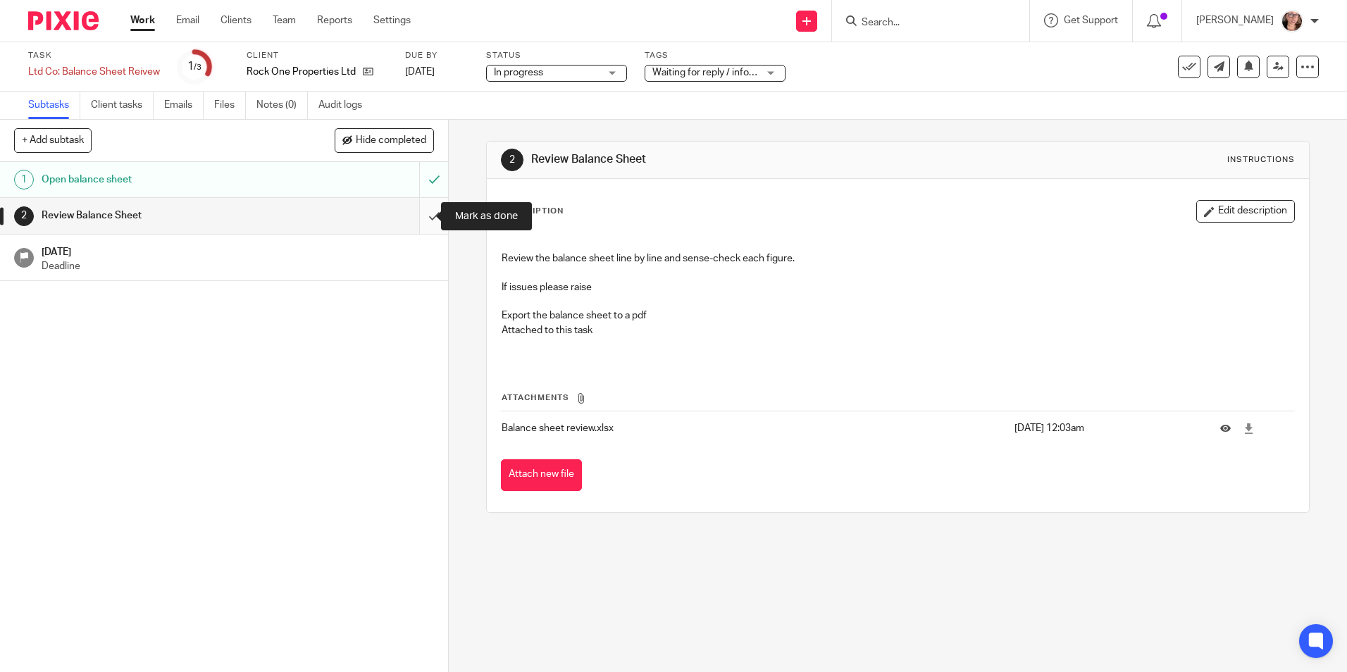
click at [416, 222] on input "submit" at bounding box center [224, 215] width 448 height 35
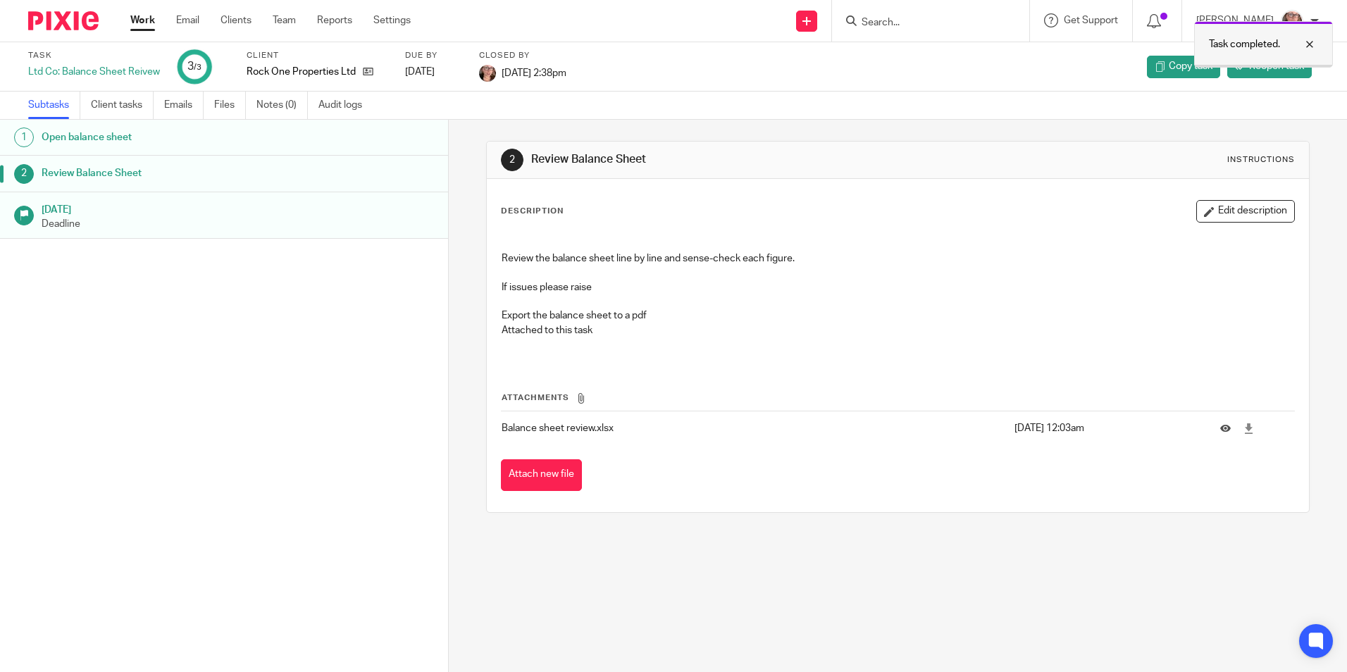
click at [1309, 39] on div at bounding box center [1299, 44] width 38 height 17
click at [1264, 66] on span "Reopen task" at bounding box center [1276, 66] width 55 height 14
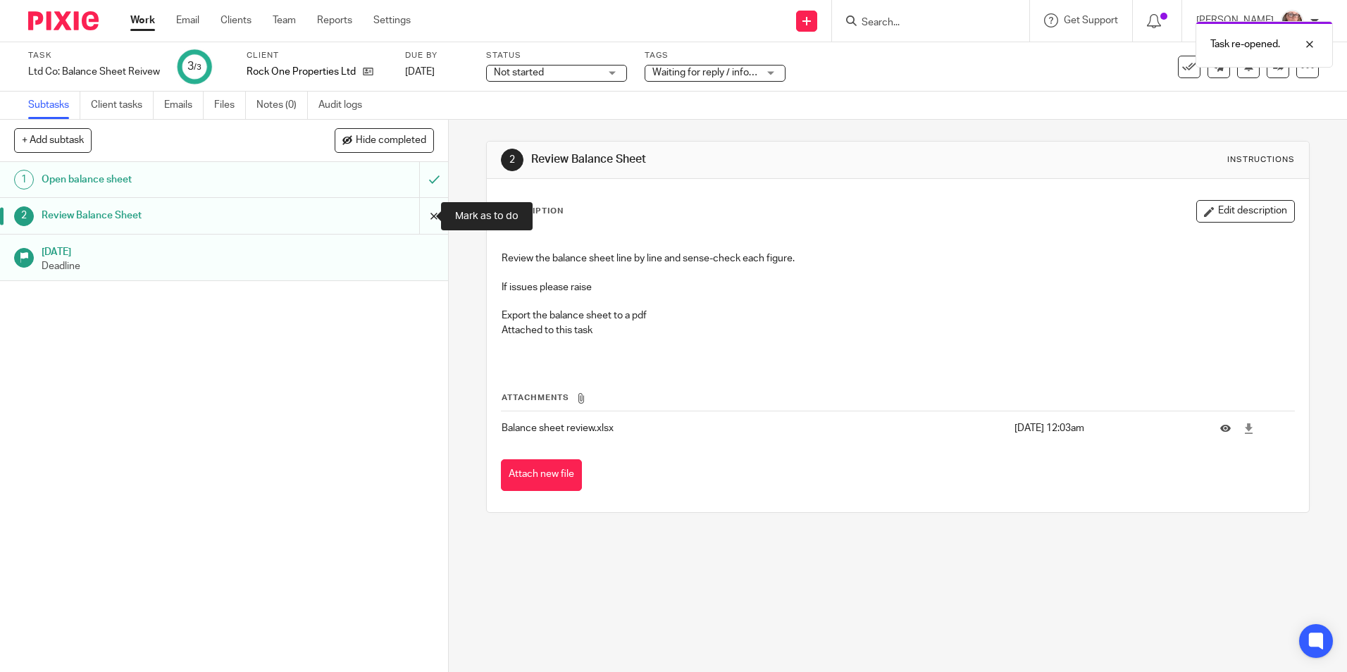
click at [424, 221] on input "submit" at bounding box center [224, 215] width 448 height 35
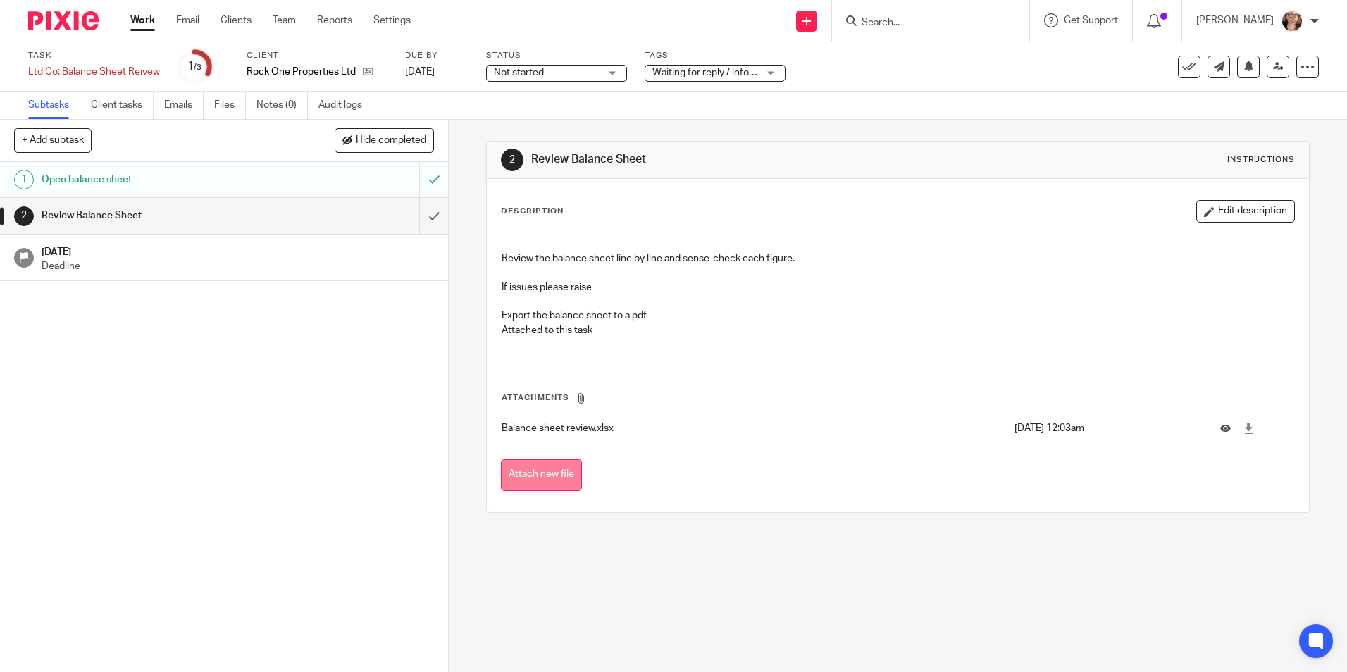
click at [545, 479] on button "Attach new file" at bounding box center [541, 475] width 81 height 32
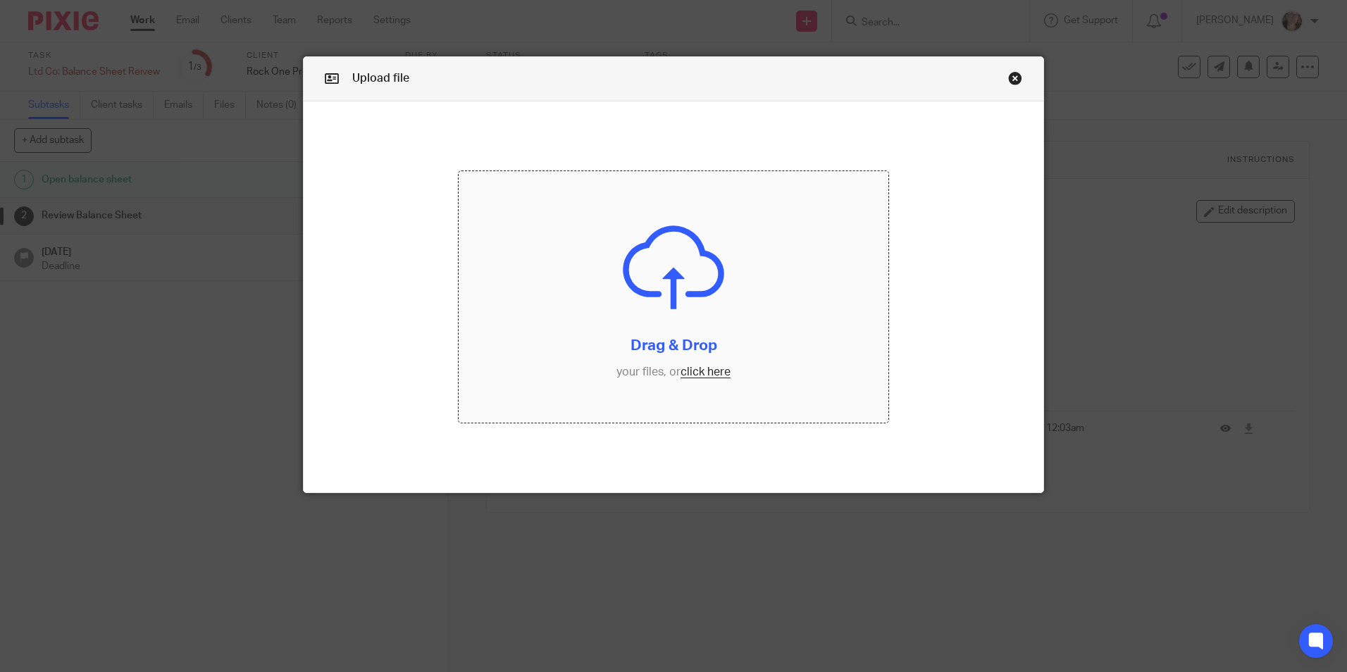
click at [685, 368] on input "file" at bounding box center [674, 296] width 430 height 251
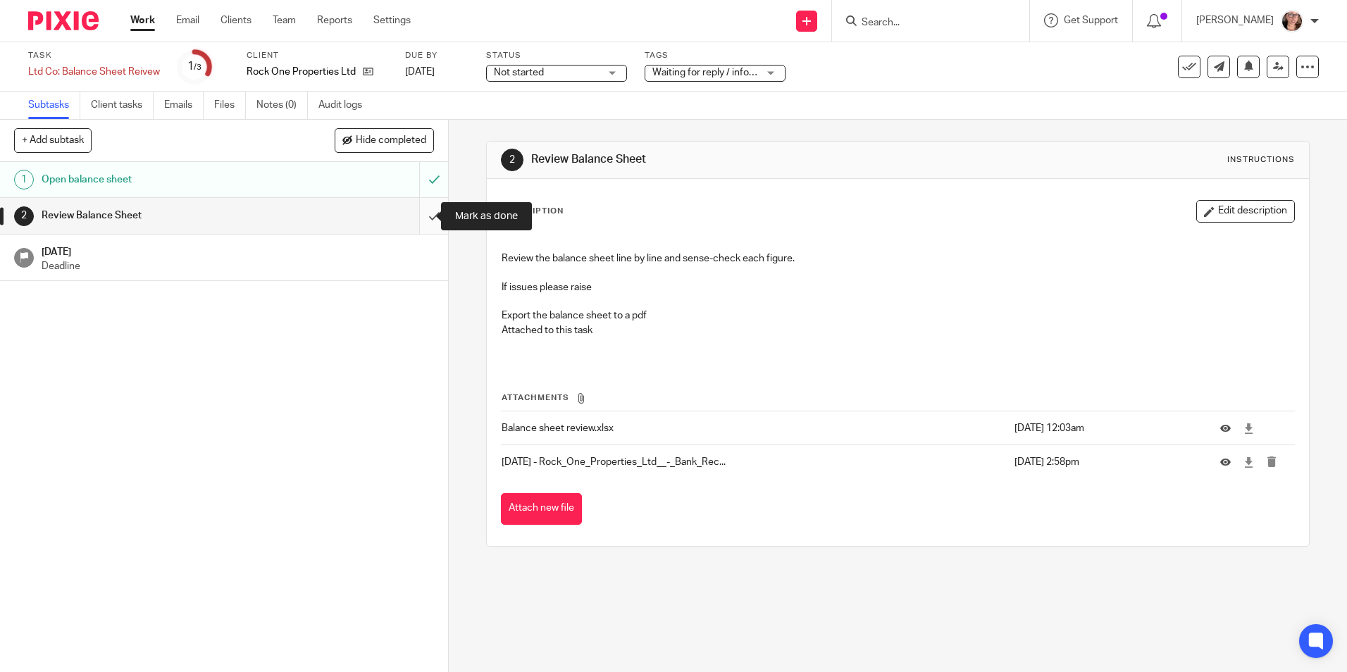
click at [411, 220] on input "submit" at bounding box center [224, 215] width 448 height 35
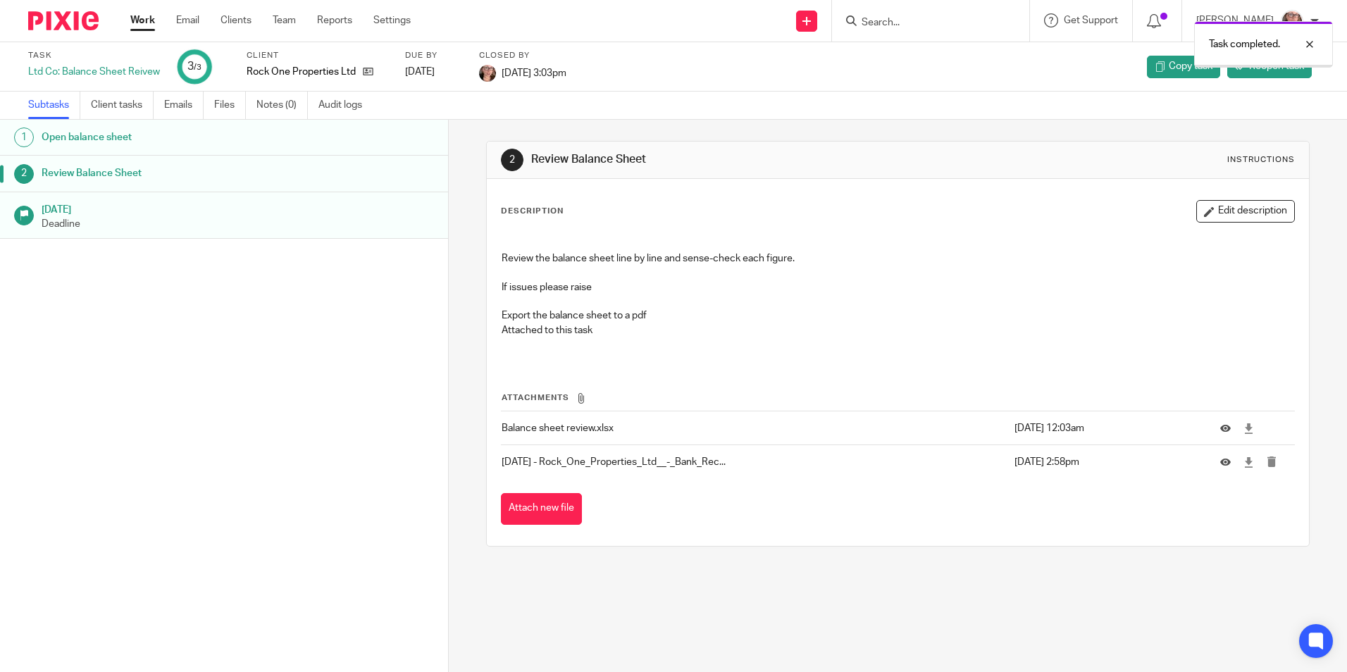
click at [138, 18] on link "Work" at bounding box center [142, 20] width 25 height 14
